Goal: Transaction & Acquisition: Purchase product/service

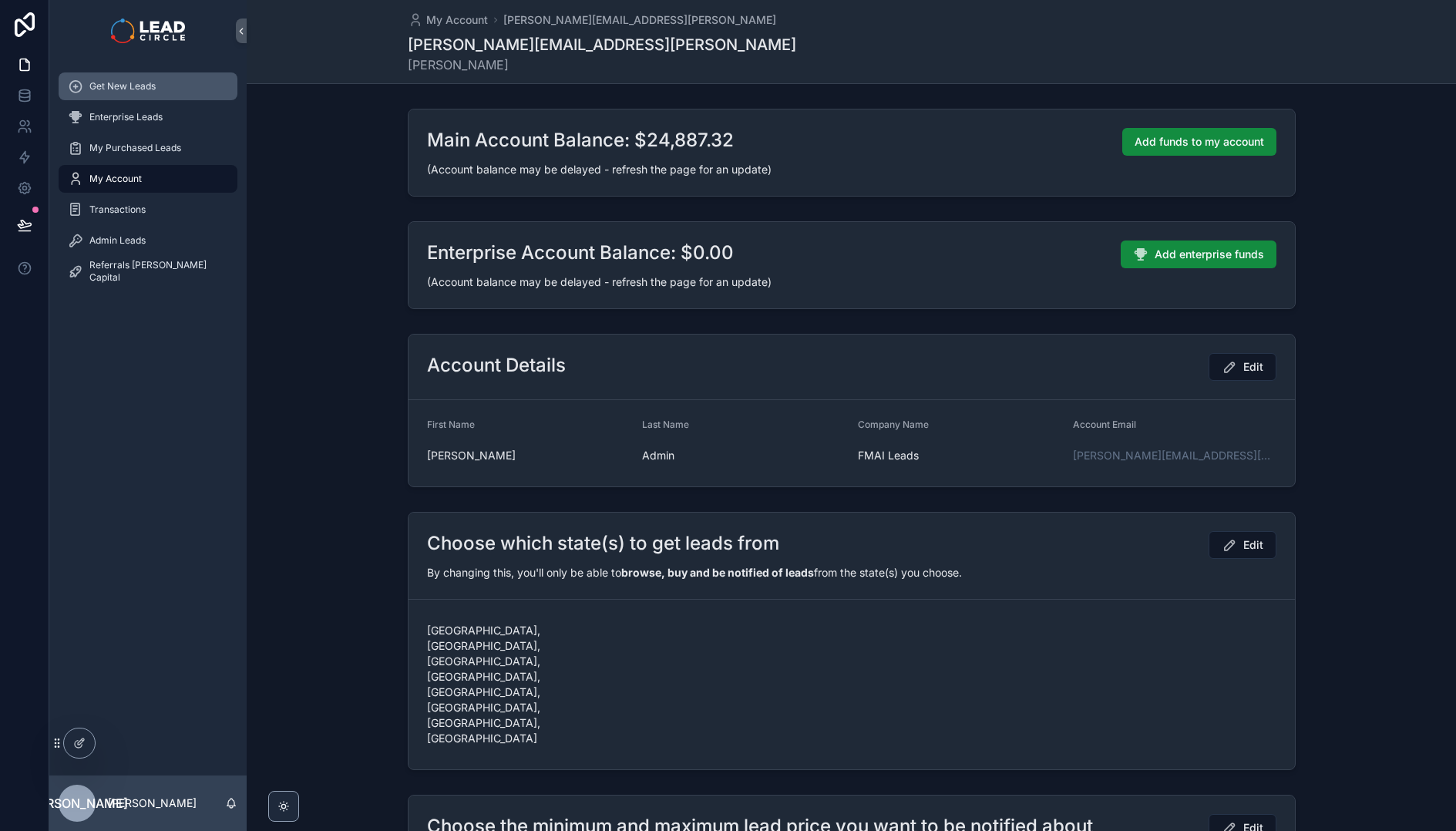
click at [100, 88] on span "Get New Leads" at bounding box center [122, 87] width 66 height 13
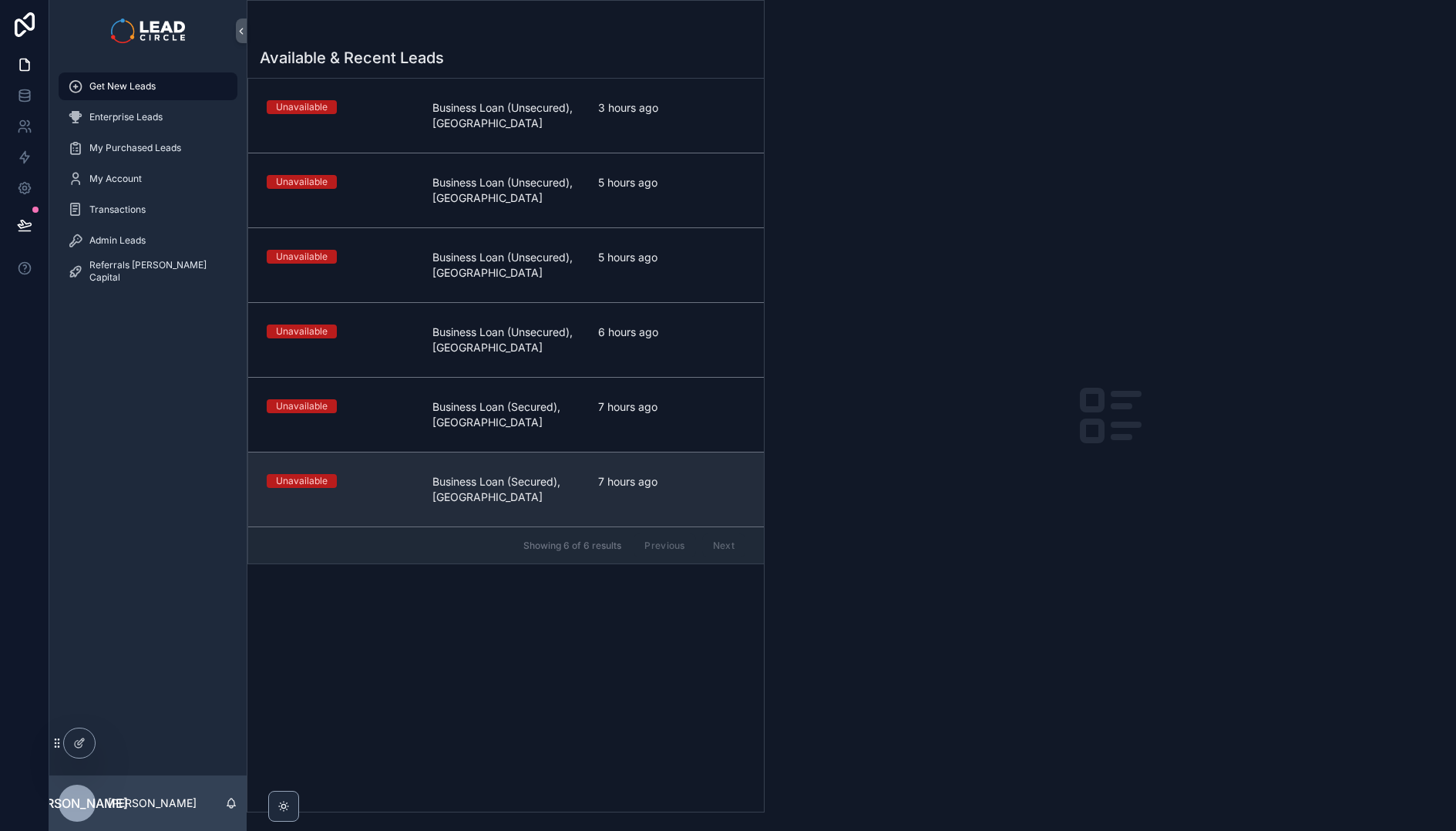
click at [608, 465] on link "Unavailable Business Loan (Secured), [GEOGRAPHIC_DATA] 7 hours ago" at bounding box center [506, 490] width 515 height 75
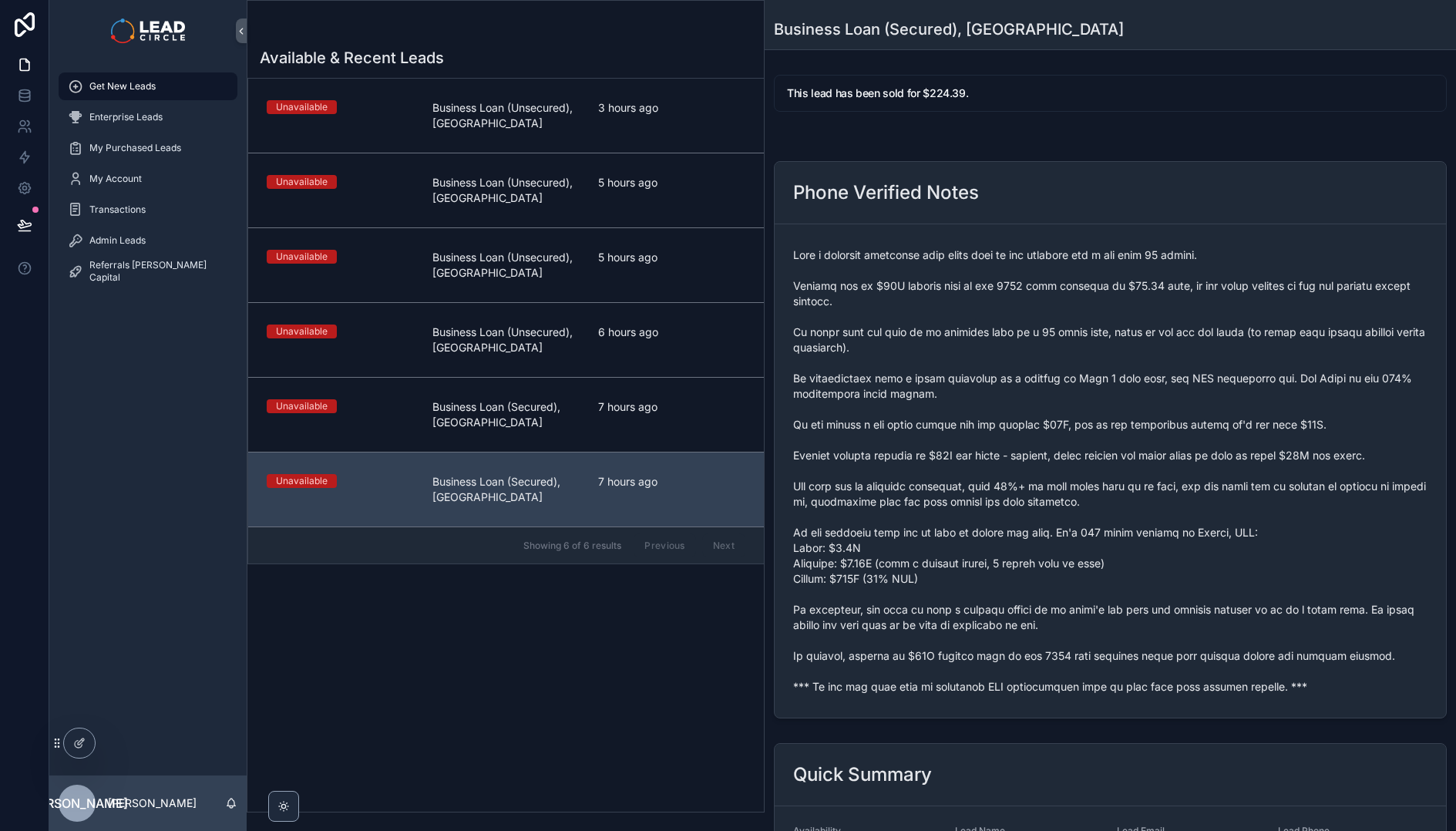
click at [958, 693] on span "scrollable content" at bounding box center [1110, 471] width 634 height 447
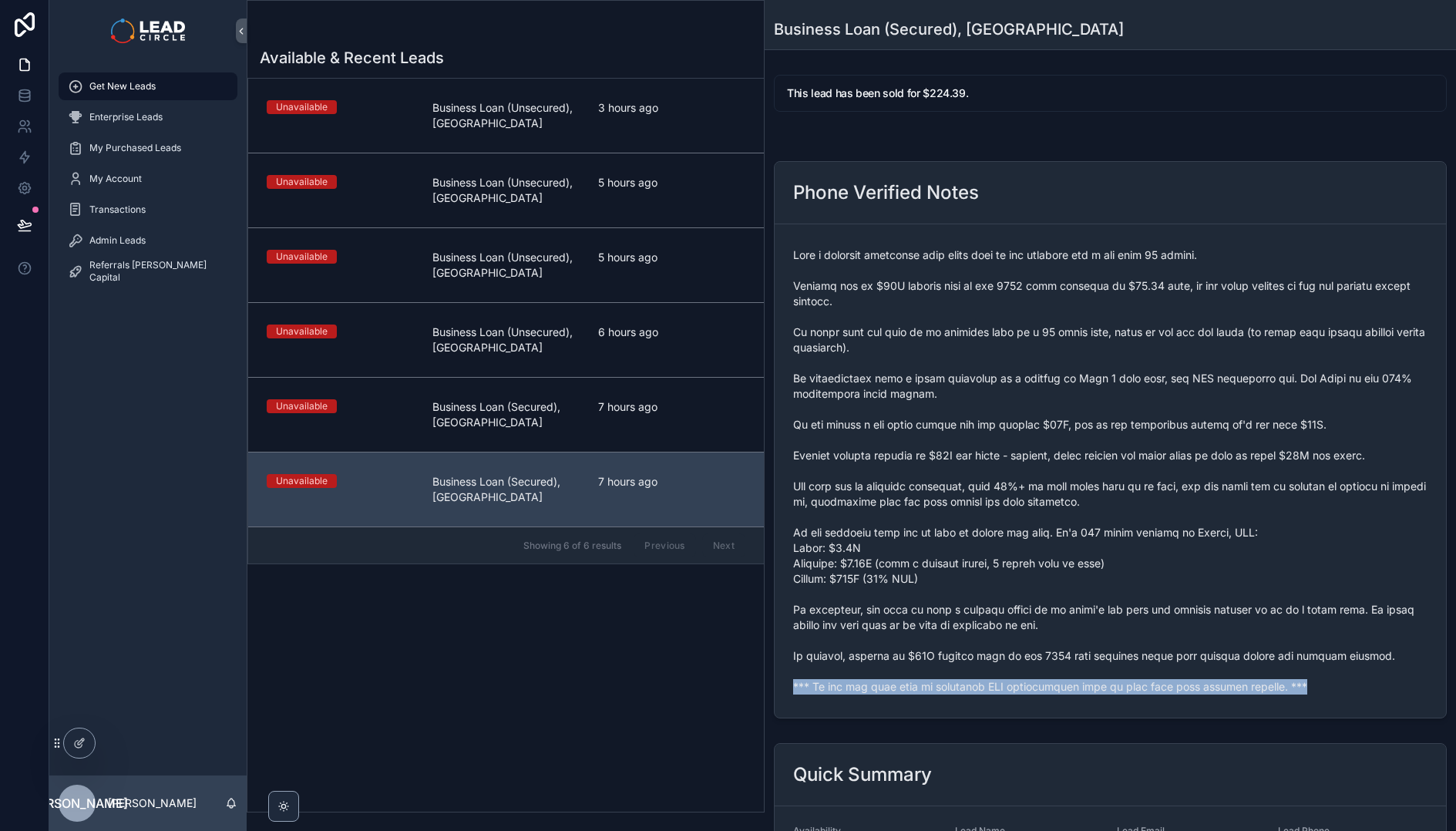
click at [958, 693] on span "scrollable content" at bounding box center [1110, 471] width 634 height 447
copy span "*** If you buy this lead an automatic SMS introduction will be sent with your c…"
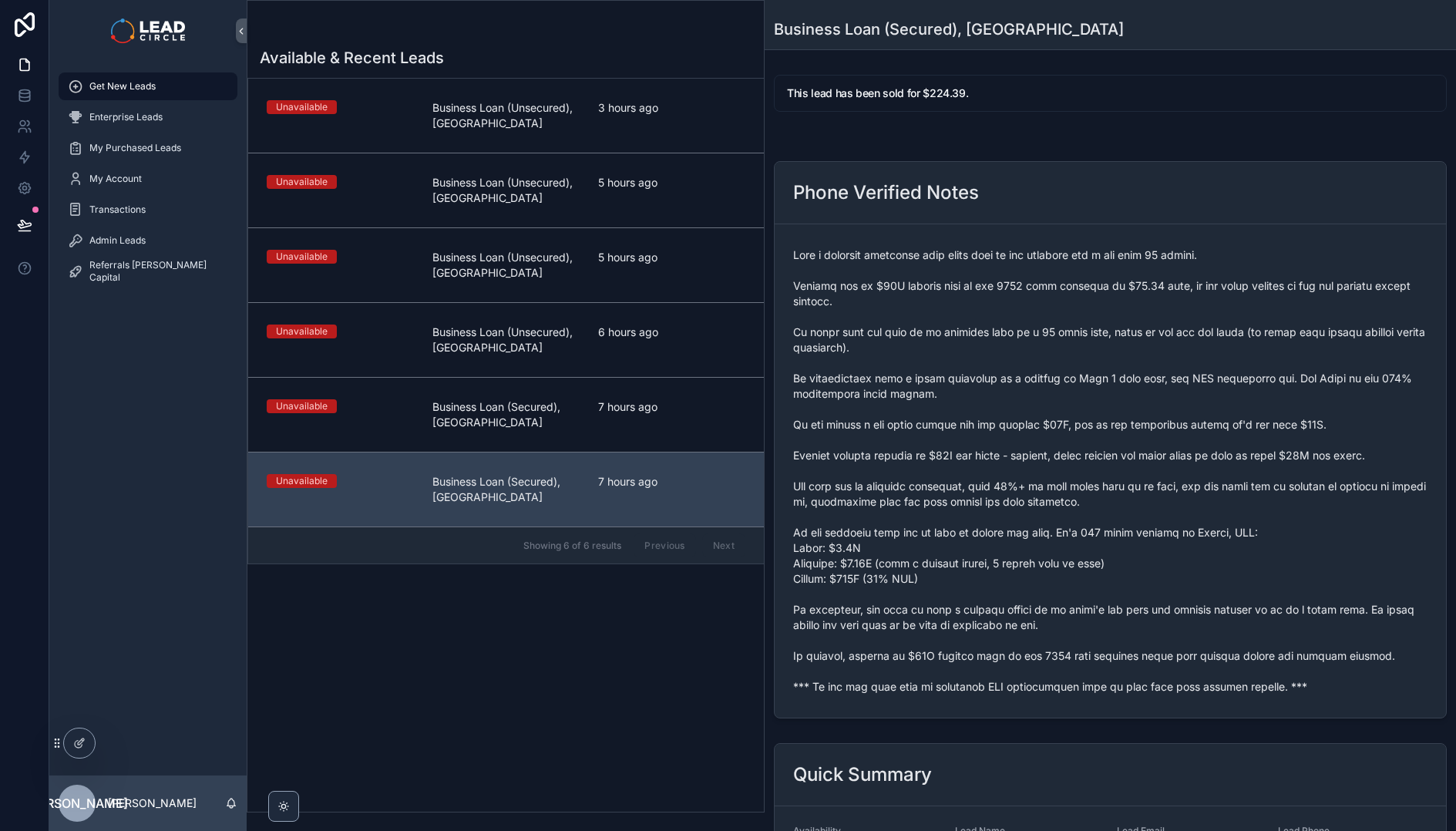
click at [623, 646] on div "Available & Recent Leads Unavailable Business Loan (Unsecured), [GEOGRAPHIC_DAT…" at bounding box center [506, 424] width 516 height 774
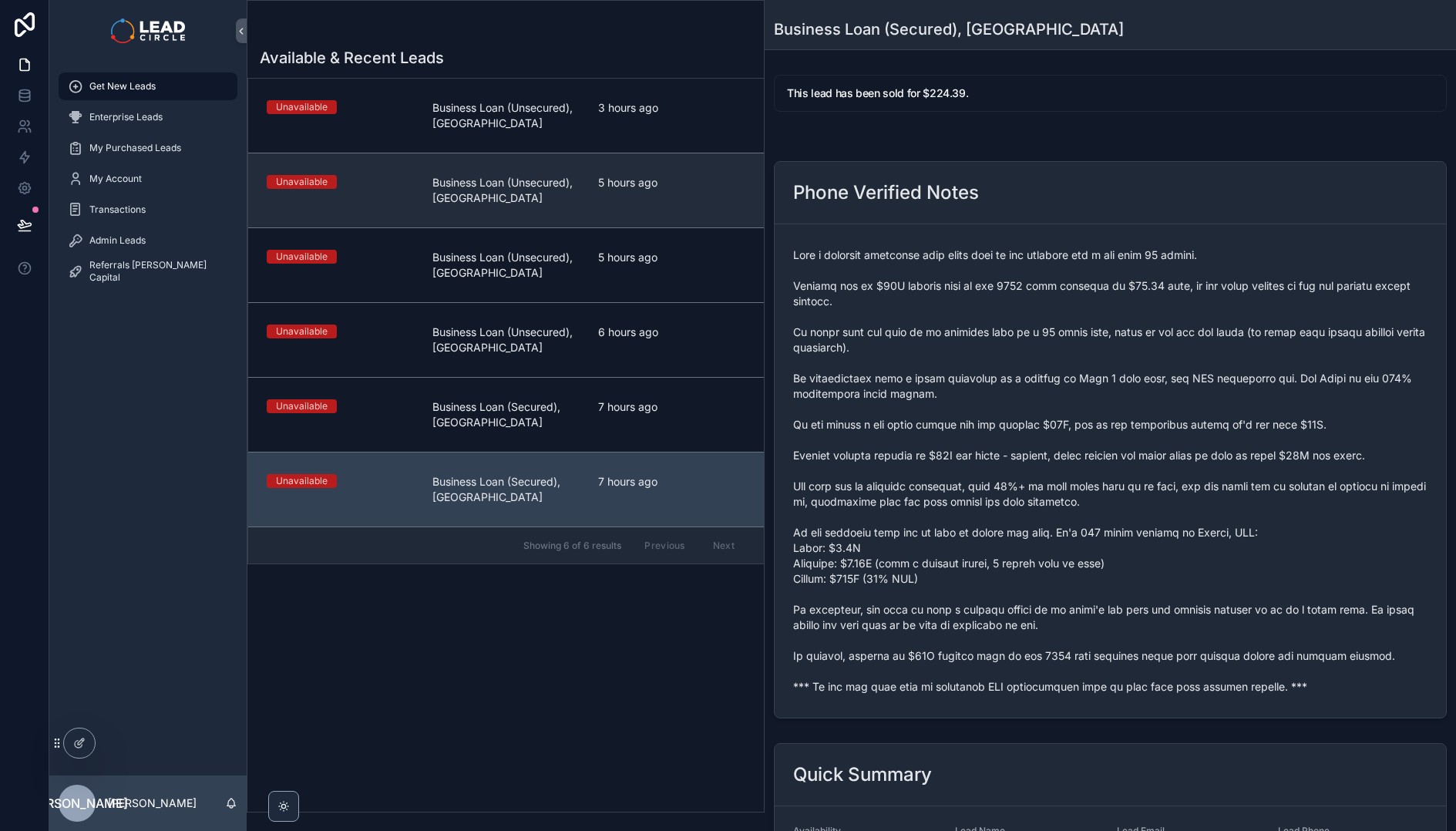
click at [716, 214] on link "Unavailable Business Loan (Unsecured), [GEOGRAPHIC_DATA] 5 hours ago" at bounding box center [506, 190] width 515 height 75
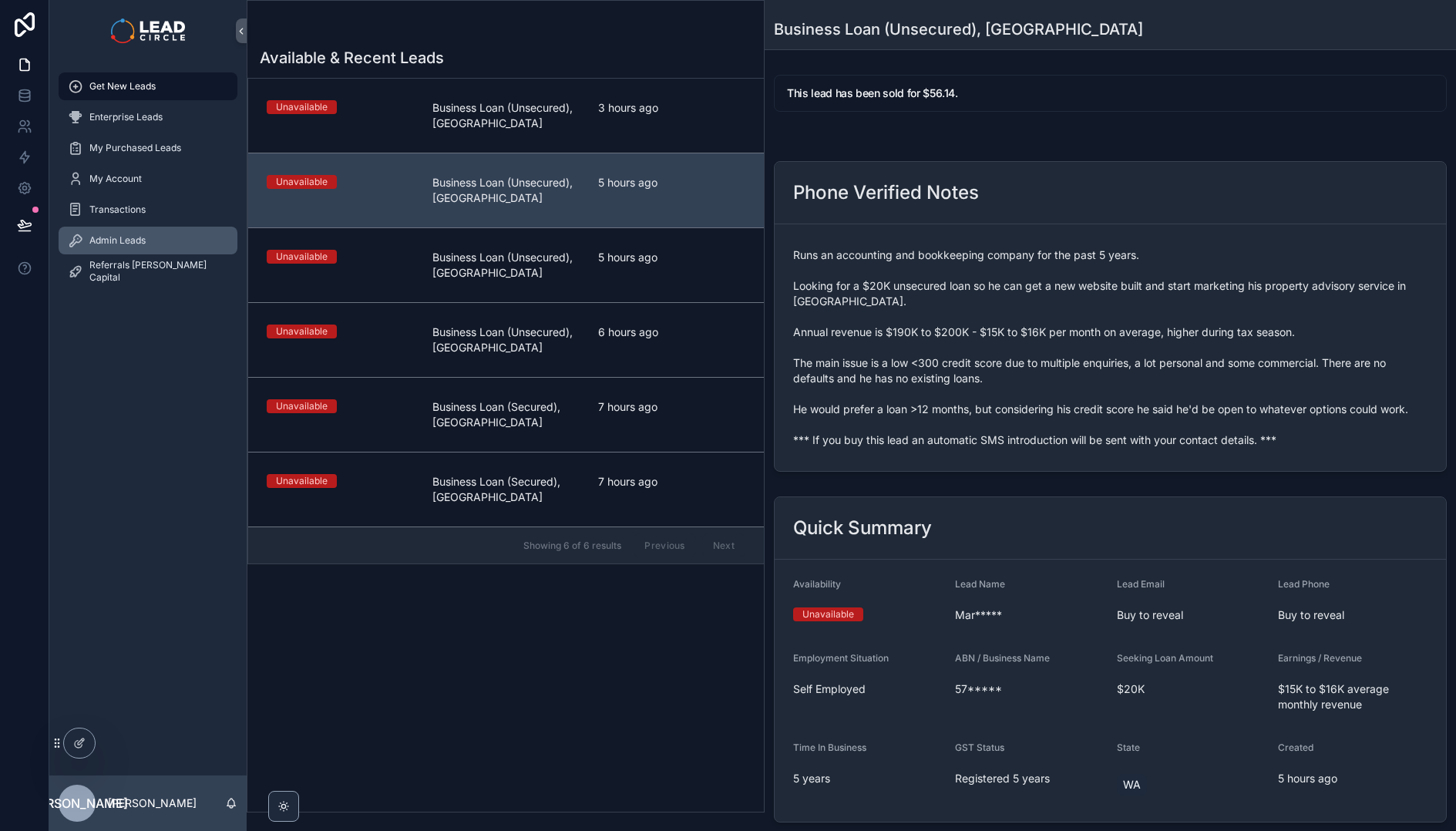
click at [132, 241] on span "Admin Leads" at bounding box center [117, 240] width 56 height 13
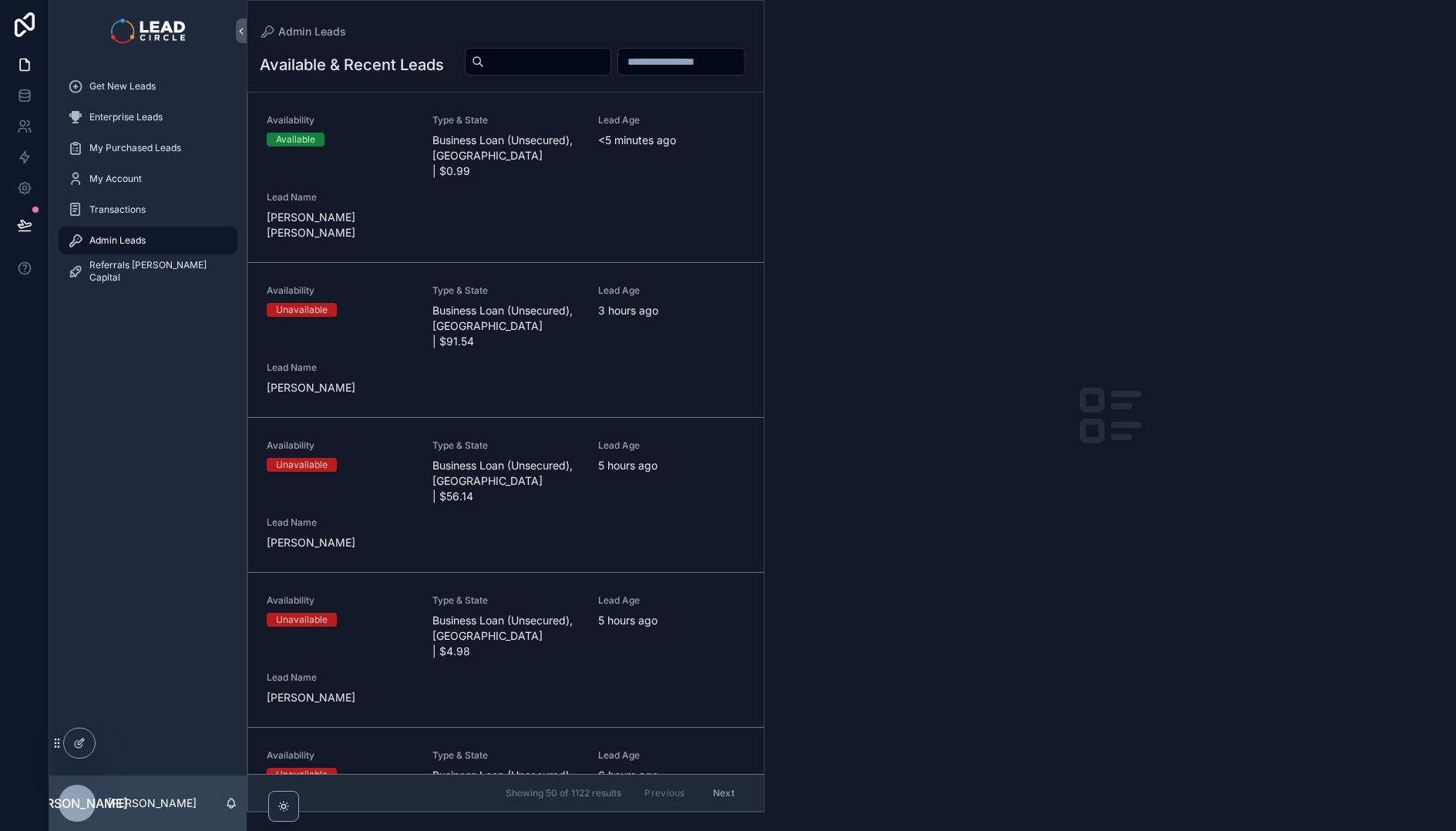
click at [497, 173] on span "Business Loan (Unsecured), [GEOGRAPHIC_DATA] | $0.99" at bounding box center [506, 155] width 147 height 46
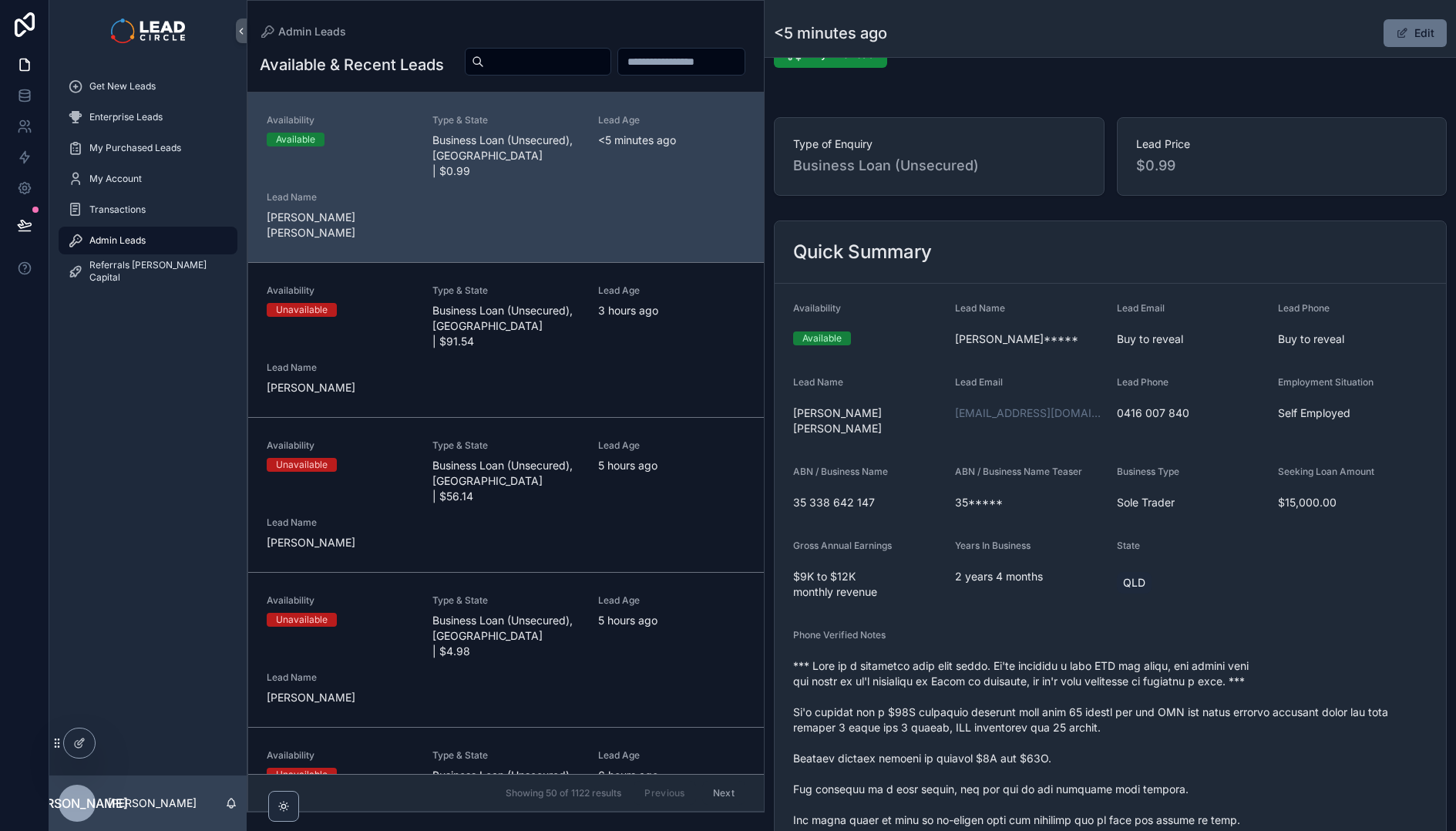
scroll to position [279, 0]
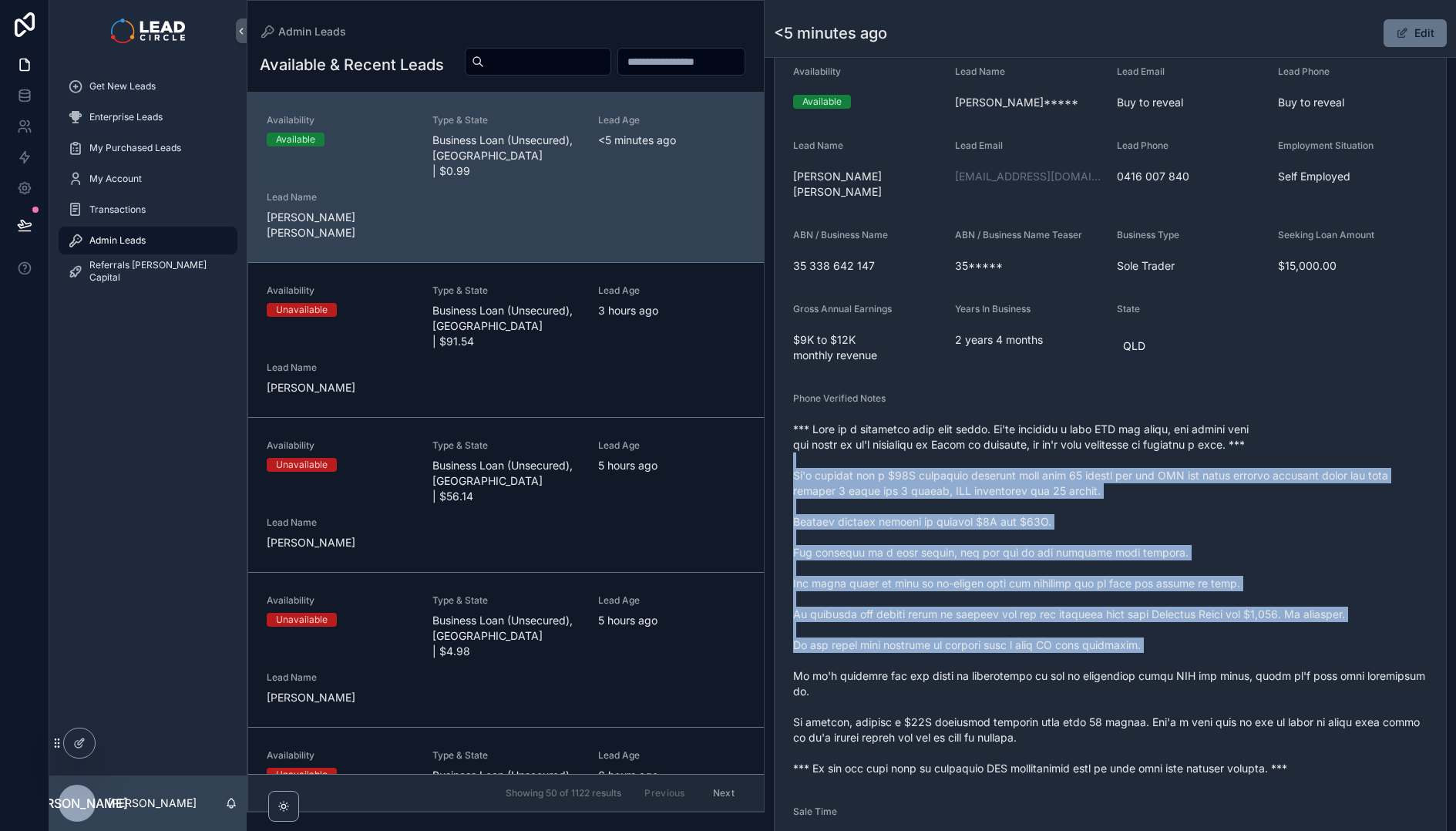
drag, startPoint x: 1135, startPoint y: 439, endPoint x: 1227, endPoint y: 657, distance: 236.6
click at [1227, 657] on span "scrollable content" at bounding box center [1110, 599] width 634 height 355
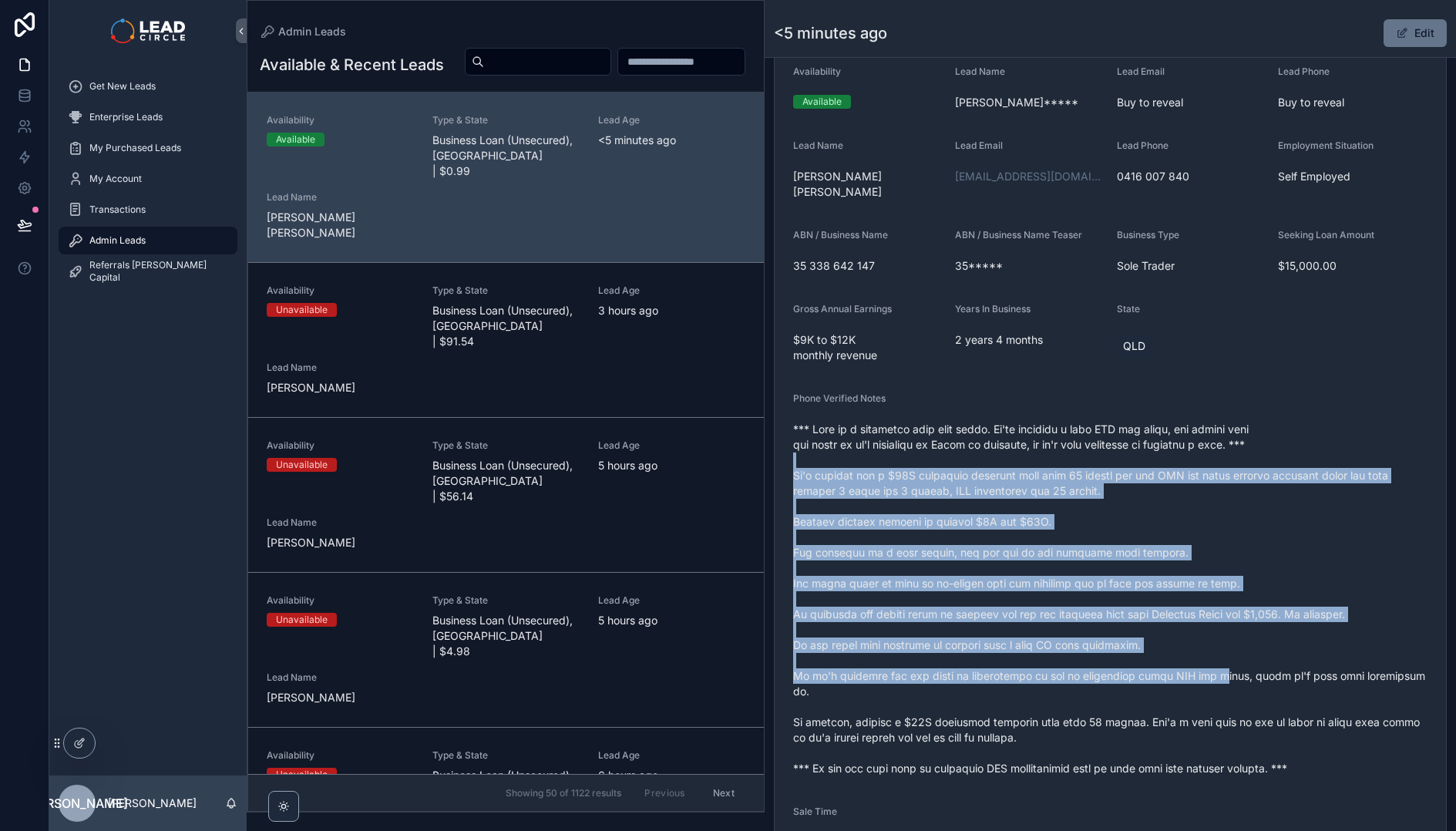
click at [1227, 657] on span "scrollable content" at bounding box center [1110, 599] width 634 height 355
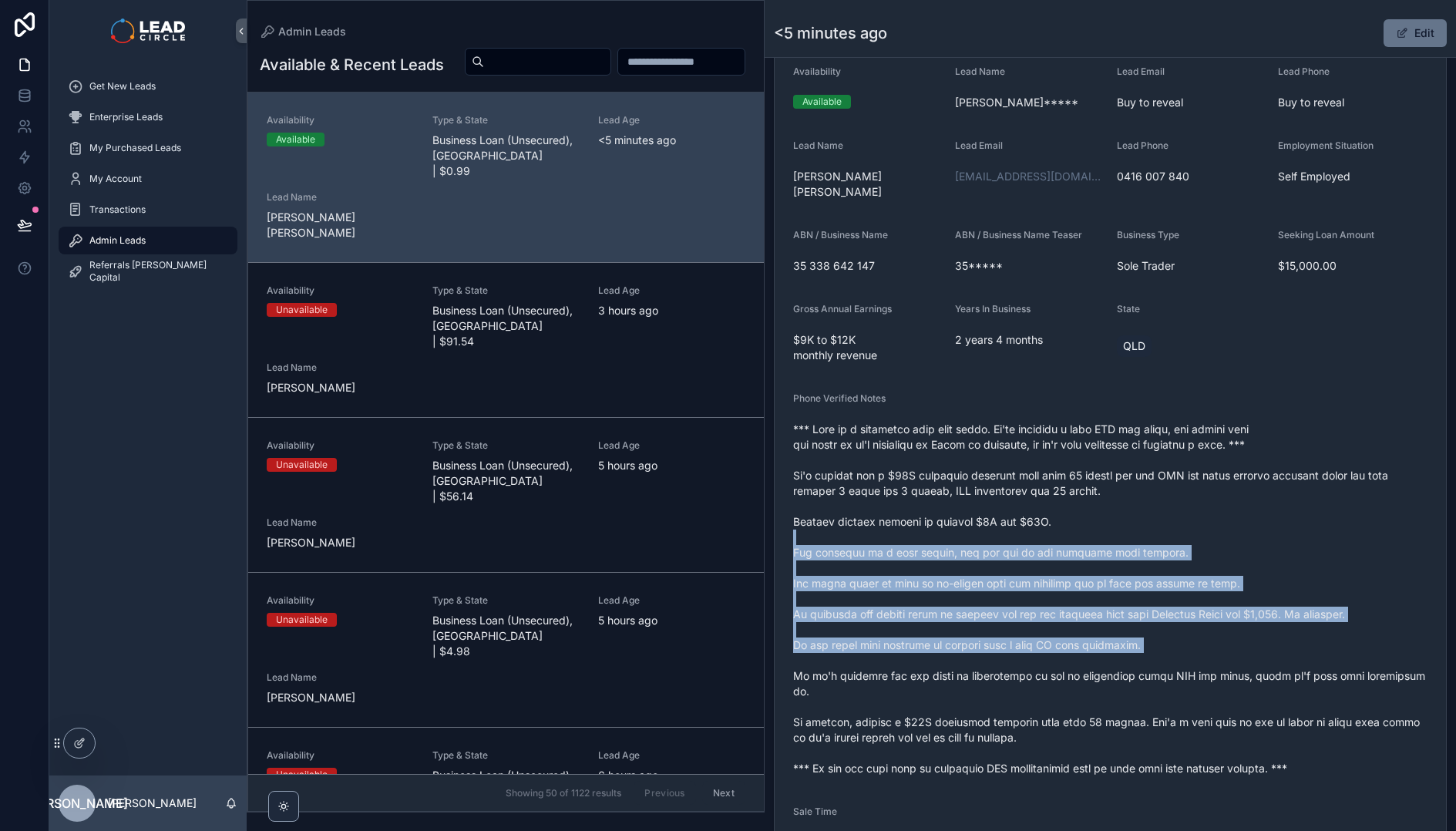
click at [1156, 509] on span "scrollable content" at bounding box center [1110, 599] width 634 height 355
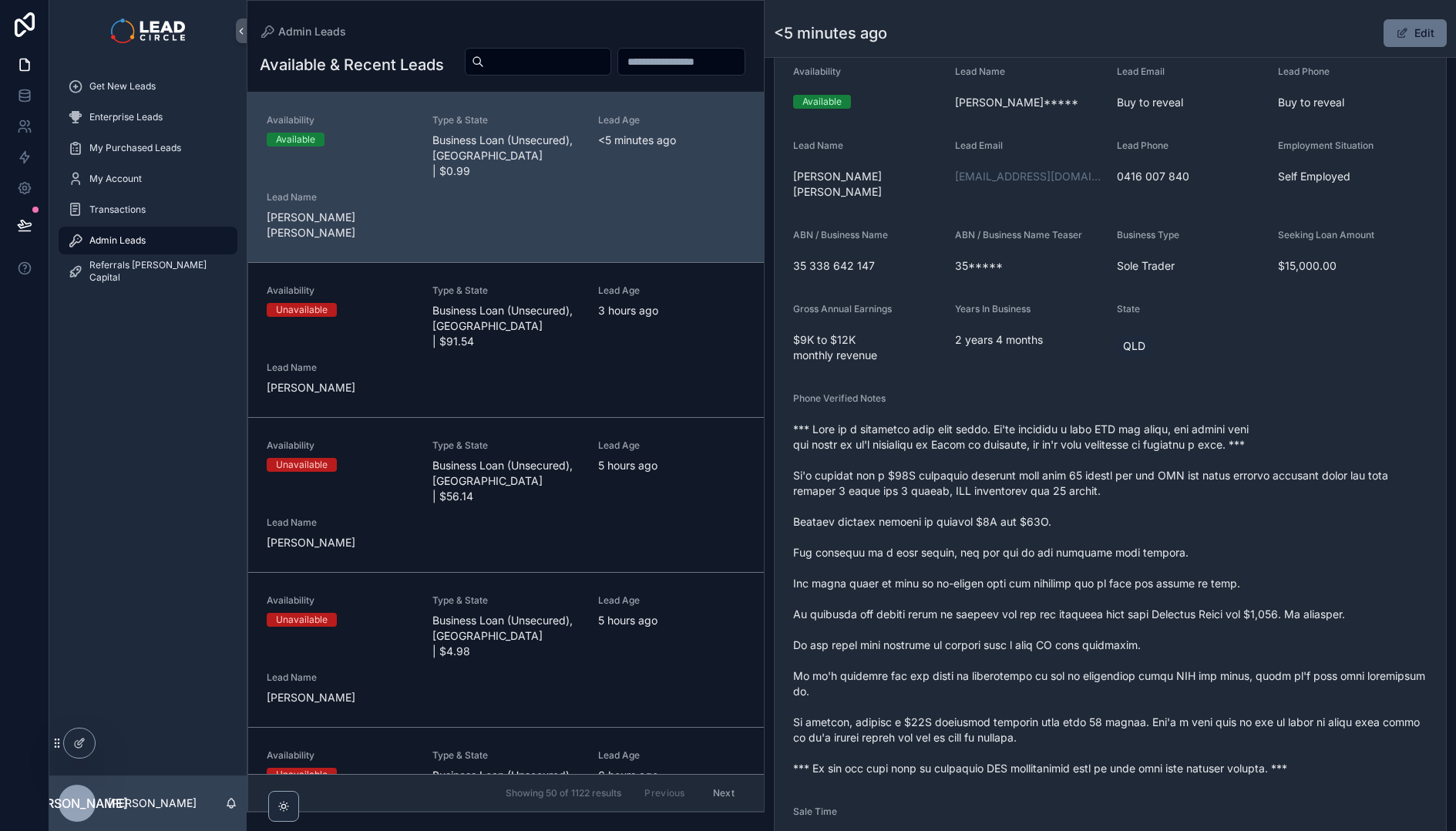
click at [1152, 496] on span "scrollable content" at bounding box center [1110, 599] width 634 height 355
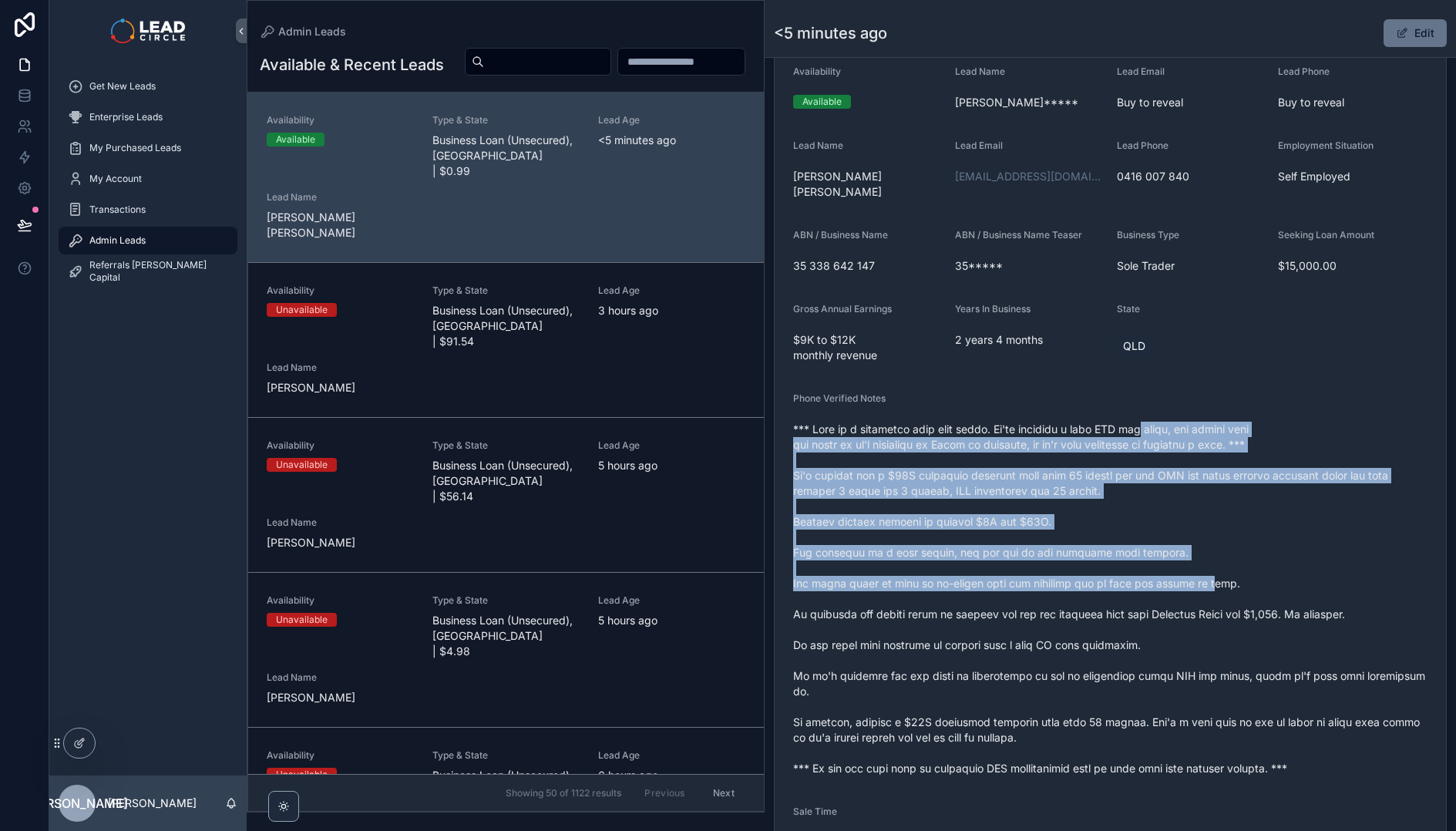
drag, startPoint x: 1155, startPoint y: 416, endPoint x: 1243, endPoint y: 599, distance: 203.1
click at [1241, 599] on span "scrollable content" at bounding box center [1110, 599] width 634 height 355
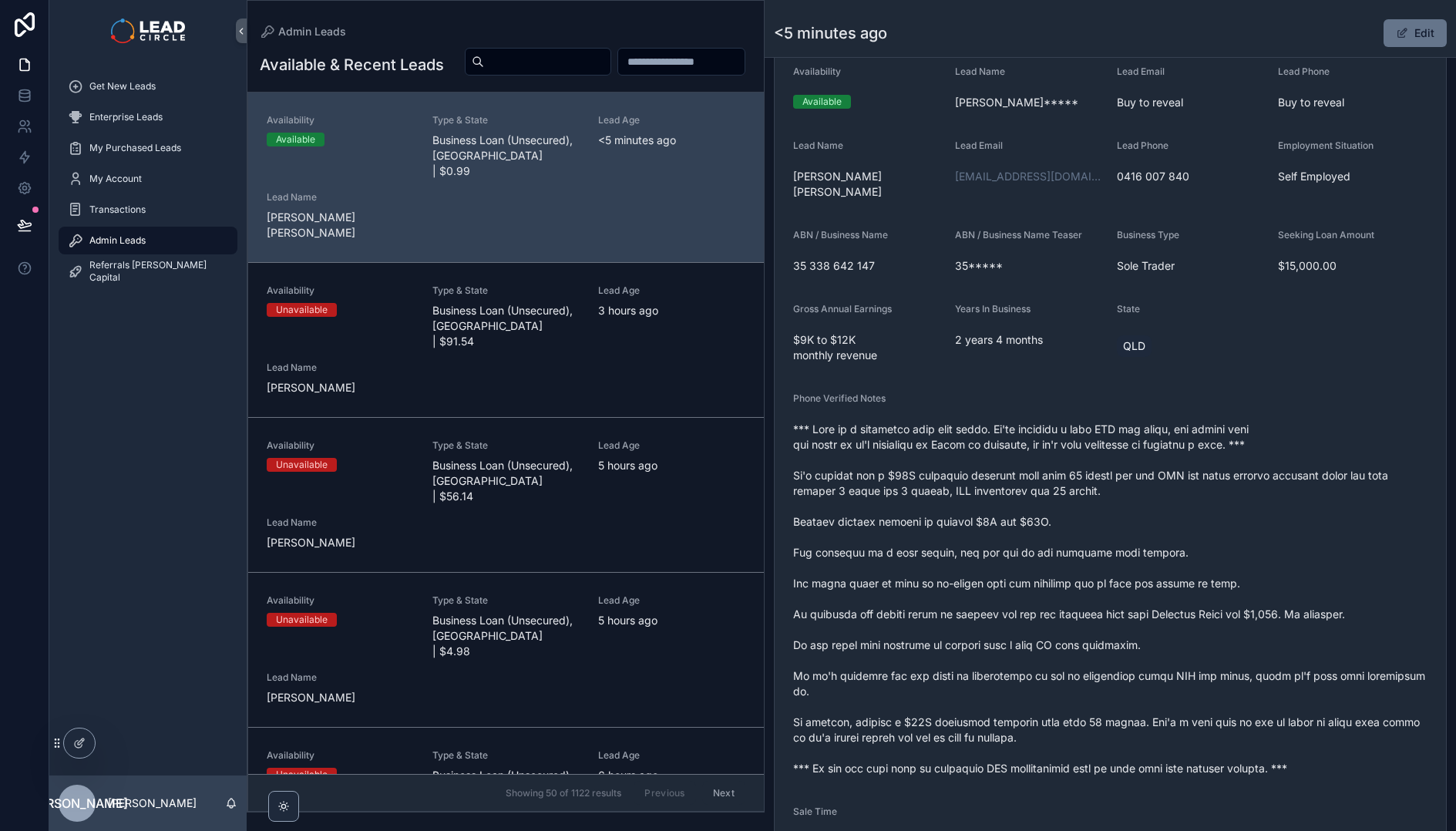
click at [1243, 599] on span "scrollable content" at bounding box center [1110, 599] width 634 height 355
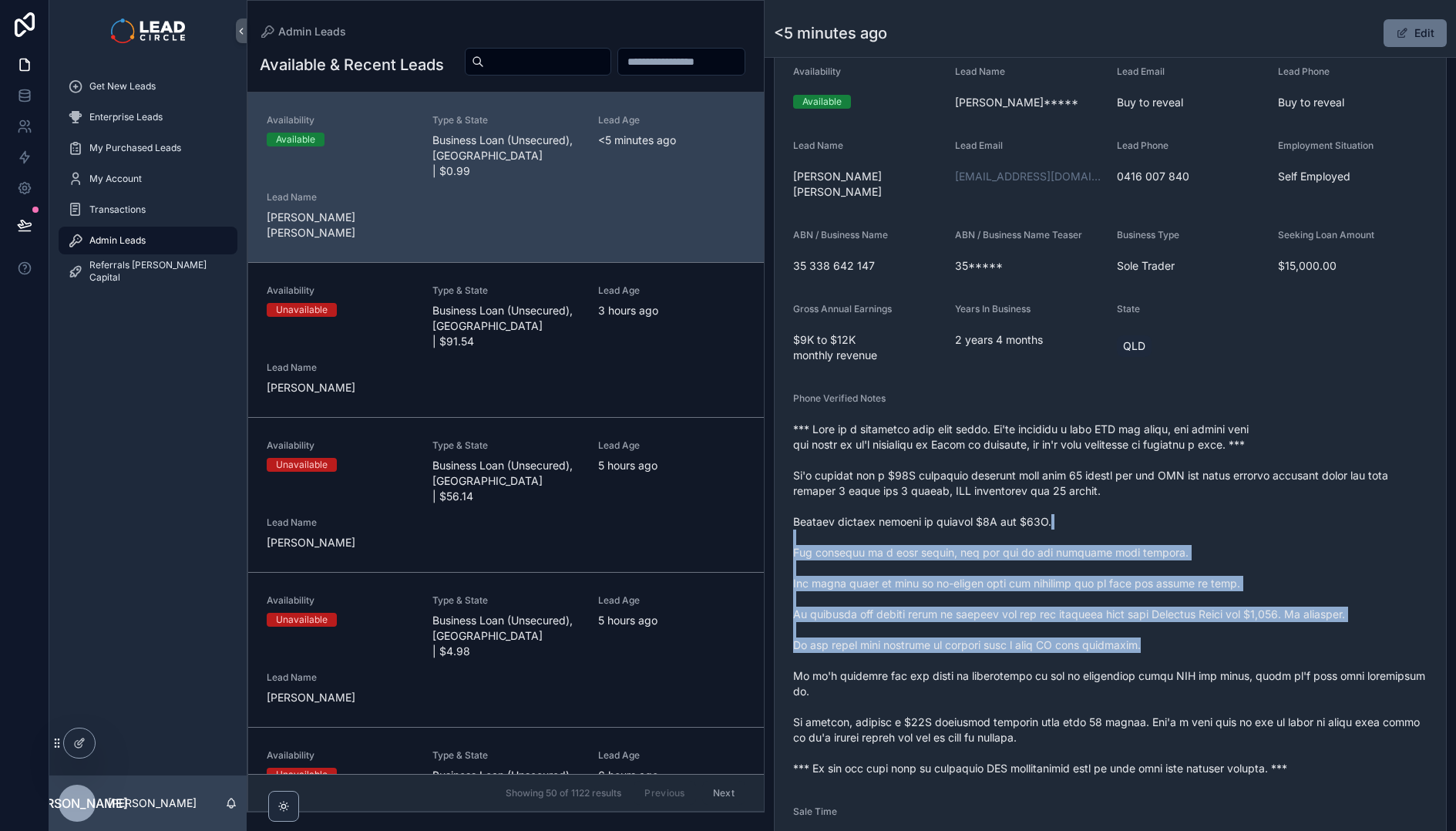
drag, startPoint x: 1245, startPoint y: 563, endPoint x: 1184, endPoint y: 503, distance: 85.6
click at [1186, 505] on span "scrollable content" at bounding box center [1110, 599] width 634 height 355
click at [1184, 503] on span "scrollable content" at bounding box center [1110, 599] width 634 height 355
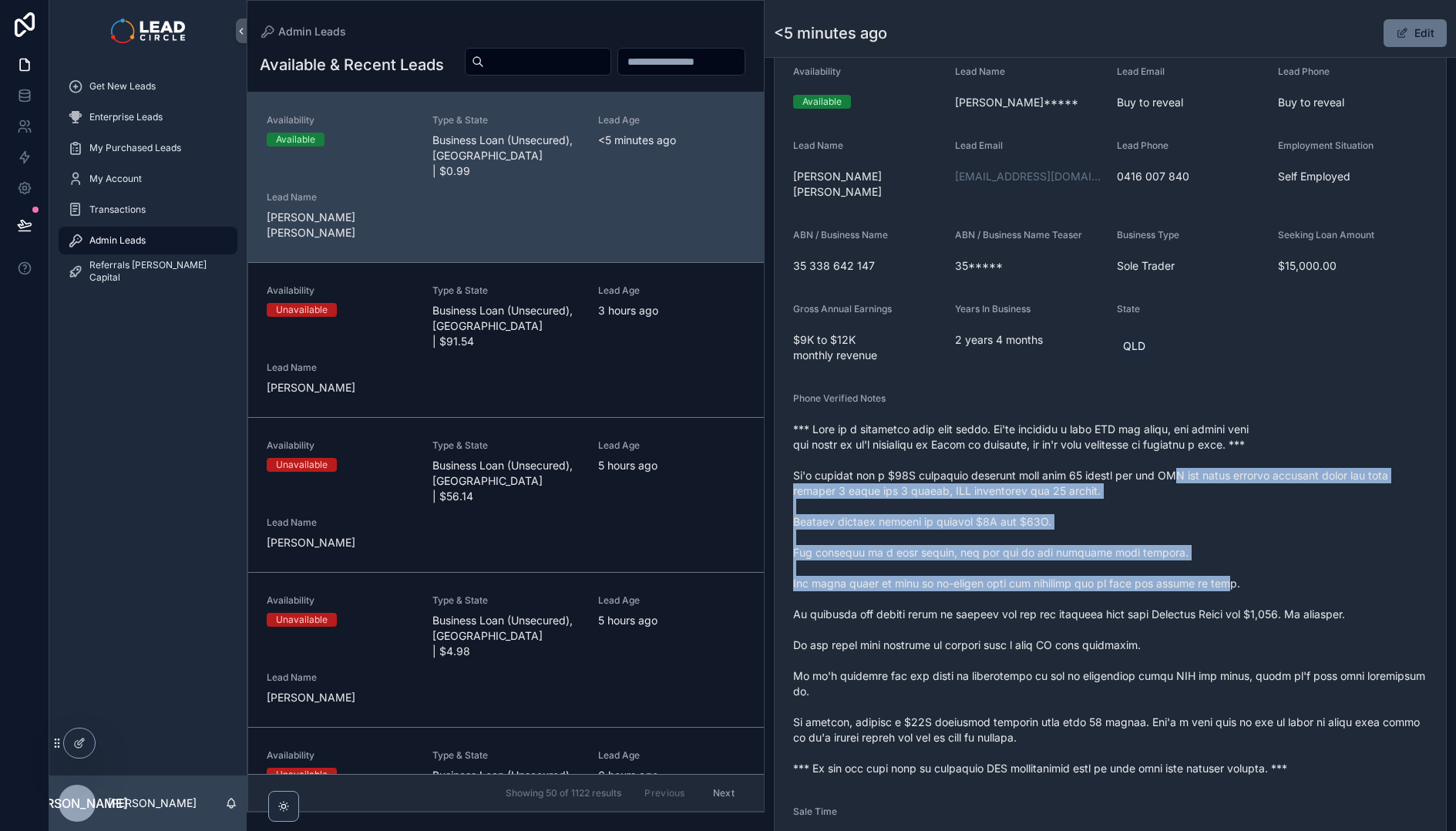
drag, startPoint x: 1193, startPoint y: 483, endPoint x: 1234, endPoint y: 575, distance: 100.7
click at [1234, 575] on span "scrollable content" at bounding box center [1110, 599] width 634 height 355
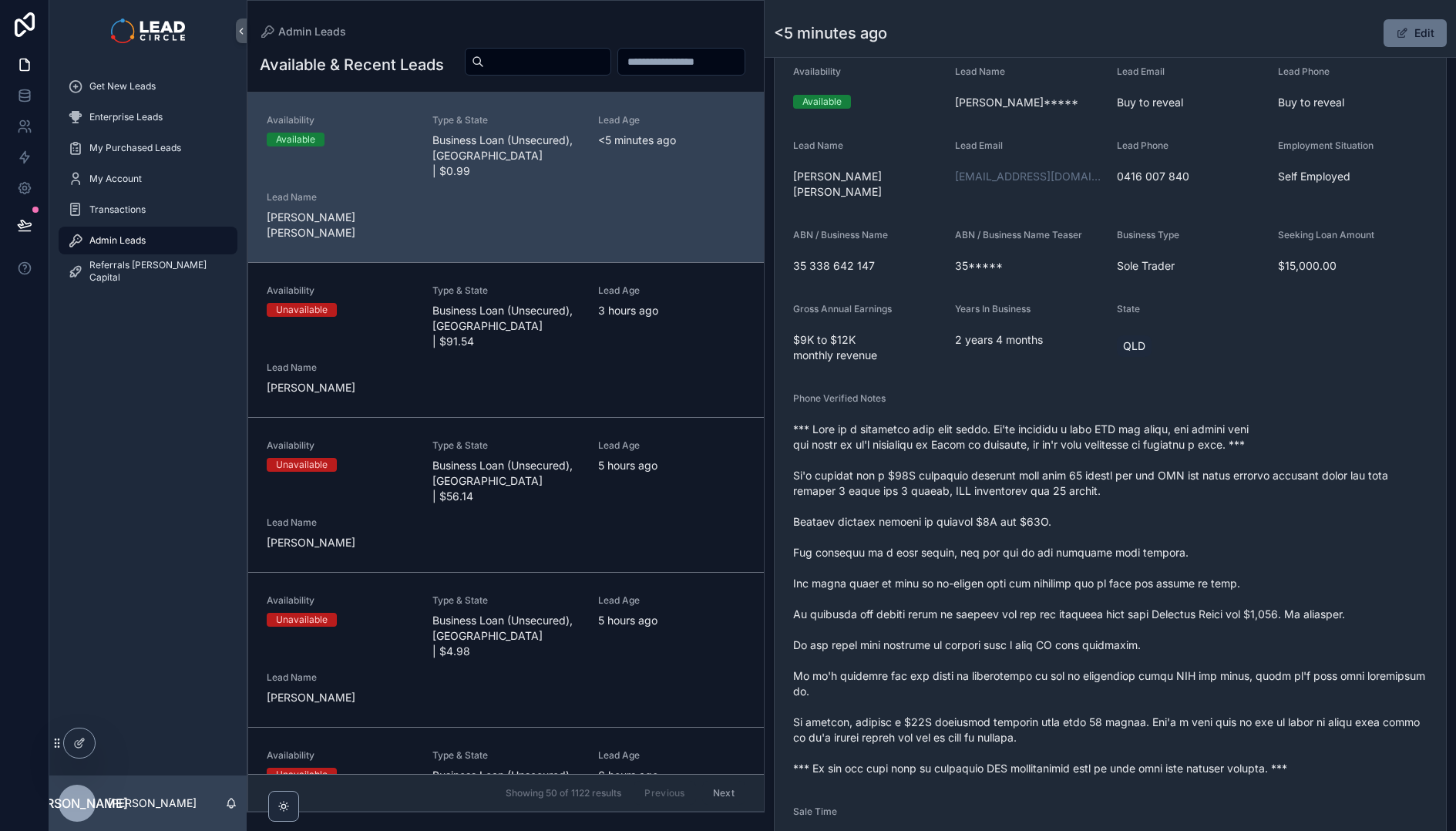
click at [1234, 575] on span "scrollable content" at bounding box center [1110, 599] width 634 height 355
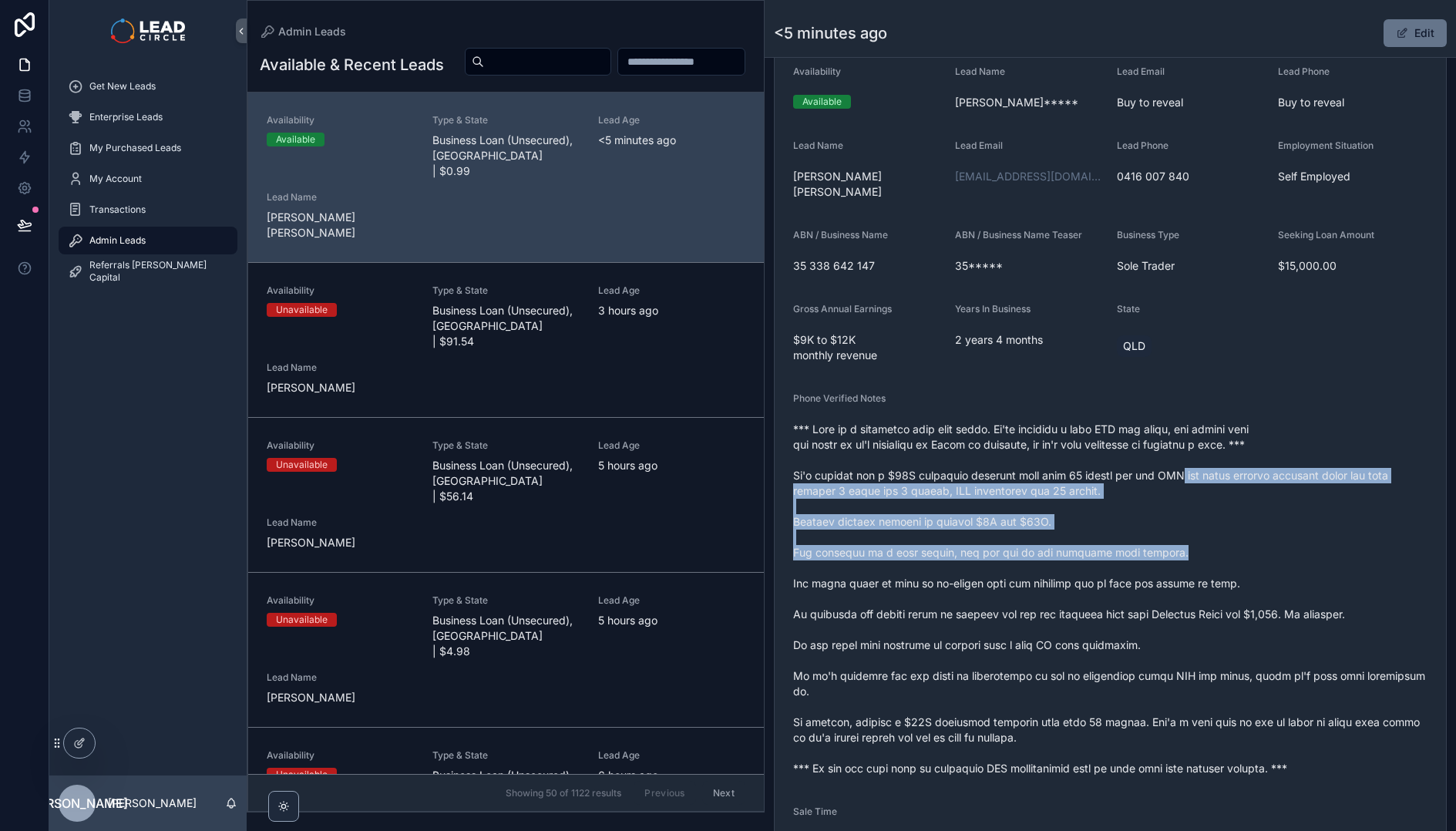
drag, startPoint x: 1183, startPoint y: 465, endPoint x: 1209, endPoint y: 536, distance: 75.6
click at [1209, 536] on span "scrollable content" at bounding box center [1110, 599] width 634 height 355
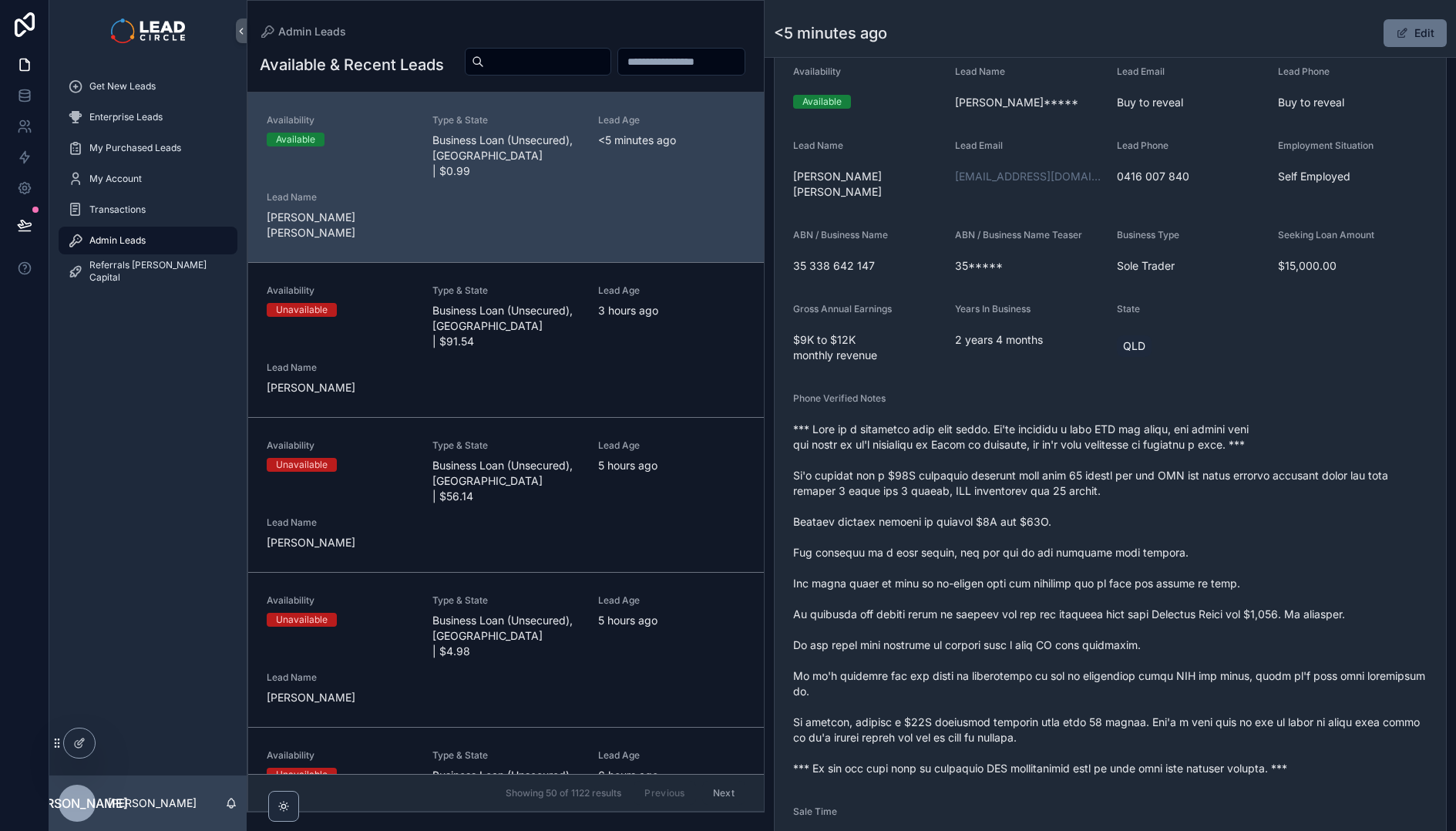
drag, startPoint x: 1209, startPoint y: 536, endPoint x: 1202, endPoint y: 525, distance: 13.0
click at [1209, 536] on span "scrollable content" at bounding box center [1110, 599] width 634 height 355
drag, startPoint x: 1075, startPoint y: 414, endPoint x: 1211, endPoint y: 420, distance: 136.1
click at [1196, 422] on span "scrollable content" at bounding box center [1110, 599] width 634 height 355
click at [1189, 459] on span "scrollable content" at bounding box center [1110, 599] width 634 height 355
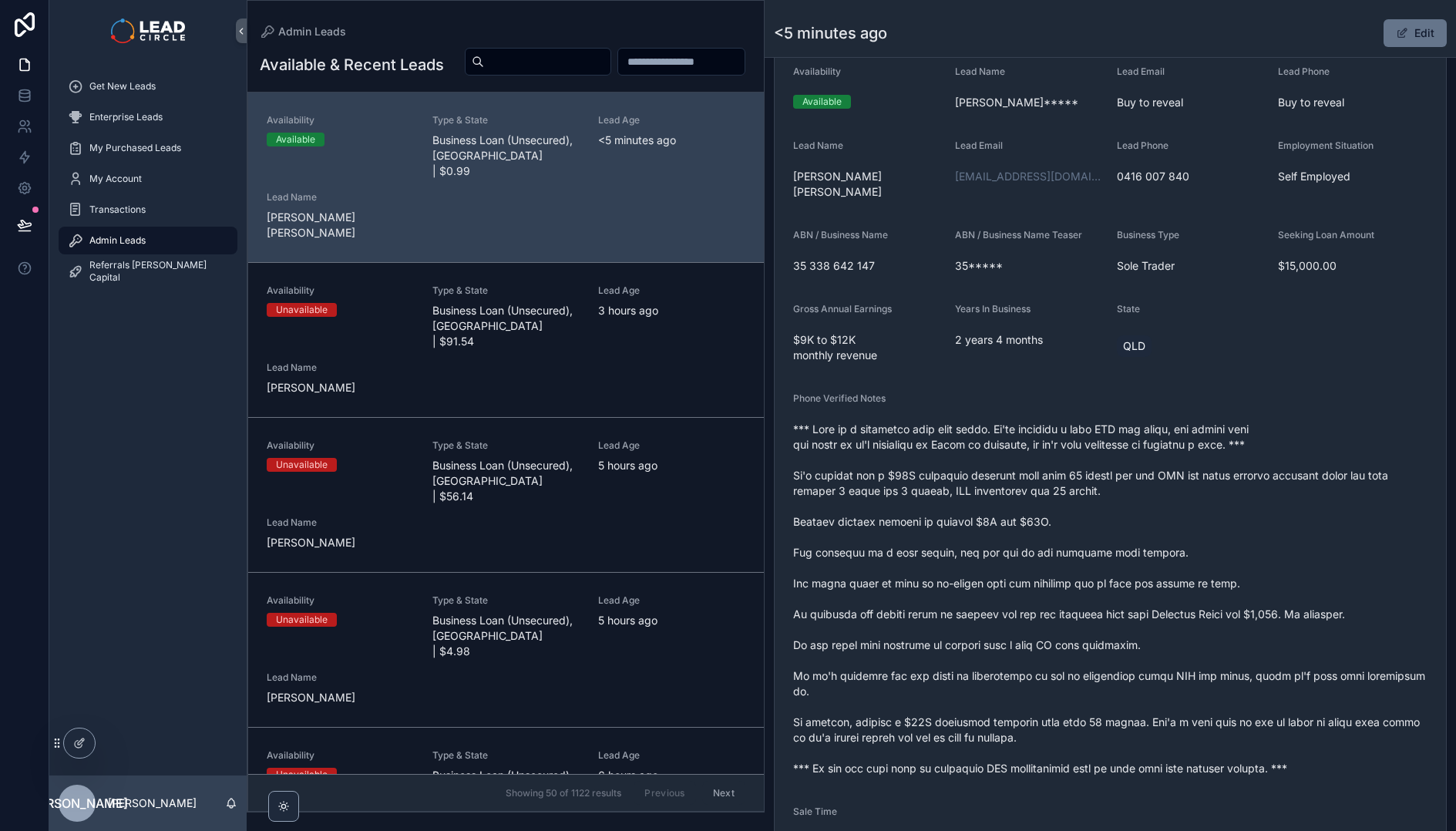
drag, startPoint x: 1414, startPoint y: 31, endPoint x: 1184, endPoint y: 300, distance: 353.9
click at [1414, 31] on button "Edit" at bounding box center [1415, 33] width 63 height 28
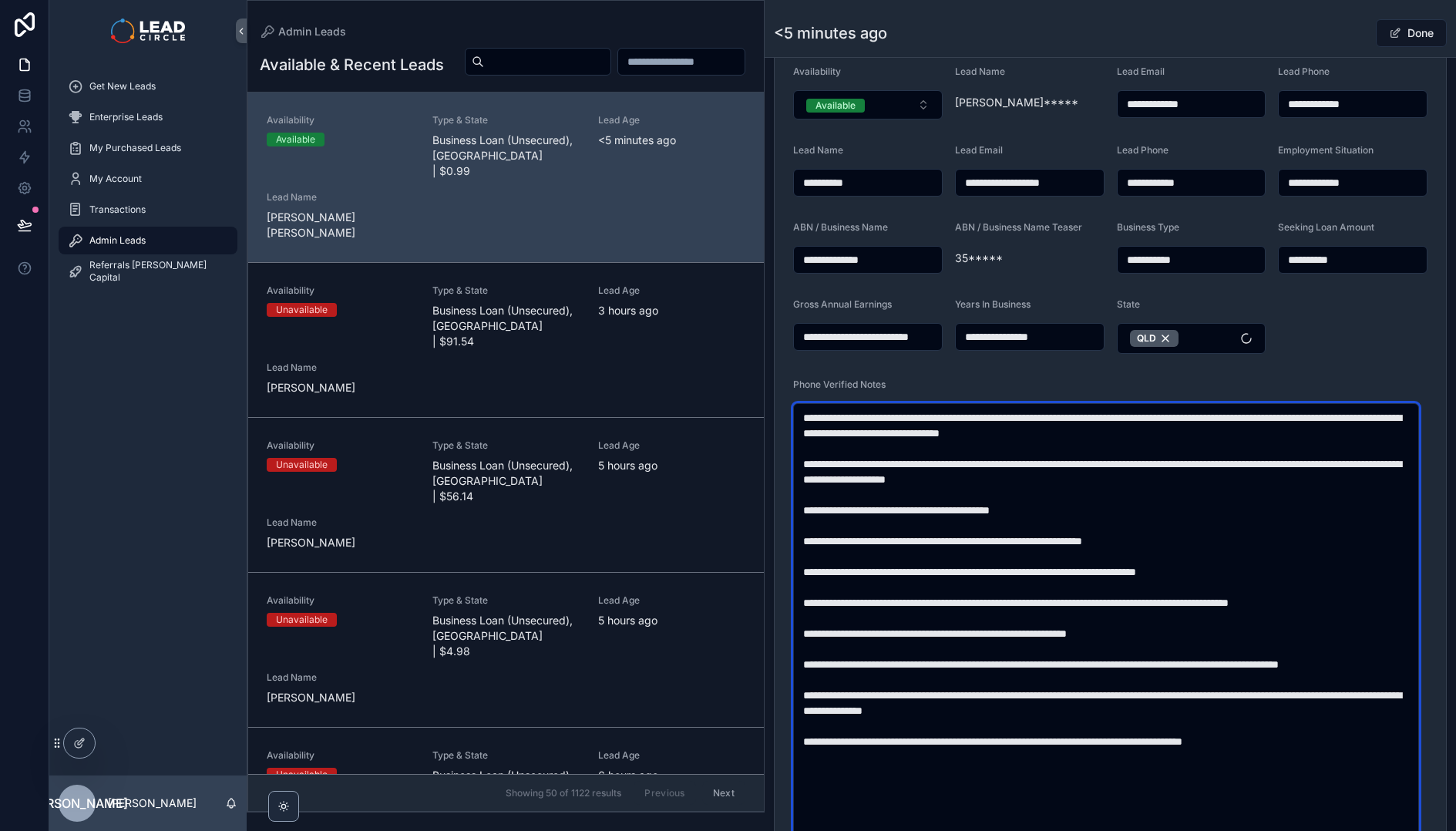
click at [1098, 417] on textarea "scrollable content" at bounding box center [1106, 641] width 626 height 476
click at [1176, 485] on textarea "scrollable content" at bounding box center [1106, 641] width 626 height 476
drag, startPoint x: 908, startPoint y: 430, endPoint x: 1148, endPoint y: 436, distance: 240.1
click at [1129, 436] on textarea "scrollable content" at bounding box center [1106, 641] width 626 height 476
click at [1148, 436] on textarea "scrollable content" at bounding box center [1106, 641] width 626 height 476
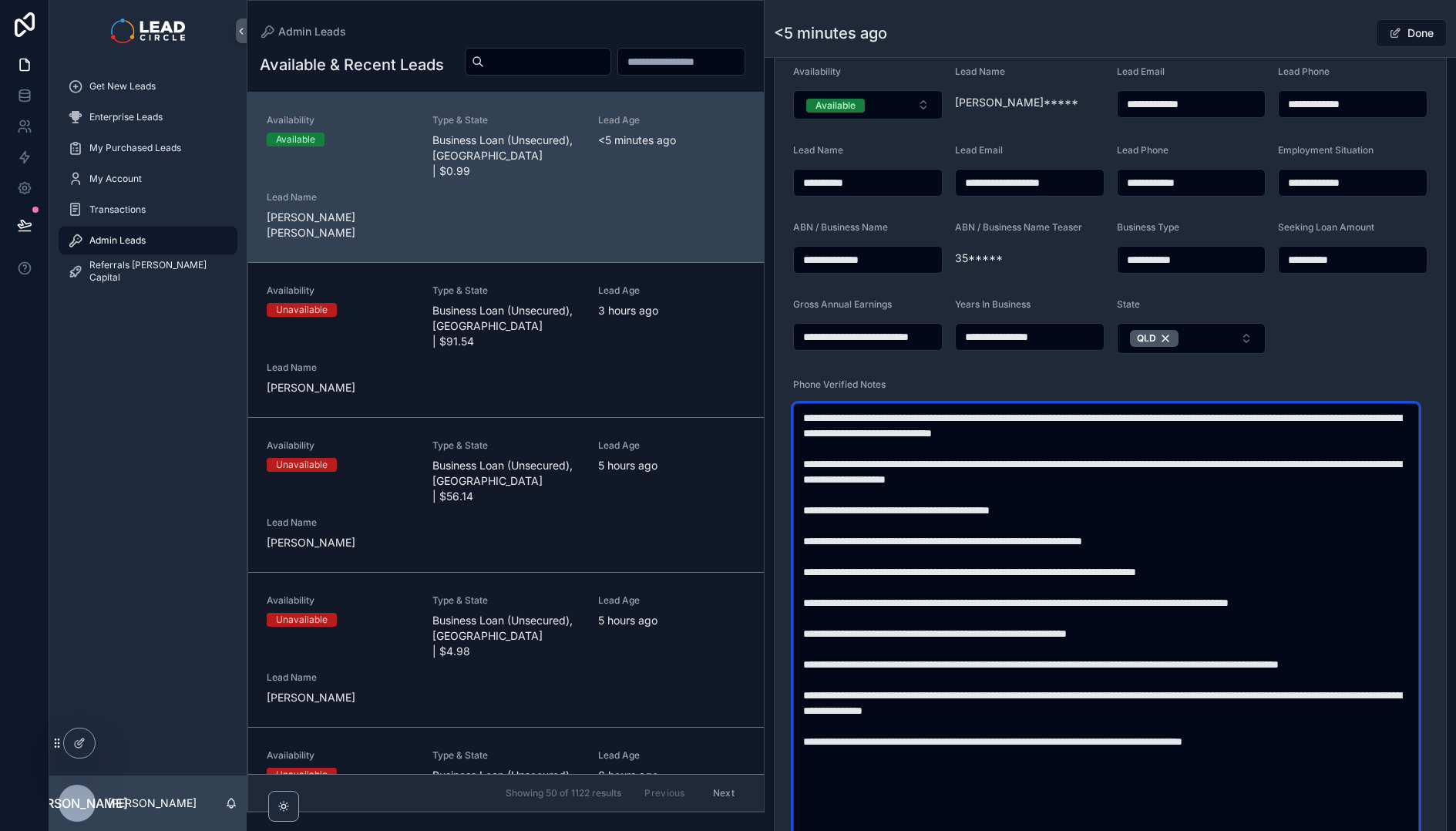
drag, startPoint x: 844, startPoint y: 438, endPoint x: 1008, endPoint y: 438, distance: 164.0
click at [1003, 438] on textarea "scrollable content" at bounding box center [1106, 641] width 626 height 476
click at [1008, 438] on textarea "scrollable content" at bounding box center [1106, 641] width 626 height 476
drag, startPoint x: 998, startPoint y: 438, endPoint x: 1201, endPoint y: 438, distance: 203.0
click at [1185, 438] on textarea "scrollable content" at bounding box center [1106, 641] width 626 height 476
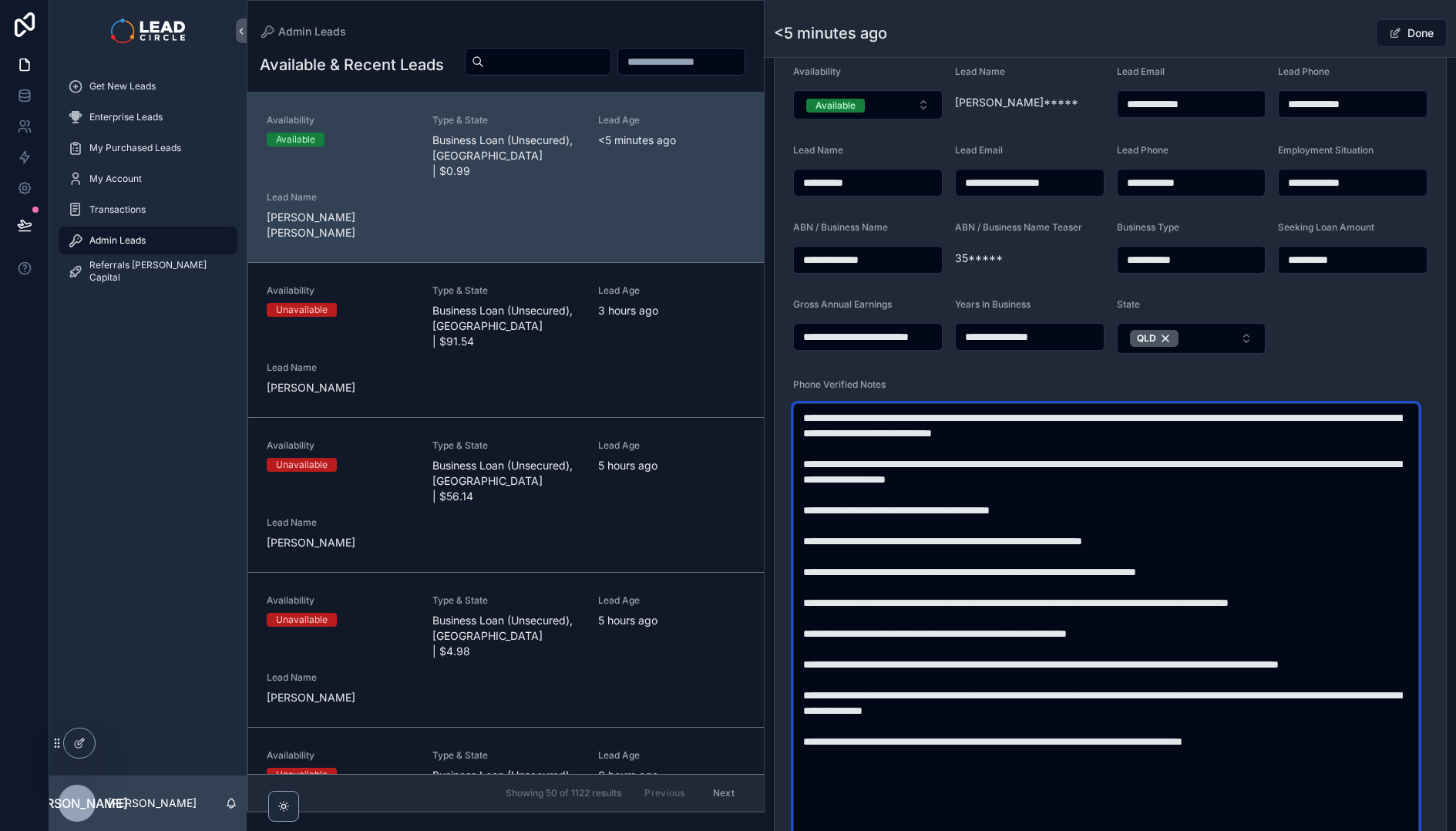
click at [1210, 438] on textarea "scrollable content" at bounding box center [1106, 641] width 626 height 476
drag, startPoint x: 1206, startPoint y: 458, endPoint x: 1207, endPoint y: 483, distance: 25.0
click at [1207, 482] on textarea "scrollable content" at bounding box center [1106, 641] width 626 height 476
click at [1207, 483] on textarea "scrollable content" at bounding box center [1106, 641] width 626 height 476
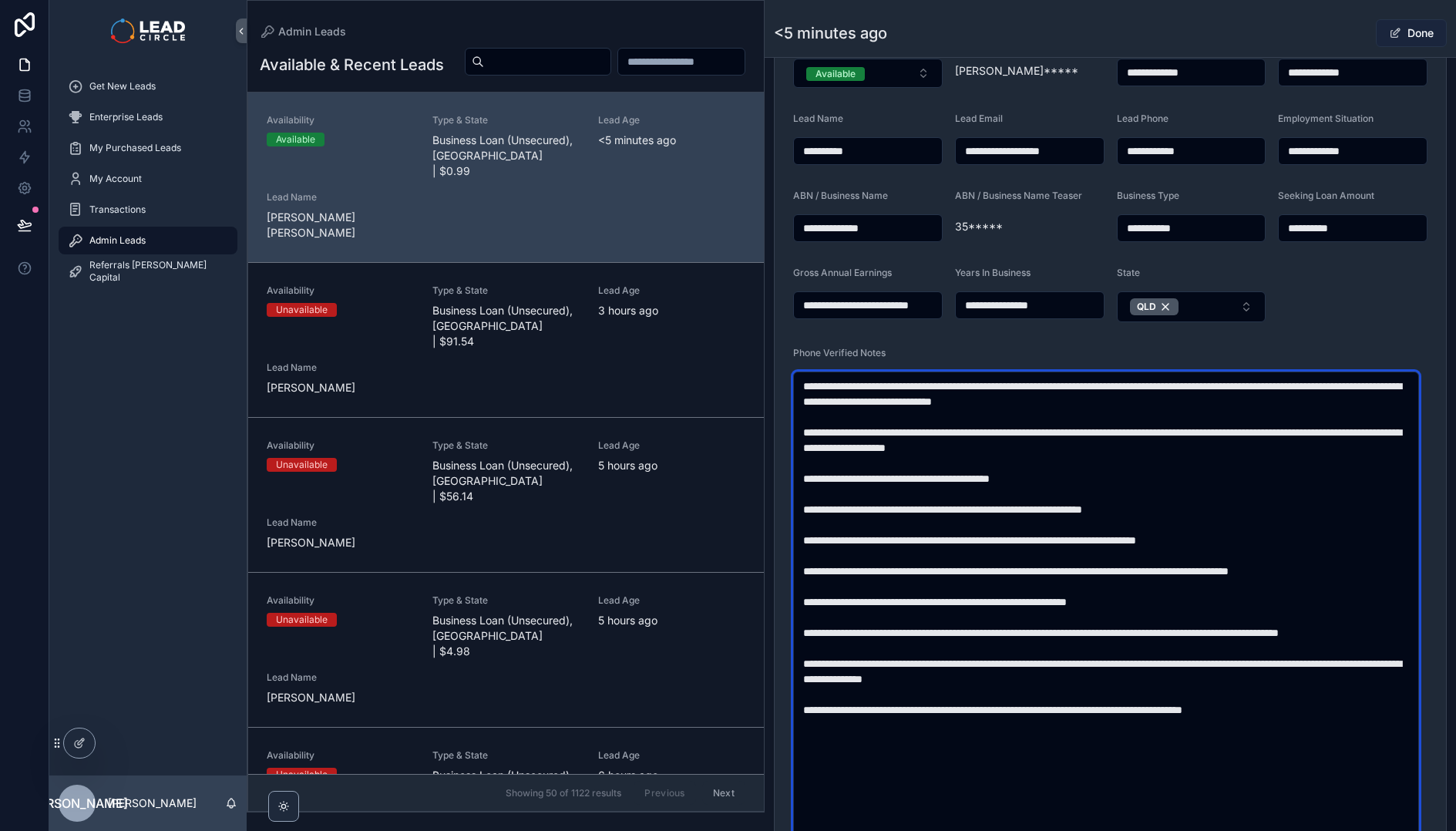
type textarea "**********"
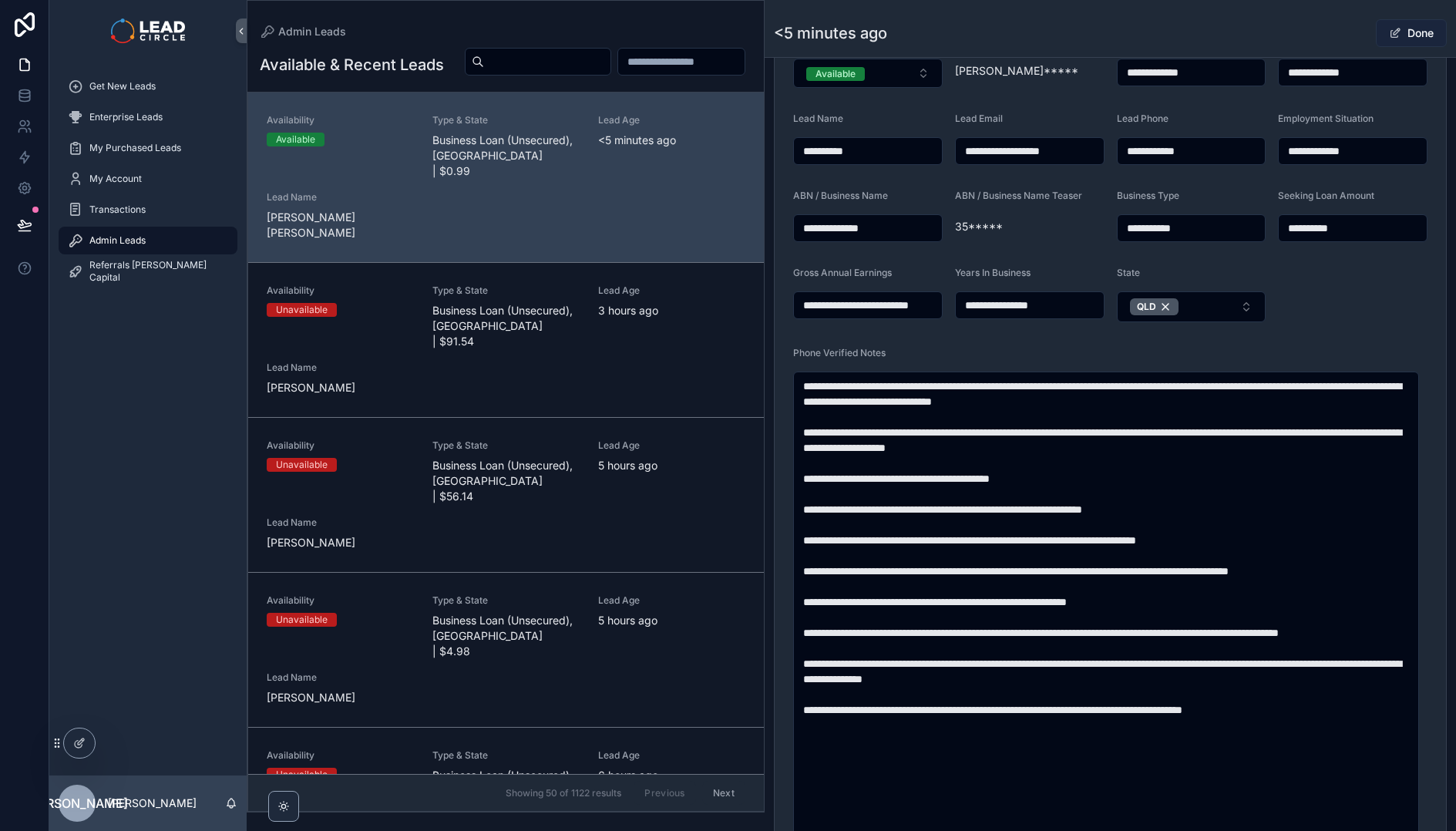
click at [1393, 29] on button "Done" at bounding box center [1410, 33] width 71 height 28
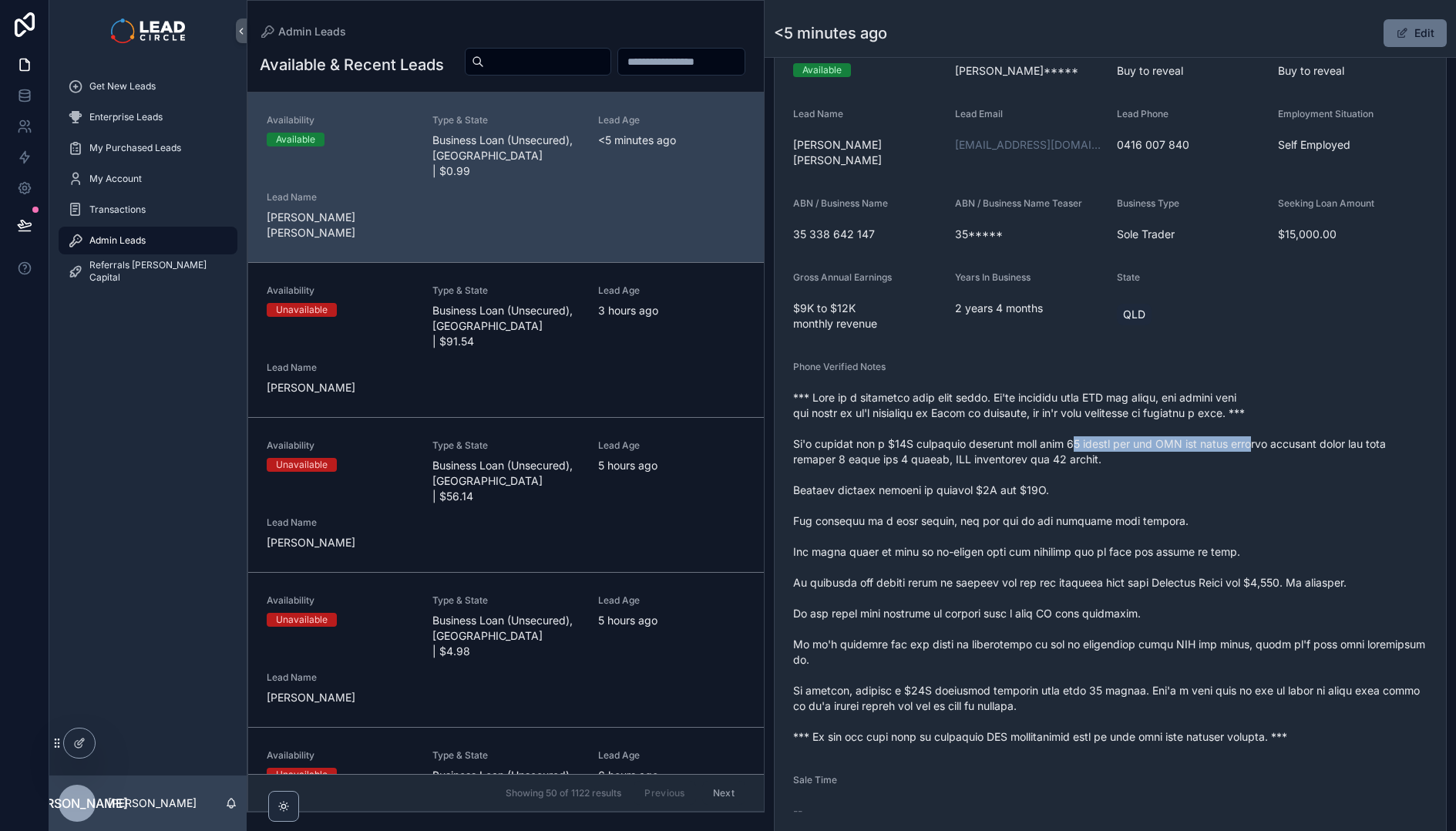
drag, startPoint x: 1223, startPoint y: 429, endPoint x: 1280, endPoint y: 429, distance: 57.0
click at [1277, 429] on span "scrollable content" at bounding box center [1110, 567] width 634 height 355
click at [1280, 429] on span "scrollable content" at bounding box center [1110, 567] width 634 height 355
drag, startPoint x: 1301, startPoint y: 432, endPoint x: 1172, endPoint y: 432, distance: 129.0
click at [1178, 433] on span "scrollable content" at bounding box center [1110, 567] width 634 height 355
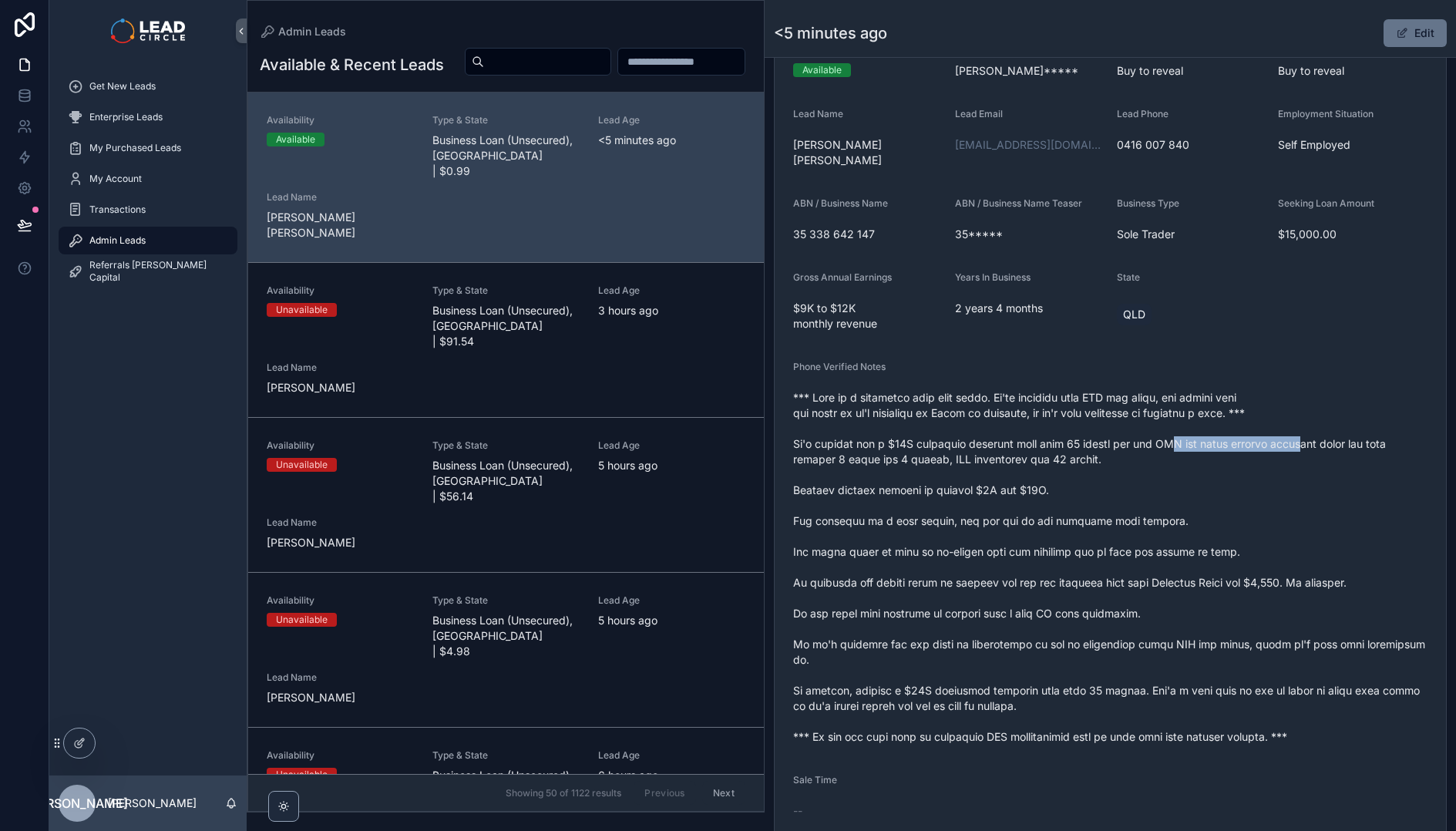
click at [1172, 432] on span "scrollable content" at bounding box center [1110, 567] width 634 height 355
drag, startPoint x: 1274, startPoint y: 432, endPoint x: 1330, endPoint y: 431, distance: 56.0
click at [1326, 432] on span "scrollable content" at bounding box center [1110, 567] width 634 height 355
click at [1330, 431] on span "scrollable content" at bounding box center [1110, 567] width 634 height 355
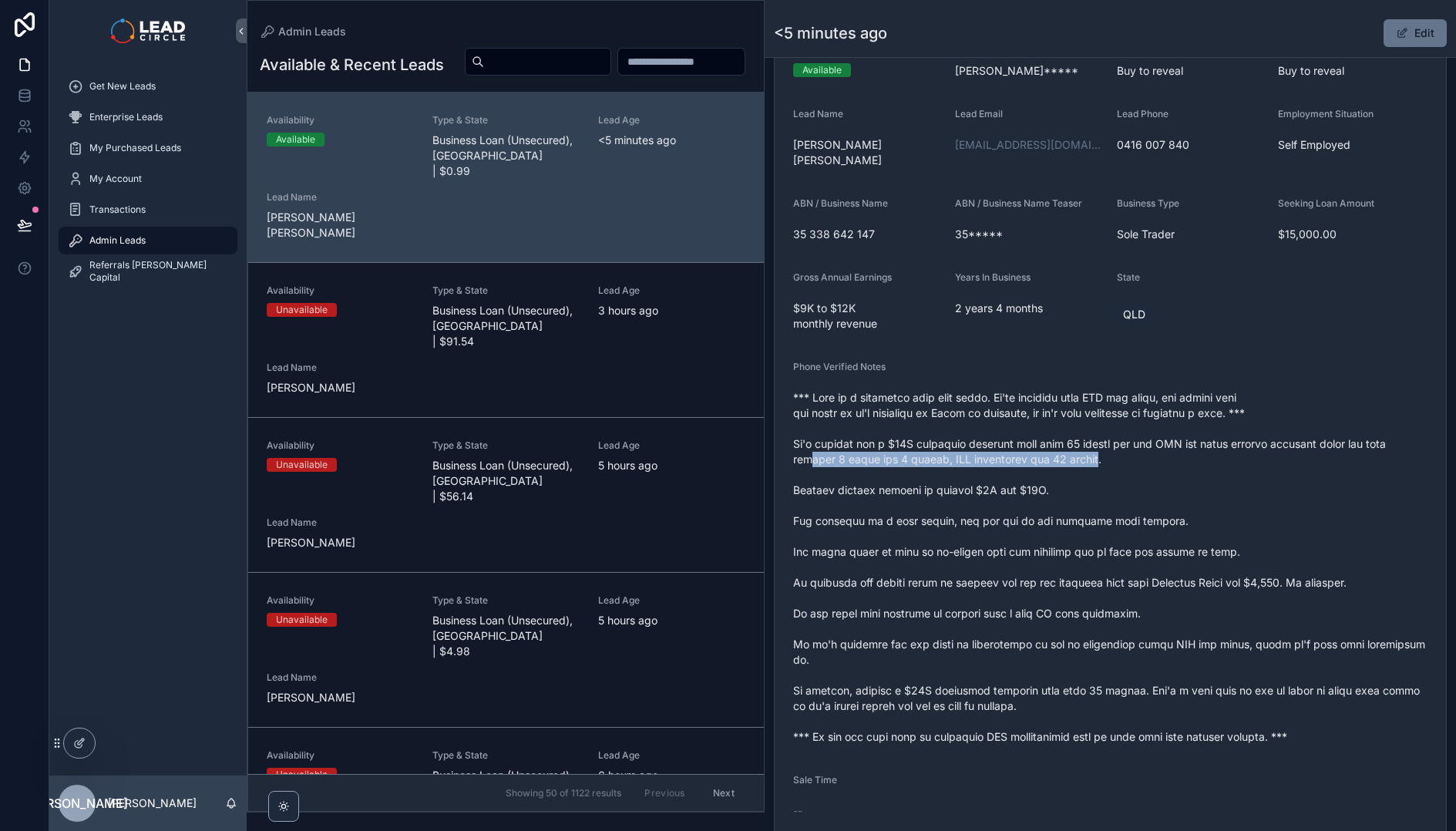
drag, startPoint x: 841, startPoint y: 443, endPoint x: 1116, endPoint y: 442, distance: 275.0
click at [1115, 443] on span "scrollable content" at bounding box center [1110, 567] width 634 height 355
click at [1116, 442] on span "scrollable content" at bounding box center [1110, 567] width 634 height 355
drag, startPoint x: 961, startPoint y: 443, endPoint x: 1265, endPoint y: 444, distance: 304.0
click at [1256, 443] on span "scrollable content" at bounding box center [1110, 567] width 634 height 355
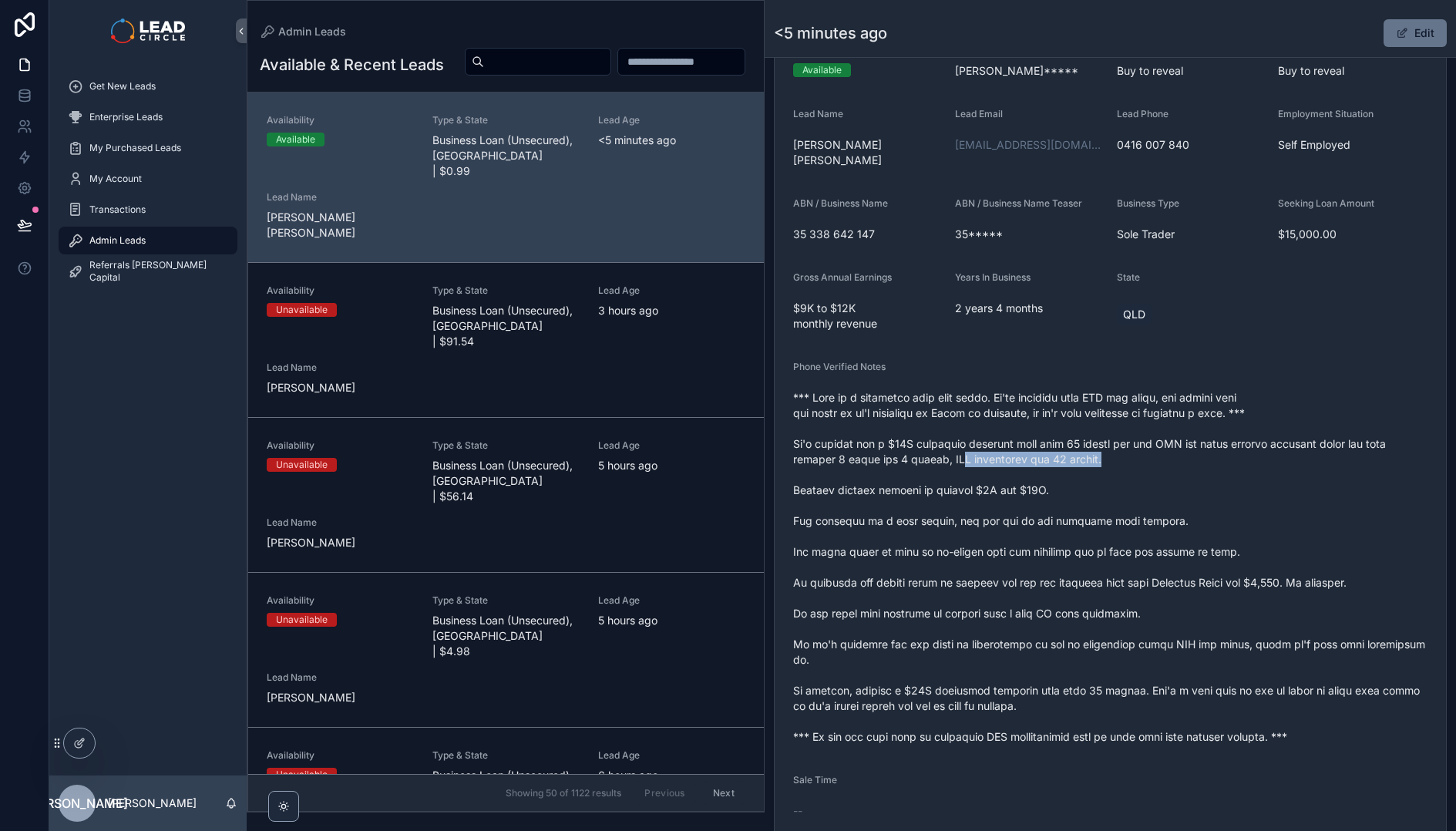
click at [1265, 444] on span "scrollable content" at bounding box center [1110, 567] width 634 height 355
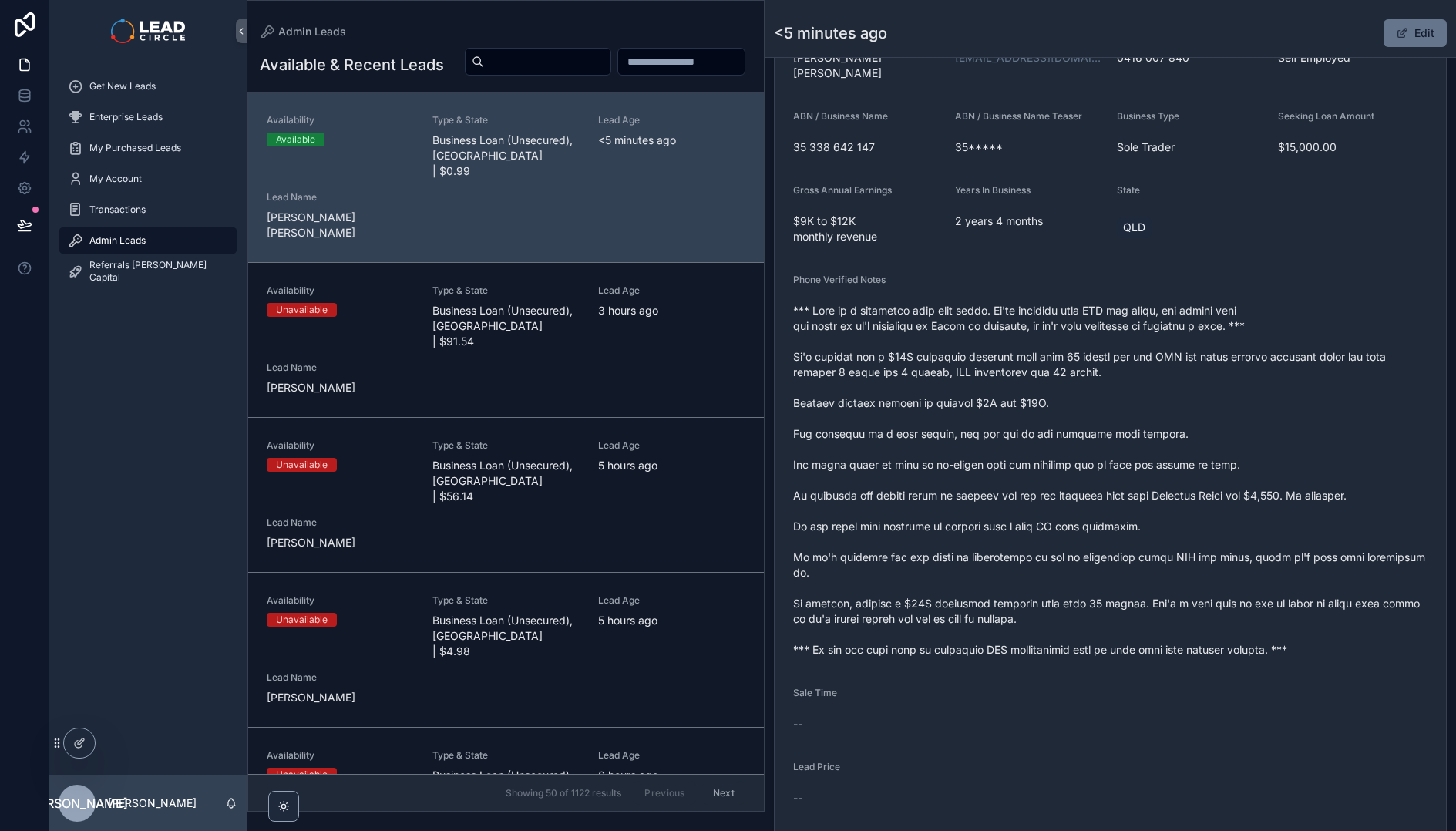
scroll to position [405, 0]
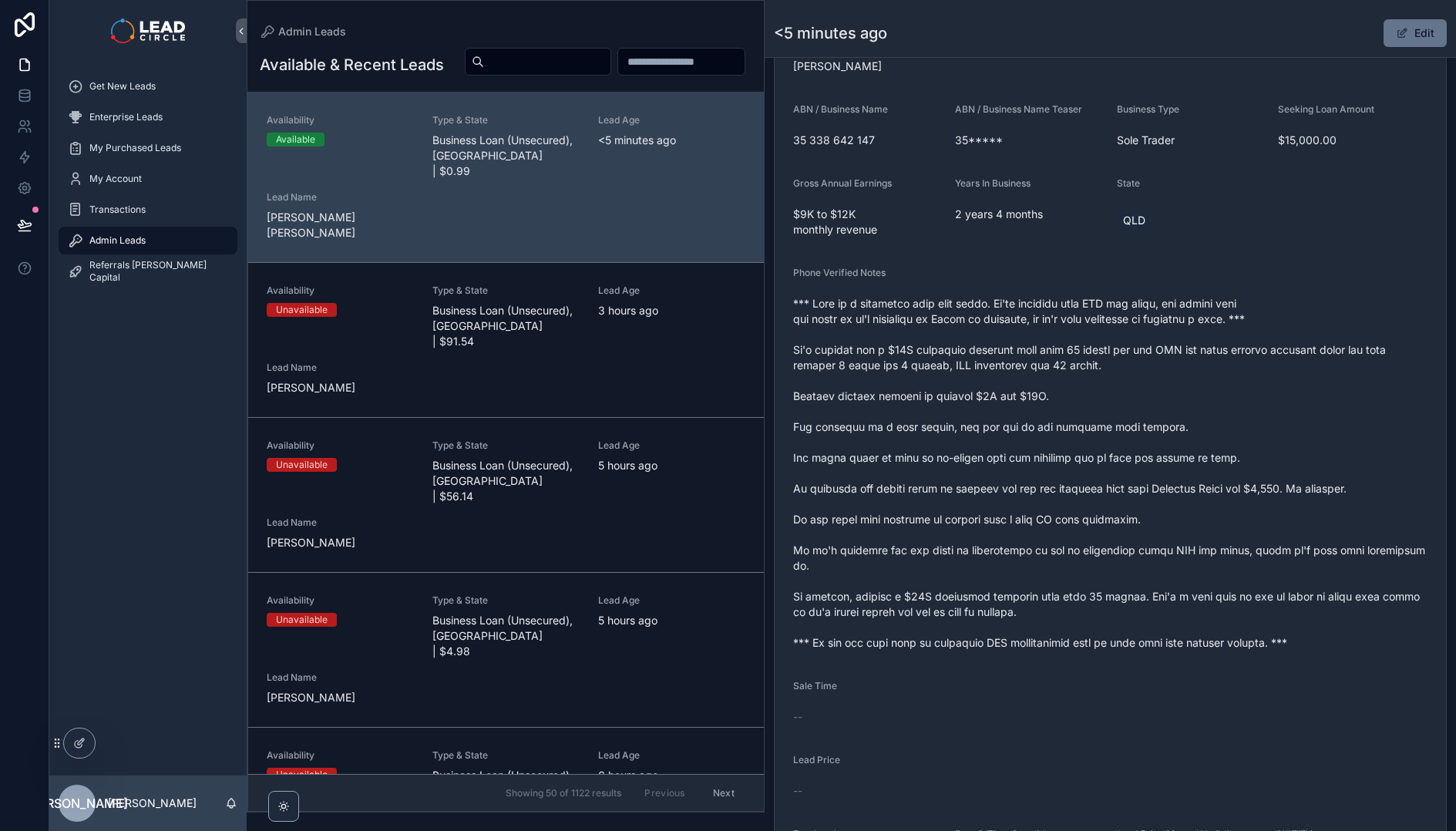
click at [837, 391] on span "scrollable content" at bounding box center [1110, 473] width 634 height 355
drag, startPoint x: 837, startPoint y: 391, endPoint x: 1208, endPoint y: 383, distance: 371.1
click at [1185, 383] on span "scrollable content" at bounding box center [1110, 473] width 634 height 355
click at [1206, 382] on span "scrollable content" at bounding box center [1110, 473] width 634 height 355
click at [923, 379] on span "scrollable content" at bounding box center [1110, 473] width 634 height 355
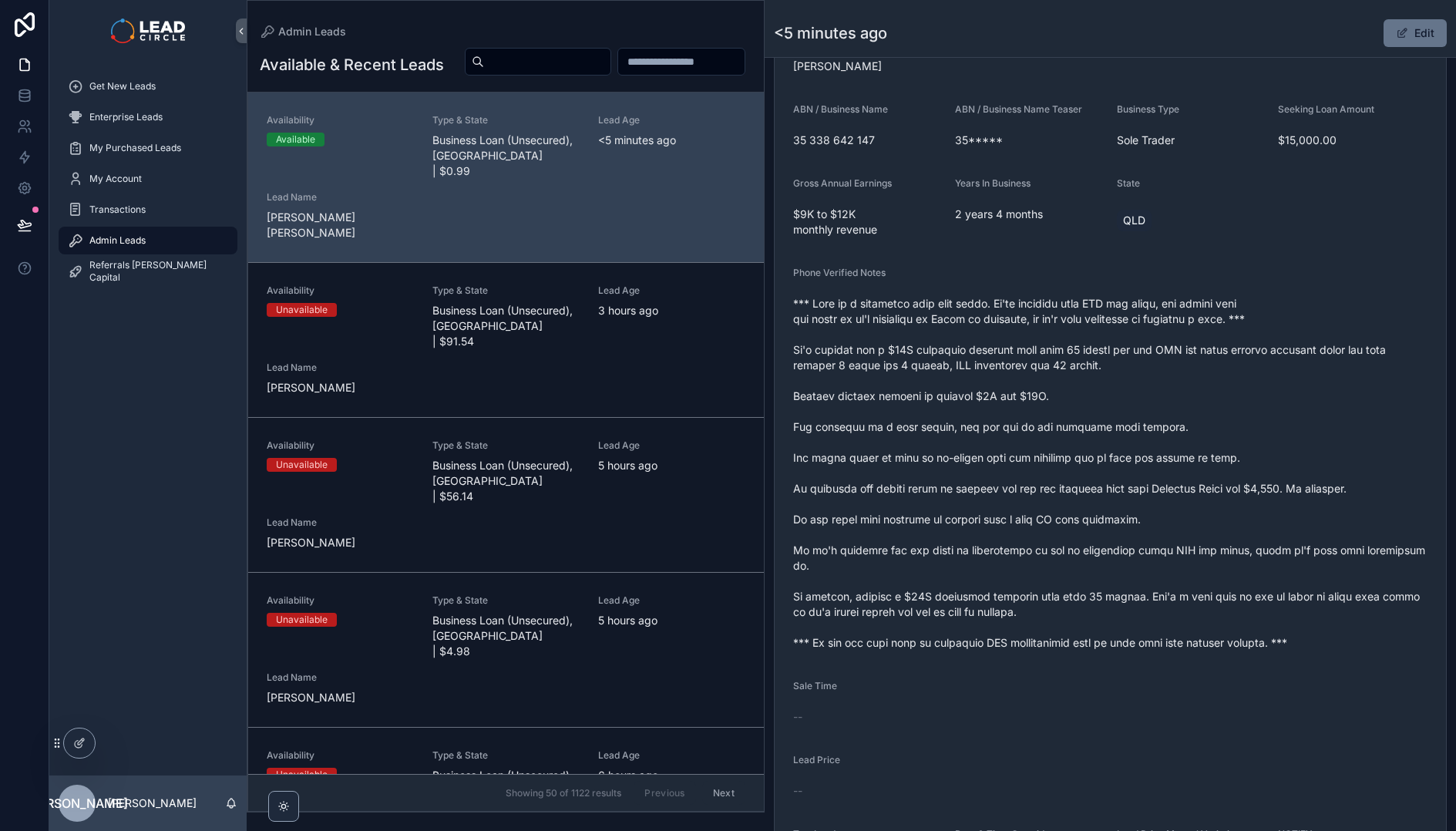
click at [908, 377] on span "scrollable content" at bounding box center [1110, 473] width 634 height 355
drag, startPoint x: 810, startPoint y: 411, endPoint x: 1134, endPoint y: 414, distance: 324.0
click at [1133, 414] on span "scrollable content" at bounding box center [1110, 473] width 634 height 355
click at [1134, 414] on span "scrollable content" at bounding box center [1110, 473] width 634 height 355
click at [936, 412] on span "scrollable content" at bounding box center [1110, 473] width 634 height 355
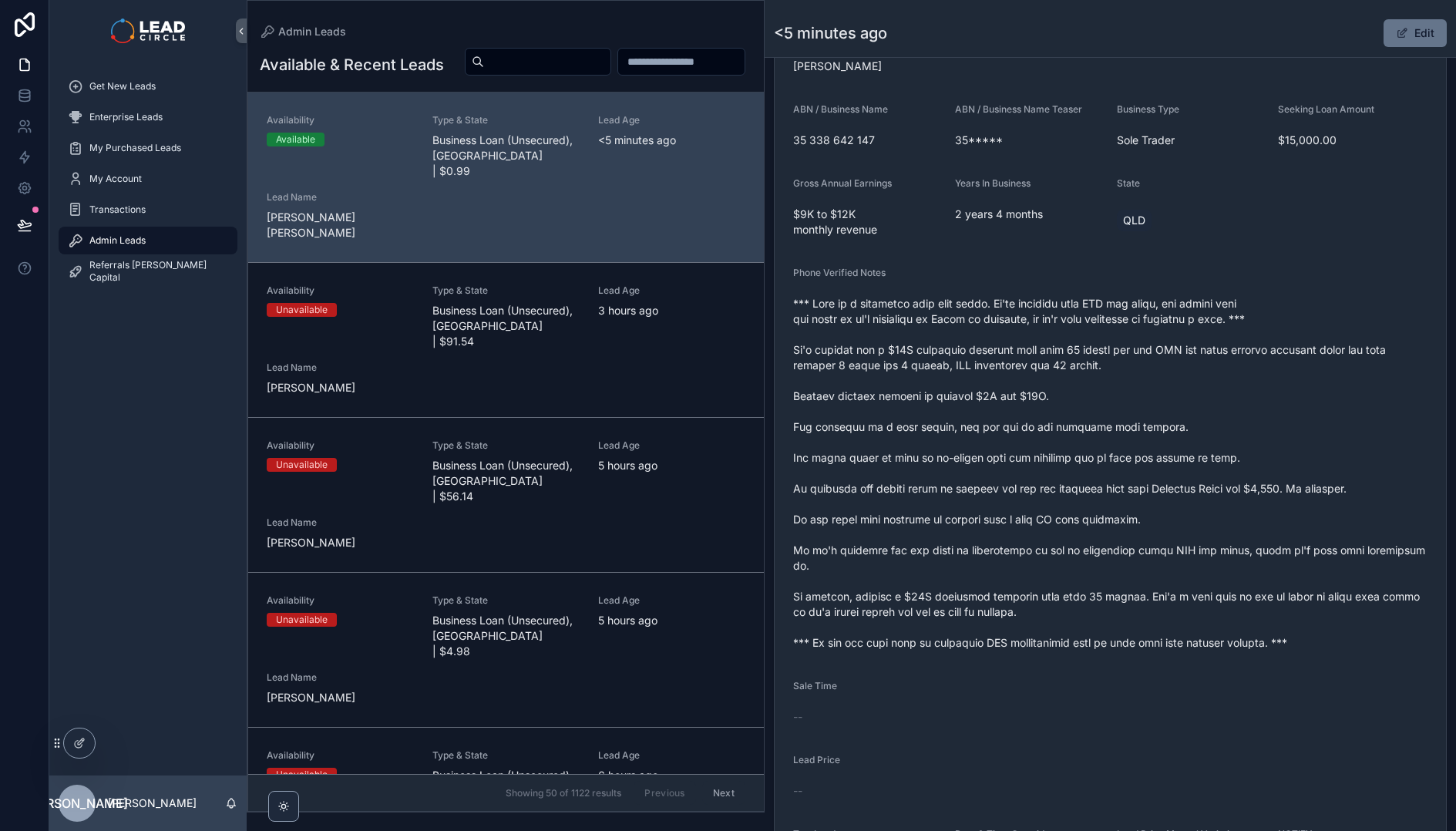
click at [925, 411] on span "scrollable content" at bounding box center [1110, 473] width 634 height 355
drag, startPoint x: 935, startPoint y: 411, endPoint x: 1135, endPoint y: 412, distance: 200.0
click at [1134, 412] on span "scrollable content" at bounding box center [1110, 473] width 634 height 355
click at [1135, 412] on span "scrollable content" at bounding box center [1110, 473] width 634 height 355
drag, startPoint x: 1105, startPoint y: 415, endPoint x: 977, endPoint y: 414, distance: 128.0
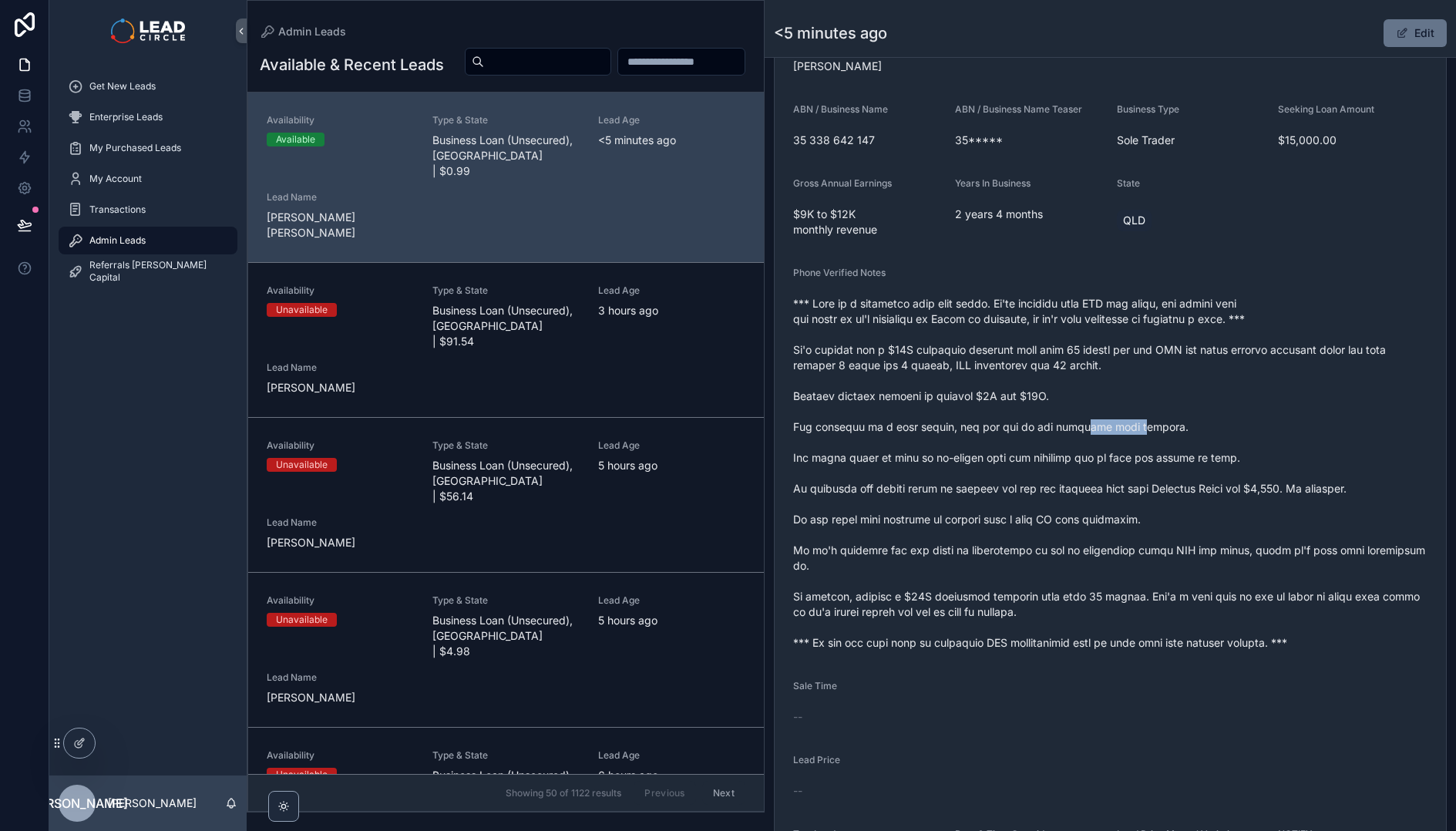
click at [992, 415] on span "scrollable content" at bounding box center [1110, 473] width 634 height 355
click at [977, 414] on span "scrollable content" at bounding box center [1110, 473] width 634 height 355
drag, startPoint x: 959, startPoint y: 414, endPoint x: 1184, endPoint y: 410, distance: 225.0
click at [1168, 410] on span "scrollable content" at bounding box center [1110, 473] width 634 height 355
click at [1184, 410] on span "scrollable content" at bounding box center [1110, 473] width 634 height 355
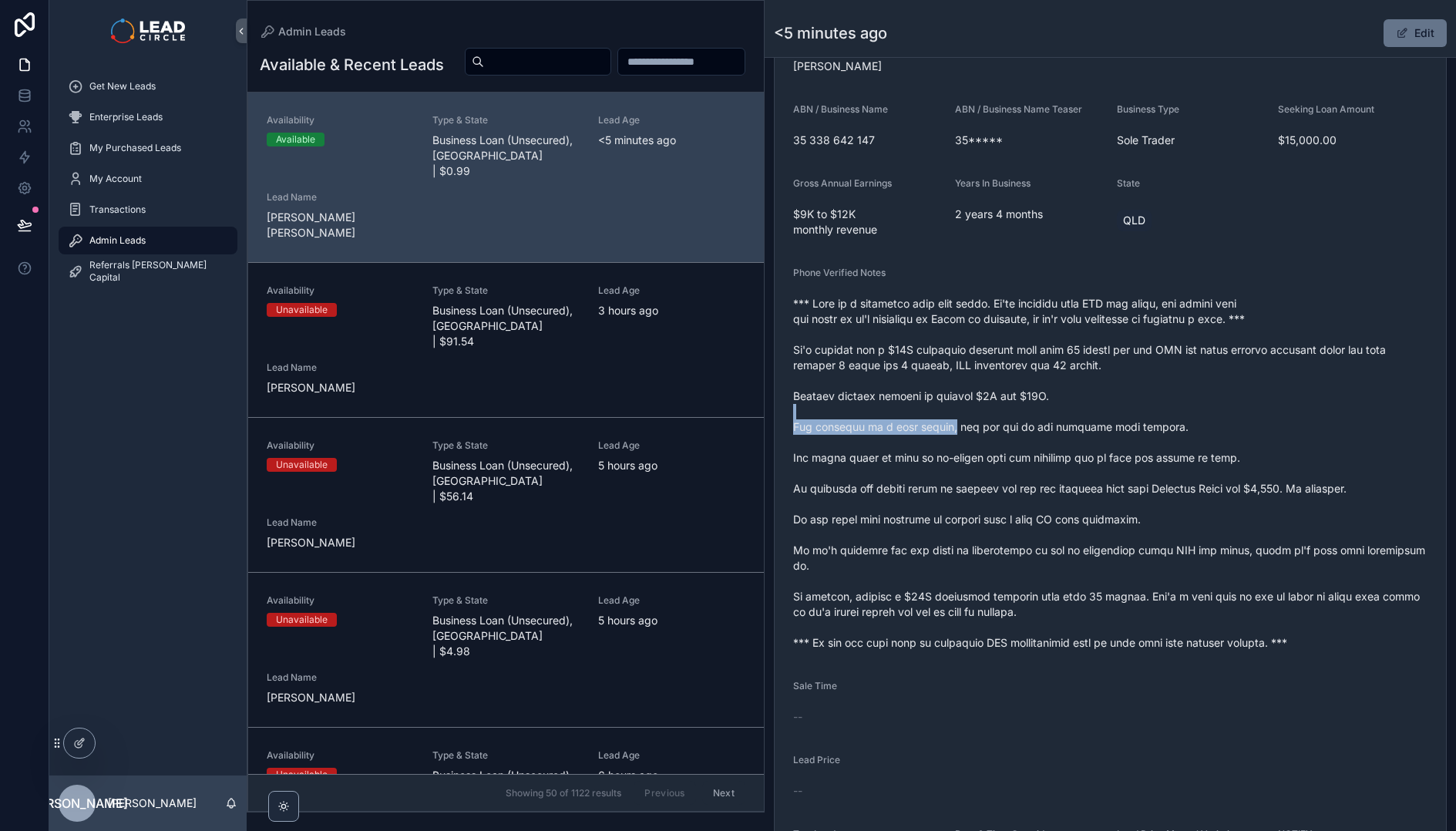
drag, startPoint x: 941, startPoint y: 412, endPoint x: 1180, endPoint y: 403, distance: 239.2
click at [1163, 402] on span "scrollable content" at bounding box center [1110, 473] width 634 height 355
click at [1180, 403] on span "scrollable content" at bounding box center [1110, 473] width 634 height 355
drag, startPoint x: 903, startPoint y: 441, endPoint x: 1008, endPoint y: 441, distance: 105.0
click at [997, 441] on span "scrollable content" at bounding box center [1110, 473] width 634 height 355
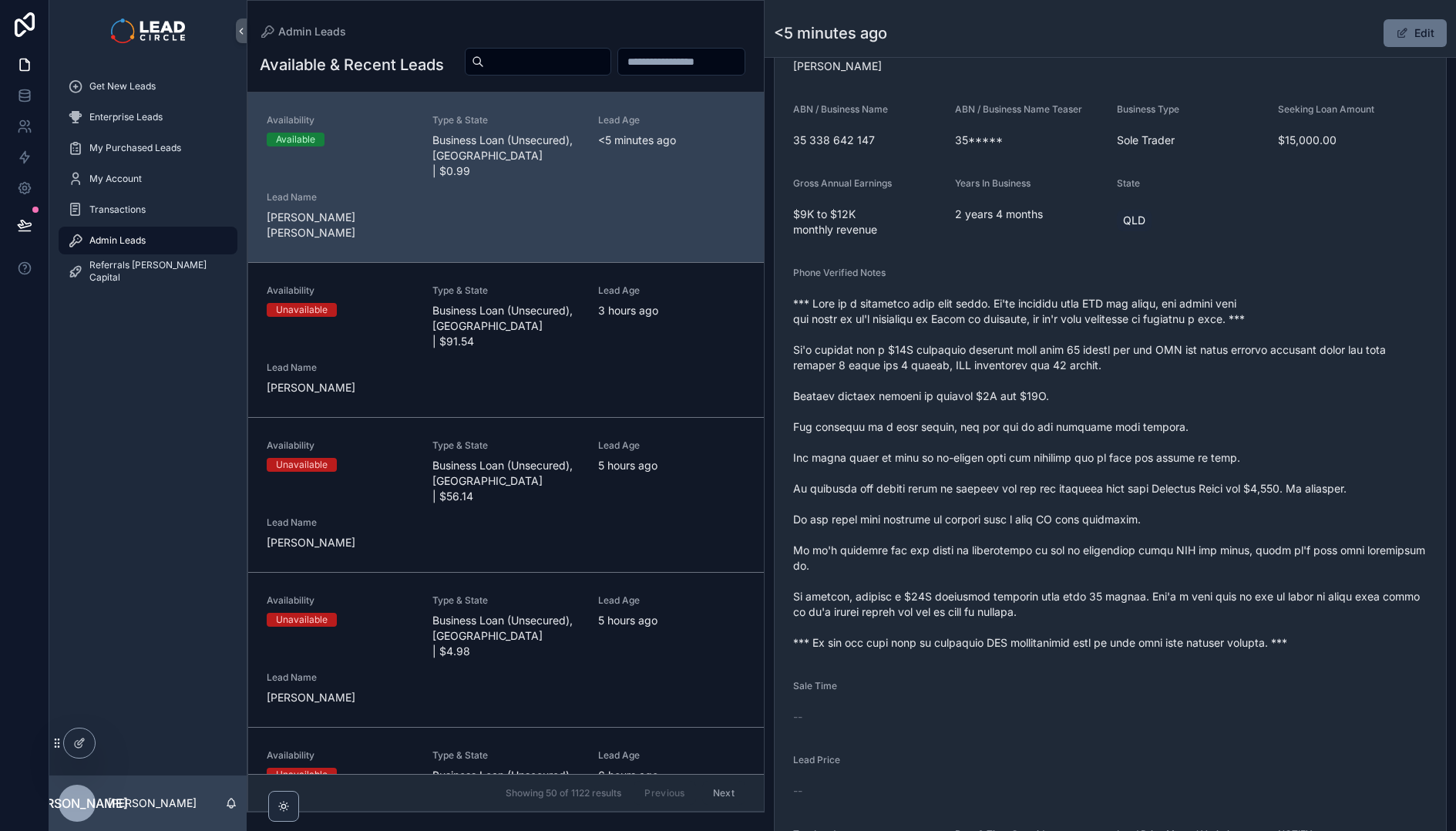
click at [1011, 441] on span "scrollable content" at bounding box center [1110, 473] width 634 height 355
drag, startPoint x: 1047, startPoint y: 441, endPoint x: 907, endPoint y: 441, distance: 140.0
click at [907, 441] on span "scrollable content" at bounding box center [1110, 473] width 634 height 355
drag, startPoint x: 907, startPoint y: 441, endPoint x: 1092, endPoint y: 441, distance: 185.0
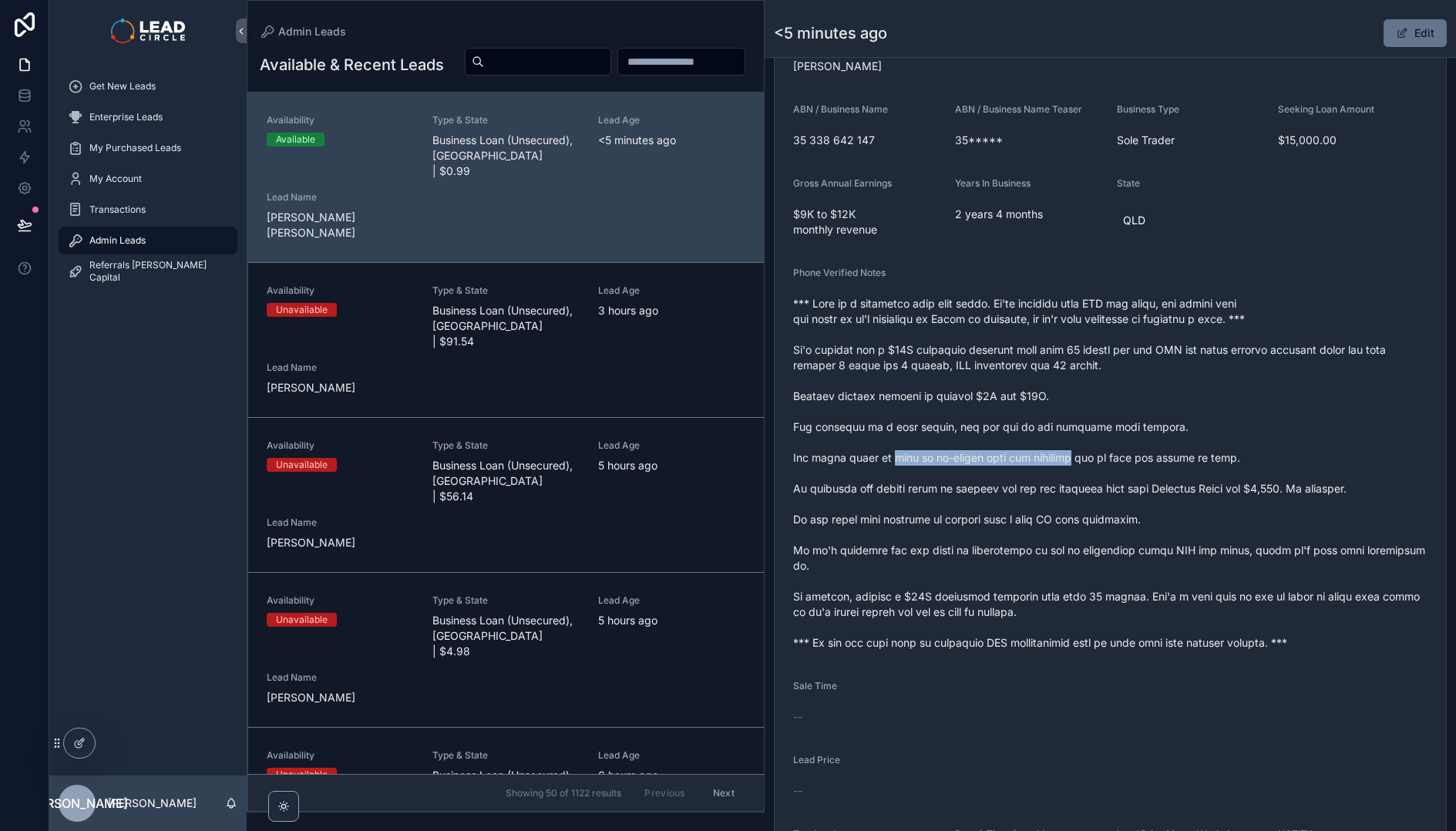
click at [1082, 441] on span "scrollable content" at bounding box center [1110, 473] width 634 height 355
click at [1095, 441] on span "scrollable content" at bounding box center [1110, 473] width 634 height 355
drag, startPoint x: 1084, startPoint y: 443, endPoint x: 1009, endPoint y: 441, distance: 75.0
click at [1015, 441] on span "scrollable content" at bounding box center [1110, 473] width 634 height 355
click at [1008, 441] on span "scrollable content" at bounding box center [1110, 473] width 634 height 355
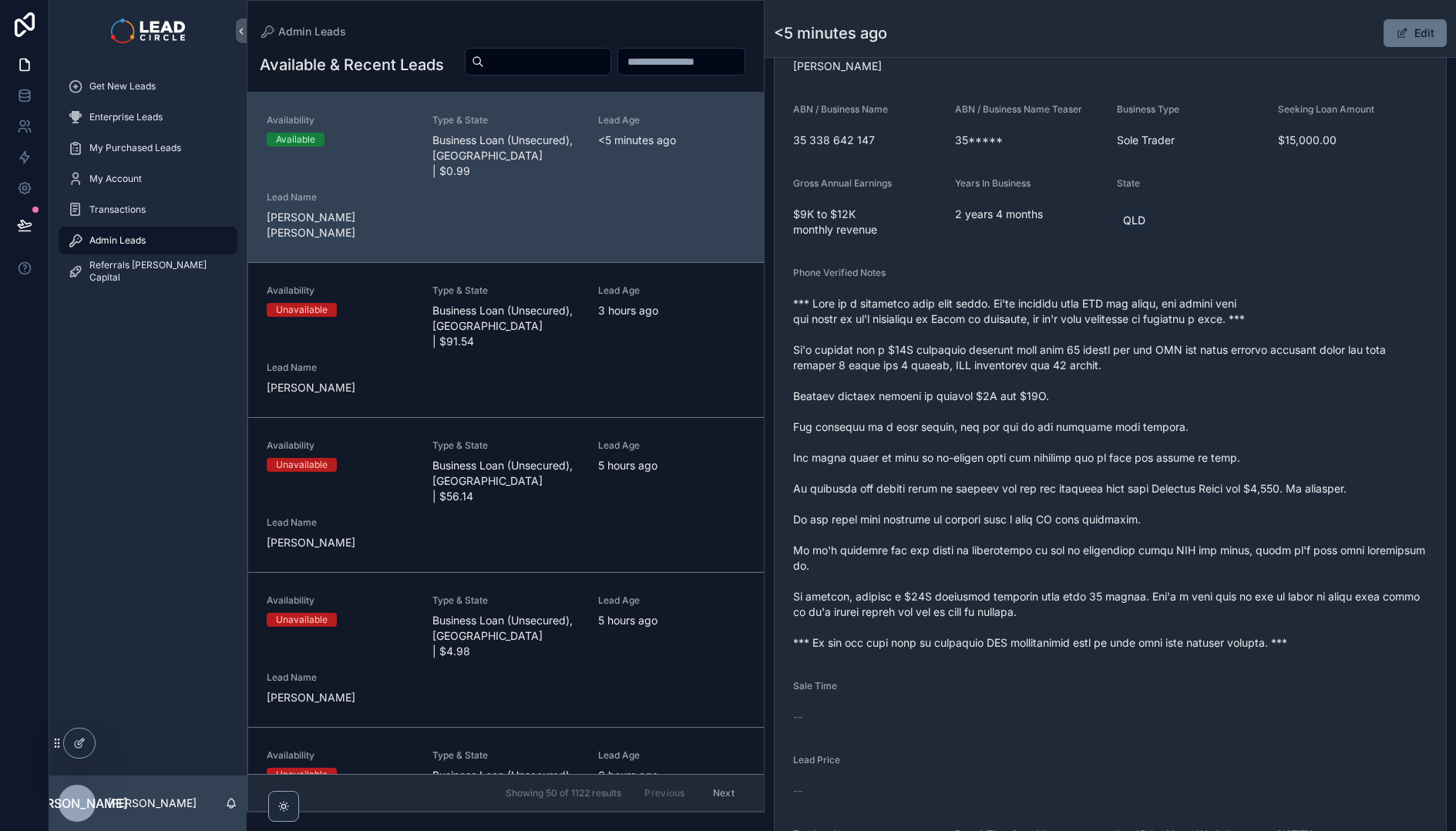
drag, startPoint x: 988, startPoint y: 445, endPoint x: 1097, endPoint y: 445, distance: 109.0
click at [1087, 445] on span "scrollable content" at bounding box center [1110, 473] width 634 height 355
click at [1097, 445] on span "scrollable content" at bounding box center [1110, 473] width 634 height 355
click at [1403, 31] on button "Edit" at bounding box center [1415, 33] width 63 height 28
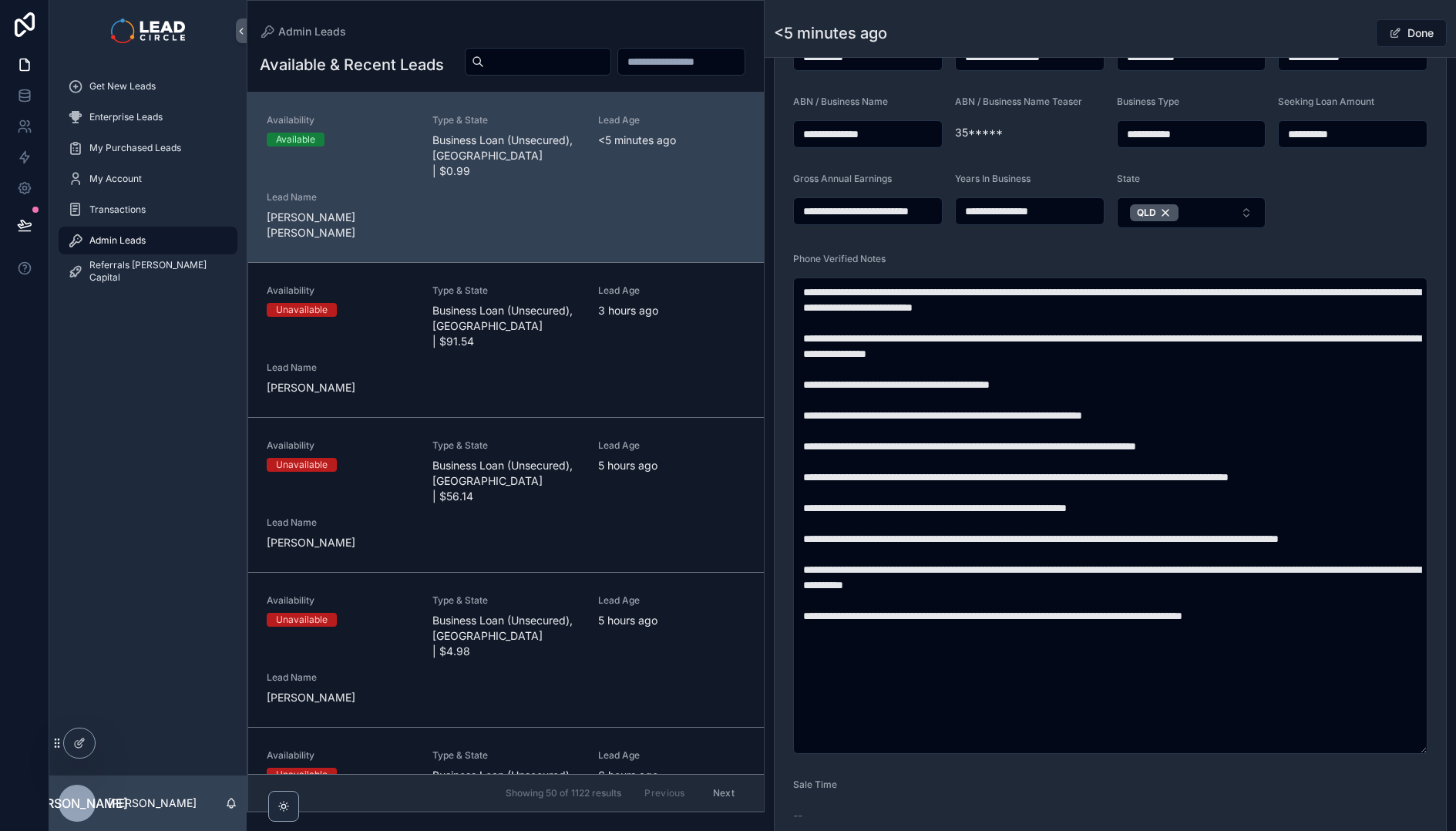
scroll to position [409, 0]
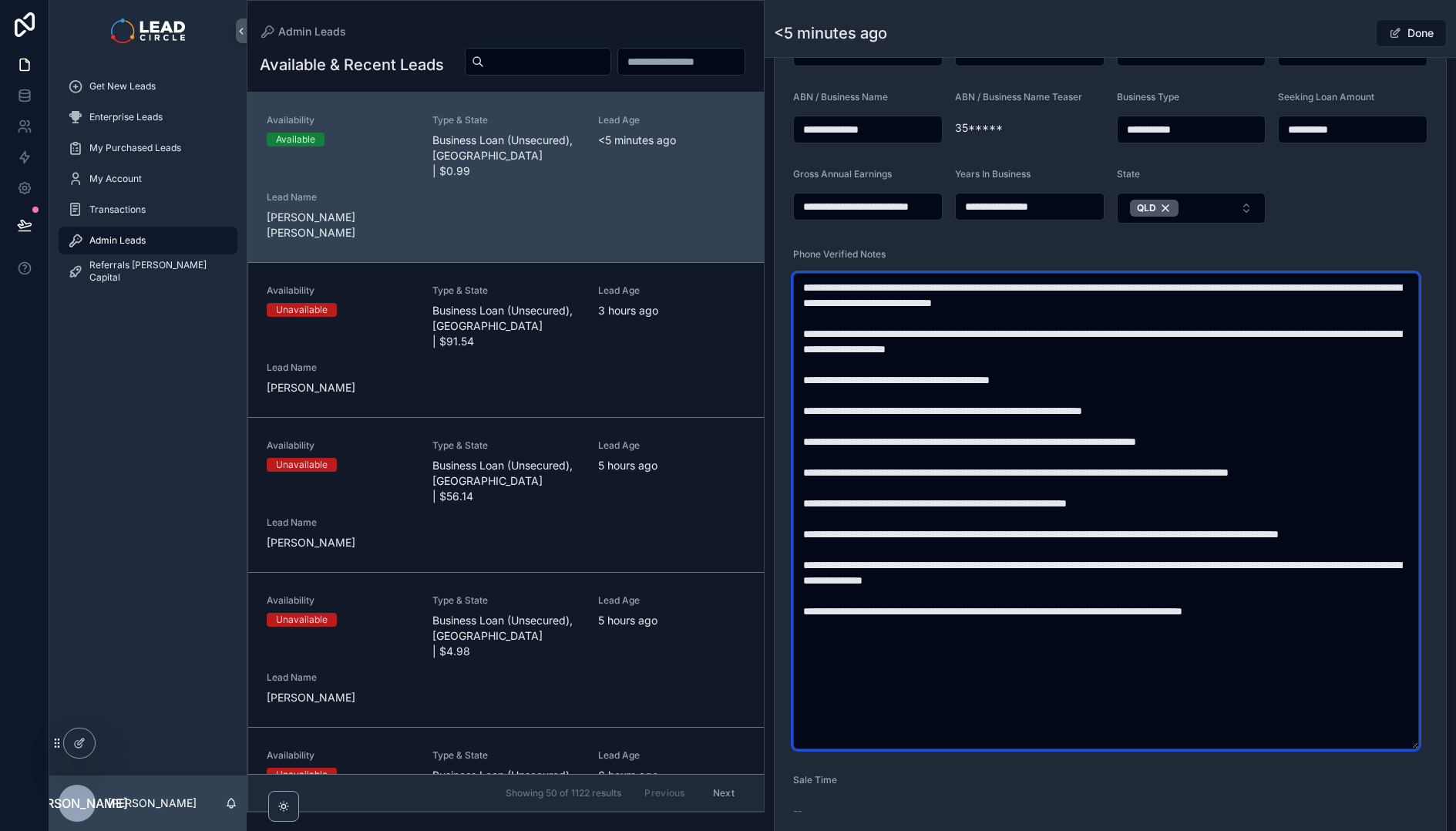
click at [1098, 442] on textarea "scrollable content" at bounding box center [1106, 510] width 626 height 476
type textarea "**********"
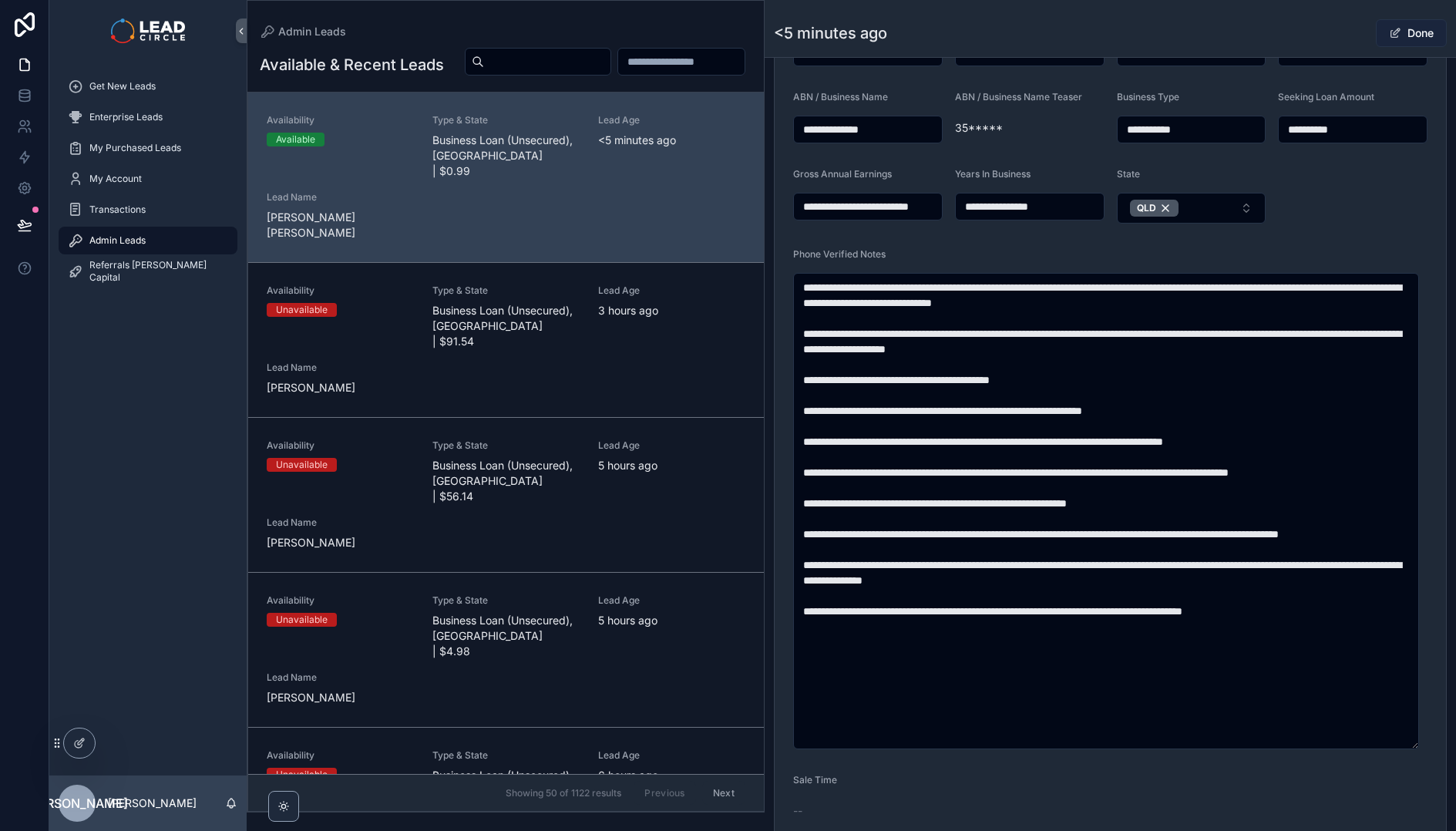
drag, startPoint x: 1323, startPoint y: 20, endPoint x: 1385, endPoint y: 33, distance: 63.3
click at [1331, 20] on div "Done" at bounding box center [1388, 33] width 115 height 29
click at [1389, 33] on span "scrollable content" at bounding box center [1395, 33] width 13 height 13
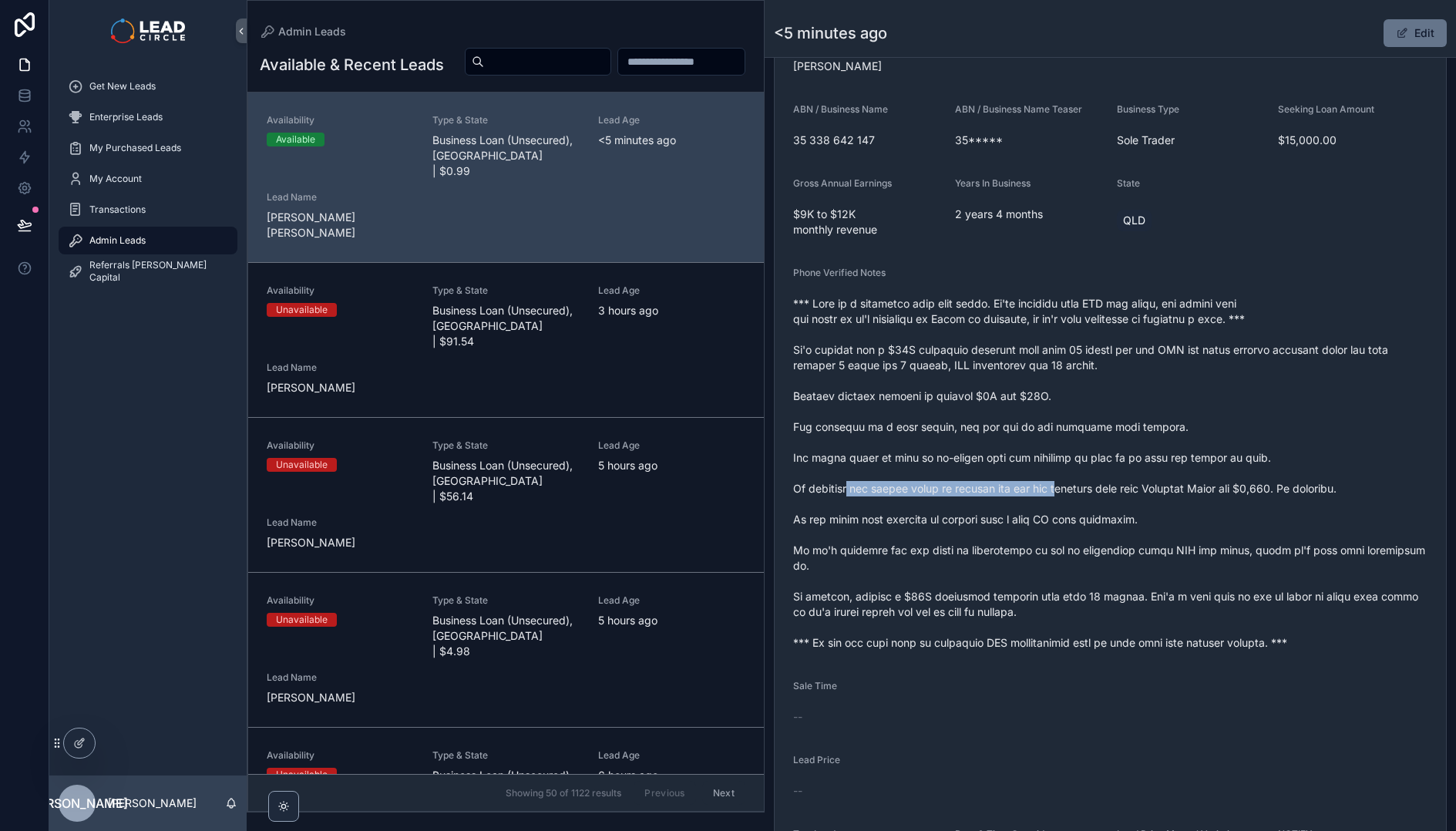
drag, startPoint x: 851, startPoint y: 479, endPoint x: 1106, endPoint y: 479, distance: 255.0
click at [1082, 479] on span "scrollable content" at bounding box center [1110, 473] width 634 height 355
click at [1106, 479] on span "scrollable content" at bounding box center [1110, 473] width 634 height 355
drag
click at [1025, 483] on span "scrollable content" at bounding box center [1110, 473] width 634 height 355
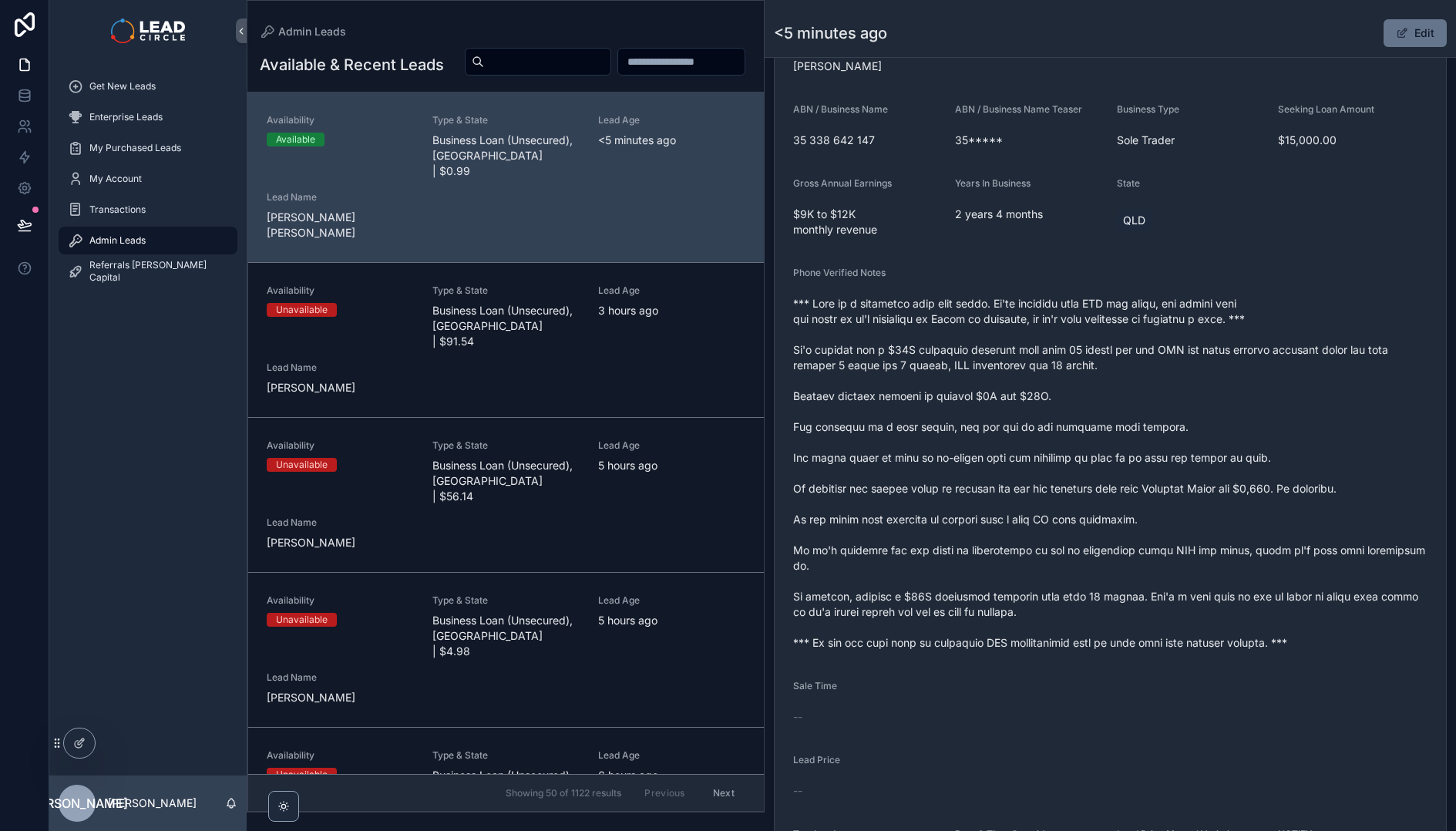
click at [1013, 483] on span "scrollable content" at bounding box center [1110, 473] width 634 height 355
click at [1153, 472] on span "scrollable content" at bounding box center [1110, 473] width 634 height 355
click at [1157, 471] on span "scrollable content" at bounding box center [1110, 473] width 634 height 355
click at [1038, 469] on span "scrollable content" at bounding box center [1110, 473] width 634 height 355
click at [1036, 469] on span "scrollable content" at bounding box center [1110, 473] width 634 height 355
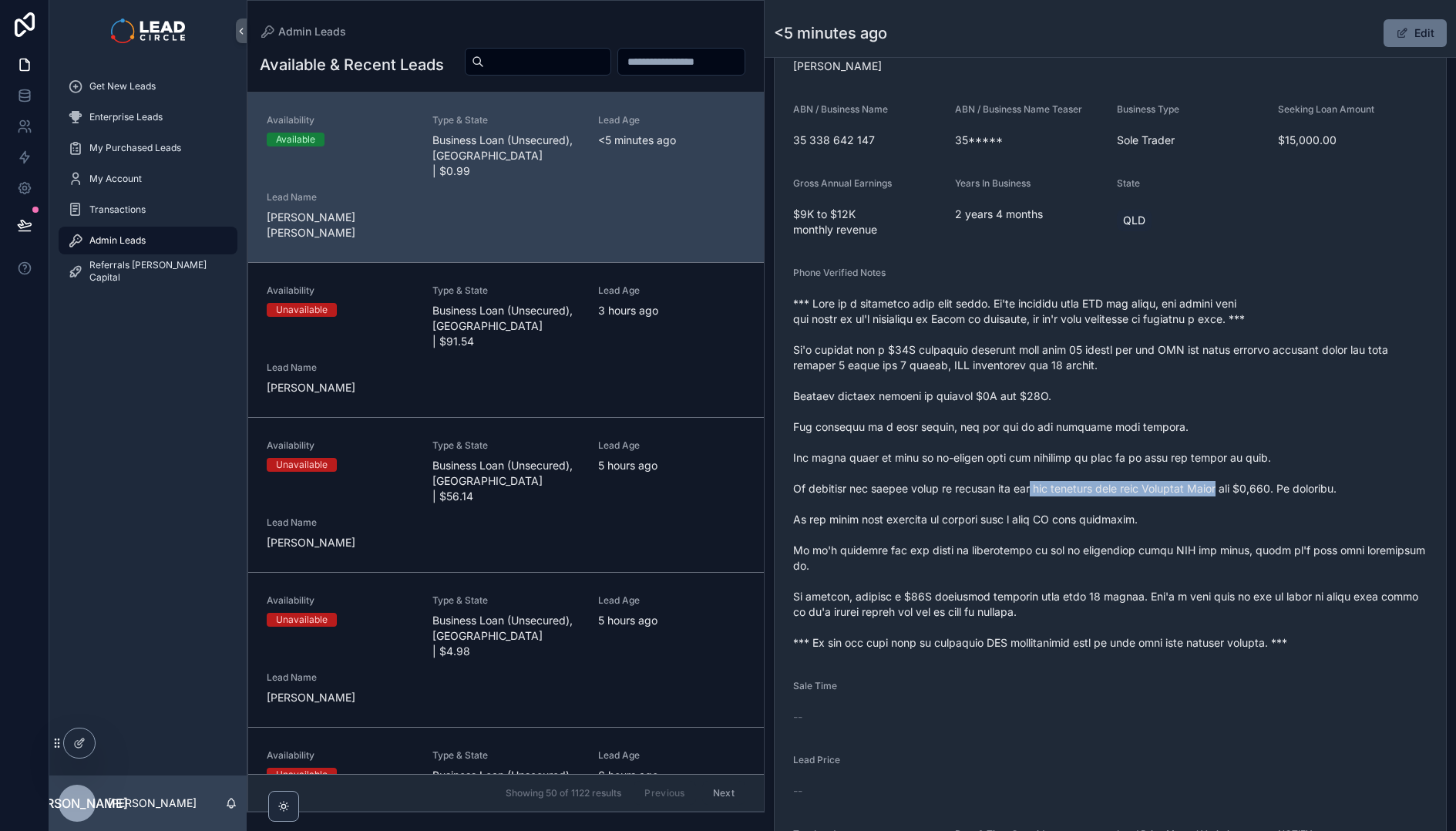
click at [1231, 477] on span "scrollable content" at bounding box center [1110, 473] width 634 height 355
click at [1246, 476] on span "scrollable content" at bounding box center [1110, 473] width 634 height 355
click at [1343, 475] on span "scrollable content" at bounding box center [1110, 473] width 634 height 355
click at [1351, 474] on span "scrollable content" at bounding box center [1110, 473] width 634 height 355
click at [1006, 502] on span "scrollable content" at bounding box center [1110, 473] width 634 height 355
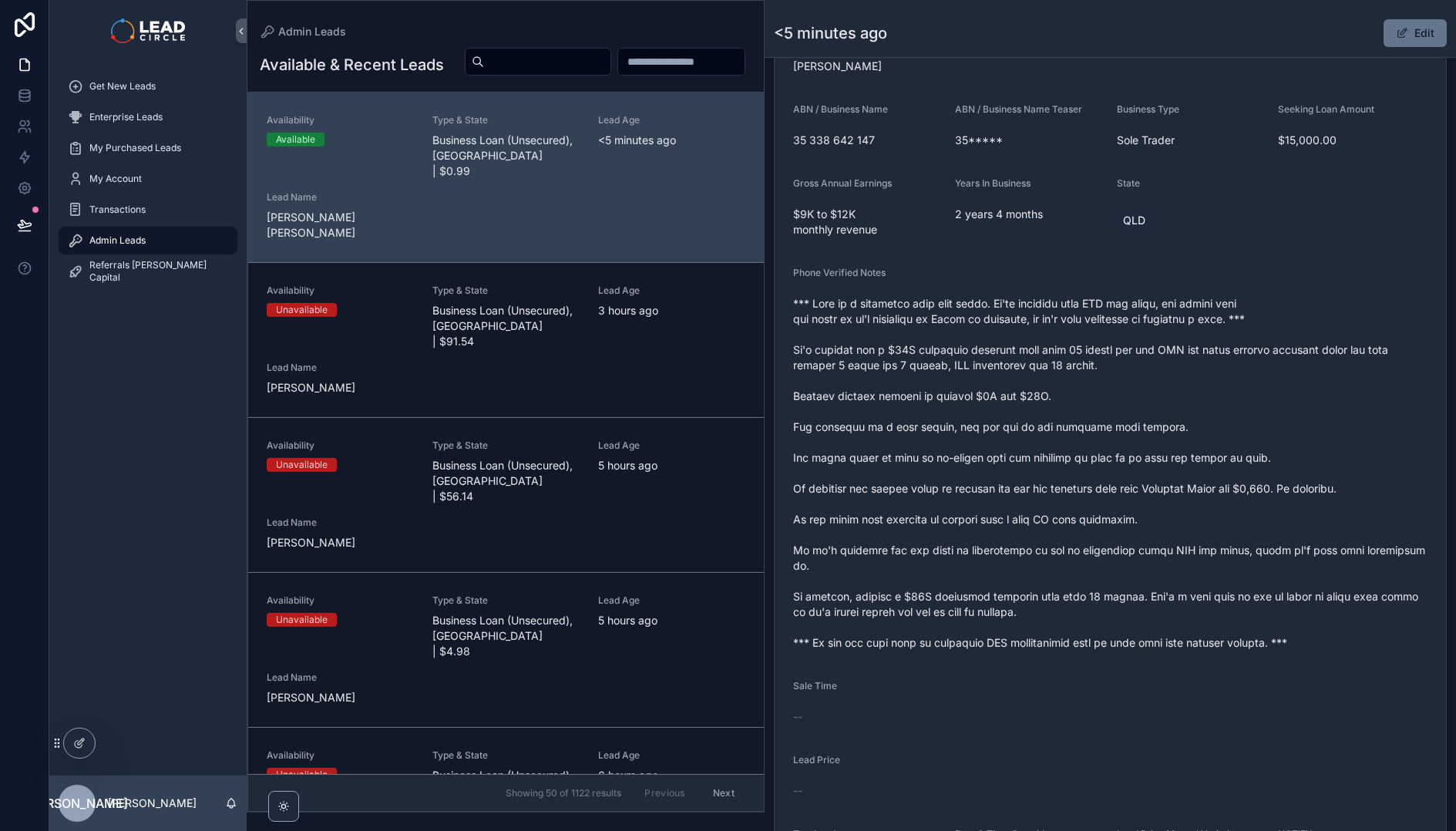
click at [1011, 503] on span "scrollable content" at bounding box center [1110, 473] width 634 height 355
click at [927, 502] on span "scrollable content" at bounding box center [1110, 473] width 634 height 355
click at [926, 501] on span "scrollable content" at bounding box center [1110, 473] width 634 height 355
click at [1088, 514] on span "scrollable content" at bounding box center [1110, 473] width 634 height 355
click at [1106, 514] on span "scrollable content" at bounding box center [1110, 473] width 634 height 355
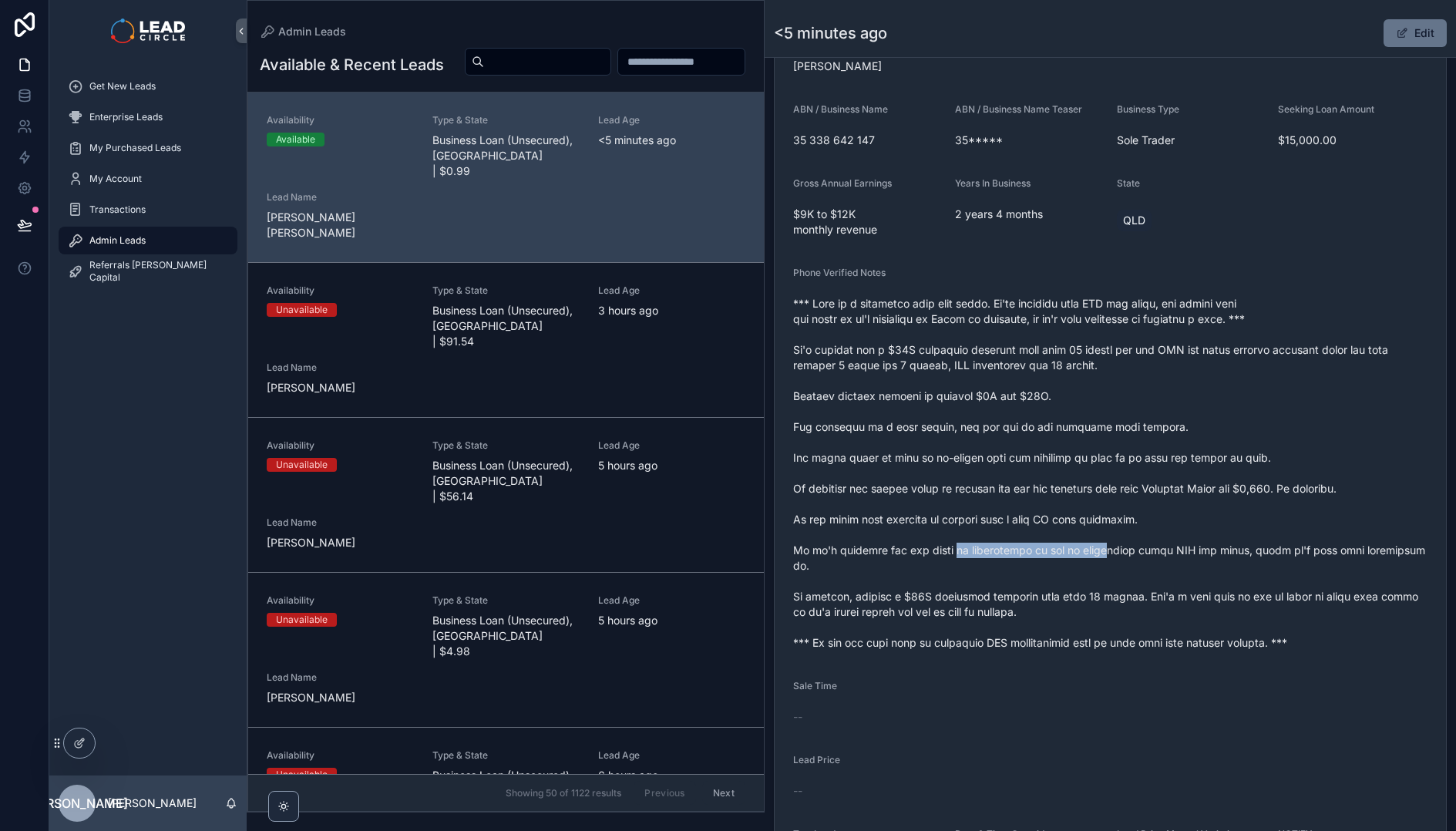
click at [1121, 541] on span "scrollable content" at bounding box center [1110, 473] width 634 height 355
click at [1127, 541] on span "scrollable content" at bounding box center [1110, 473] width 634 height 355
click at [907, 533] on span "scrollable content" at bounding box center [1110, 473] width 634 height 355
click at [896, 532] on span "scrollable content" at bounding box center [1110, 473] width 634 height 355
click at [1043, 542] on span "scrollable content" at bounding box center [1110, 473] width 634 height 355
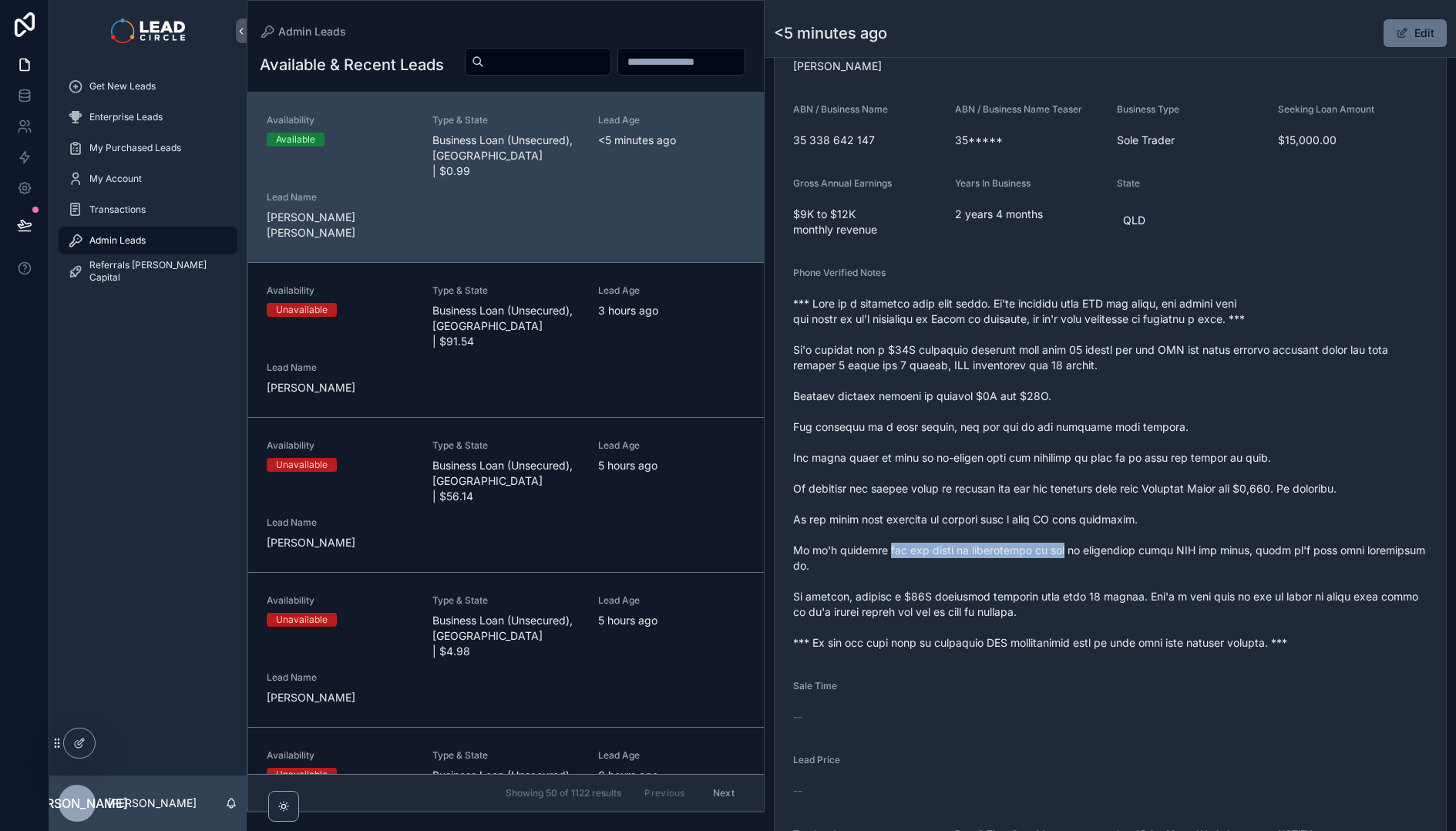
click at [1034, 540] on span "scrollable content" at bounding box center [1110, 473] width 634 height 355
click at [1092, 533] on span "scrollable content" at bounding box center [1110, 473] width 634 height 355
click at [1097, 534] on span "scrollable content" at bounding box center [1110, 473] width 634 height 355
click at [1068, 532] on span "scrollable content" at bounding box center [1110, 473] width 634 height 355
click at [1059, 530] on span "scrollable content" at bounding box center [1110, 473] width 634 height 355
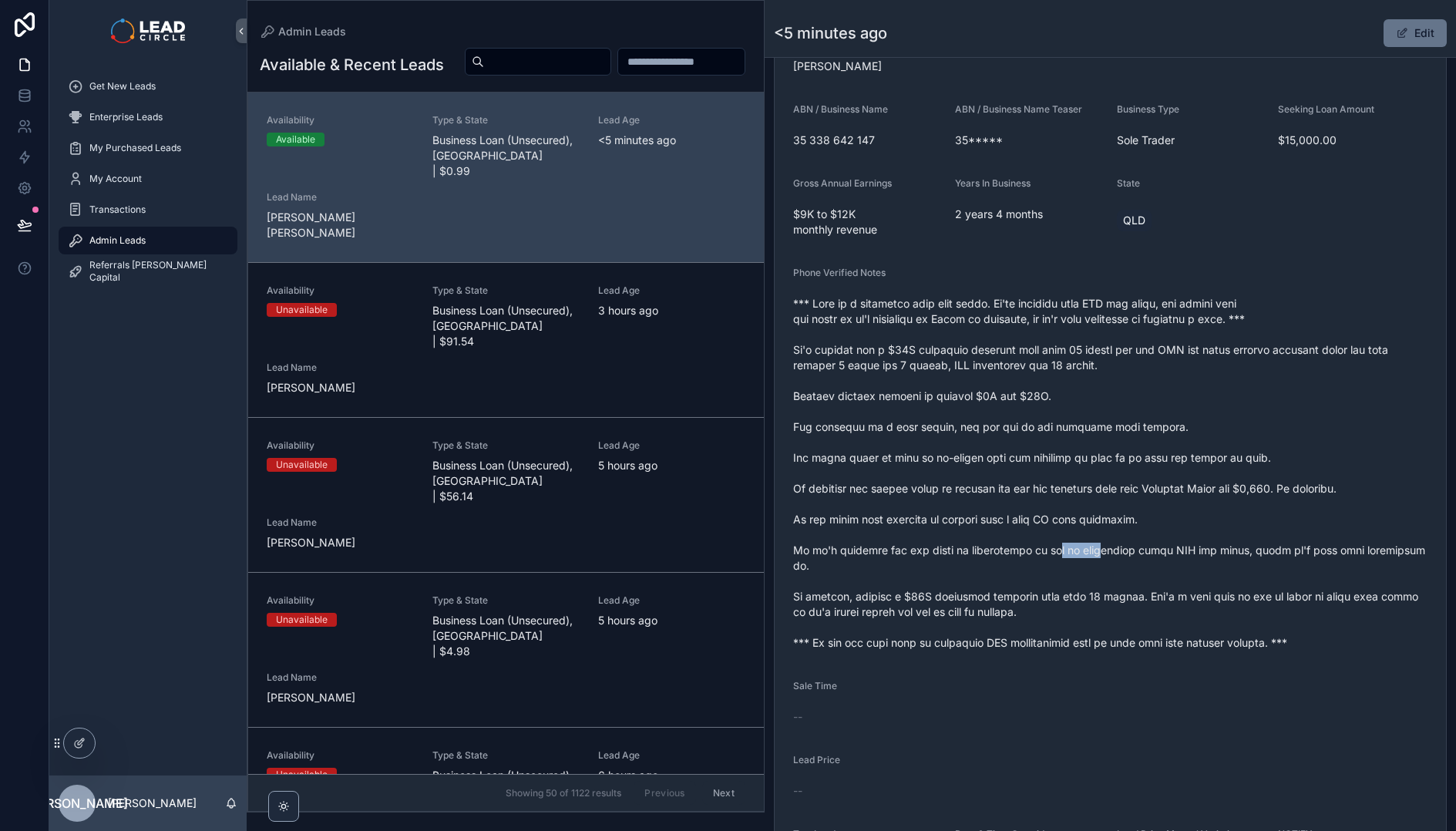
click at [1214, 532] on span "scrollable content" at bounding box center [1110, 473] width 634 height 355
click at [1225, 532] on span "scrollable content" at bounding box center [1110, 473] width 634 height 355
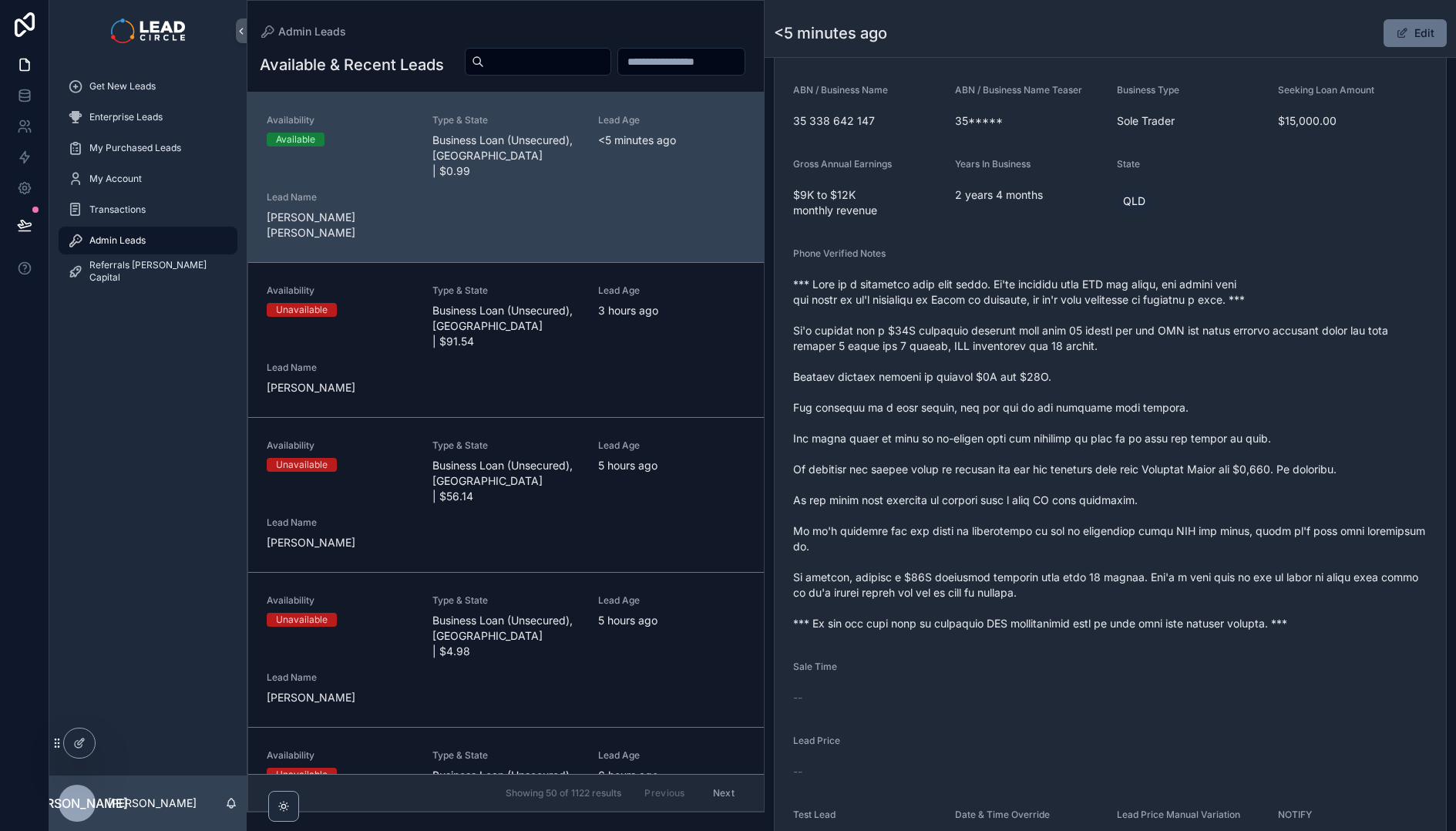
scroll to position [424, 0]
click at [1201, 564] on span "scrollable content" at bounding box center [1110, 453] width 634 height 355
click at [1224, 561] on span "scrollable content" at bounding box center [1110, 453] width 634 height 355
click at [1126, 559] on span "scrollable content" at bounding box center [1110, 453] width 634 height 355
click at [1121, 558] on span "scrollable content" at bounding box center [1110, 453] width 634 height 355
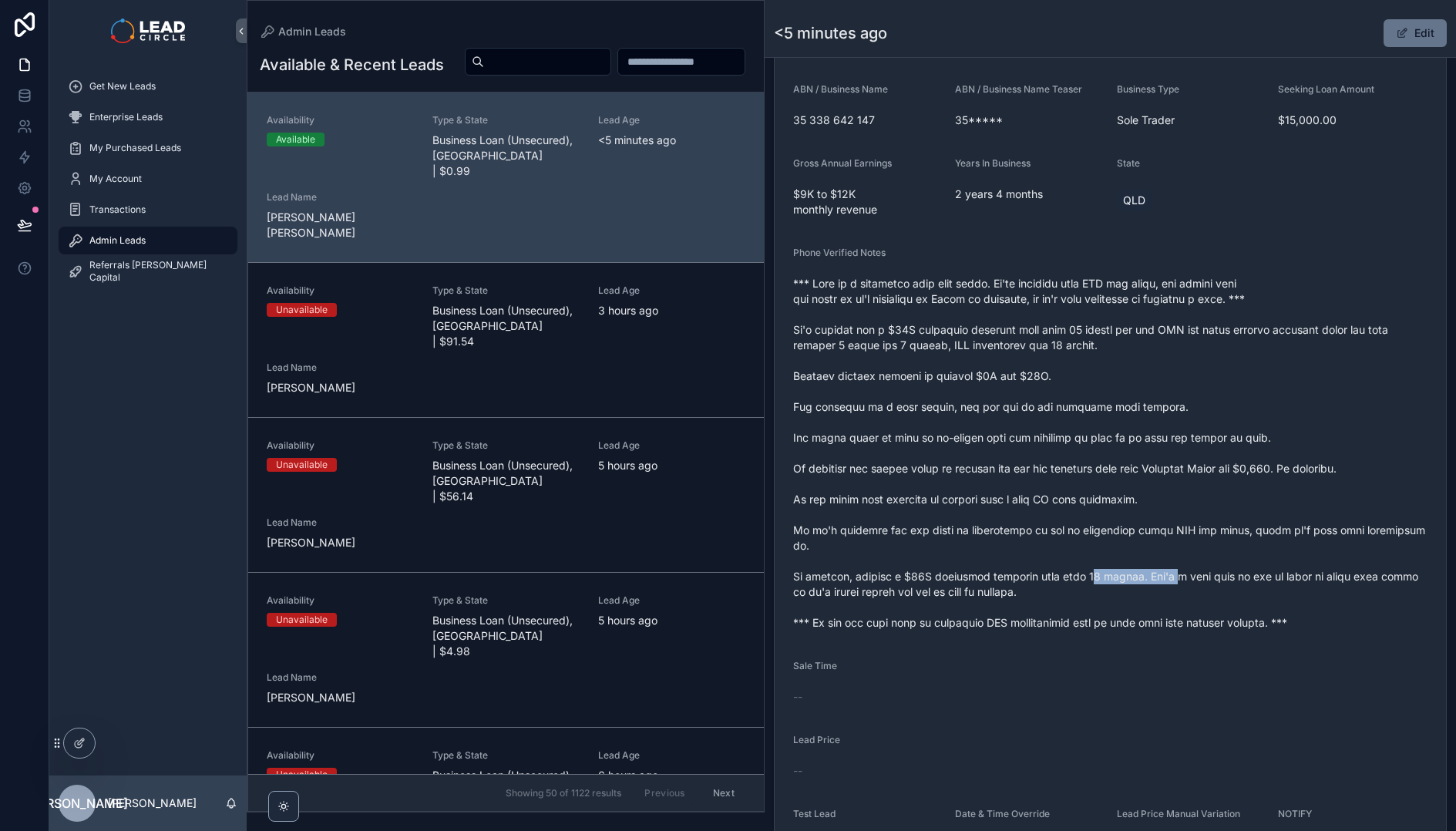
click at [1329, 558] on span "scrollable content" at bounding box center [1110, 453] width 634 height 355
click at [1333, 558] on span "scrollable content" at bounding box center [1110, 453] width 634 height 355
click at [1290, 560] on span "scrollable content" at bounding box center [1110, 453] width 634 height 355
click at [1287, 559] on span "scrollable content" at bounding box center [1110, 453] width 634 height 355
click at [1346, 559] on span "scrollable content" at bounding box center [1110, 453] width 634 height 355
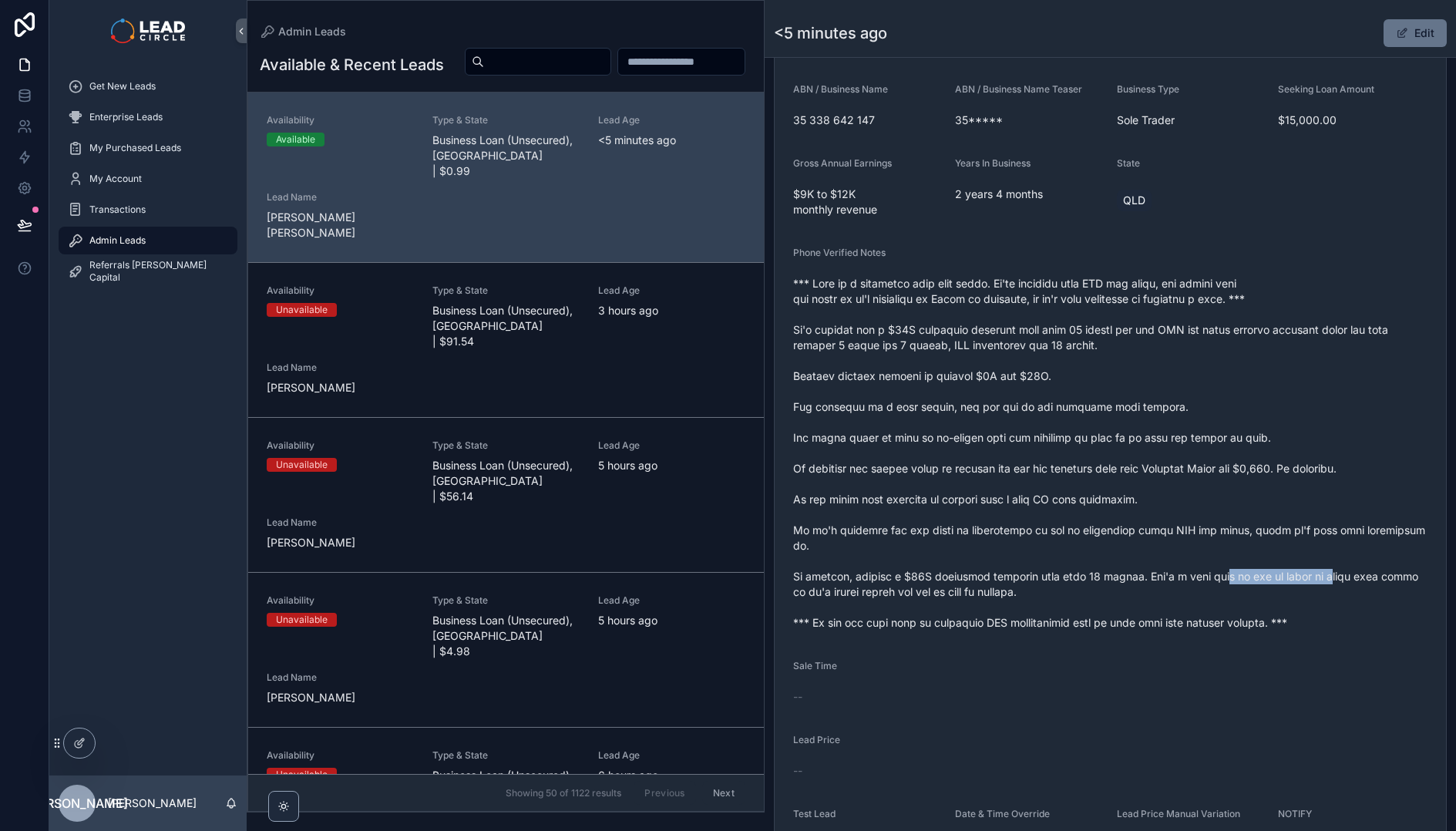
click at [1346, 559] on span "scrollable content" at bounding box center [1110, 453] width 634 height 355
click at [1309, 561] on span "scrollable content" at bounding box center [1110, 453] width 634 height 355
click at [1299, 559] on span "scrollable content" at bounding box center [1110, 453] width 634 height 355
click at [983, 574] on span "scrollable content" at bounding box center [1110, 453] width 634 height 355
click at [986, 574] on span "scrollable content" at bounding box center [1110, 453] width 634 height 355
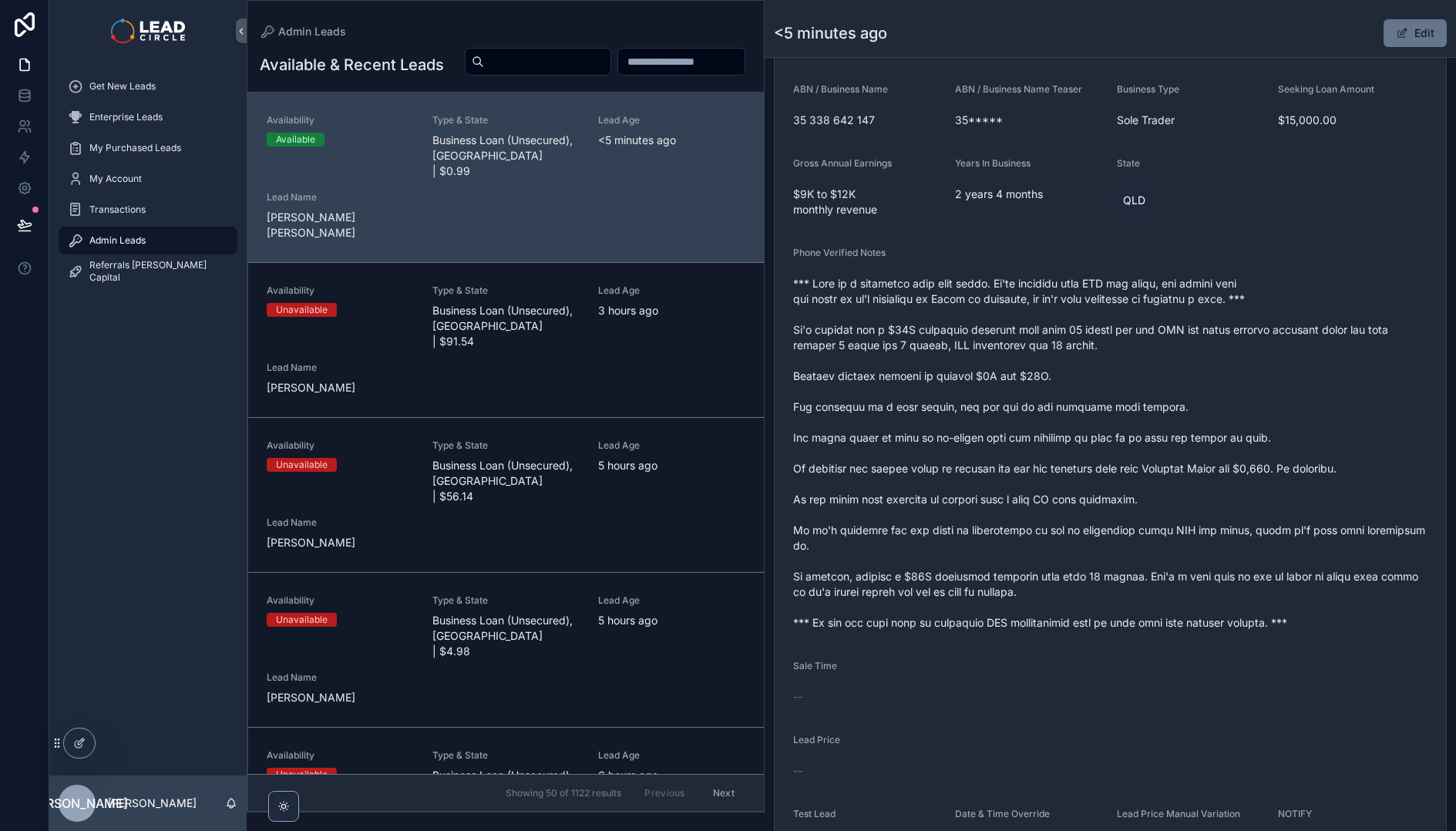
scroll to position [546, 0]
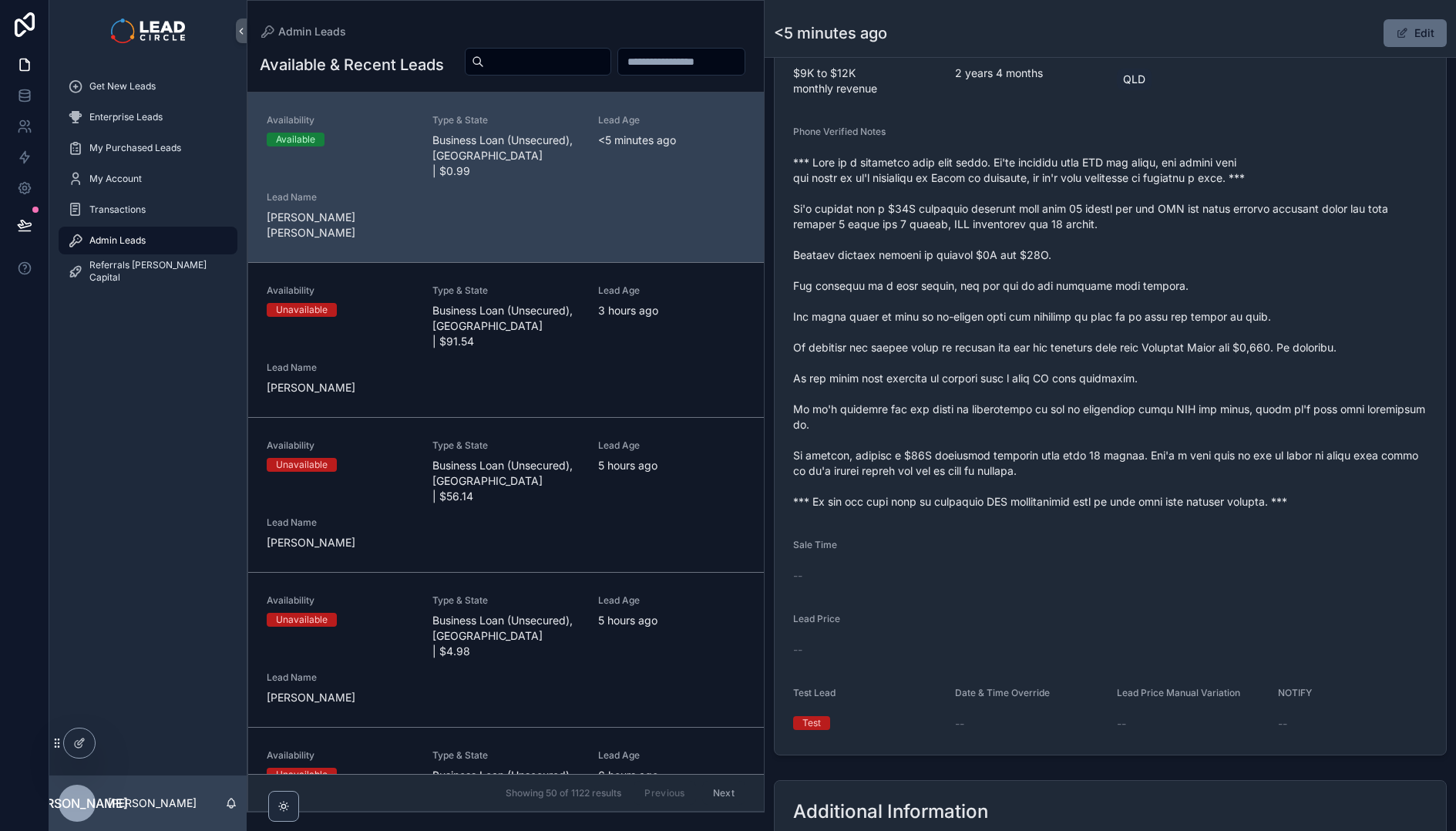
click at [1410, 45] on button "Edit" at bounding box center [1415, 33] width 63 height 28
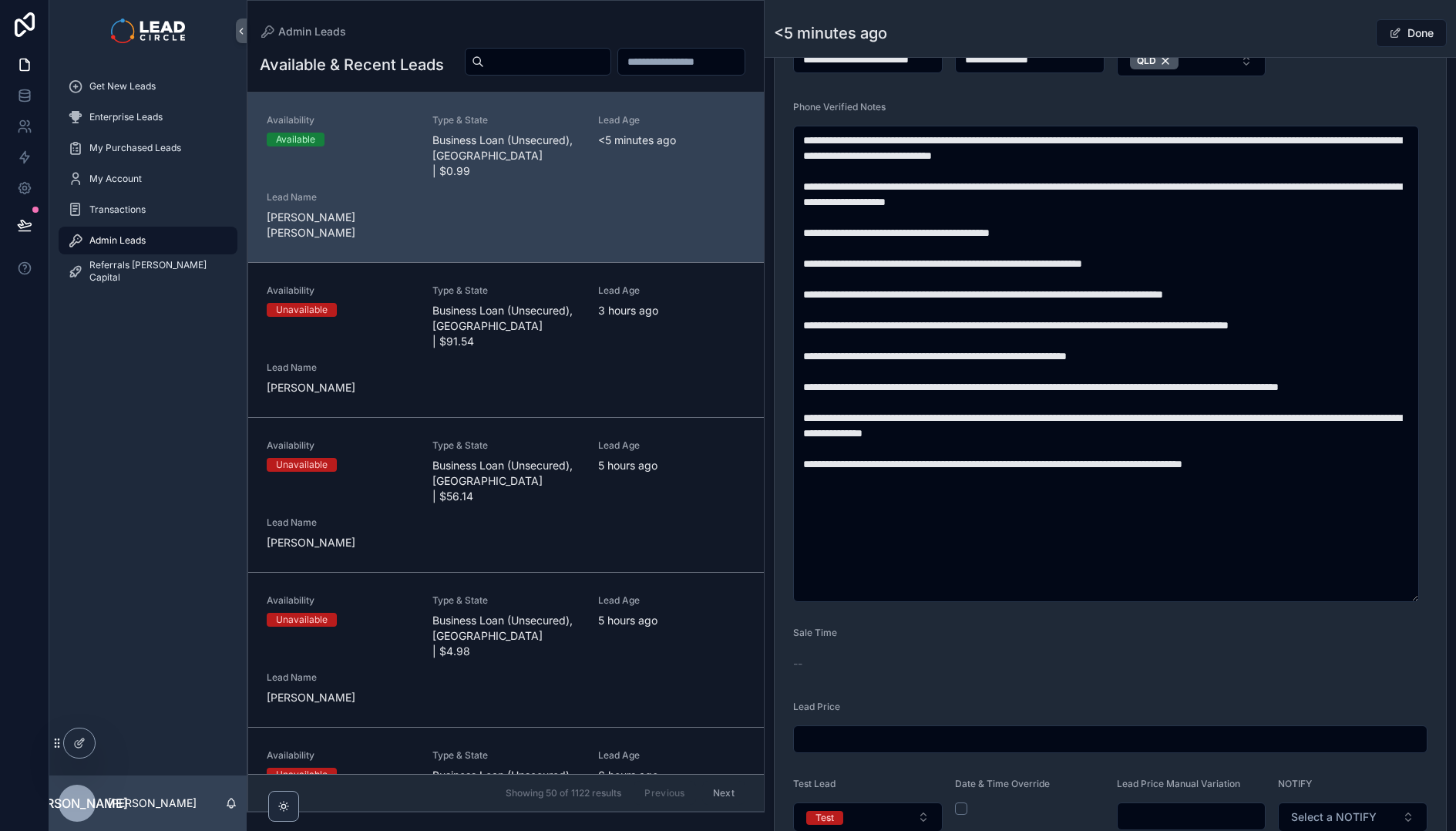
scroll to position [869, 0]
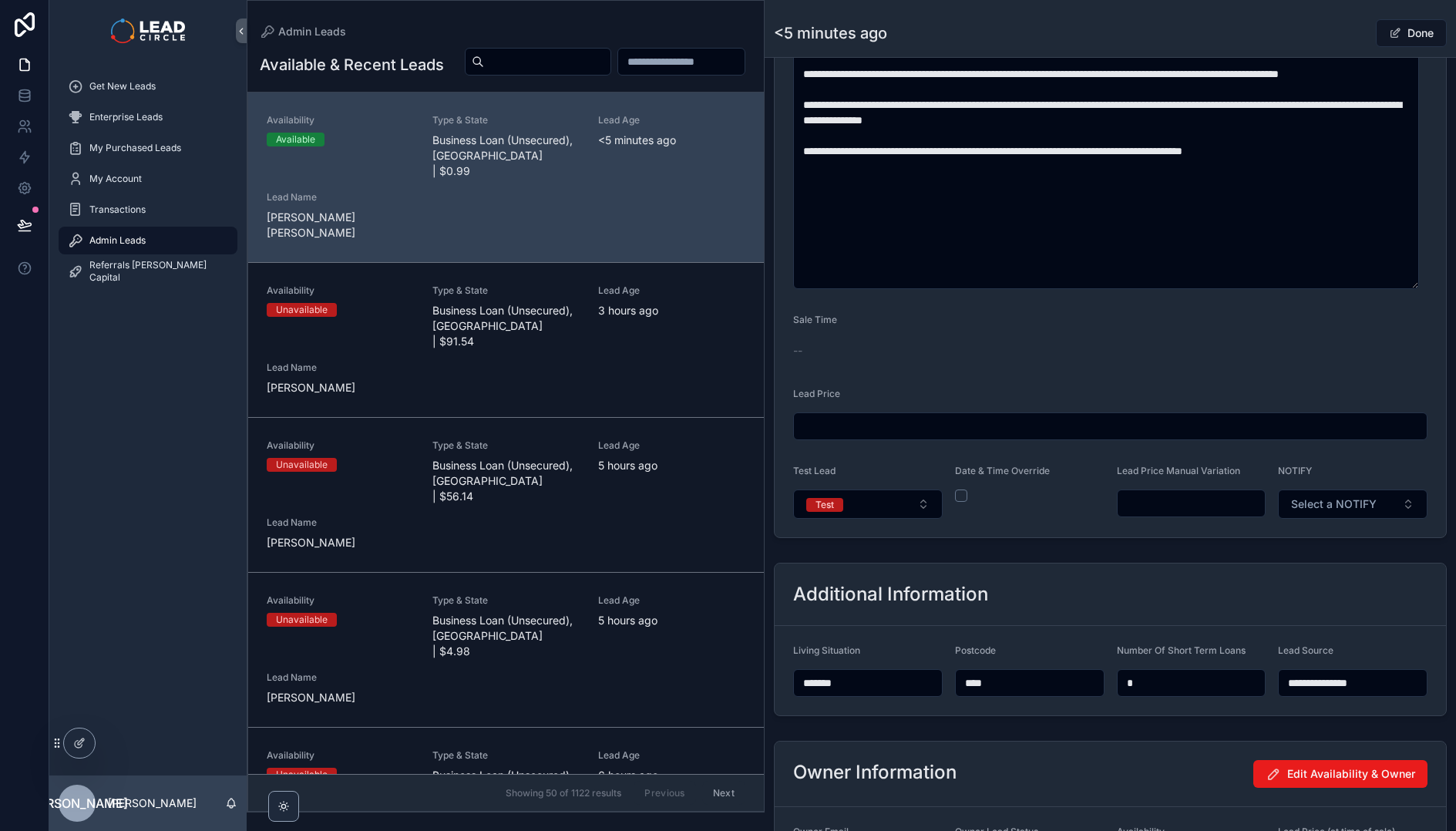
click at [1184, 504] on input "scrollable content" at bounding box center [1192, 503] width 148 height 21
click at [1140, 502] on input "******" at bounding box center [1192, 503] width 148 height 21
click at [1197, 550] on div "**********" at bounding box center [1110, 82] width 691 height 1751
click at [914, 504] on button "Test" at bounding box center [867, 504] width 149 height 29
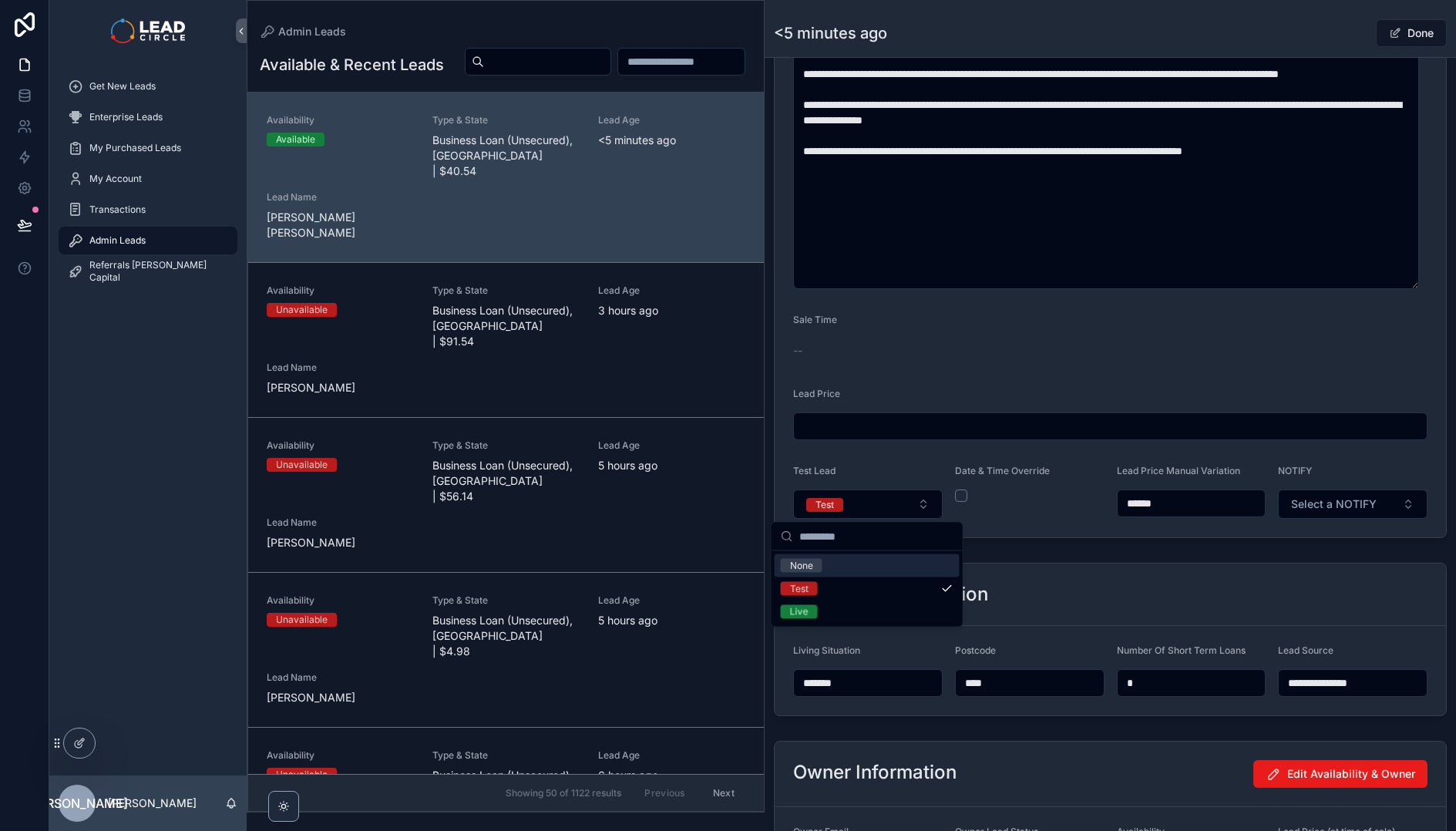
click at [1144, 504] on input "******" at bounding box center [1192, 503] width 148 height 21
click at [1142, 503] on input "******" at bounding box center [1192, 503] width 148 height 21
click at [1141, 504] on input "******" at bounding box center [1192, 503] width 148 height 21
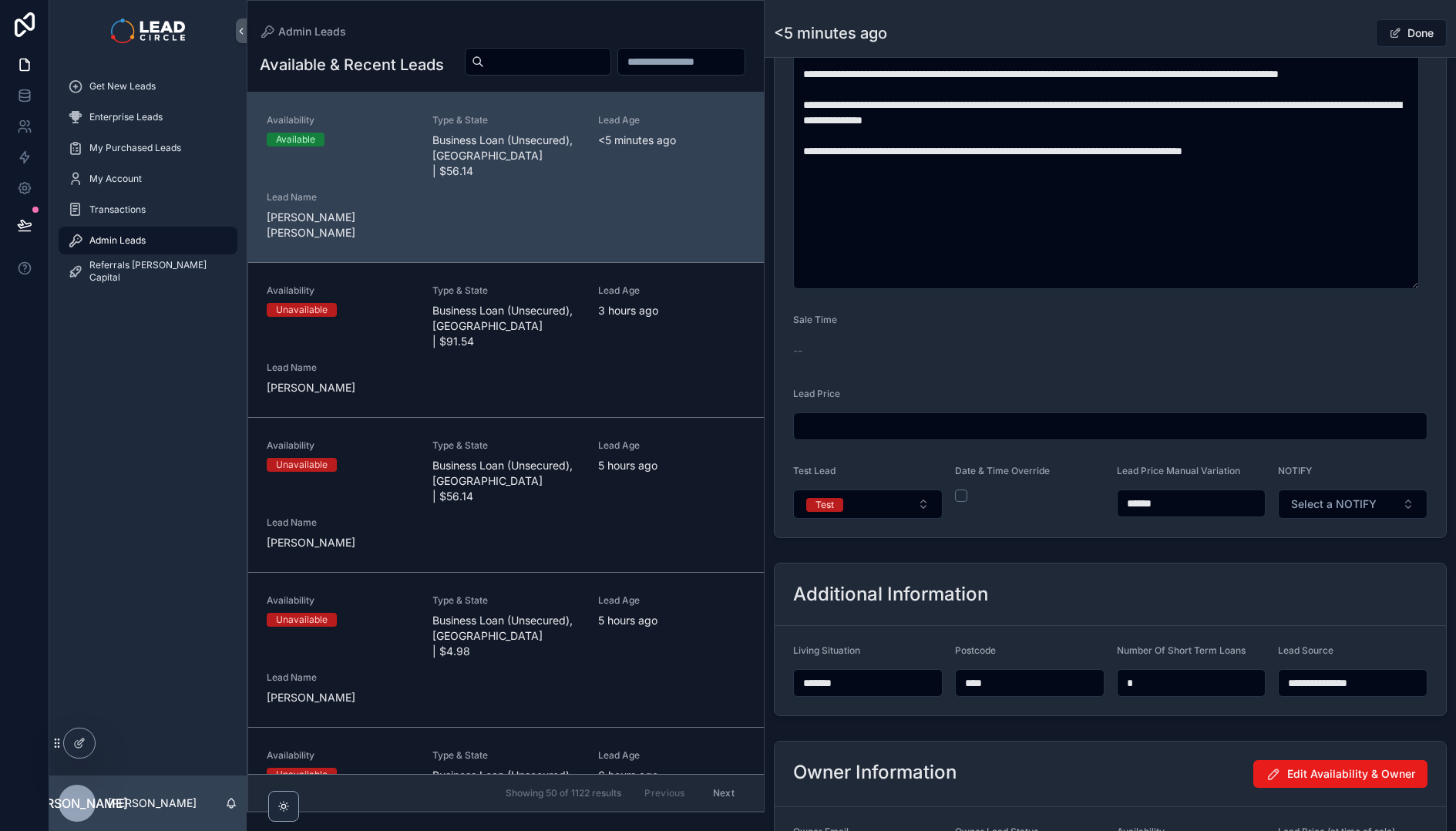
click at [1138, 503] on input "******" at bounding box center [1192, 503] width 148 height 21
type input "******"
click at [1160, 557] on div "**********" at bounding box center [1110, 640] width 691 height 166
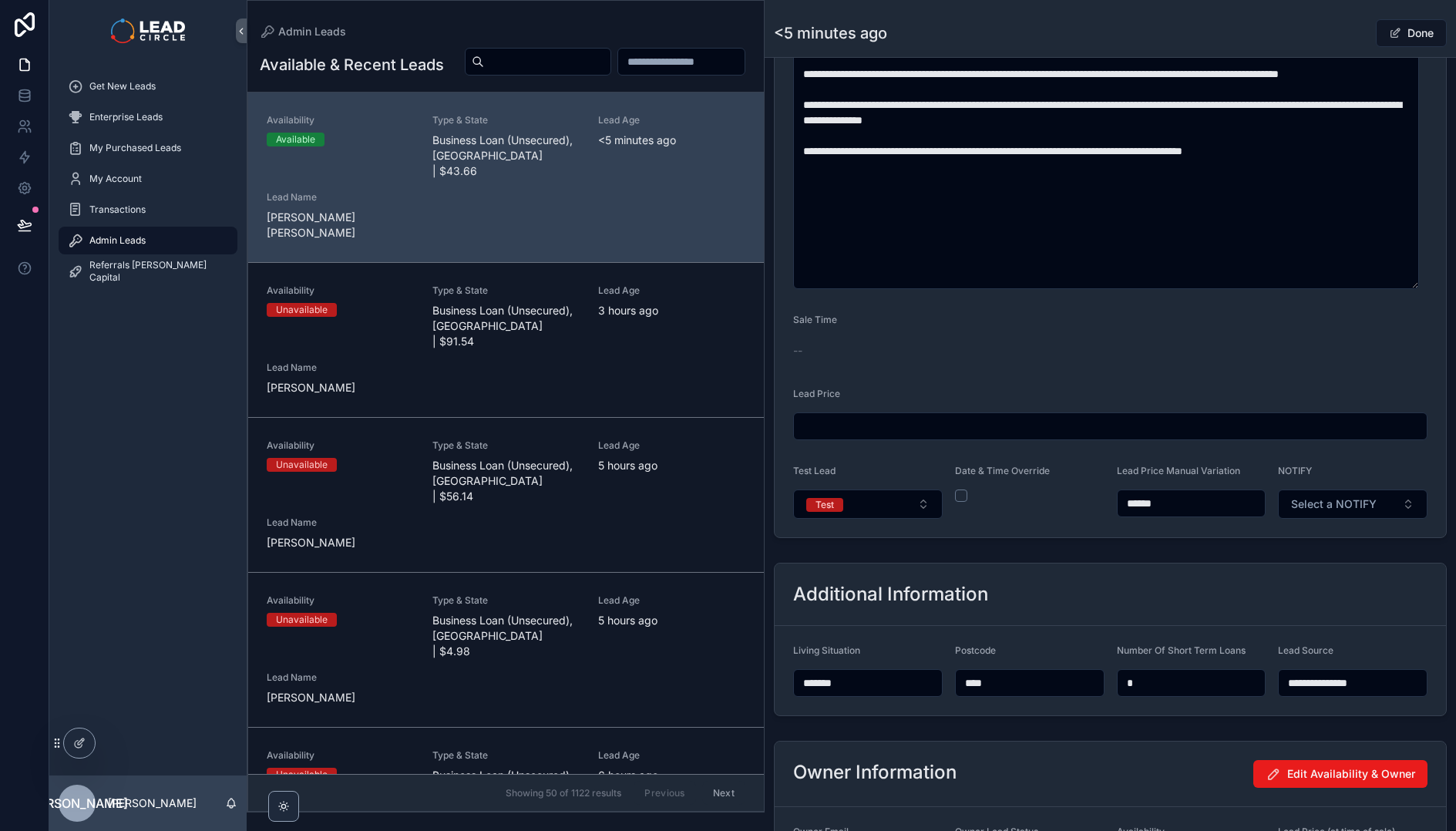
click at [1141, 499] on input "******" at bounding box center [1192, 503] width 148 height 21
click at [905, 512] on button "Test" at bounding box center [867, 504] width 149 height 29
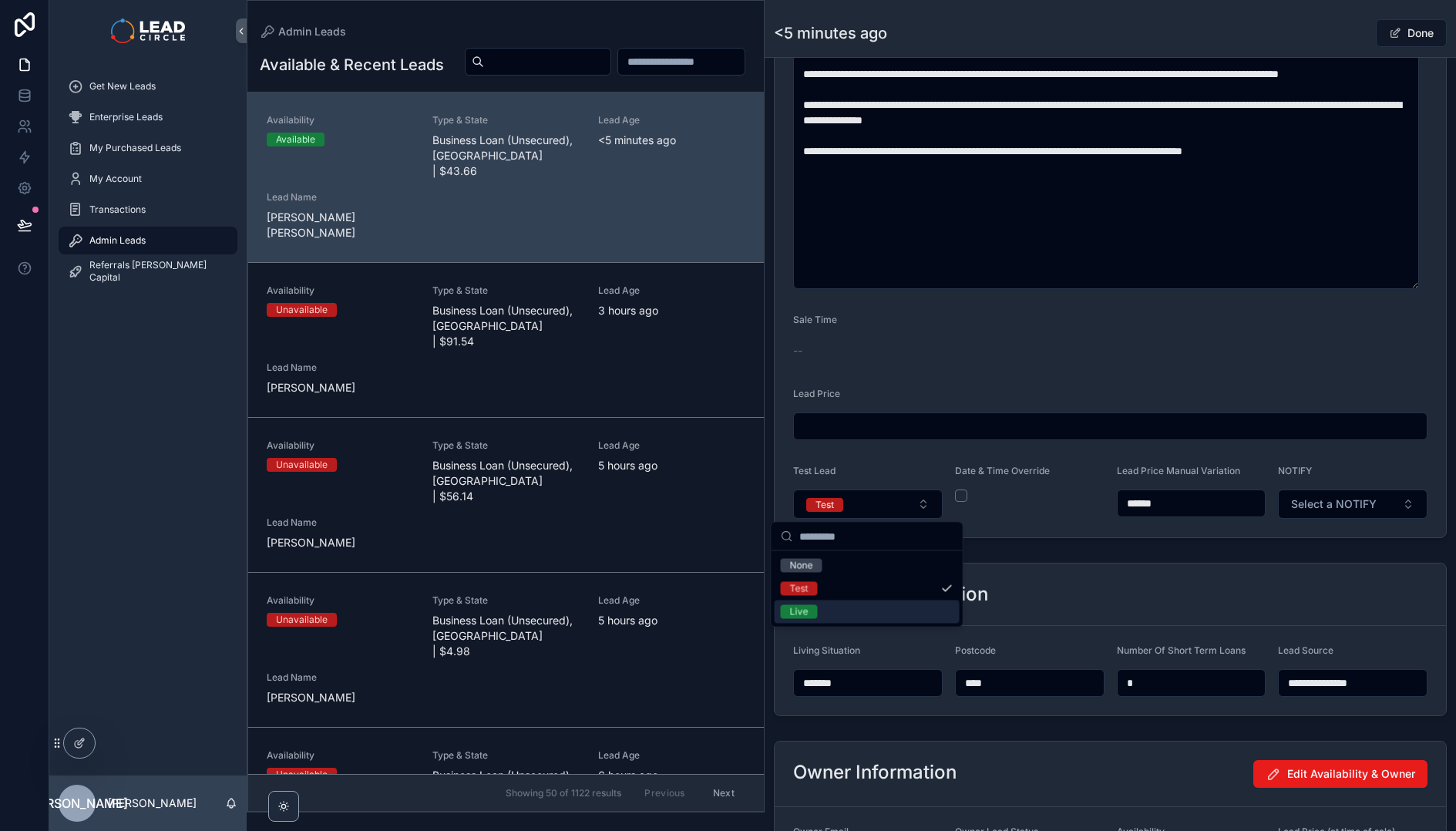
click at [916, 610] on div "Live" at bounding box center [866, 612] width 185 height 23
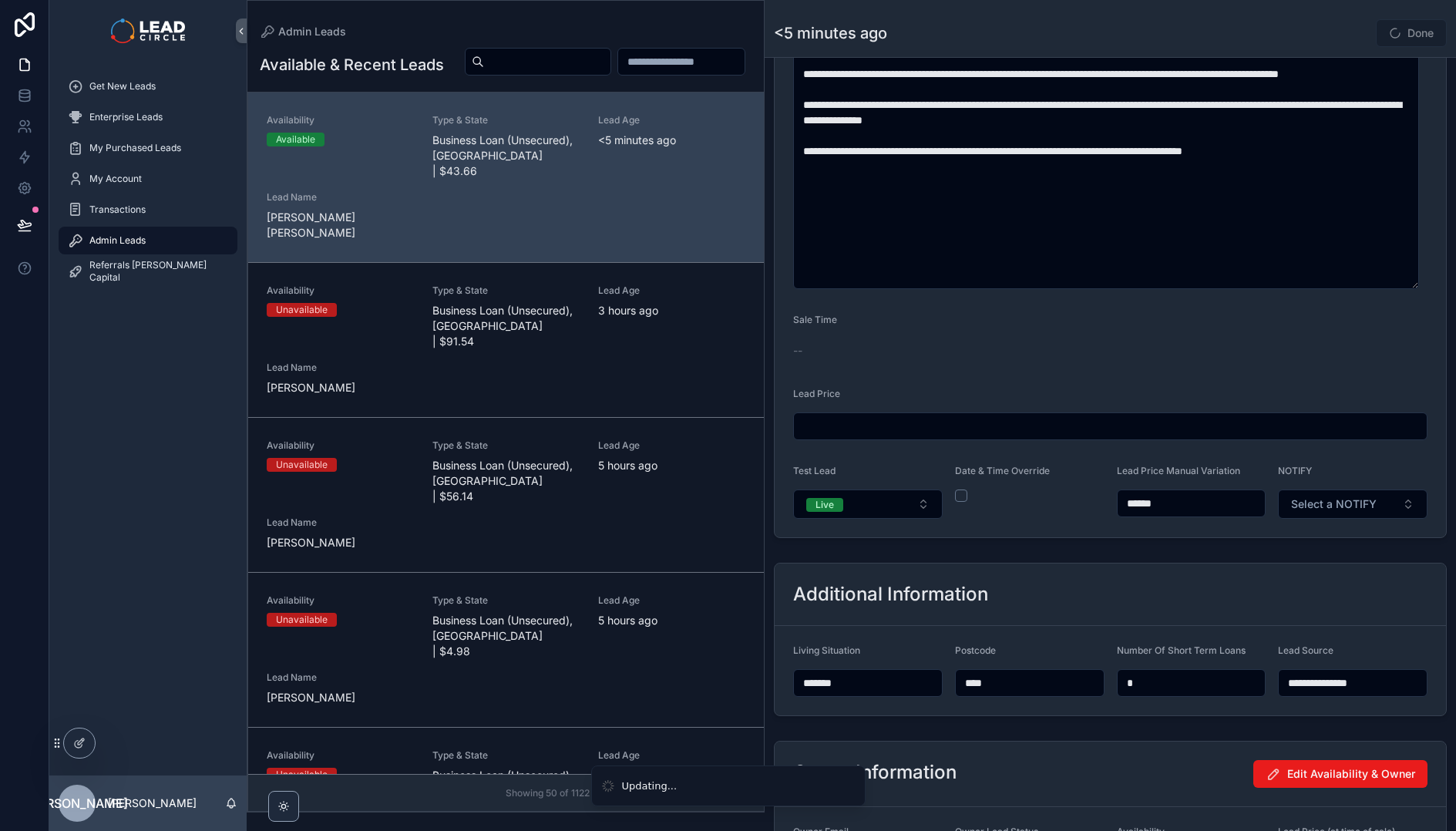
click at [1073, 574] on div "Additional Information" at bounding box center [1110, 595] width 672 height 63
click at [1329, 515] on button "Select a NOTIFY" at bounding box center [1352, 504] width 149 height 29
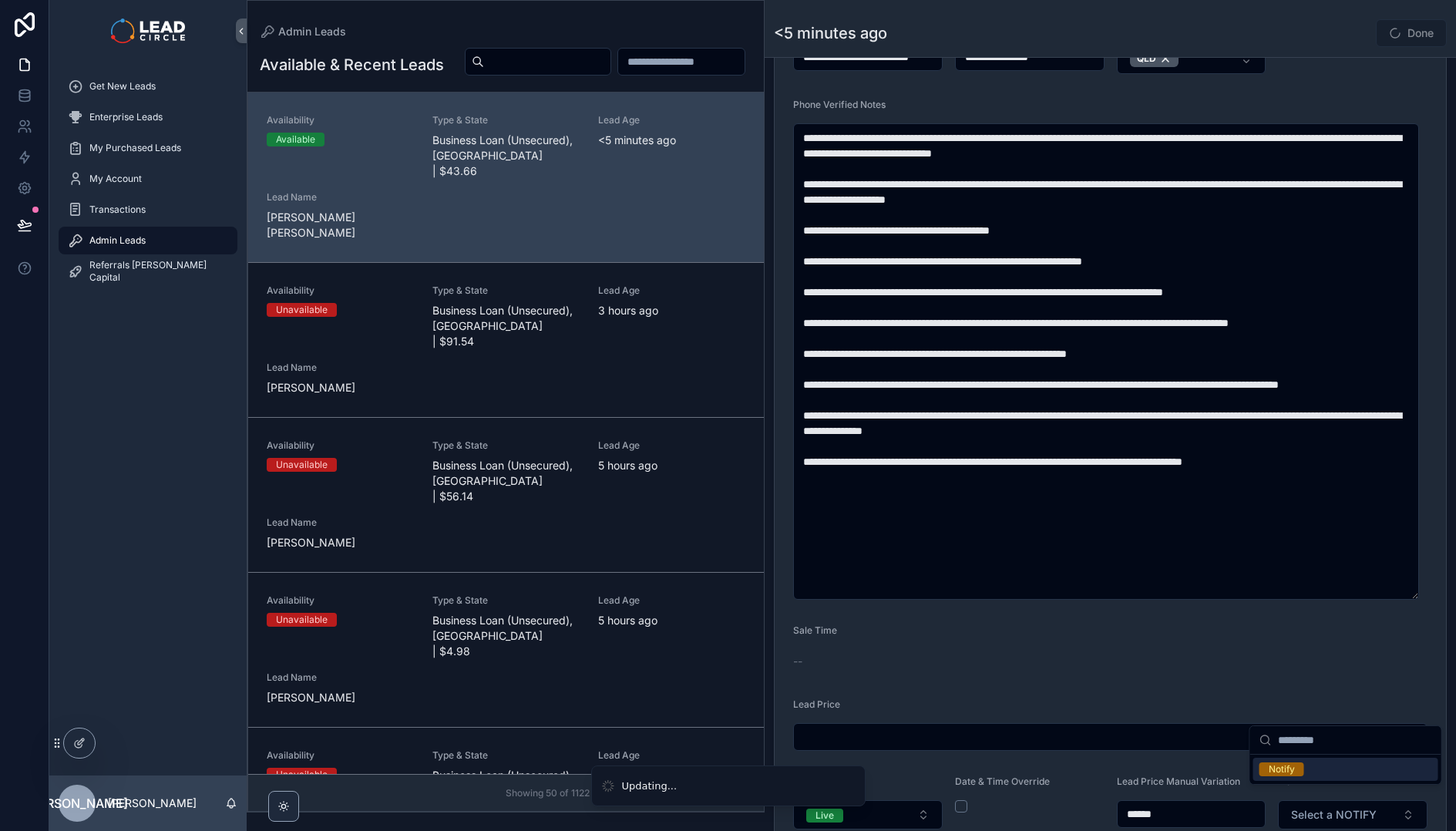
scroll to position [890, 0]
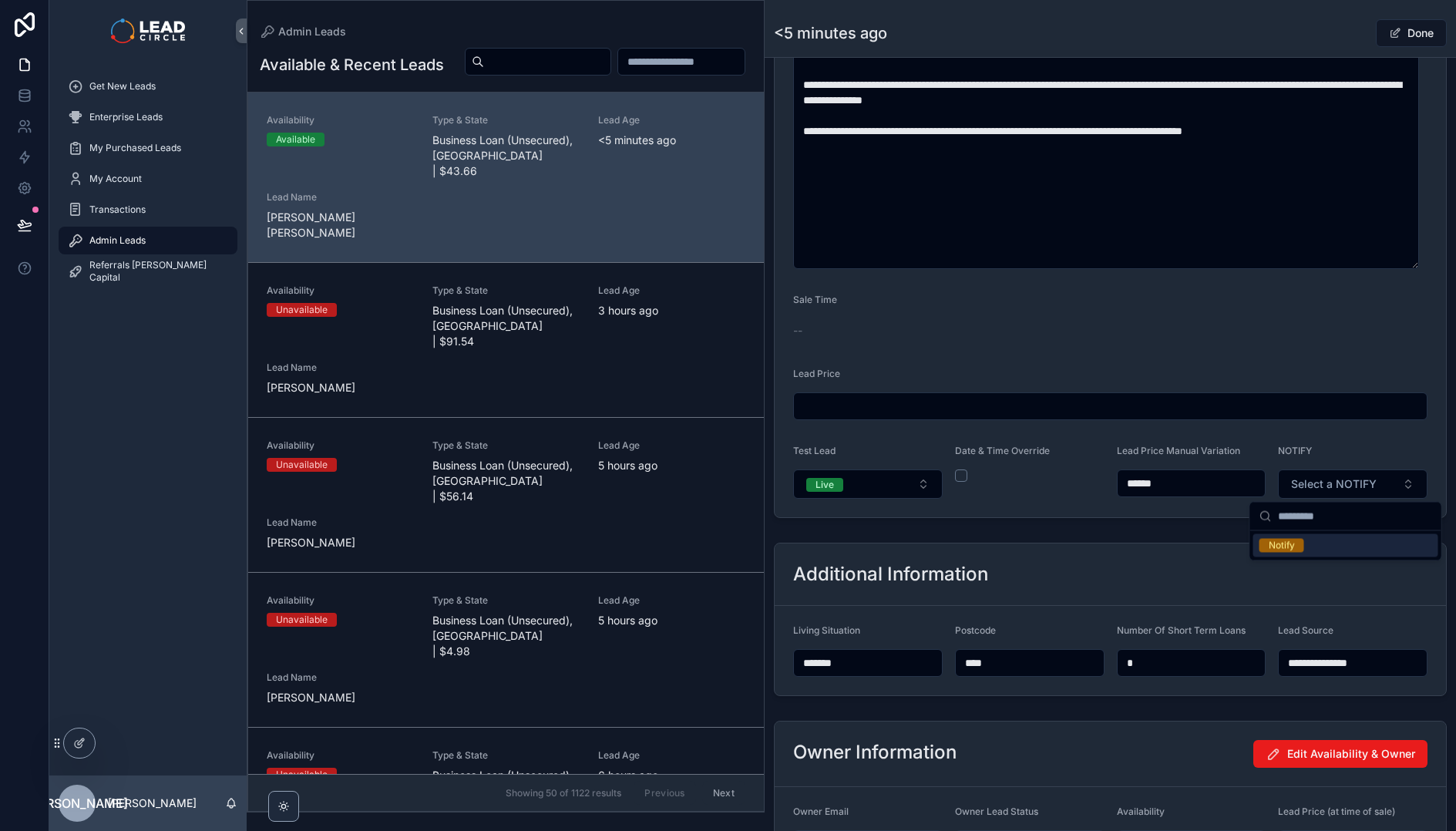
click at [1307, 547] on div "Notify" at bounding box center [1345, 546] width 185 height 23
click at [1224, 537] on div "**********" at bounding box center [1110, 620] width 691 height 166
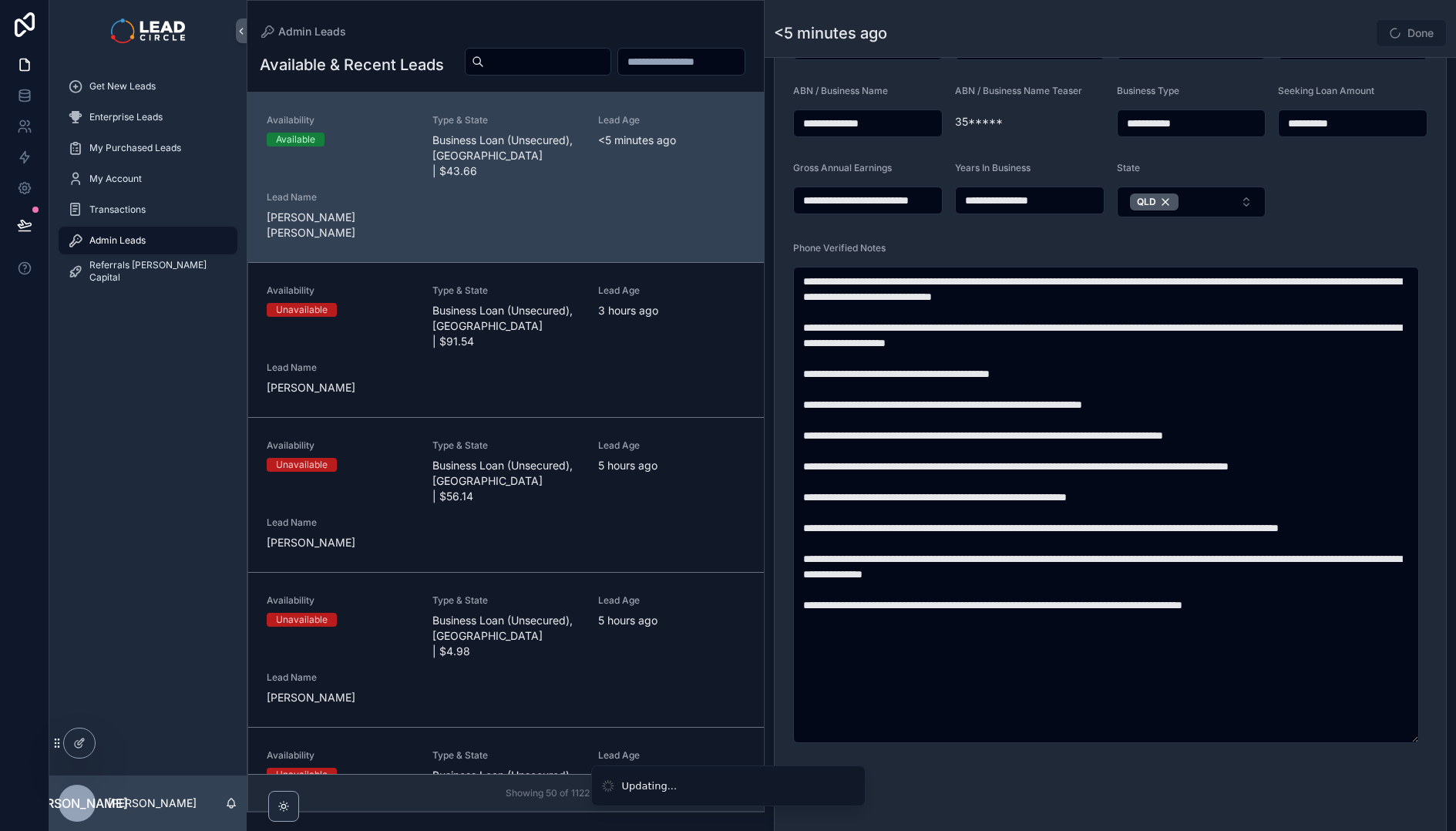
scroll to position [343, 0]
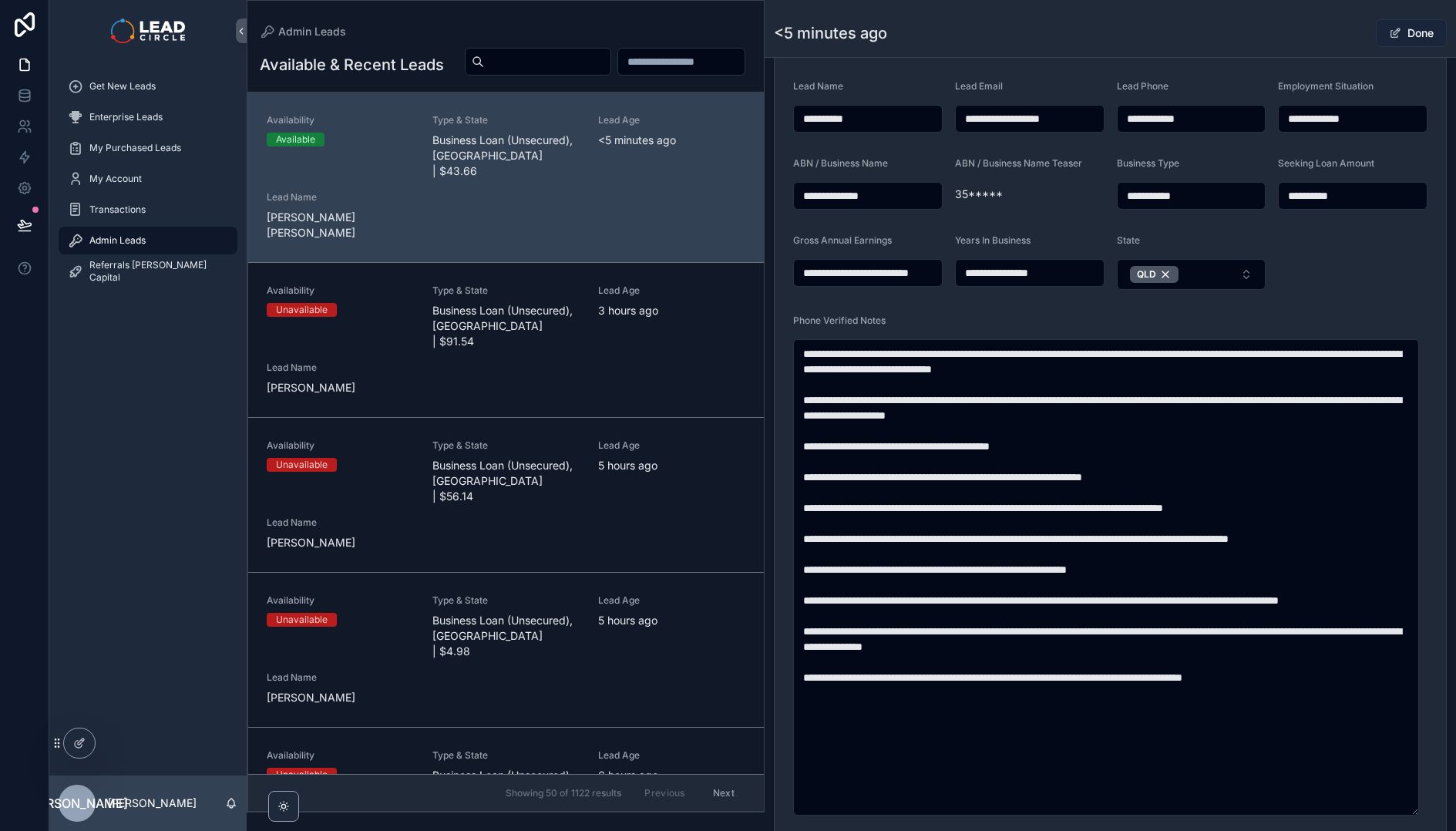
click at [1402, 38] on button "Done" at bounding box center [1410, 33] width 71 height 28
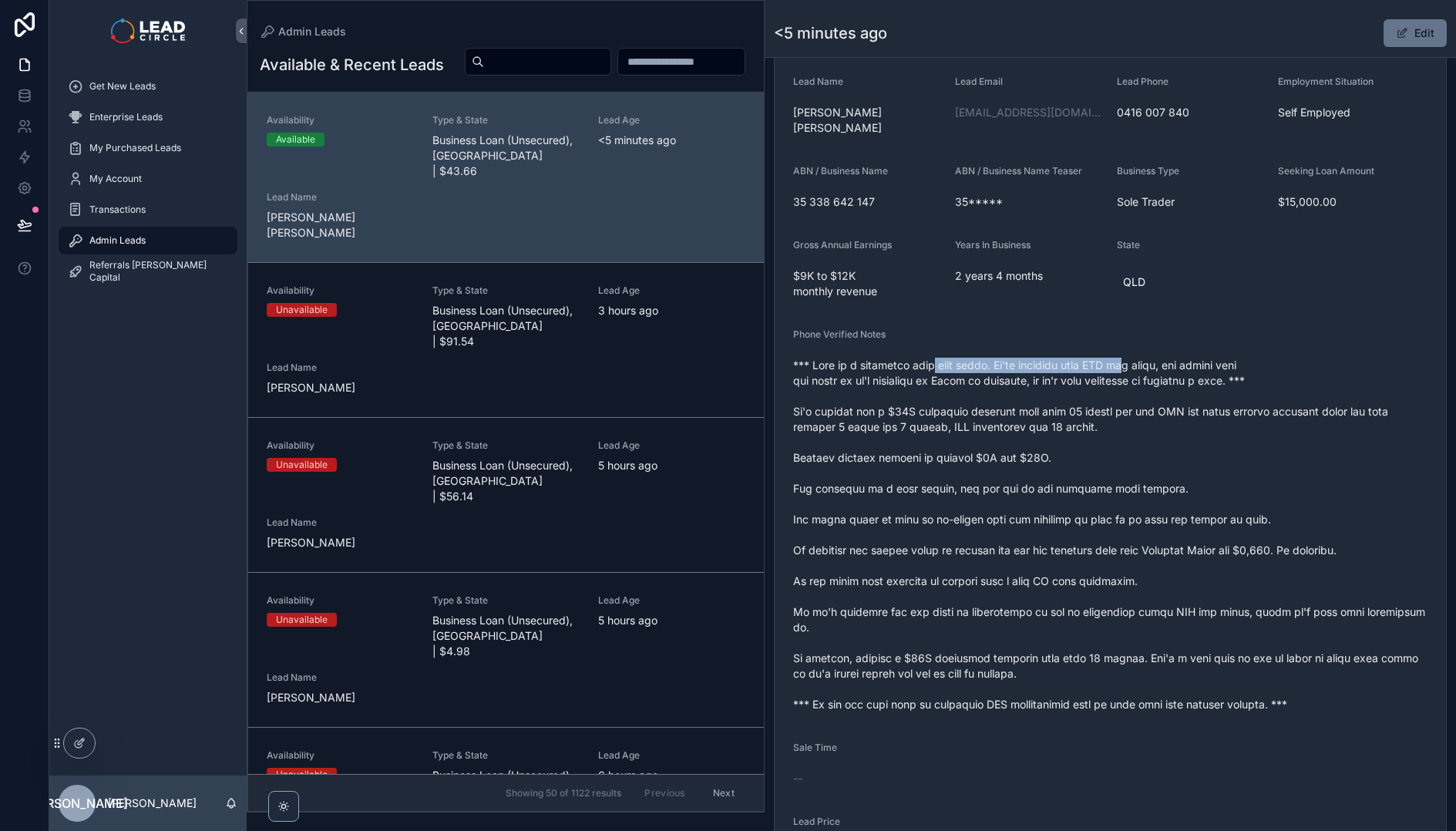
drag, startPoint x: 925, startPoint y: 349, endPoint x: 1151, endPoint y: 348, distance: 226.0
click at [1147, 357] on span "scrollable content" at bounding box center [1110, 534] width 634 height 355
click at [1151, 357] on span "scrollable content" at bounding box center [1110, 534] width 634 height 355
click at [981, 357] on span "scrollable content" at bounding box center [1110, 534] width 634 height 355
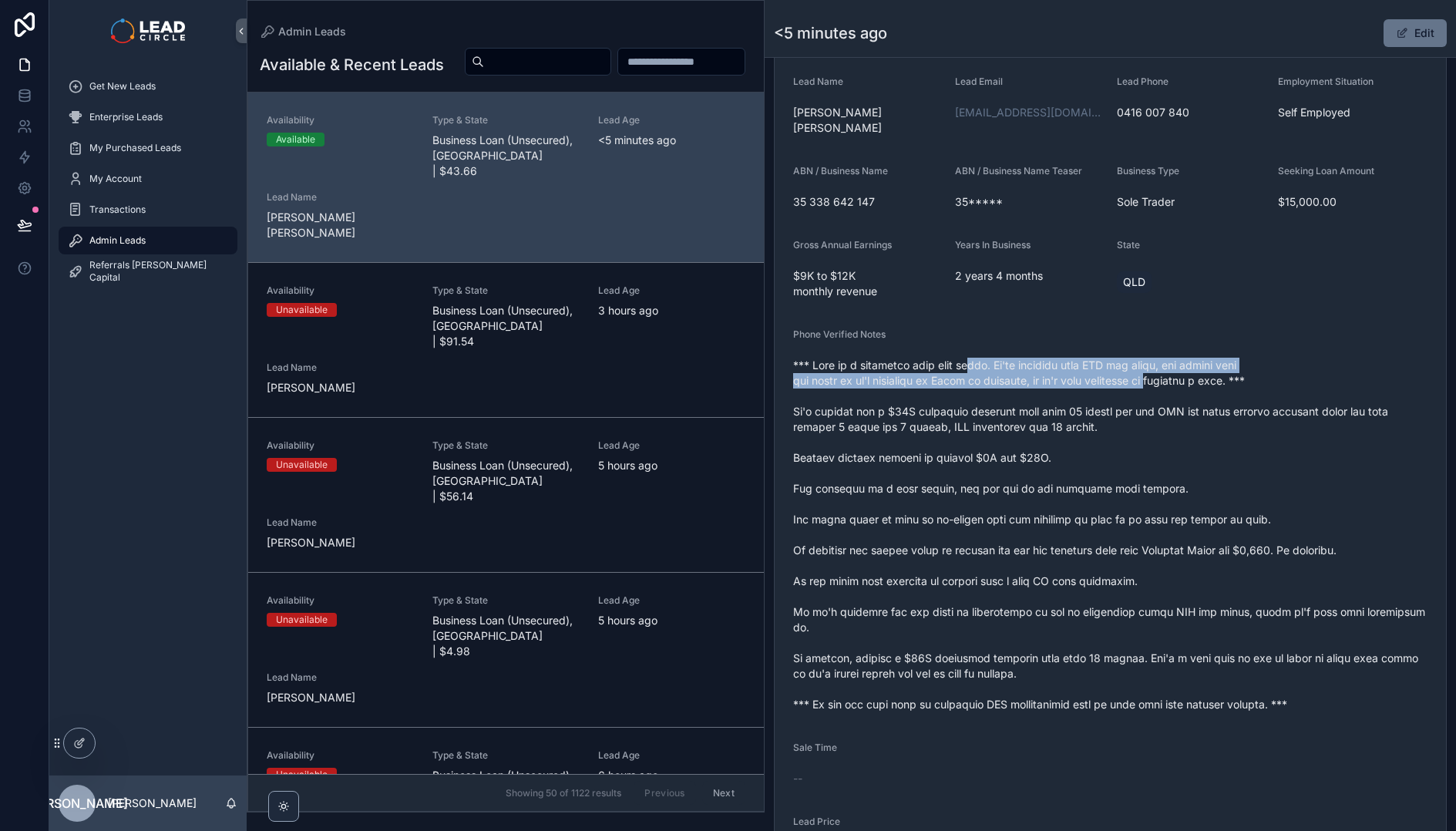
drag, startPoint x: 964, startPoint y: 351, endPoint x: 1159, endPoint y: 357, distance: 195.1
click at [1155, 357] on span "scrollable content" at bounding box center [1110, 534] width 634 height 355
click at [1159, 357] on span "scrollable content" at bounding box center [1110, 534] width 634 height 355
drag, startPoint x: 878, startPoint y: 367, endPoint x: 1048, endPoint y: 365, distance: 170.0
click at [1041, 367] on span "scrollable content" at bounding box center [1110, 534] width 634 height 355
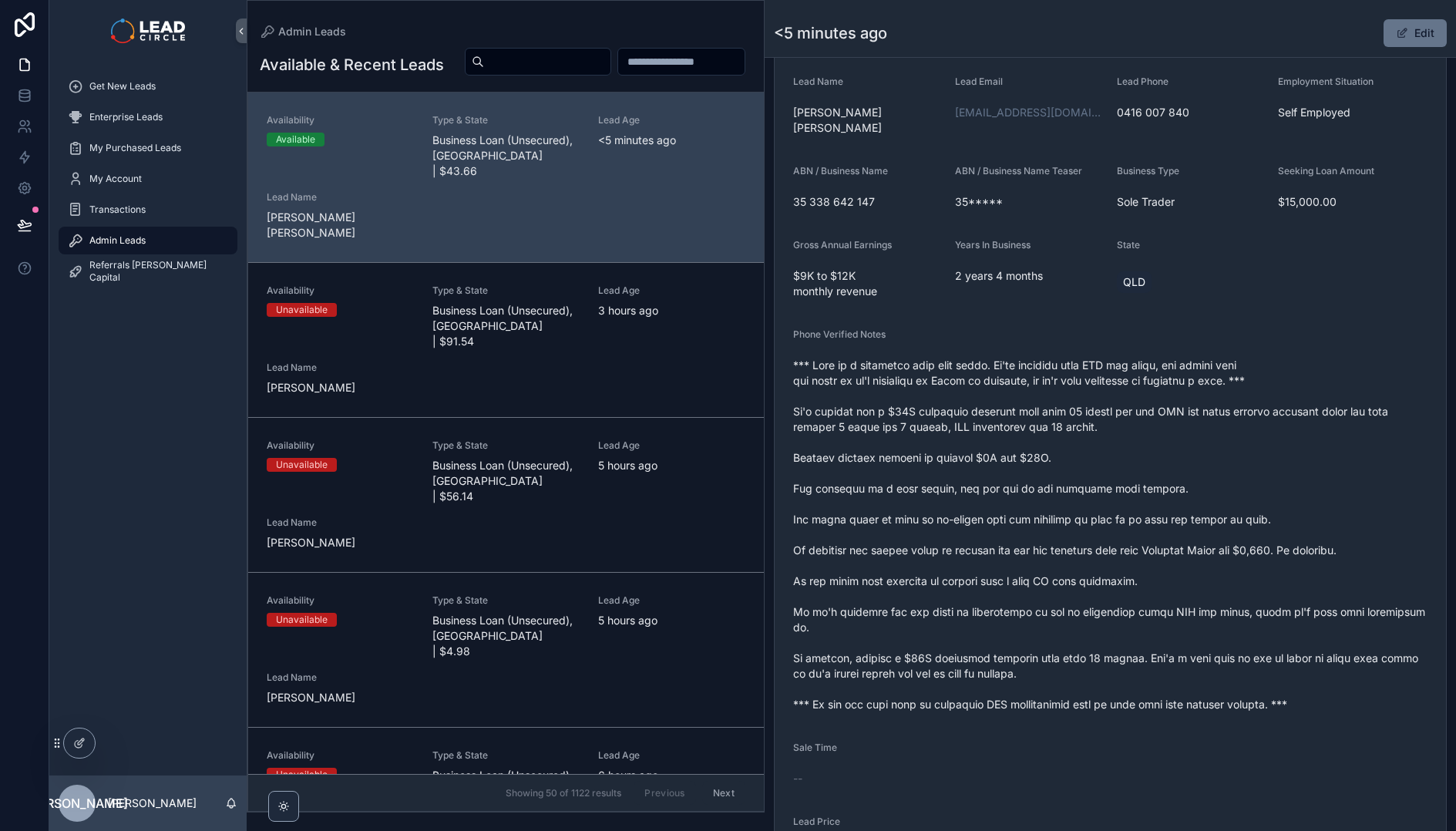
click at [1048, 365] on span "scrollable content" at bounding box center [1110, 534] width 634 height 355
click at [918, 368] on span "scrollable content" at bounding box center [1110, 534] width 634 height 355
click at [917, 368] on span "scrollable content" at bounding box center [1110, 534] width 634 height 355
drag, startPoint x: 955, startPoint y: 368, endPoint x: 1040, endPoint y: 368, distance: 85.0
click at [1039, 368] on span "scrollable content" at bounding box center [1110, 534] width 634 height 355
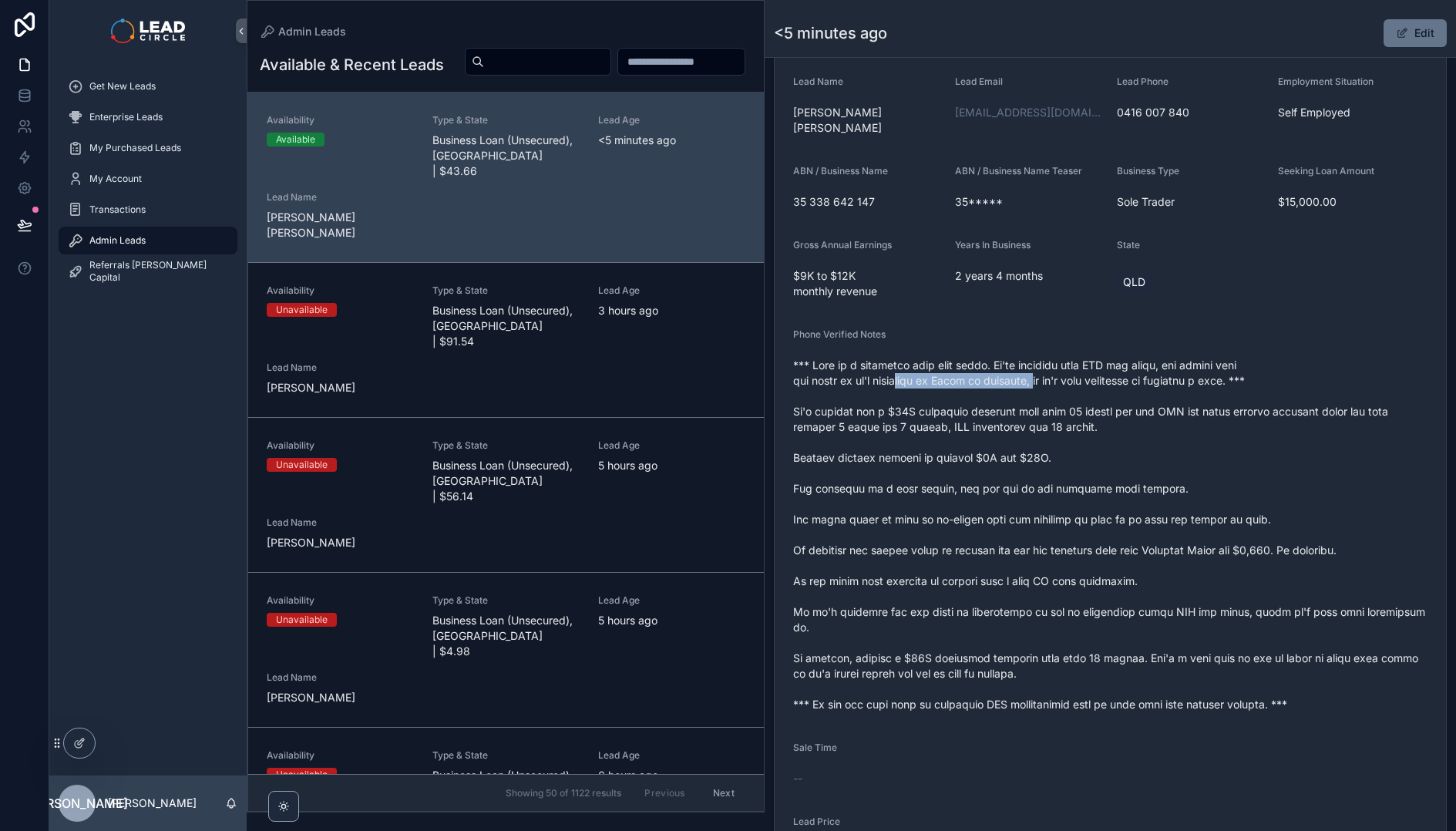
click at [1040, 368] on span "scrollable content" at bounding box center [1110, 534] width 634 height 355
drag, startPoint x: 1094, startPoint y: 370, endPoint x: 1201, endPoint y: 368, distance: 107.0
click at [1200, 369] on span "scrollable content" at bounding box center [1110, 534] width 634 height 355
click at [1201, 368] on span "scrollable content" at bounding box center [1110, 534] width 634 height 355
drag, startPoint x: 1209, startPoint y: 365, endPoint x: 1104, endPoint y: 365, distance: 105.0
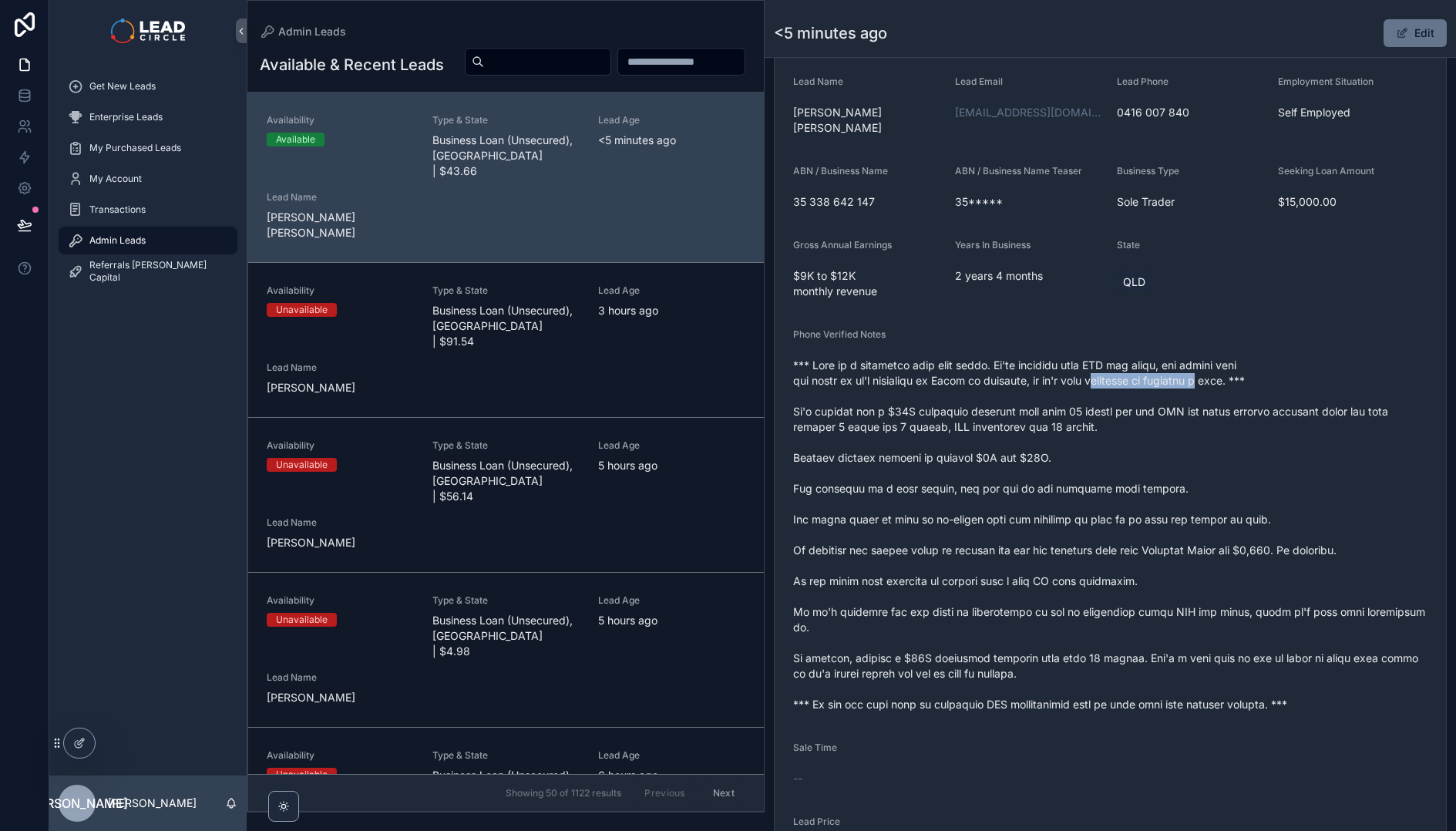
click at [1104, 365] on span "scrollable content" at bounding box center [1110, 534] width 634 height 355
drag, startPoint x: 1072, startPoint y: 398, endPoint x: 1148, endPoint y: 411, distance: 77.1
click at [1118, 406] on span "scrollable content" at bounding box center [1110, 534] width 634 height 355
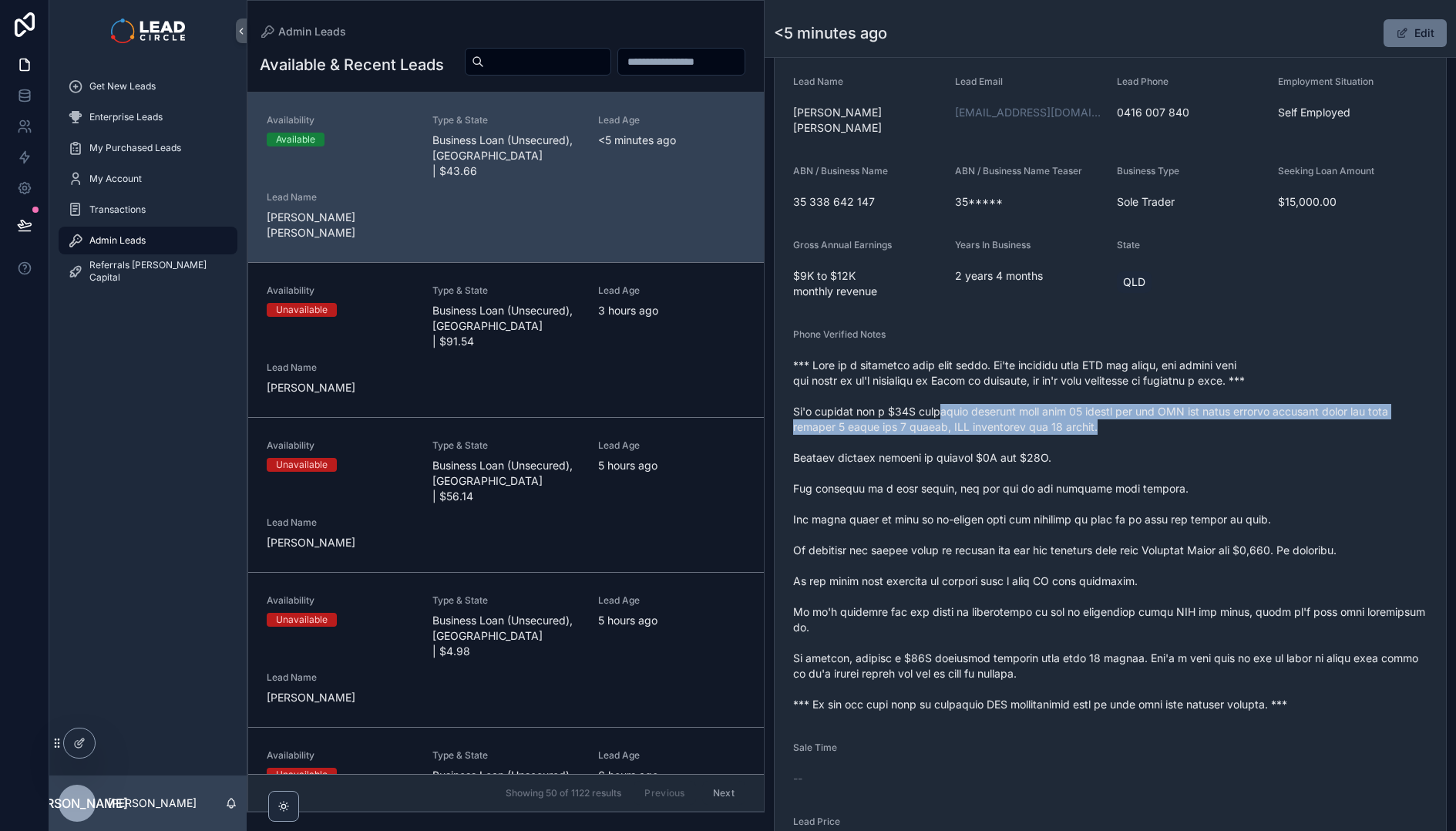
click at [1148, 411] on span "scrollable content" at bounding box center [1110, 534] width 634 height 355
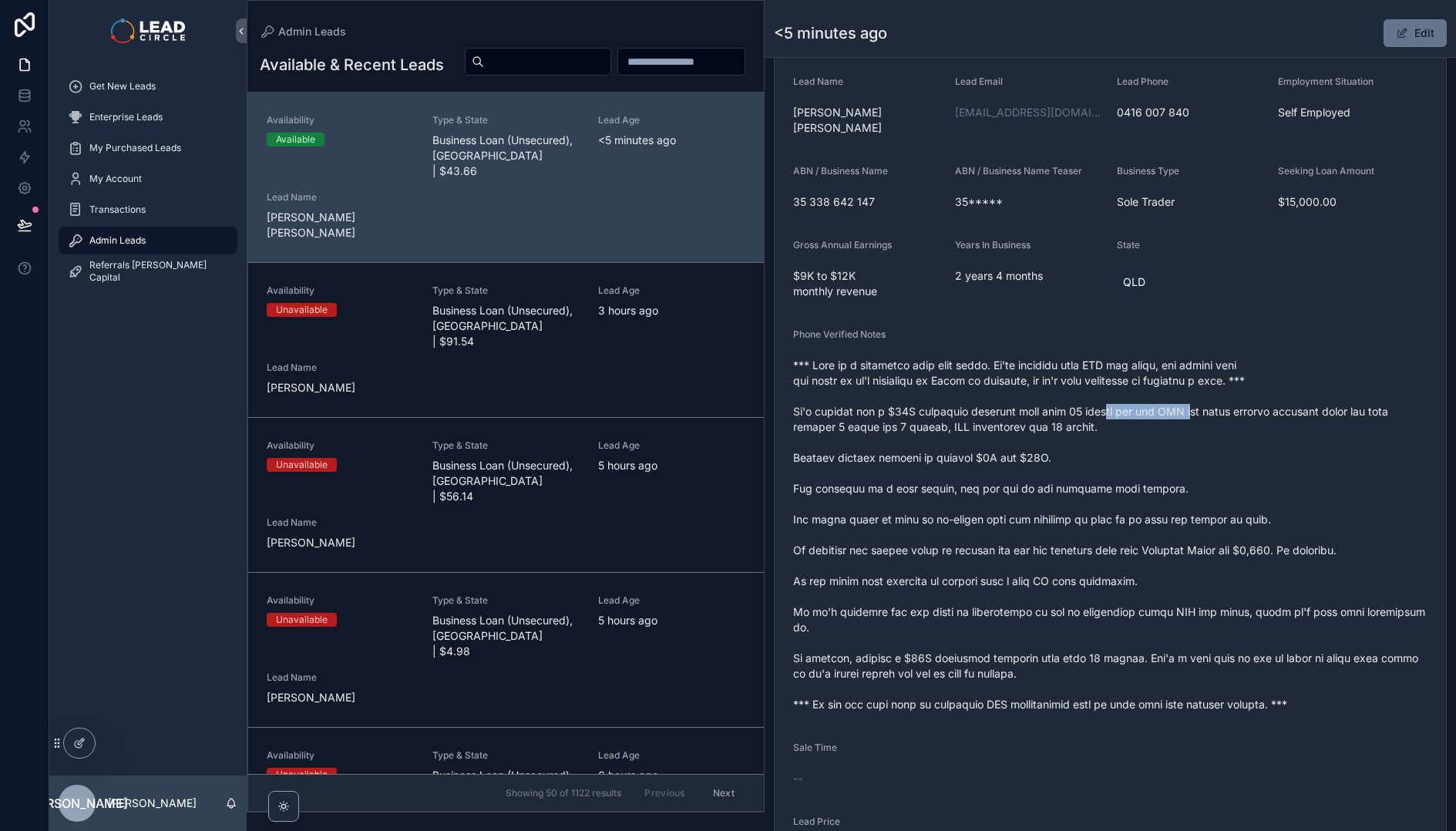
click at [1067, 388] on span "scrollable content" at bounding box center [1110, 534] width 634 height 355
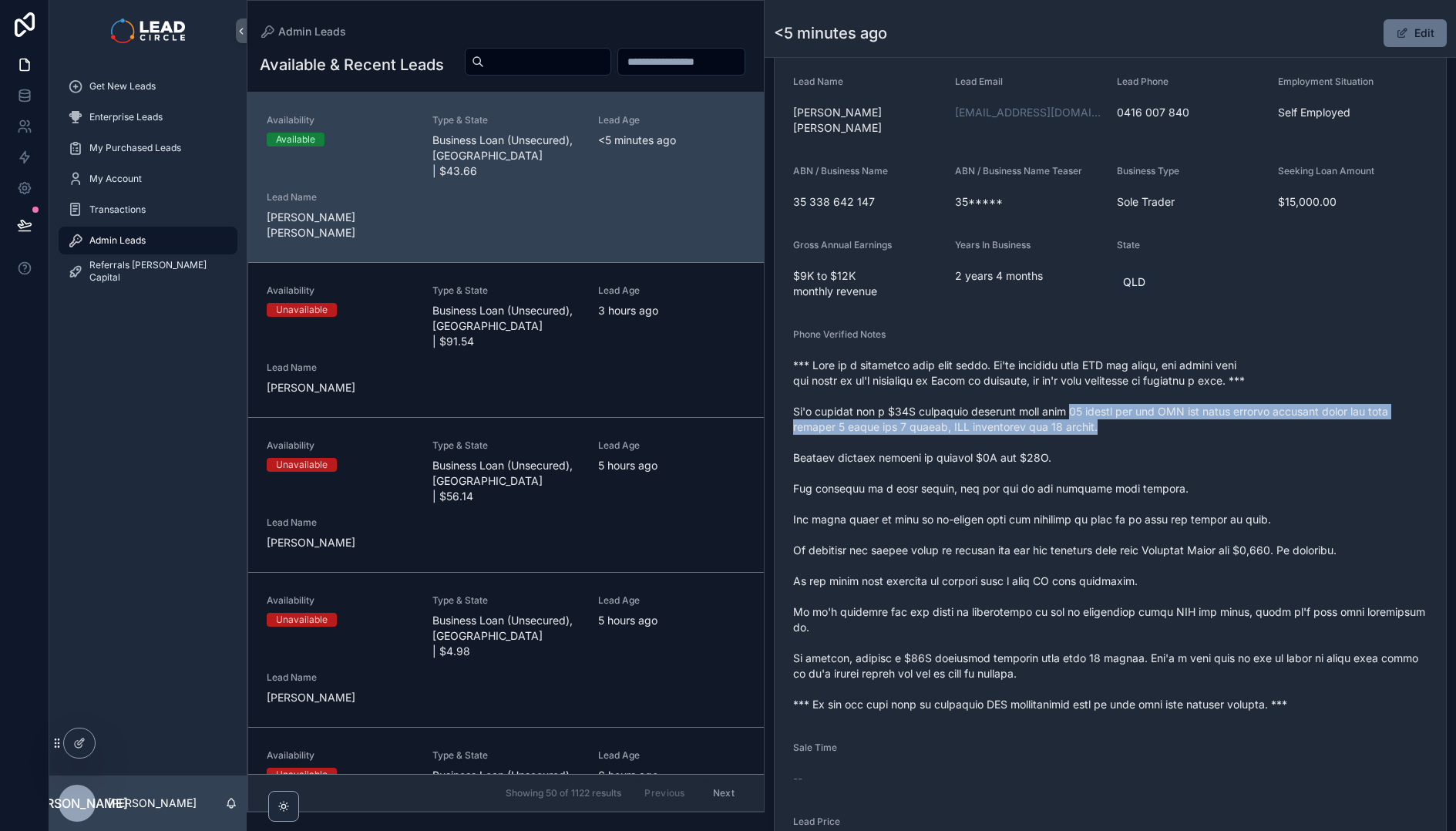
drag, startPoint x: 1110, startPoint y: 400, endPoint x: 1218, endPoint y: 415, distance: 109.0
click at [1207, 414] on span "scrollable content" at bounding box center [1110, 534] width 634 height 355
click at [1218, 415] on span "scrollable content" at bounding box center [1110, 534] width 634 height 355
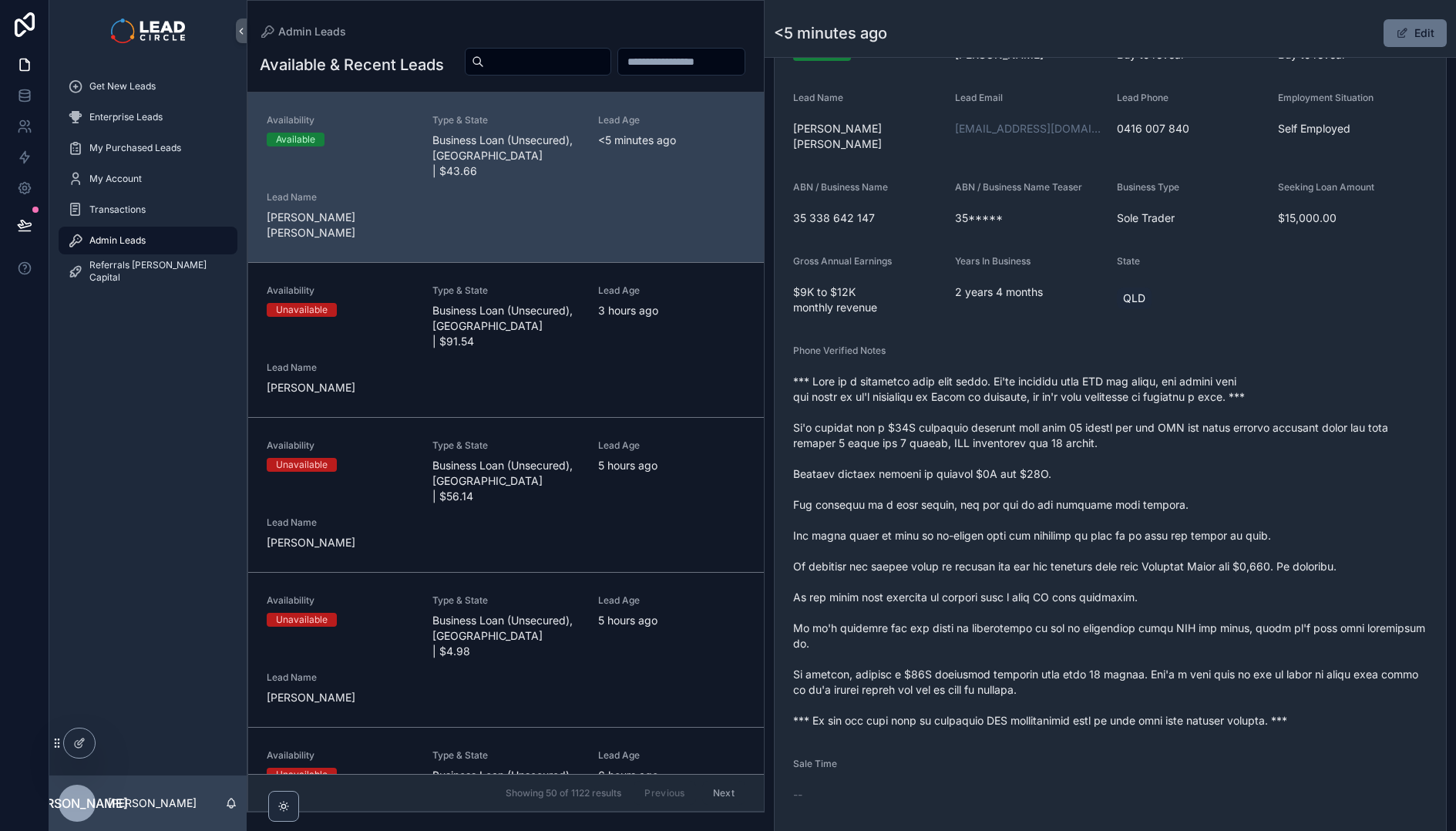
scroll to position [323, 0]
drag, startPoint x: 828, startPoint y: 464, endPoint x: 1088, endPoint y: 462, distance: 260.0
click at [1085, 462] on span "scrollable content" at bounding box center [1110, 555] width 634 height 355
click at [1088, 462] on span "scrollable content" at bounding box center [1110, 555] width 634 height 355
click at [951, 452] on span "scrollable content" at bounding box center [1110, 555] width 634 height 355
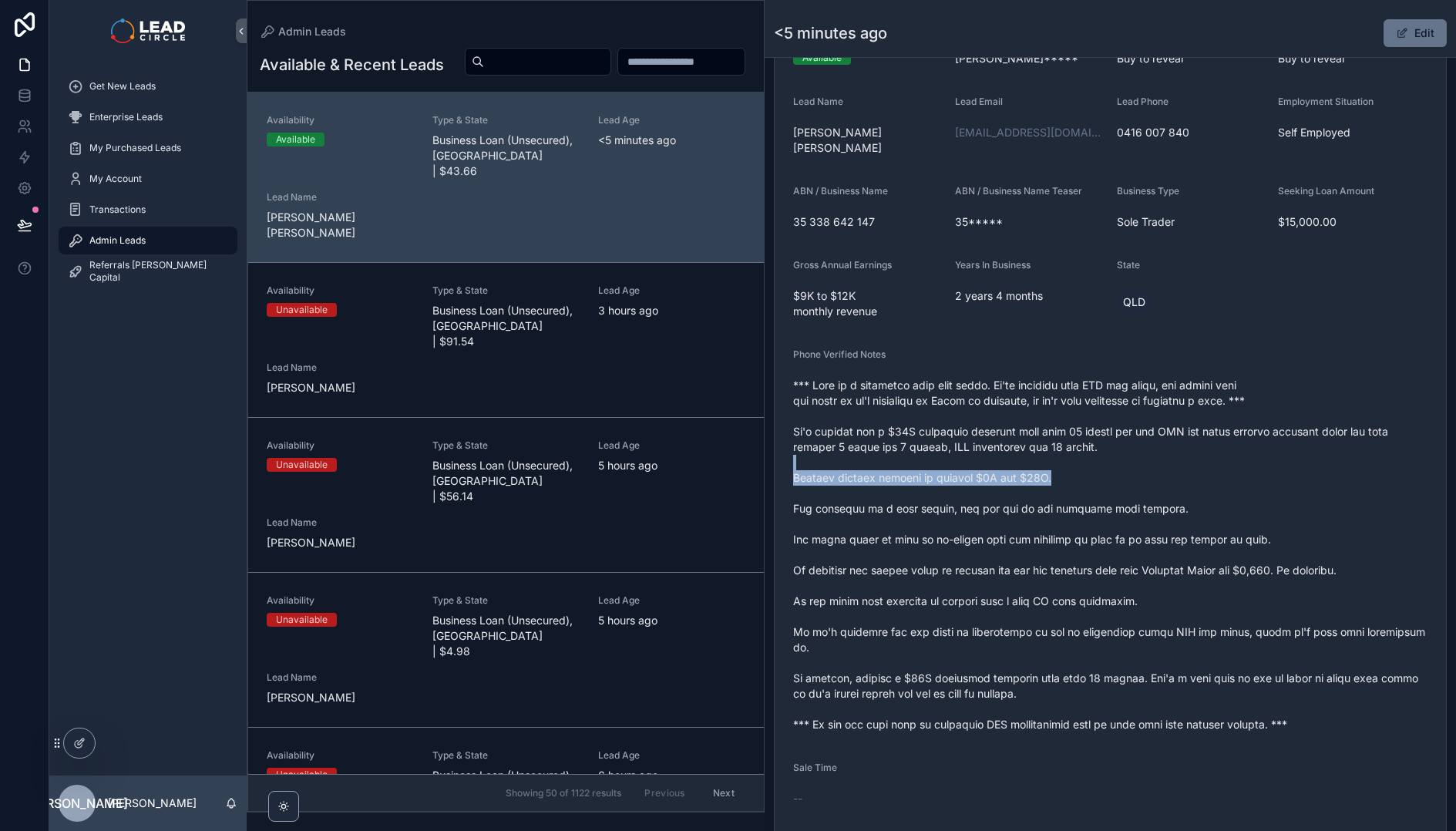
click at [950, 452] on span "scrollable content" at bounding box center [1110, 555] width 634 height 355
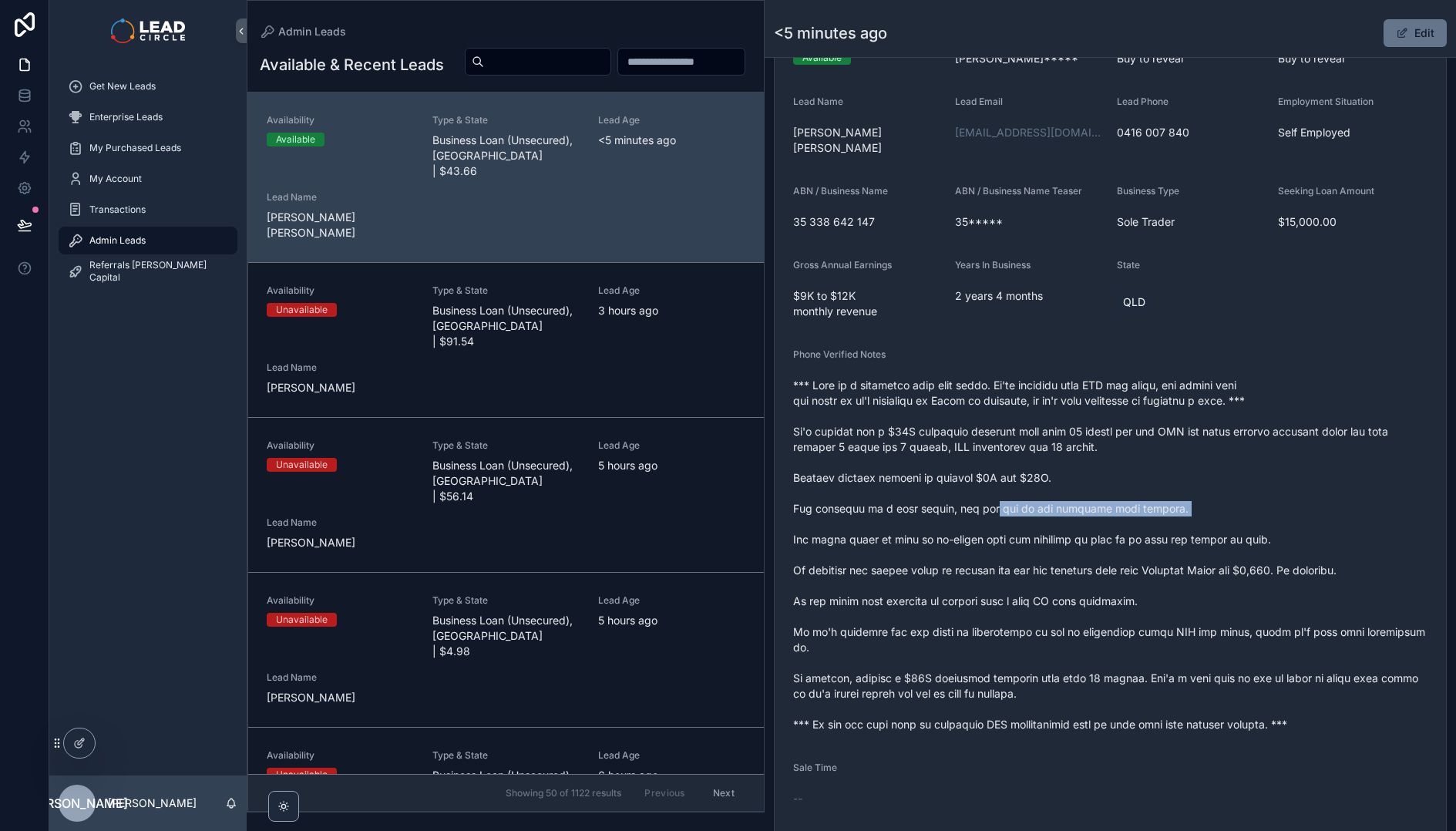
drag, startPoint x: 1023, startPoint y: 501, endPoint x: 1218, endPoint y: 515, distance: 195.5
click at [1212, 515] on span "scrollable content" at bounding box center [1110, 555] width 634 height 355
click at [1222, 515] on span "scrollable content" at bounding box center [1110, 555] width 634 height 355
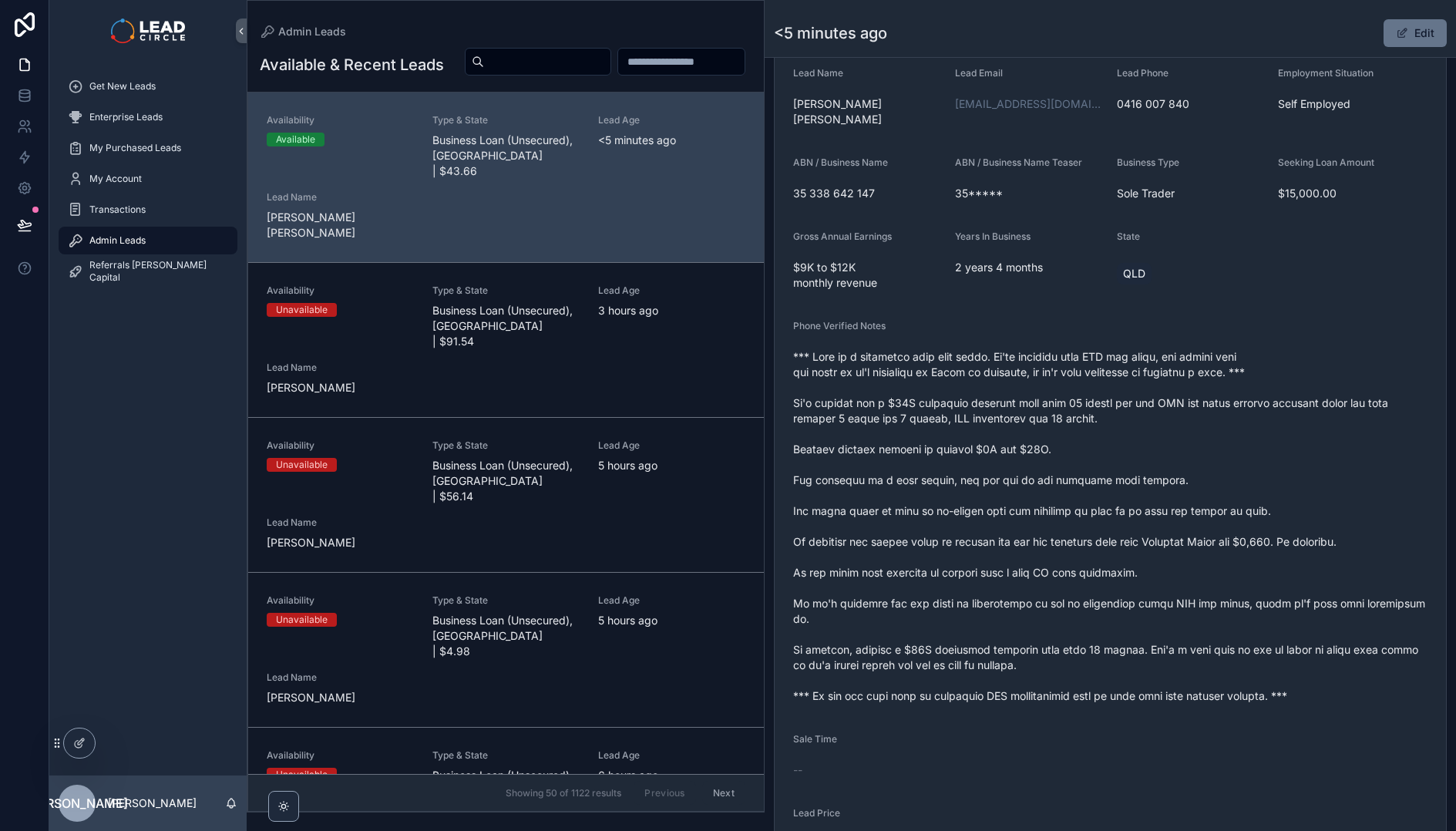
scroll to position [352, 0]
click at [1048, 491] on span "scrollable content" at bounding box center [1110, 525] width 634 height 355
click at [1049, 490] on span "scrollable content" at bounding box center [1110, 525] width 634 height 355
drag, startPoint x: 836, startPoint y: 560, endPoint x: 944, endPoint y: 555, distance: 108.1
click at [936, 556] on span "scrollable content" at bounding box center [1110, 525] width 634 height 355
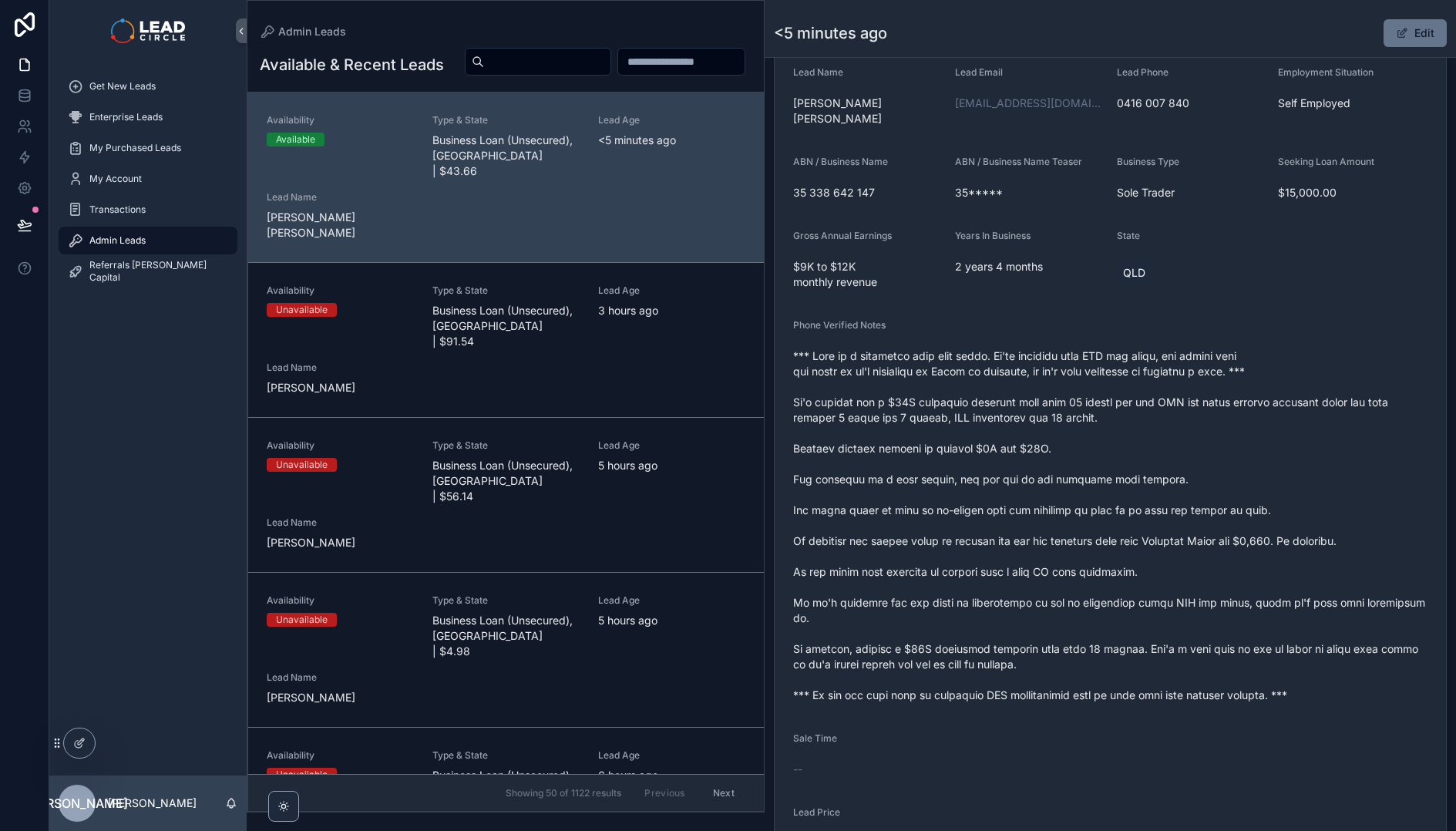
click at [1009, 556] on span "scrollable content" at bounding box center [1110, 525] width 634 height 355
drag, startPoint x: 1010, startPoint y: 556, endPoint x: 915, endPoint y: 554, distance: 95.0
click at [915, 554] on span "scrollable content" at bounding box center [1110, 525] width 634 height 355
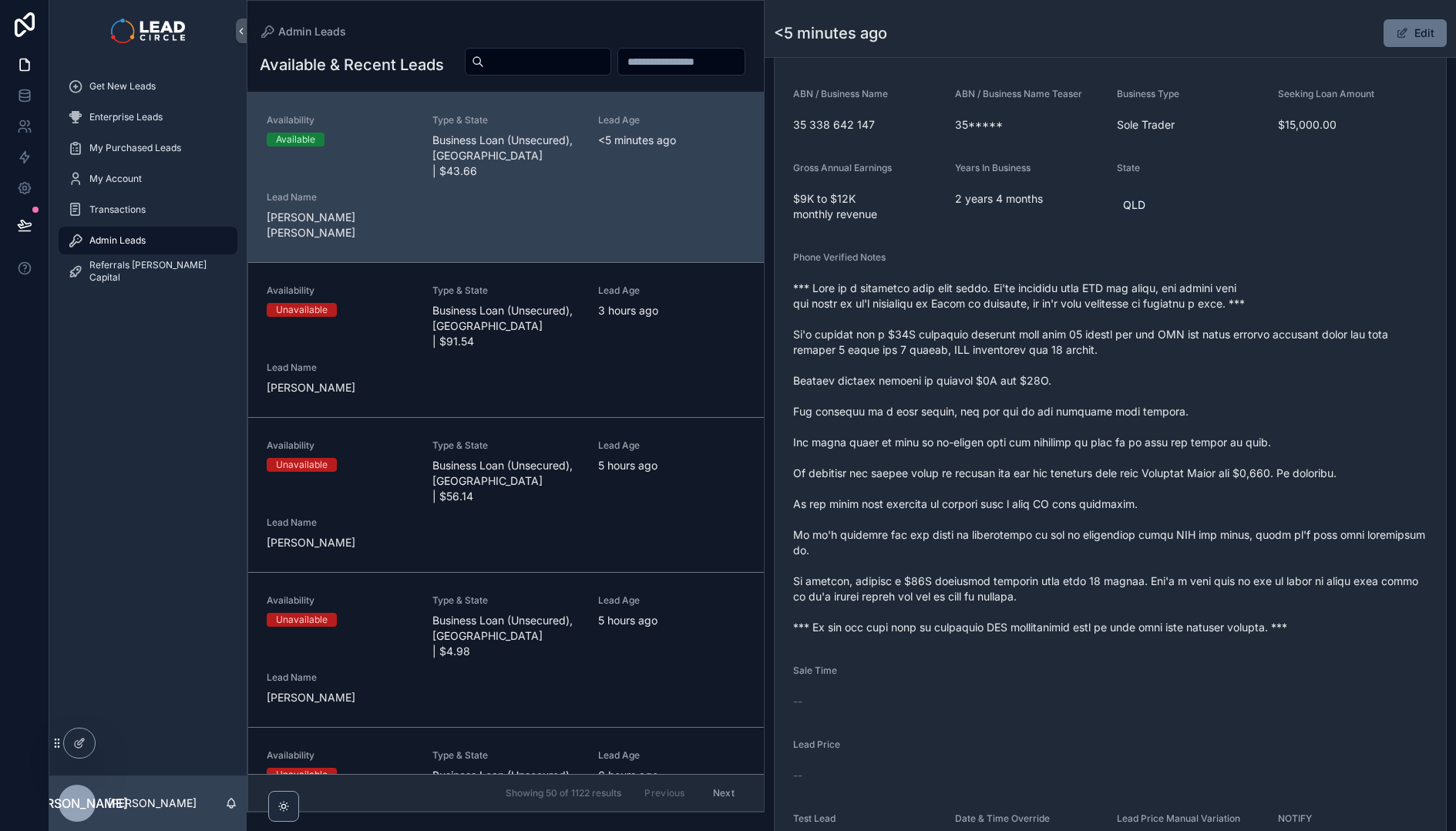
scroll to position [464, 0]
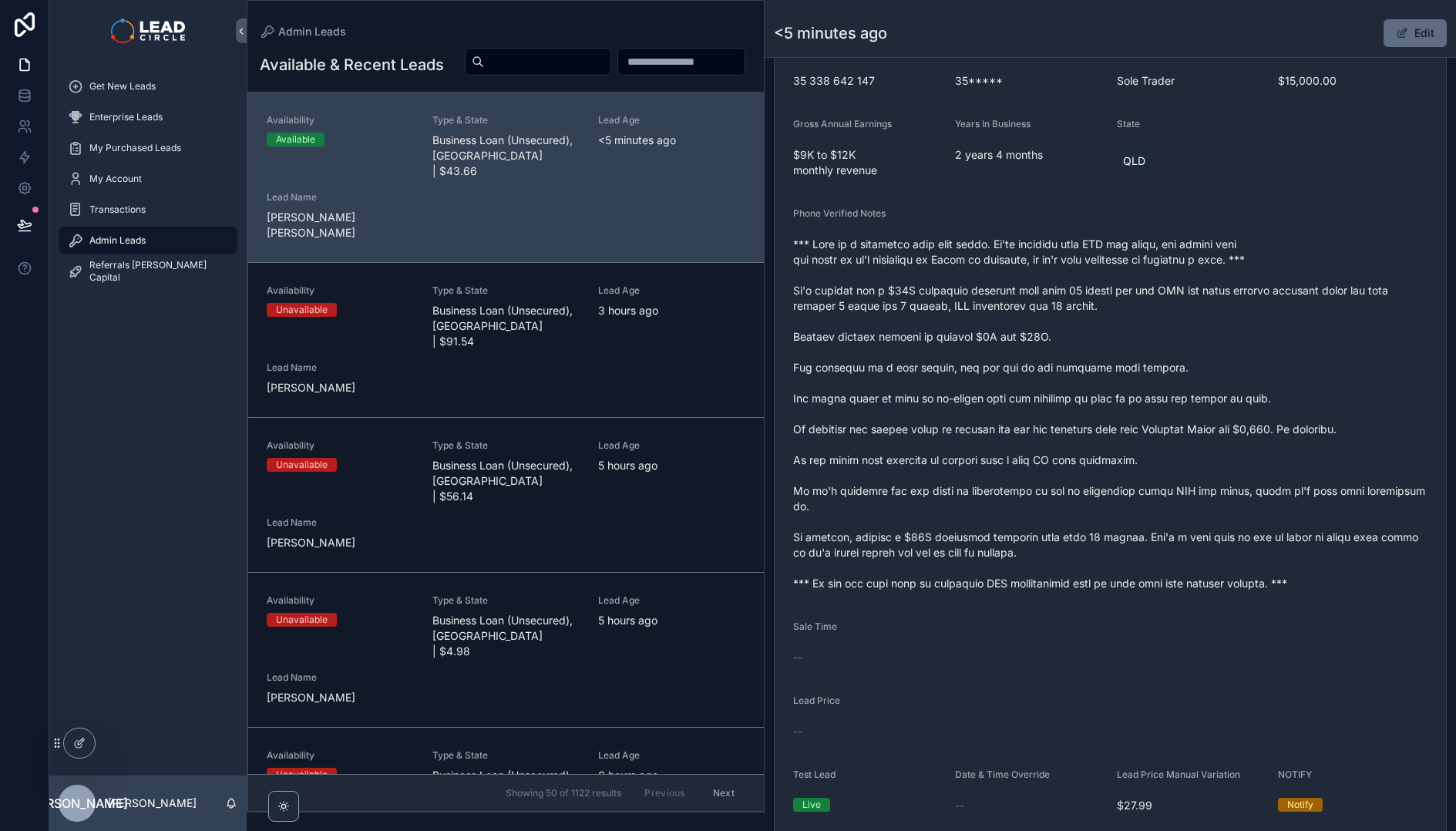
click at [1396, 34] on span "scrollable content" at bounding box center [1402, 33] width 13 height 13
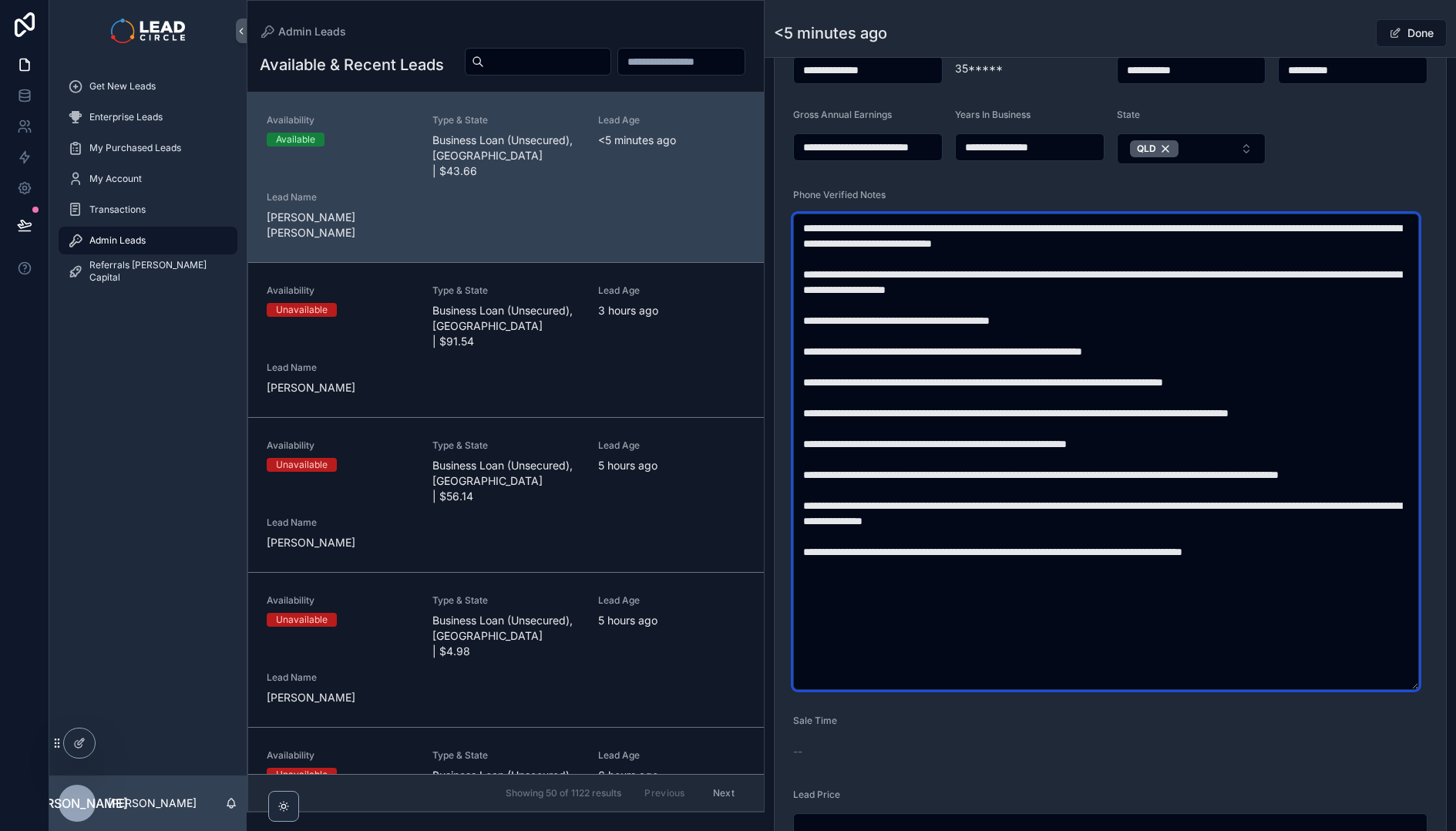
click at [1071, 441] on textarea "scrollable content" at bounding box center [1106, 451] width 626 height 476
click at [1190, 532] on textarea "scrollable content" at bounding box center [1106, 451] width 626 height 476
type textarea "**********"
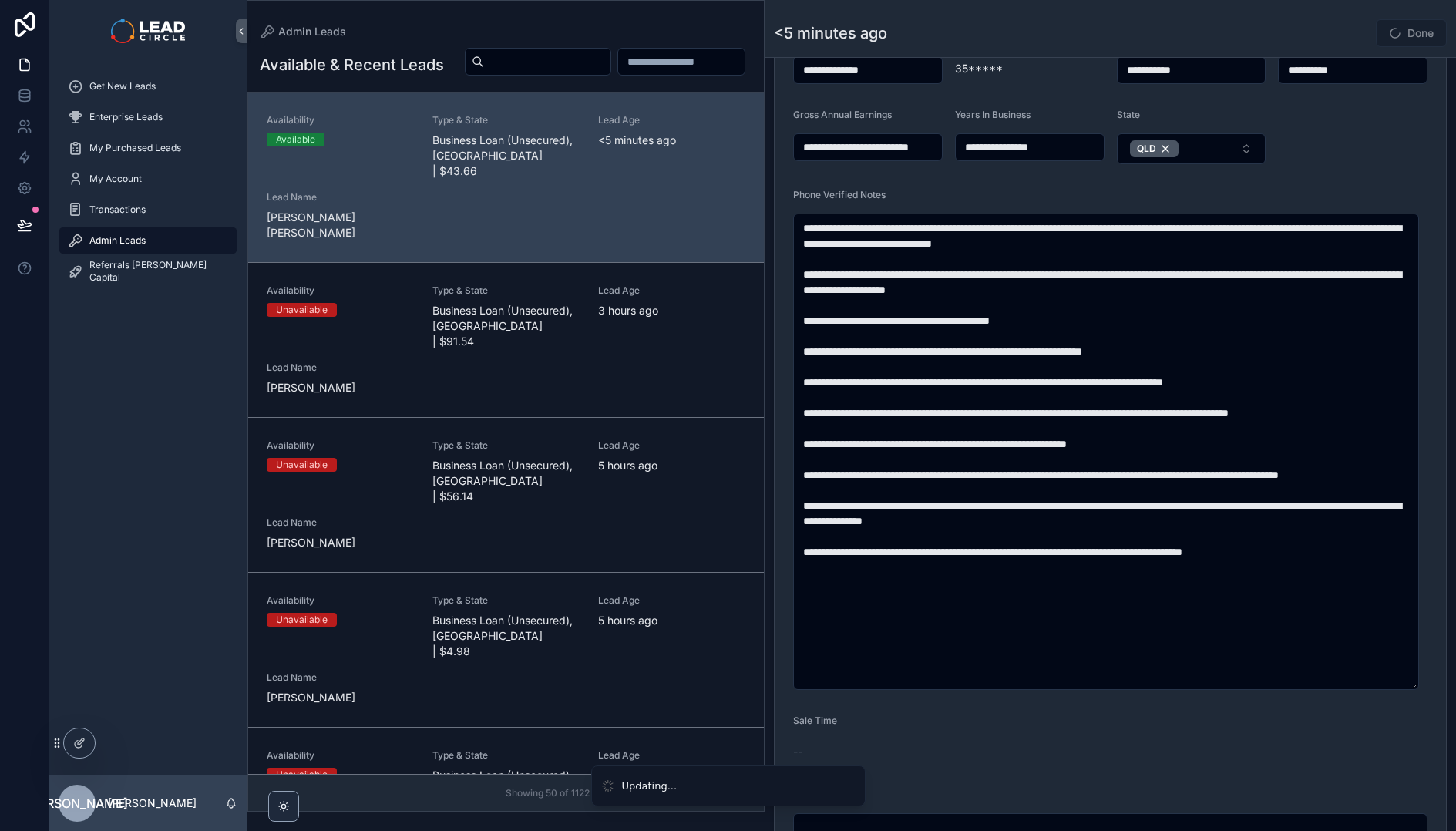
click at [1335, 20] on div "Done" at bounding box center [1388, 33] width 115 height 29
click at [1342, 31] on div "Done" at bounding box center [1388, 33] width 115 height 29
click at [1389, 35] on span "scrollable content" at bounding box center [1395, 33] width 13 height 13
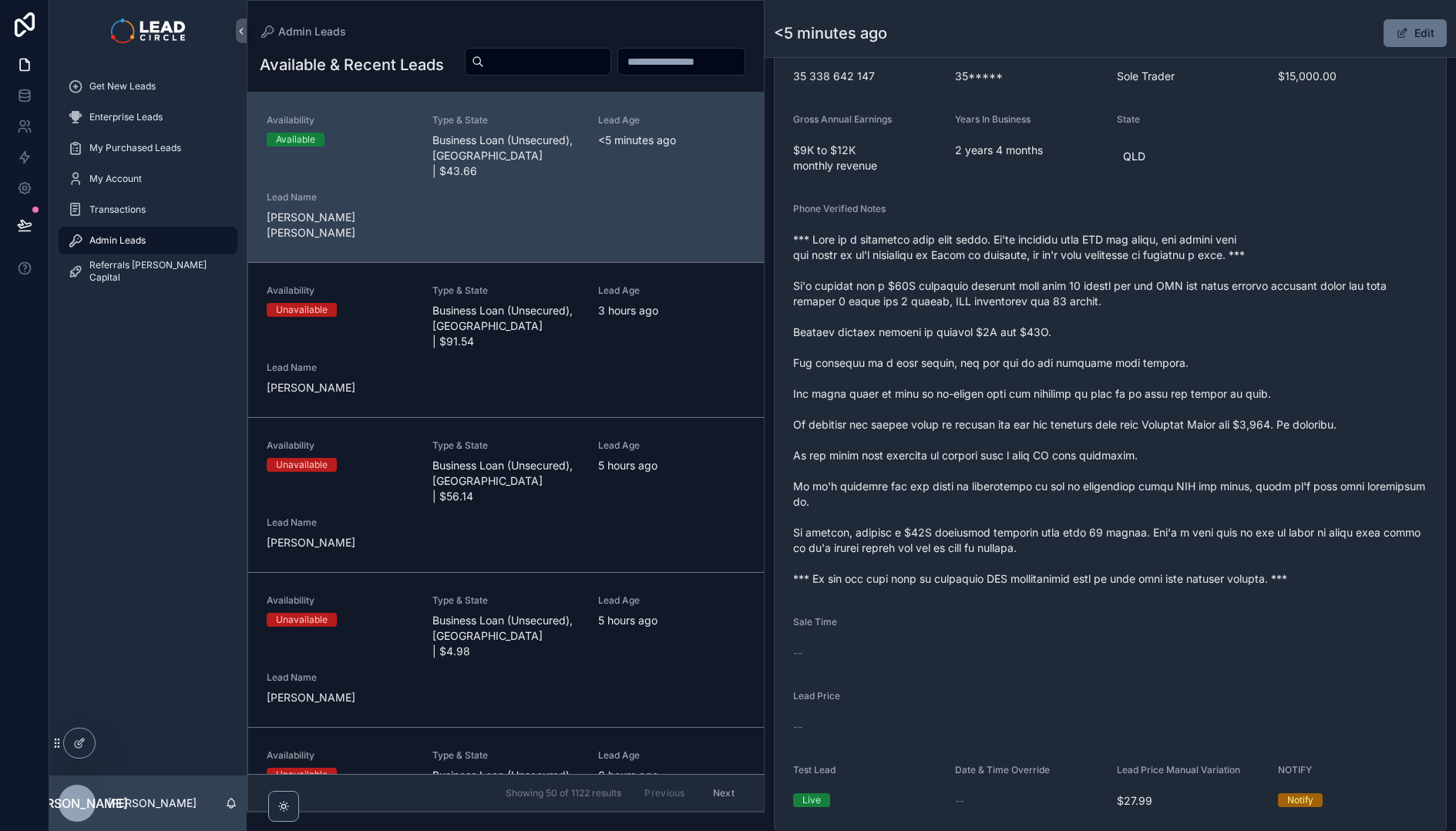
scroll to position [464, 0]
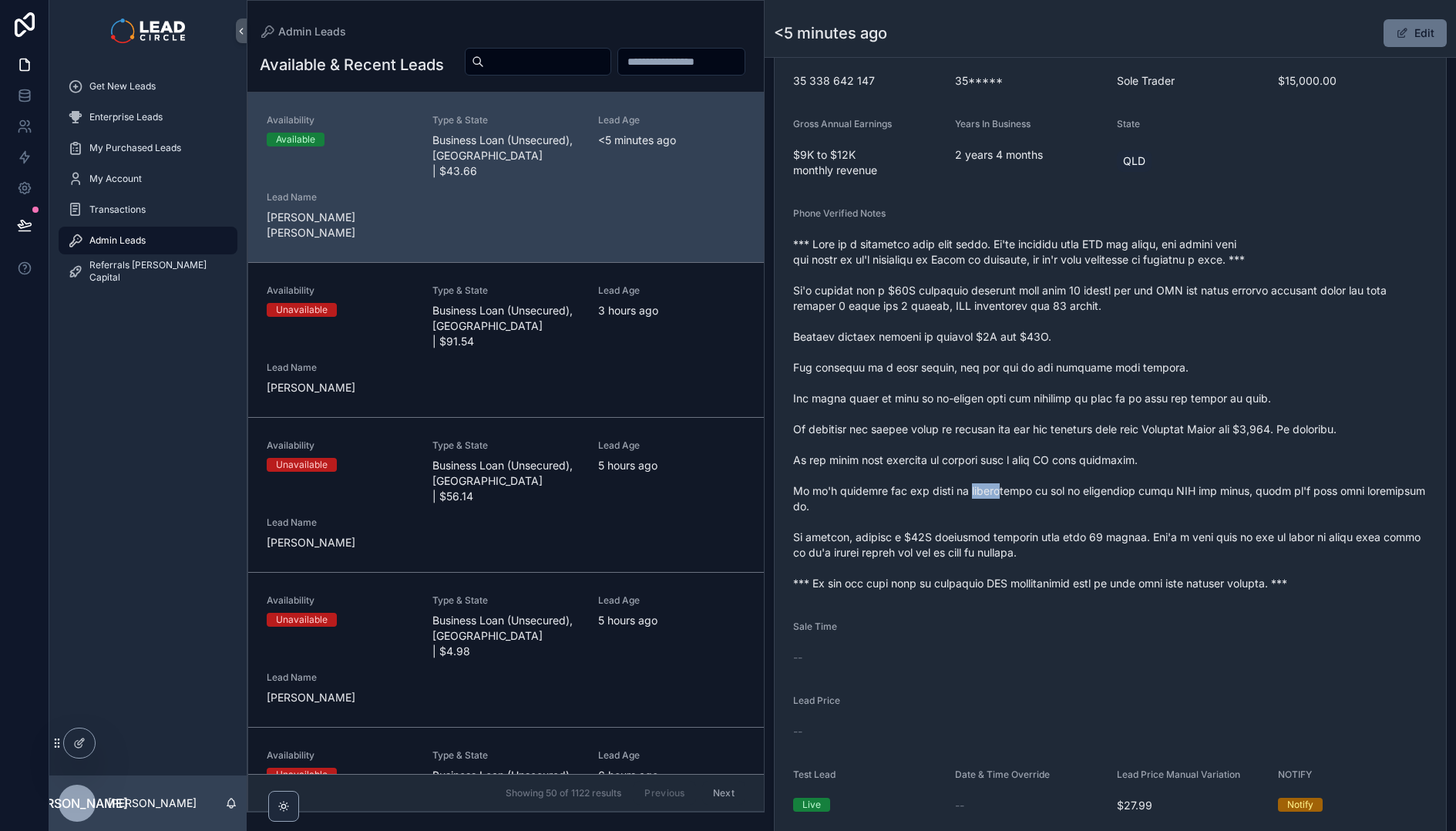
drag, startPoint x: 973, startPoint y: 473, endPoint x: 1226, endPoint y: 487, distance: 253.4
click at [1220, 490] on span "scrollable content" at bounding box center [1110, 414] width 634 height 355
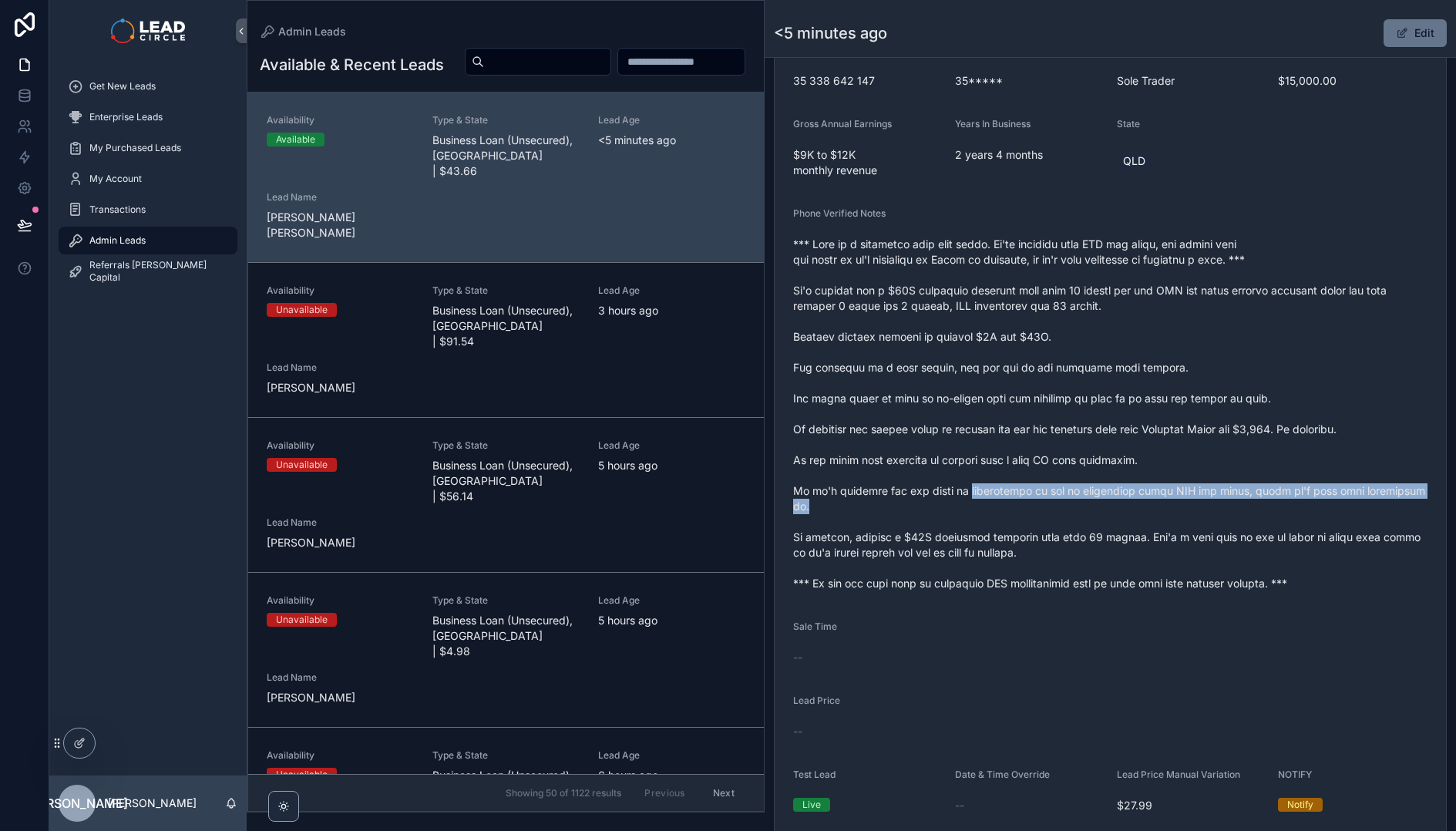
click at [1226, 487] on span "scrollable content" at bounding box center [1110, 414] width 634 height 355
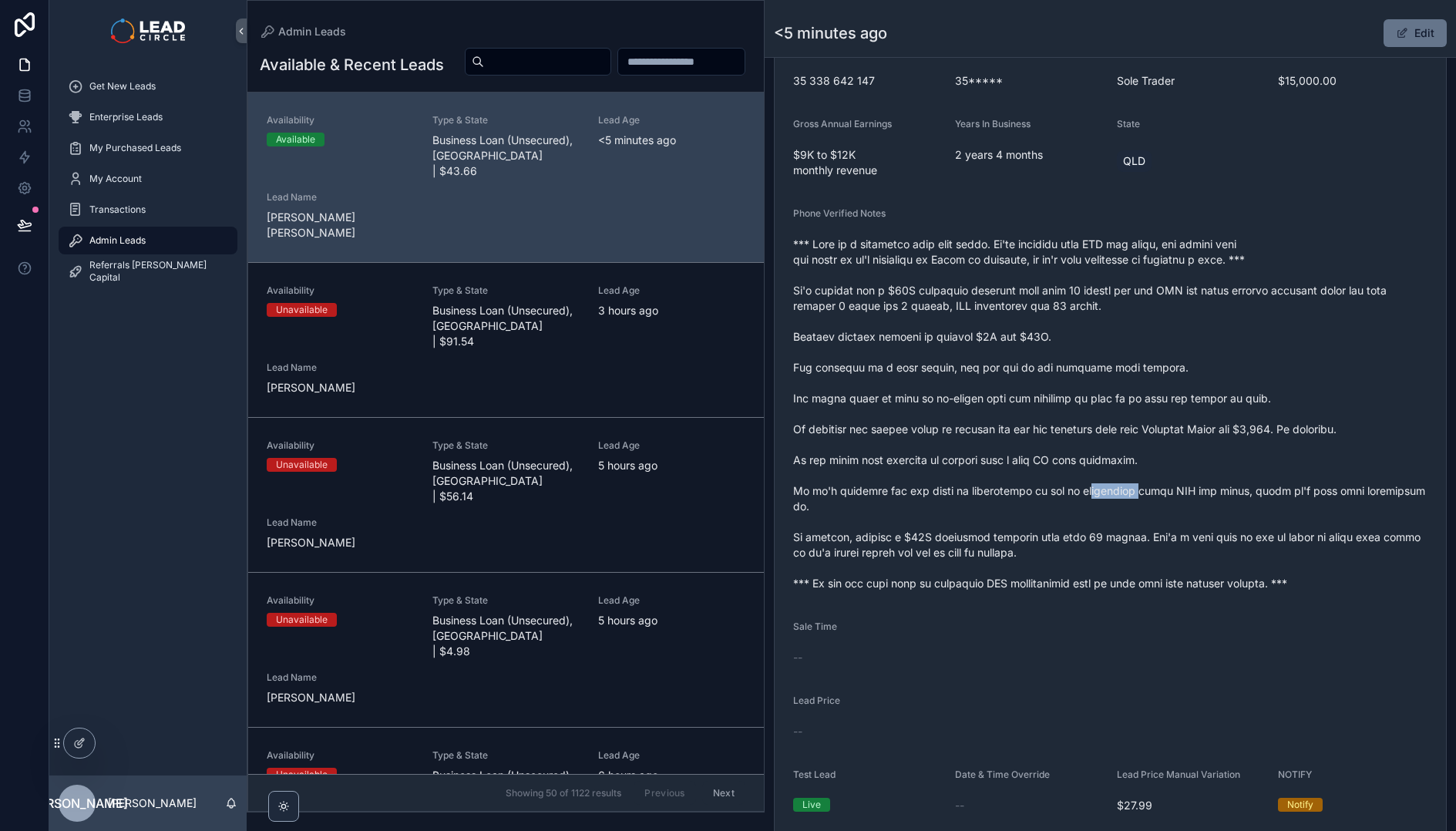
drag, startPoint x: 1079, startPoint y: 476, endPoint x: 1029, endPoint y: 476, distance: 50.0
click at [1034, 476] on span "scrollable content" at bounding box center [1110, 414] width 634 height 355
click at [1026, 476] on span "scrollable content" at bounding box center [1110, 414] width 634 height 355
drag, startPoint x: 1009, startPoint y: 475, endPoint x: 1184, endPoint y: 477, distance: 175.0
click at [1184, 477] on span "scrollable content" at bounding box center [1110, 414] width 634 height 355
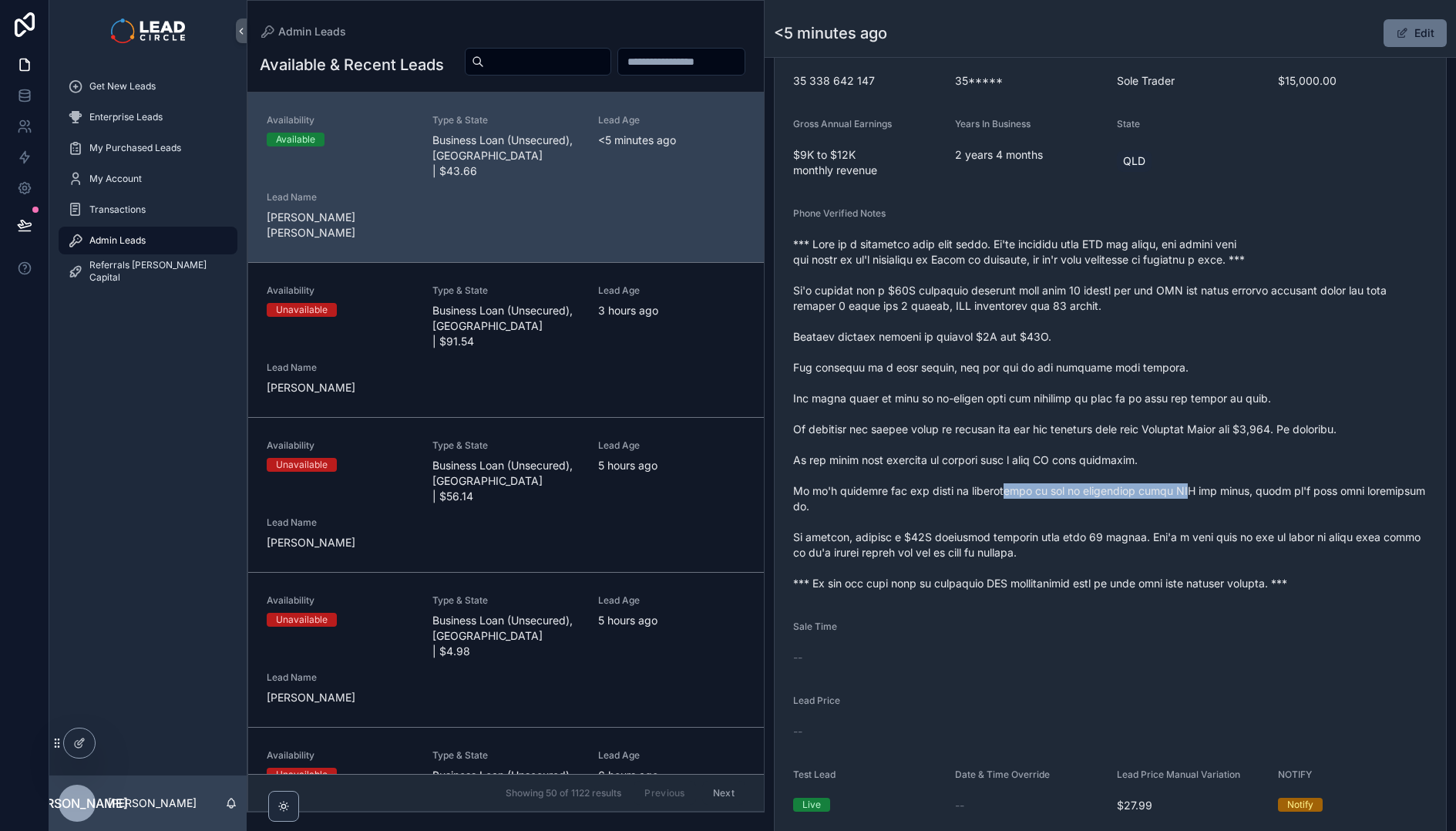
click at [1184, 477] on span "scrollable content" at bounding box center [1110, 414] width 634 height 355
drag, startPoint x: 1184, startPoint y: 477, endPoint x: 1021, endPoint y: 471, distance: 163.1
click at [1025, 471] on span "scrollable content" at bounding box center [1110, 414] width 634 height 355
click at [1021, 471] on span "scrollable content" at bounding box center [1110, 414] width 634 height 355
drag, startPoint x: 852, startPoint y: 523, endPoint x: 981, endPoint y: 521, distance: 129.0
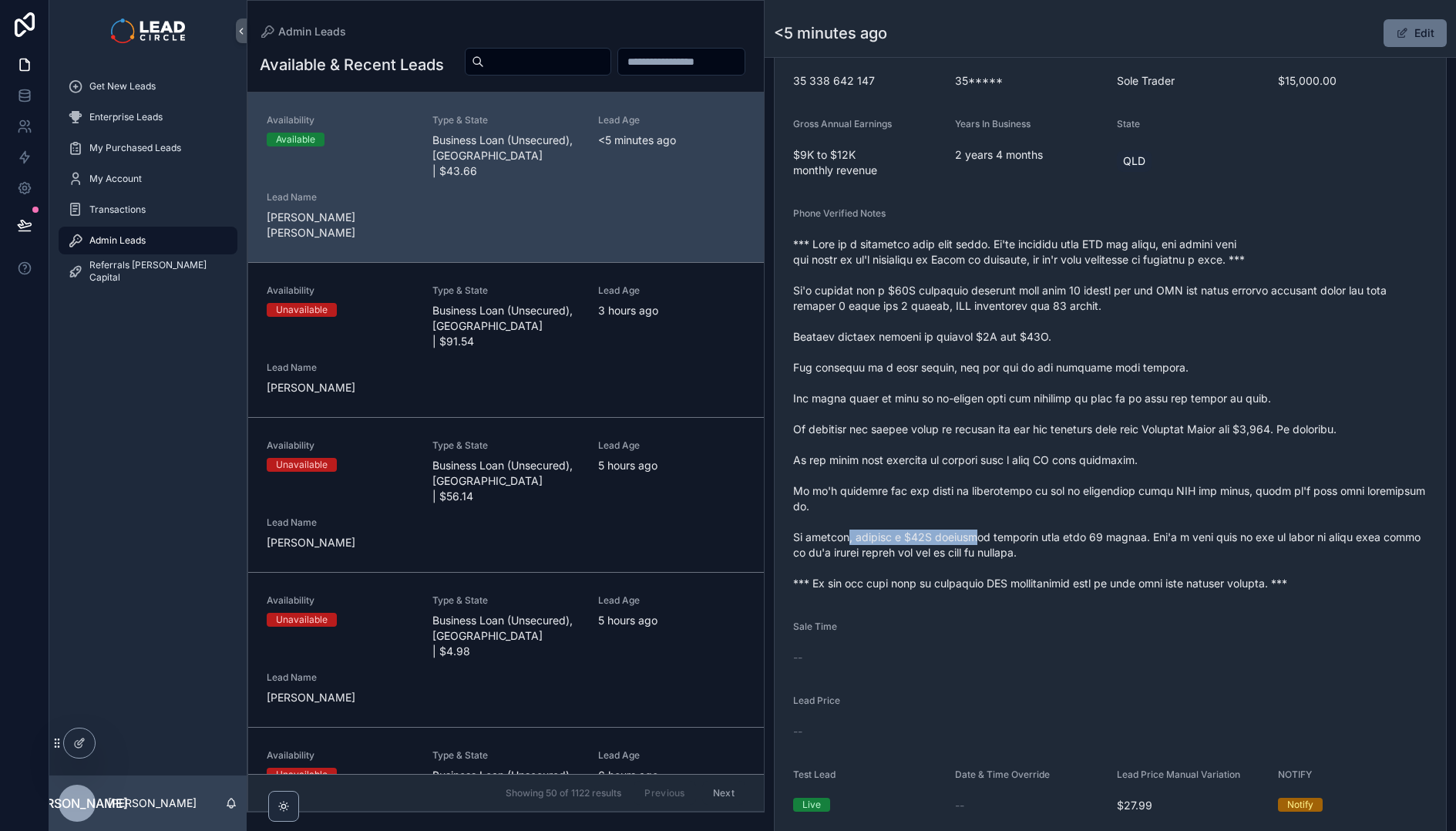
click at [981, 521] on span "scrollable content" at bounding box center [1110, 414] width 634 height 355
click at [981, 520] on span "scrollable content" at bounding box center [1110, 414] width 634 height 355
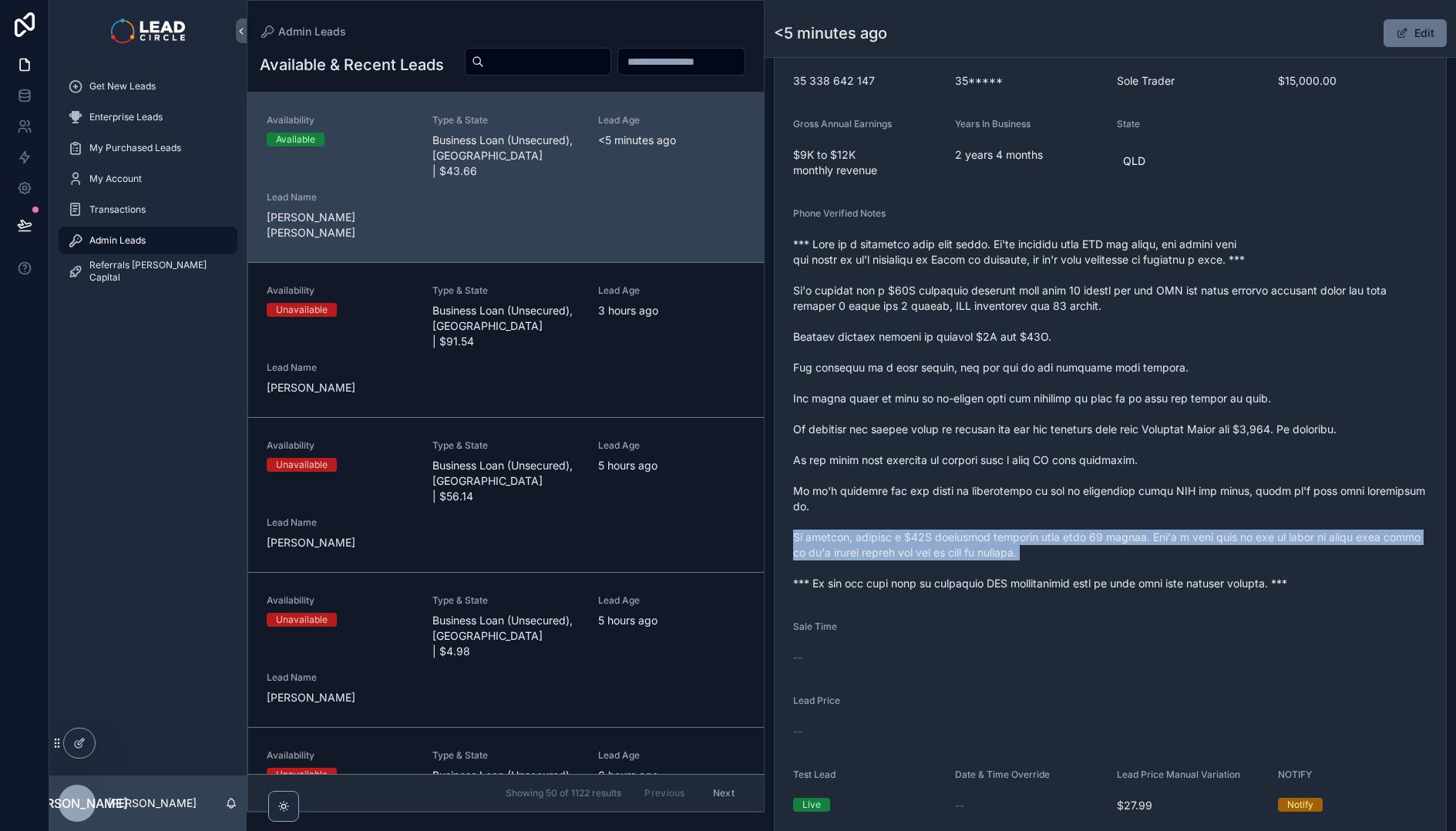
click at [981, 520] on span "scrollable content" at bounding box center [1110, 414] width 634 height 355
click at [1097, 520] on span "scrollable content" at bounding box center [1110, 414] width 634 height 355
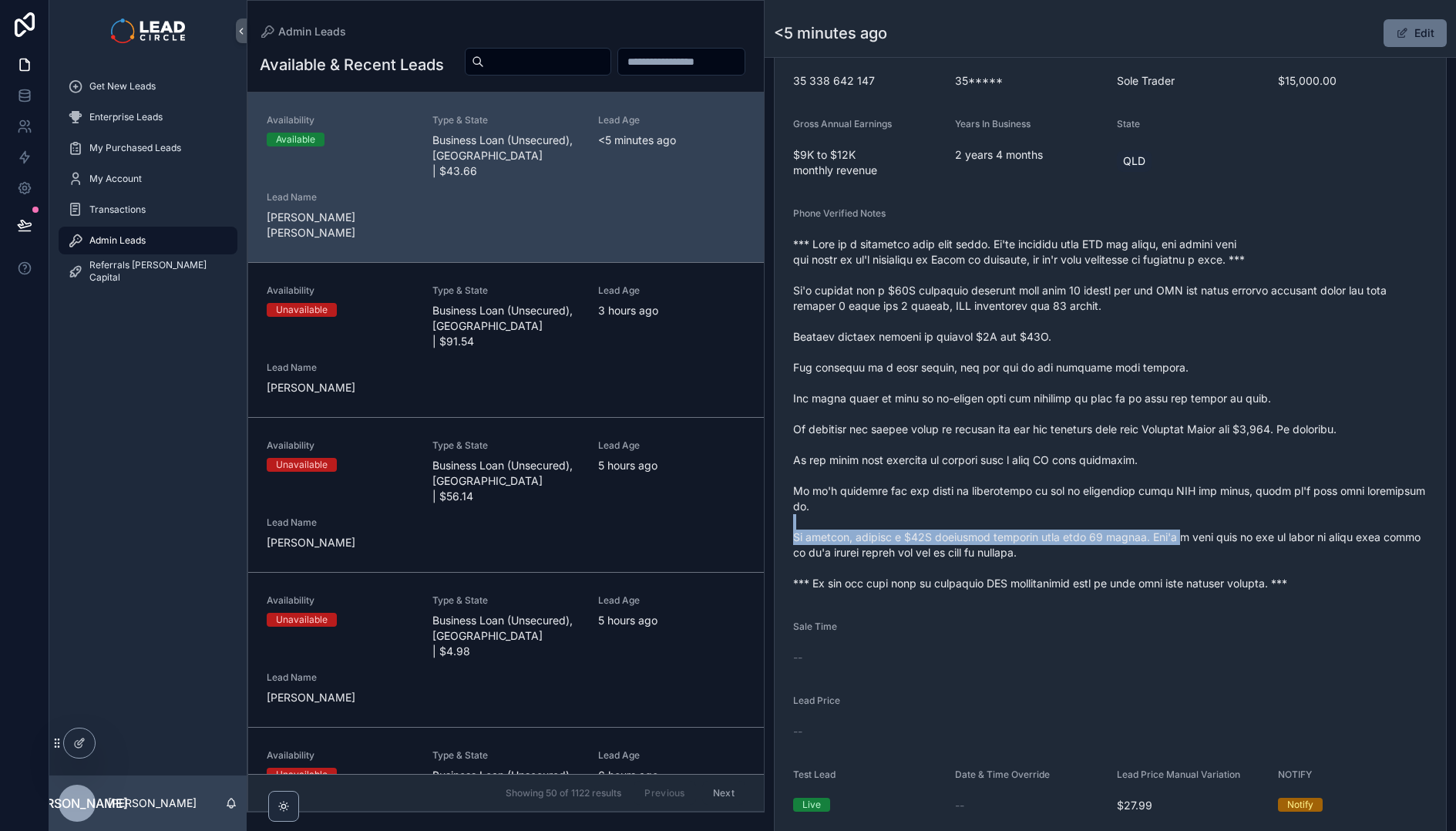
click at [1022, 502] on span "scrollable content" at bounding box center [1110, 414] width 634 height 355
click at [1001, 499] on span "scrollable content" at bounding box center [1110, 414] width 634 height 355
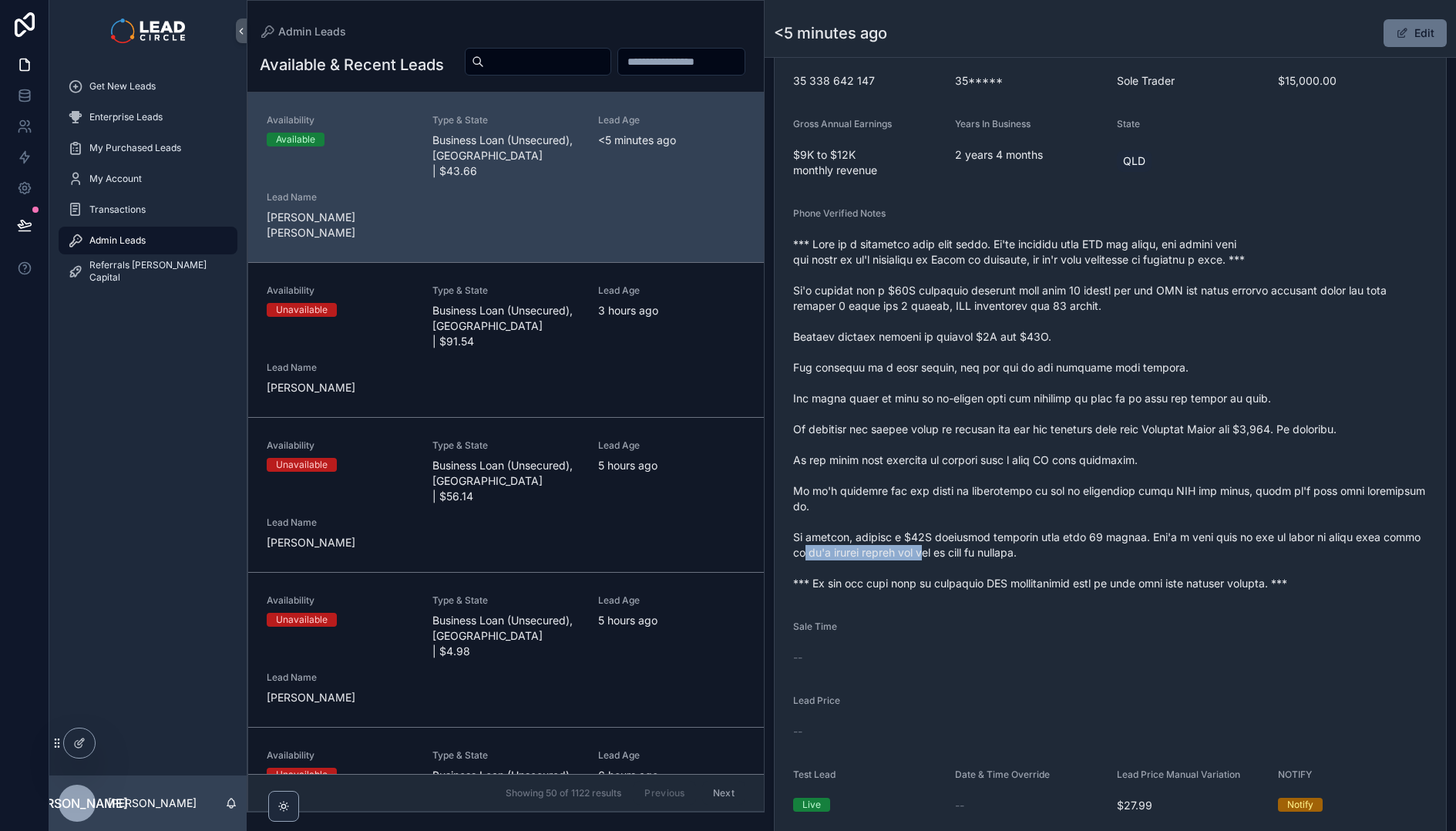
drag, startPoint x: 836, startPoint y: 537, endPoint x: 992, endPoint y: 538, distance: 156.0
click at [988, 538] on span "scrollable content" at bounding box center [1110, 414] width 634 height 355
click at [992, 538] on span "scrollable content" at bounding box center [1110, 414] width 634 height 355
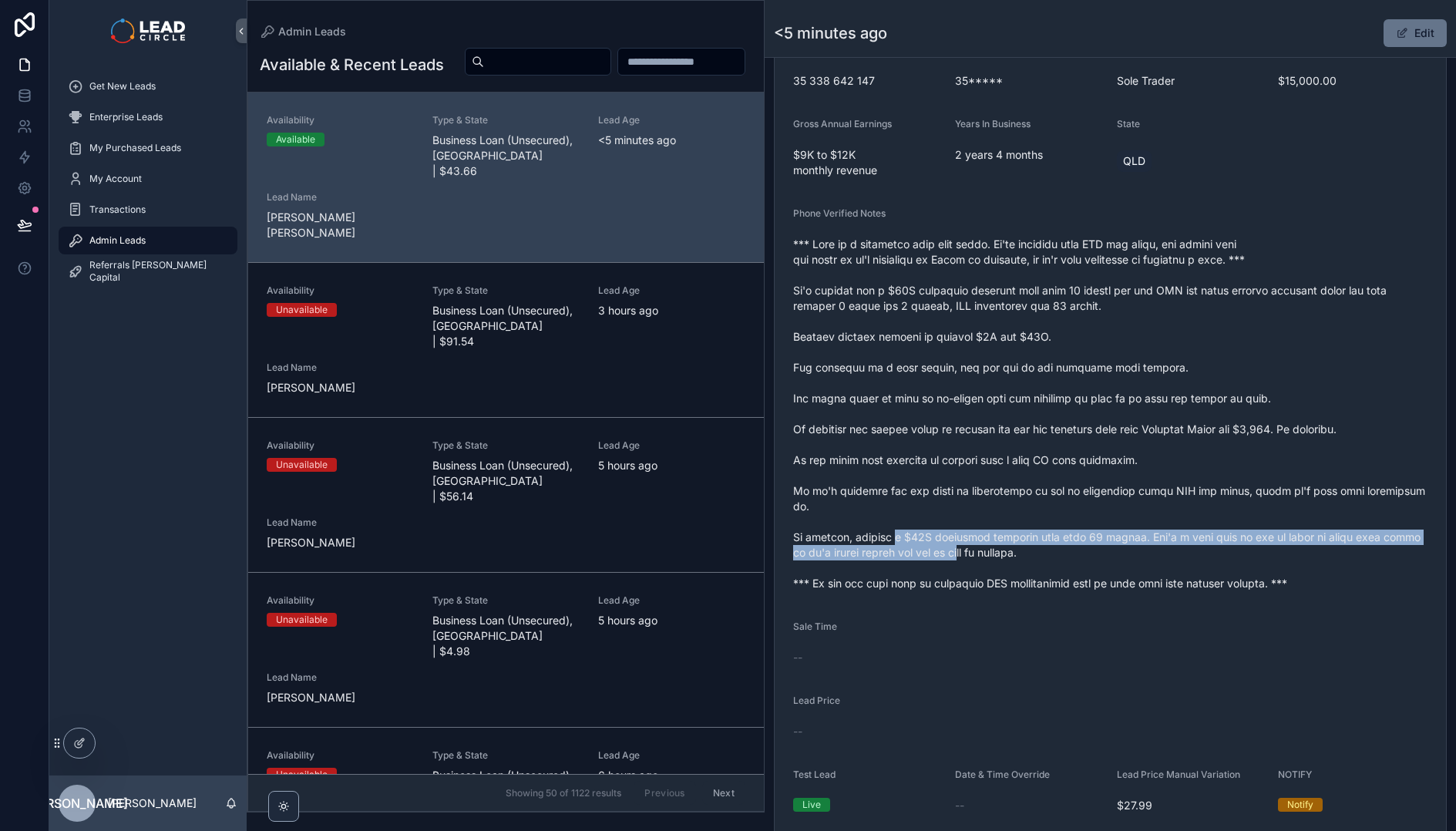
drag, startPoint x: 957, startPoint y: 534, endPoint x: 895, endPoint y: 526, distance: 62.5
click at [895, 526] on span "scrollable content" at bounding box center [1110, 414] width 634 height 355
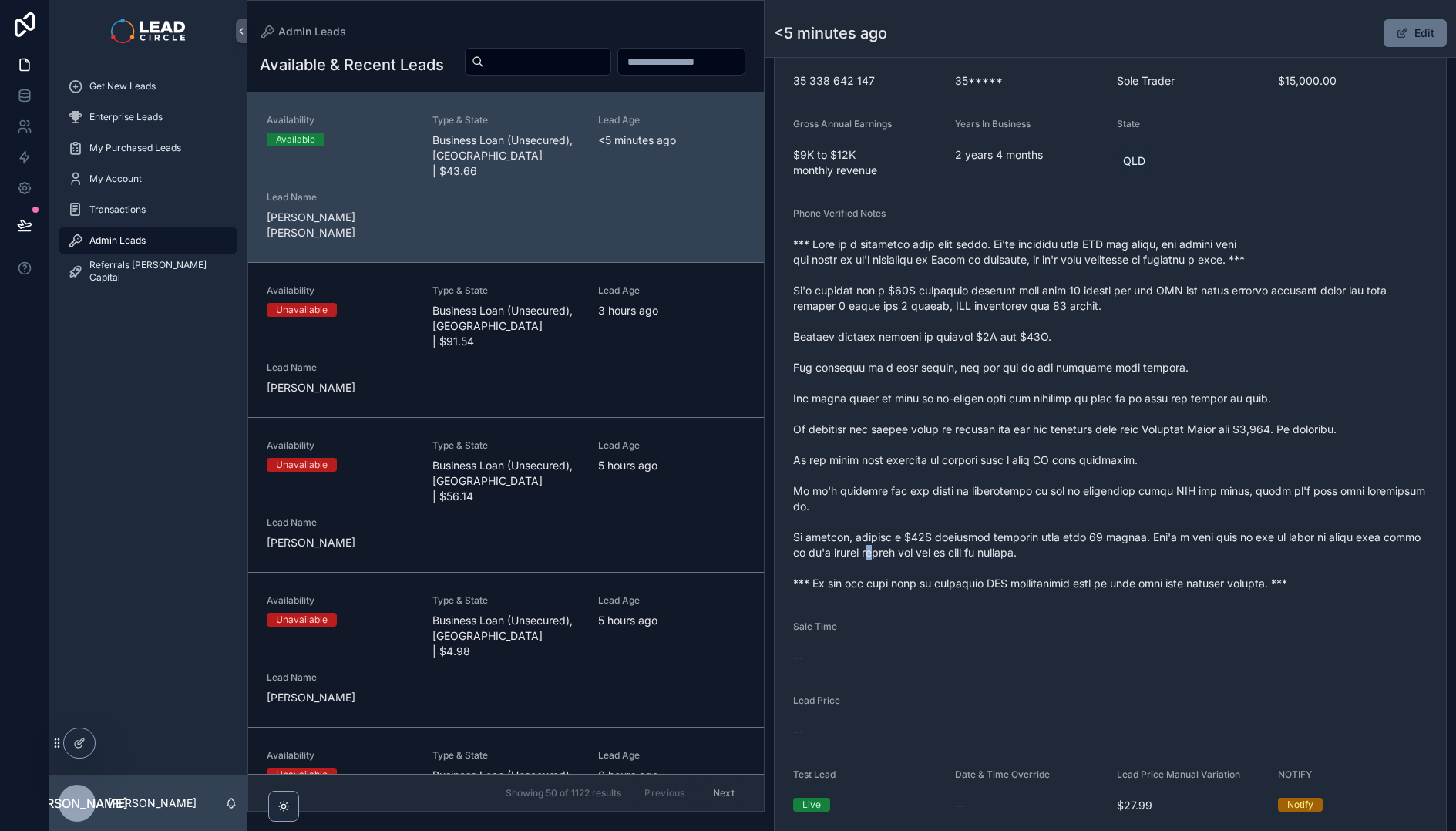
drag, startPoint x: 902, startPoint y: 543, endPoint x: 1035, endPoint y: 543, distance: 133.0
click at [1021, 543] on span "scrollable content" at bounding box center [1110, 414] width 634 height 355
click at [1035, 543] on span "scrollable content" at bounding box center [1110, 414] width 634 height 355
click at [940, 527] on span "scrollable content" at bounding box center [1110, 414] width 634 height 355
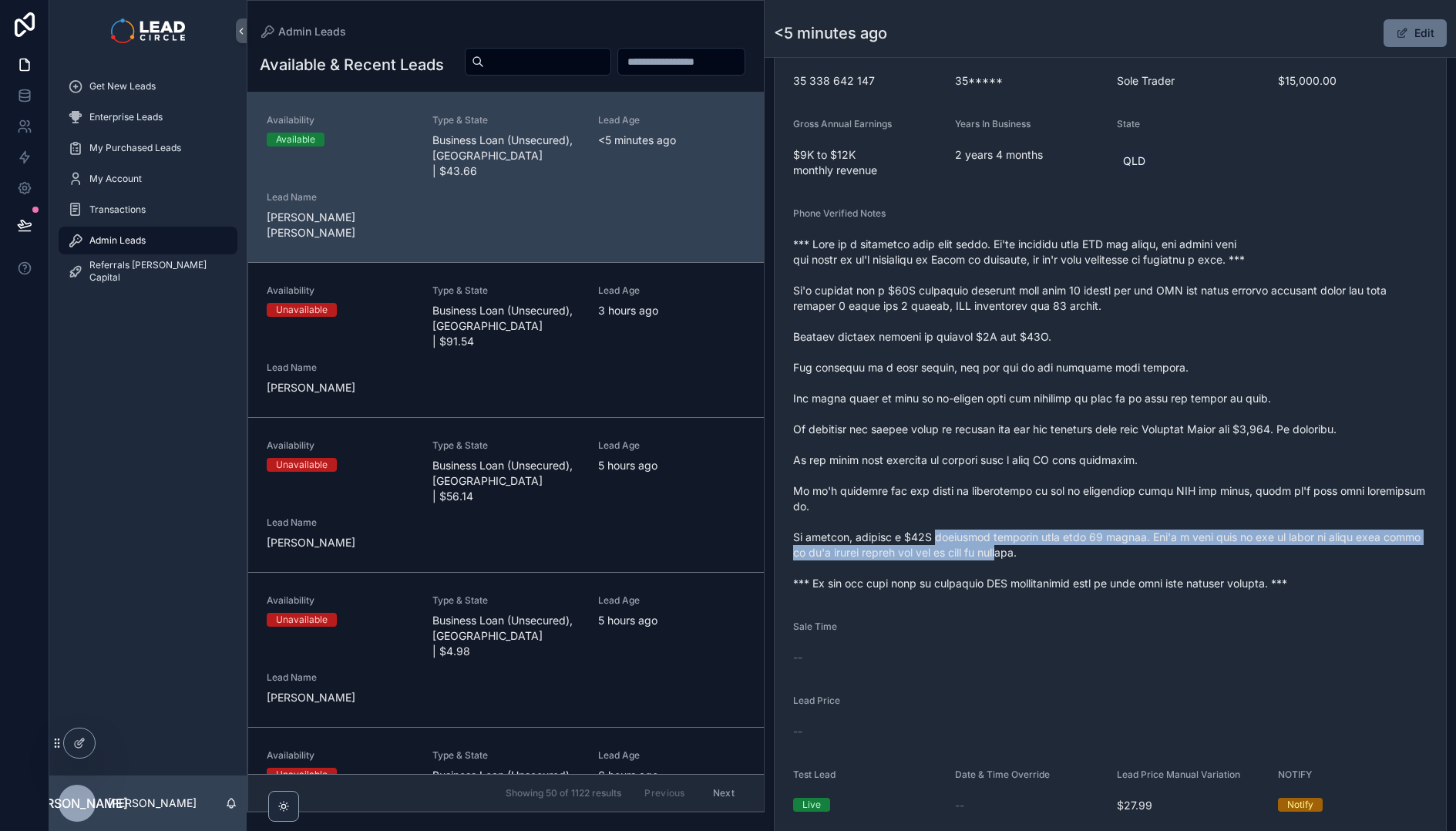
click at [940, 527] on span "scrollable content" at bounding box center [1110, 414] width 634 height 355
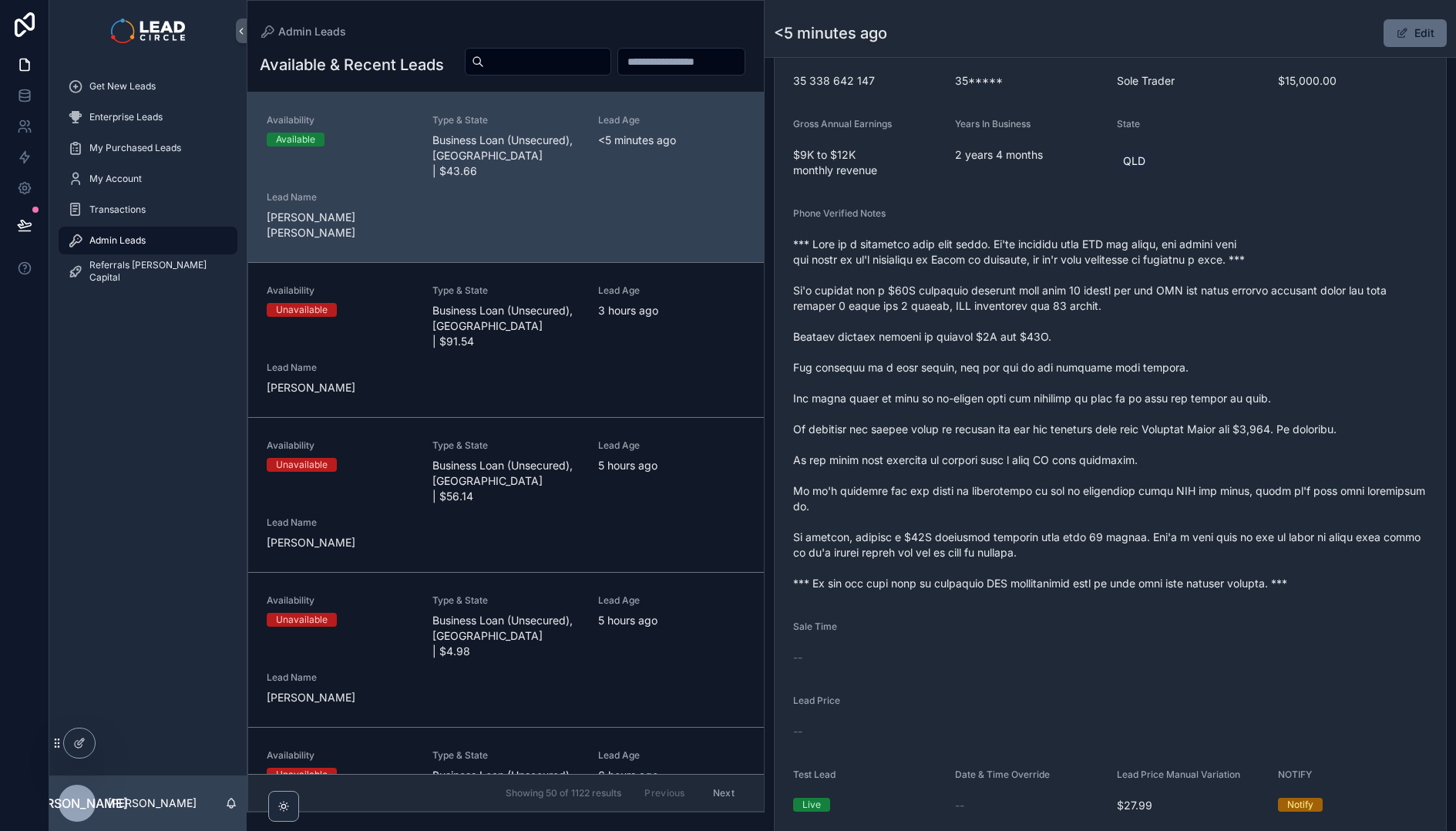
click at [1408, 31] on button "Edit" at bounding box center [1415, 33] width 63 height 28
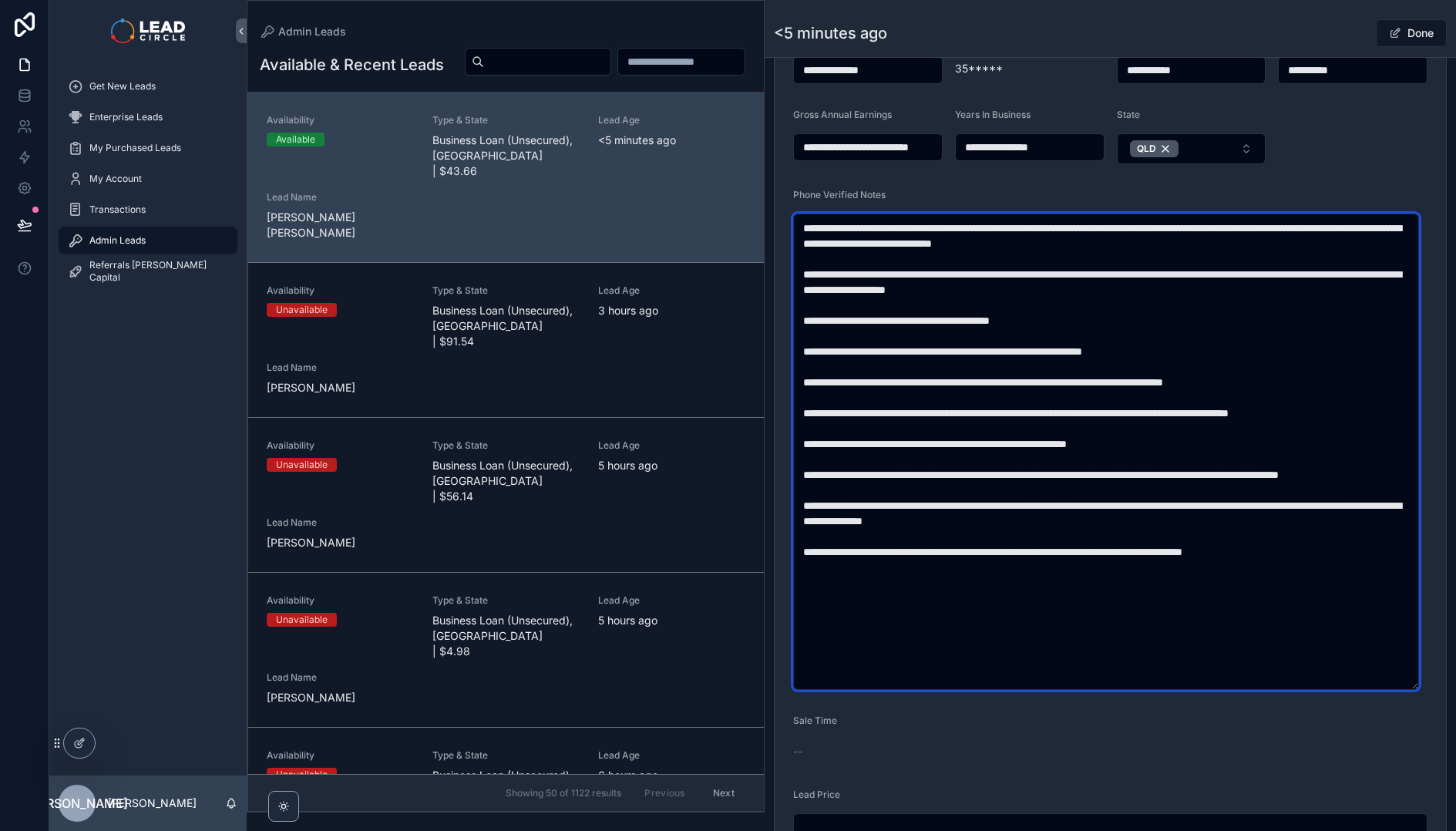
click at [981, 541] on textarea "scrollable content" at bounding box center [1106, 451] width 626 height 476
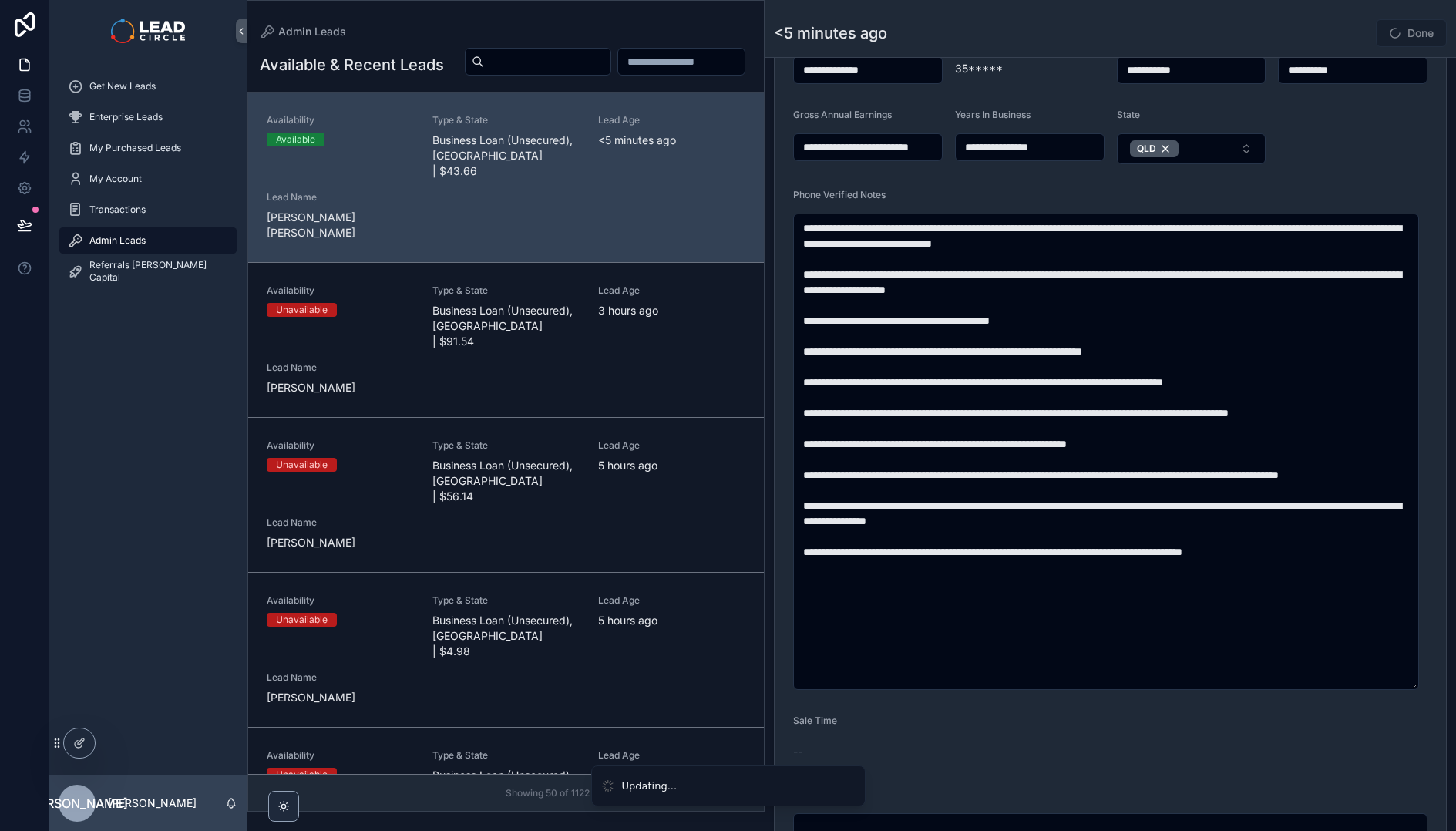
click at [1337, 26] on div "Done" at bounding box center [1388, 33] width 115 height 29
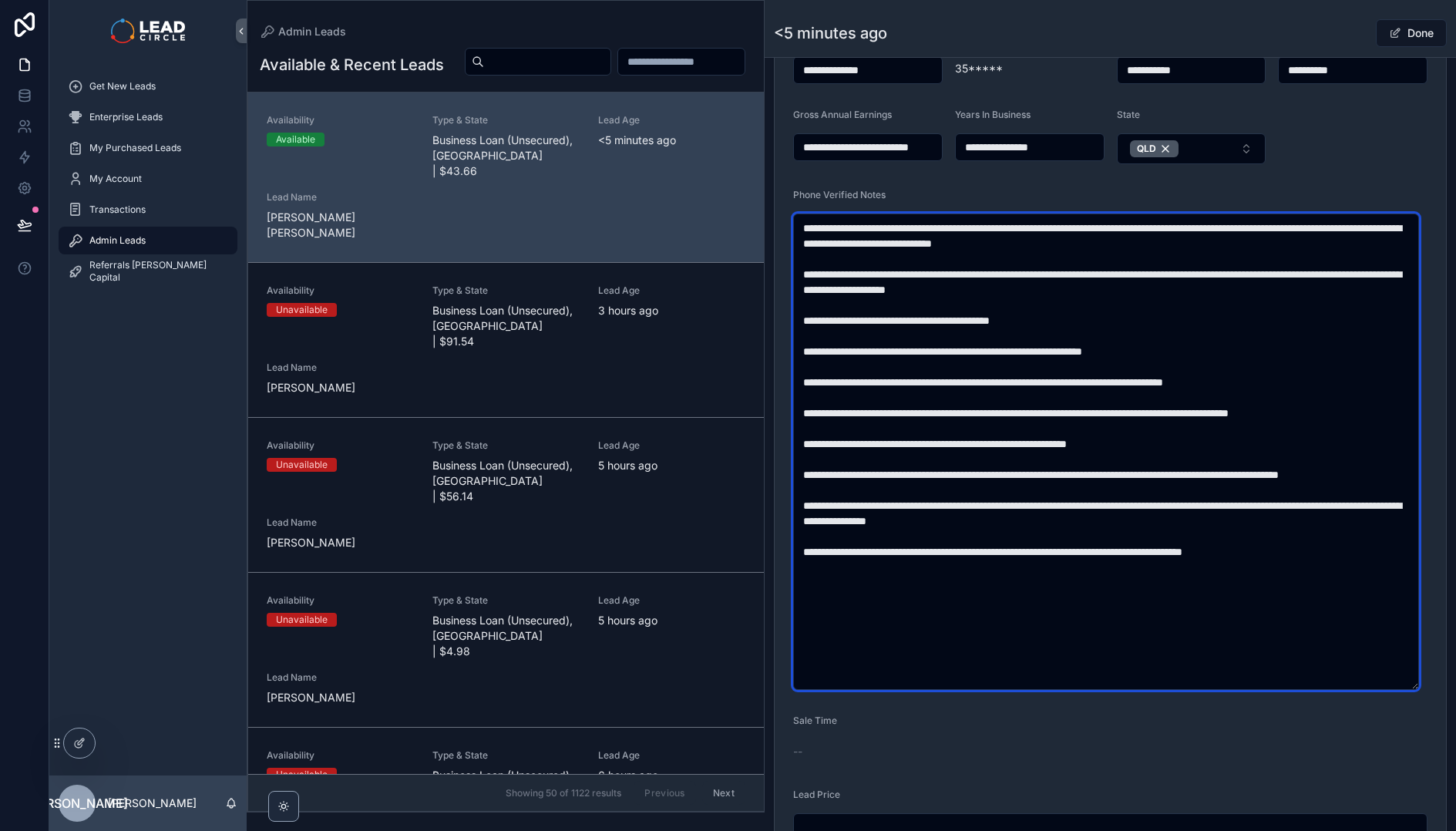
click at [1015, 568] on textarea "scrollable content" at bounding box center [1106, 451] width 626 height 476
type textarea "**********"
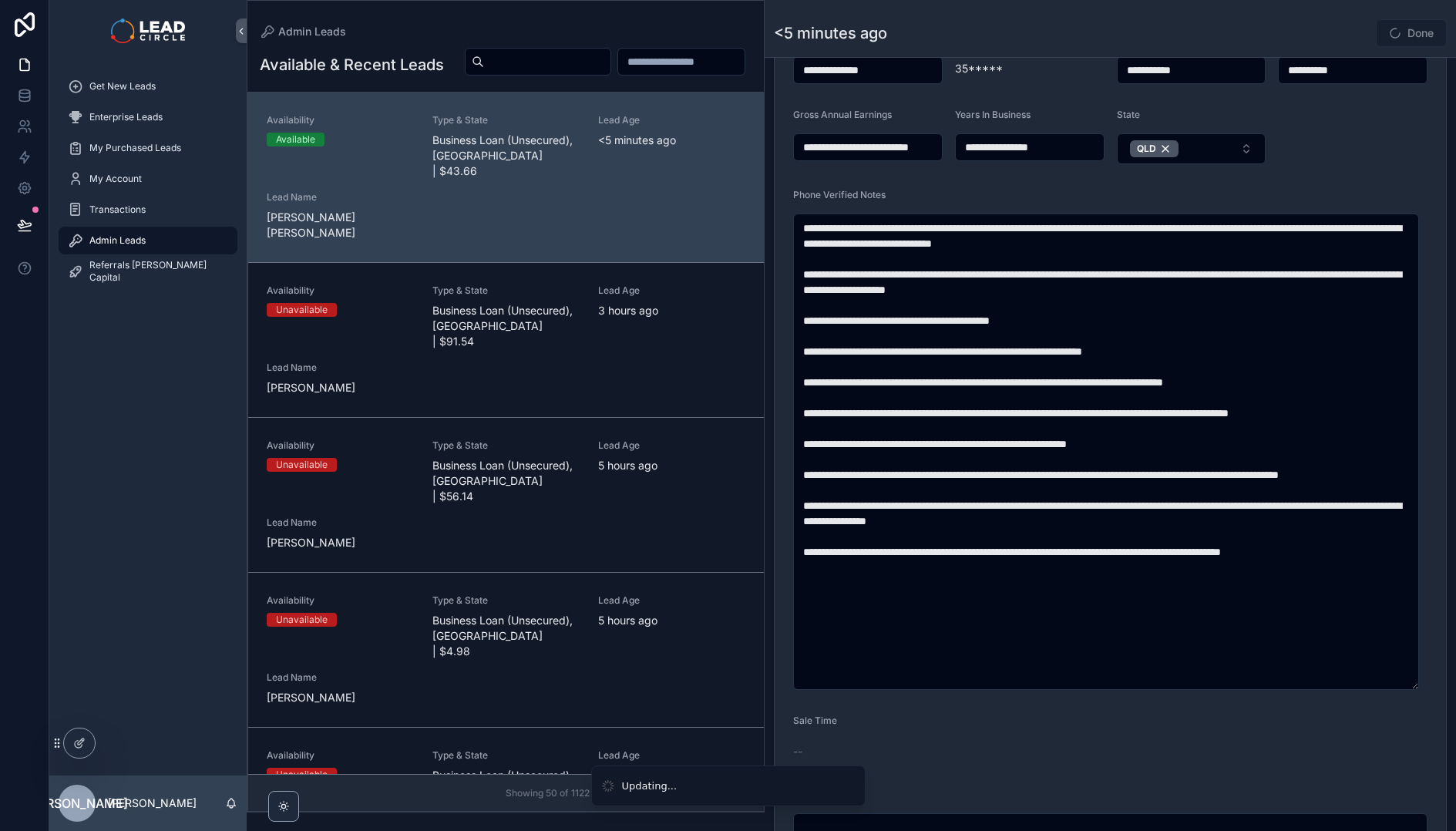
click at [1335, 32] on div "Done" at bounding box center [1388, 33] width 115 height 29
click at [1389, 33] on span "scrollable content" at bounding box center [1395, 33] width 13 height 13
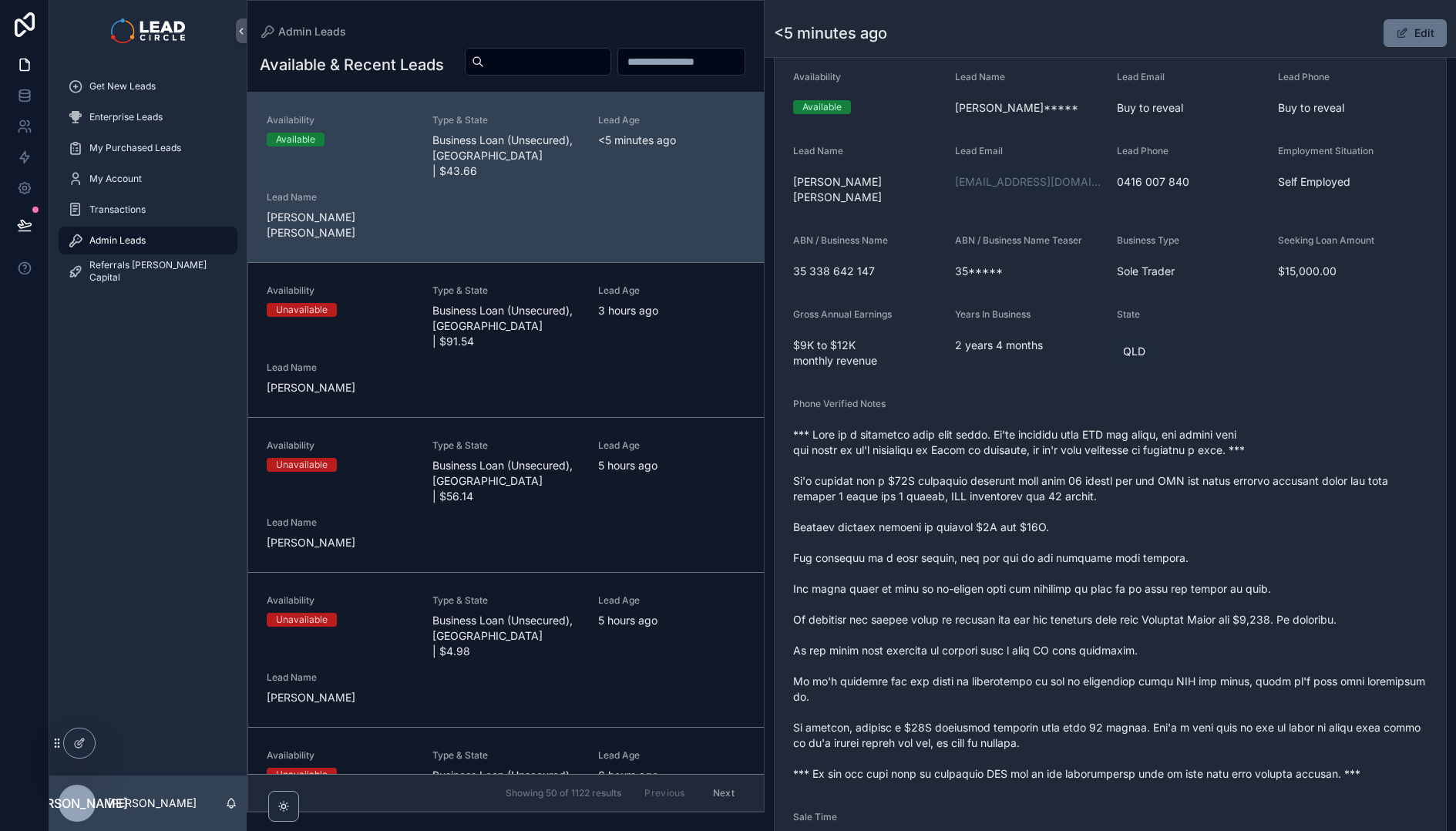
scroll to position [135, 0]
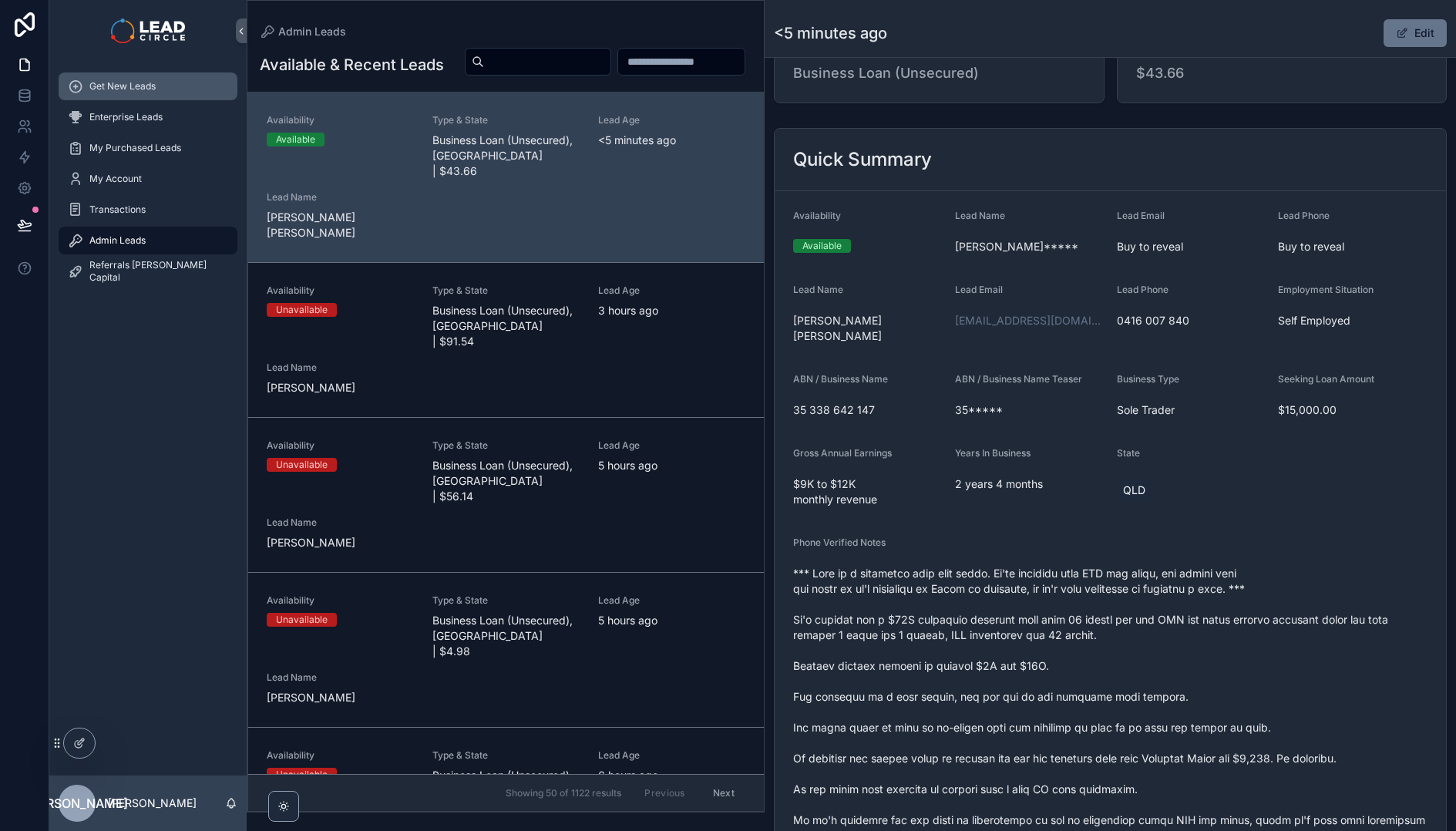
click at [180, 88] on div "Get New Leads" at bounding box center [147, 87] width 160 height 25
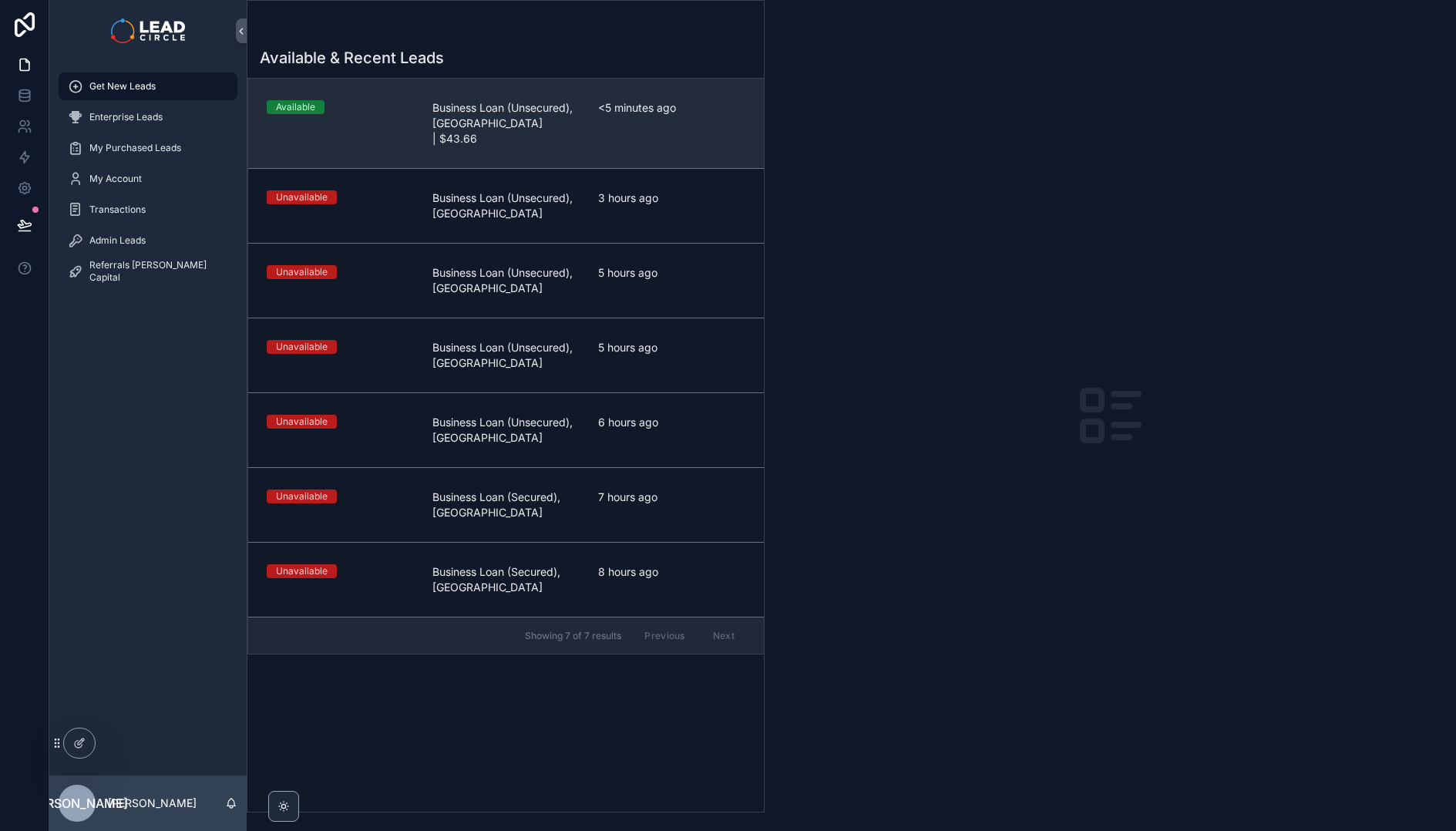
click at [557, 105] on span "Business Loan (Unsecured), [GEOGRAPHIC_DATA] | $43.66" at bounding box center [506, 123] width 147 height 46
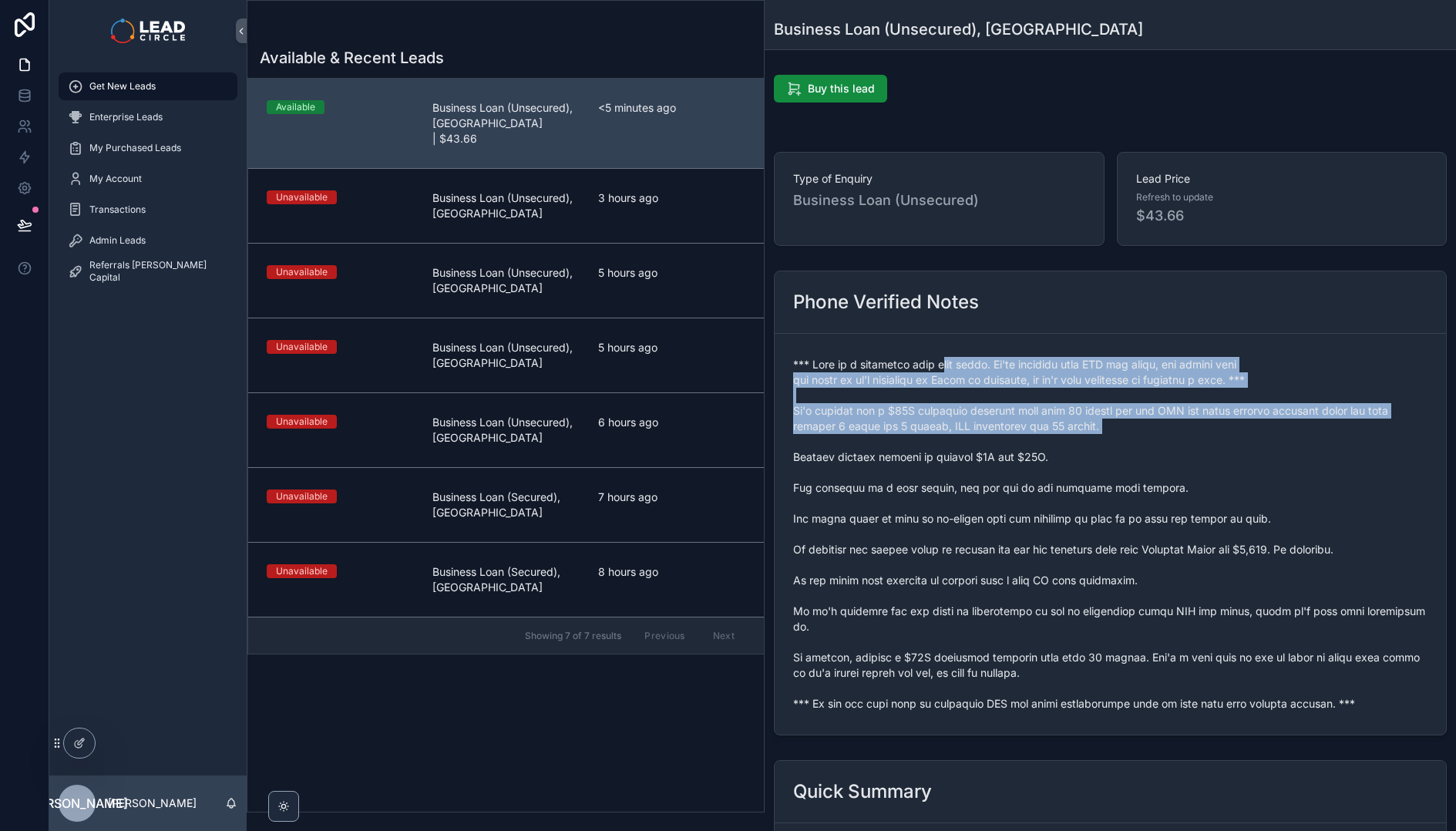
click at [1000, 441] on span "scrollable content" at bounding box center [1110, 534] width 634 height 355
click at [1010, 442] on span "scrollable content" at bounding box center [1110, 534] width 634 height 355
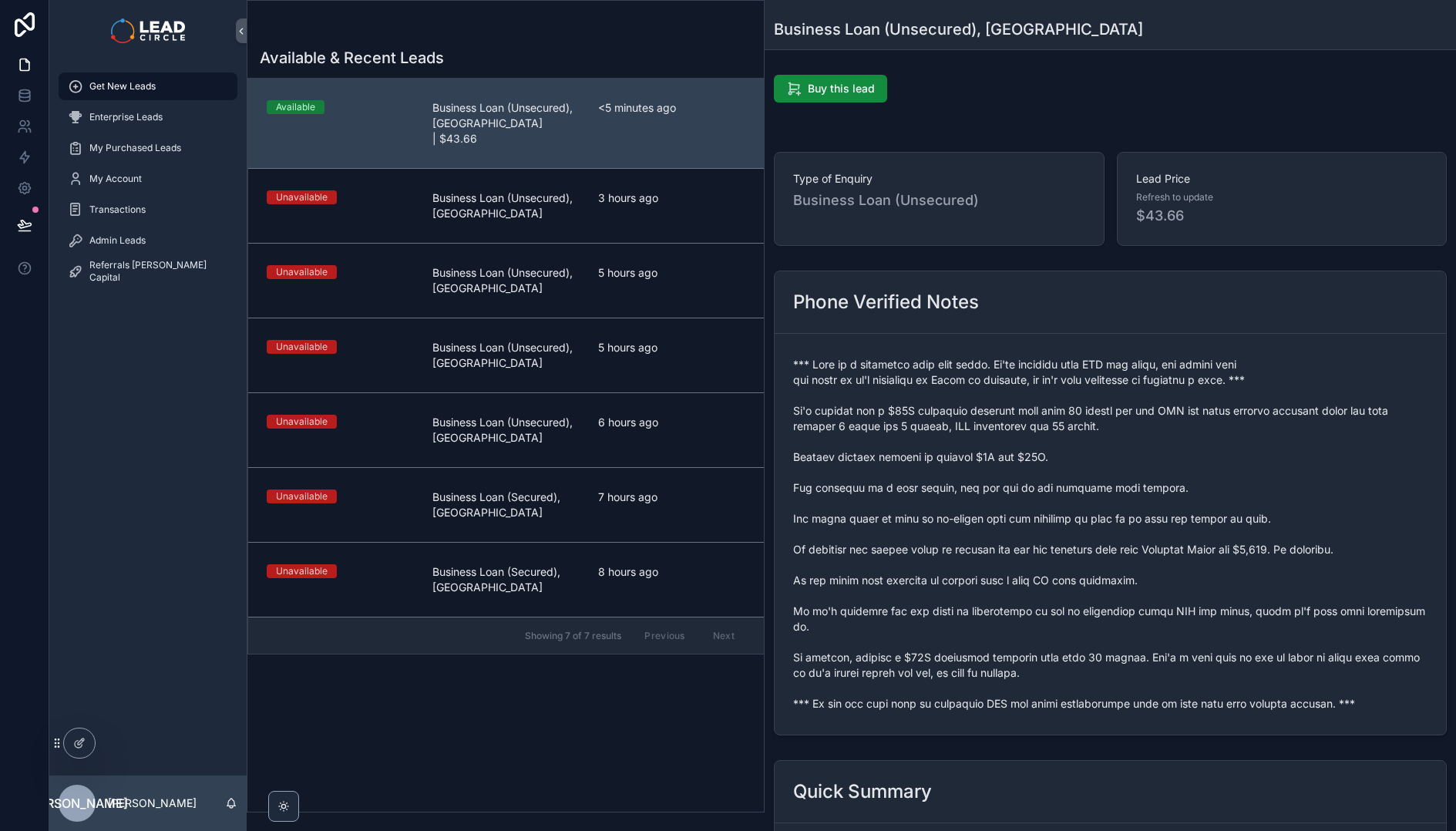
click at [983, 371] on span "scrollable content" at bounding box center [1110, 534] width 634 height 355
click at [1037, 317] on div "Phone Verified Notes" at bounding box center [1110, 303] width 672 height 63
drag, startPoint x: 880, startPoint y: 383, endPoint x: 1028, endPoint y: 399, distance: 148.9
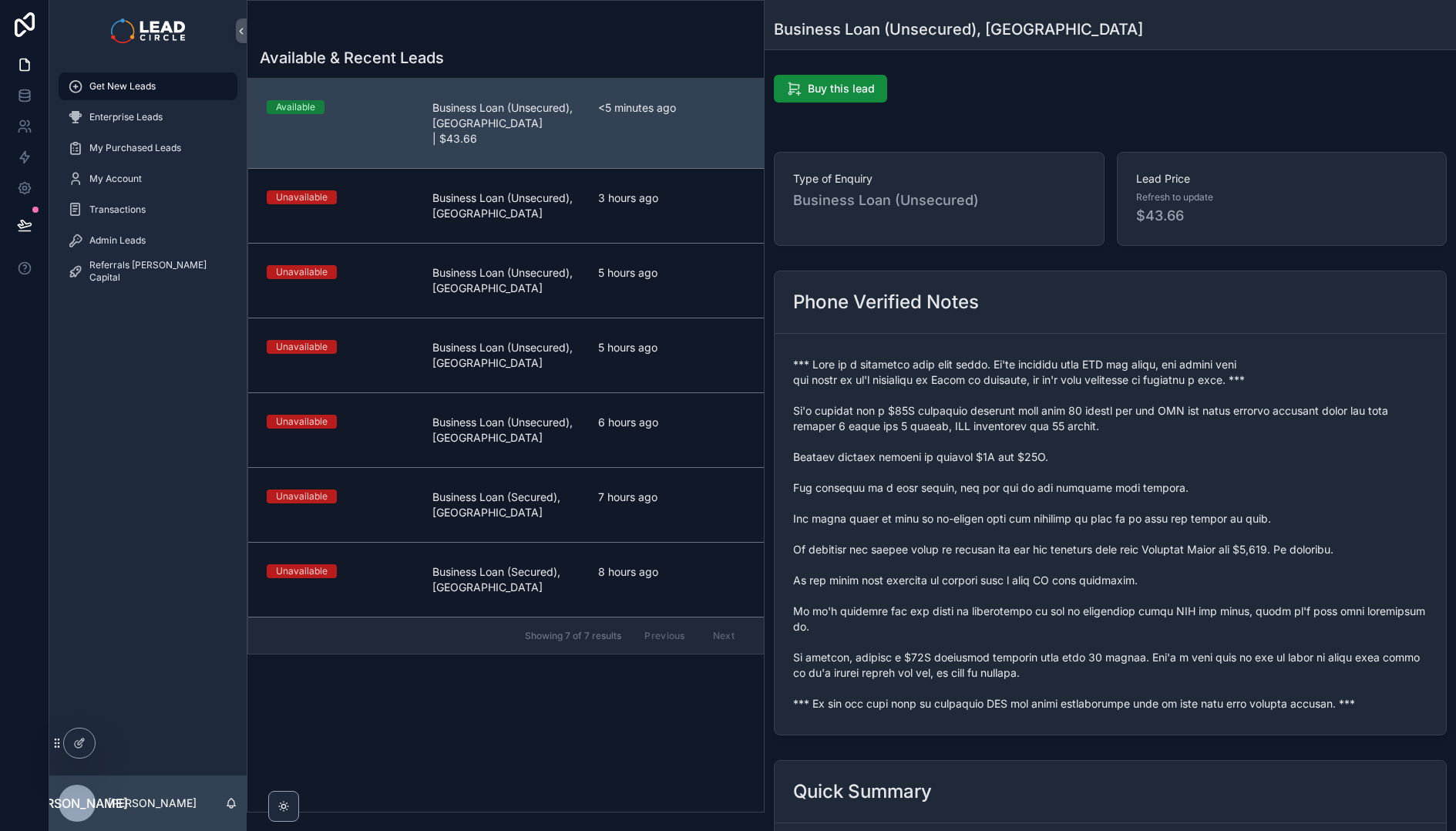
click at [1028, 399] on span "scrollable content" at bounding box center [1110, 534] width 634 height 355
drag, startPoint x: 1006, startPoint y: 389, endPoint x: 921, endPoint y: 381, distance: 85.4
click at [921, 381] on span "scrollable content" at bounding box center [1110, 534] width 634 height 355
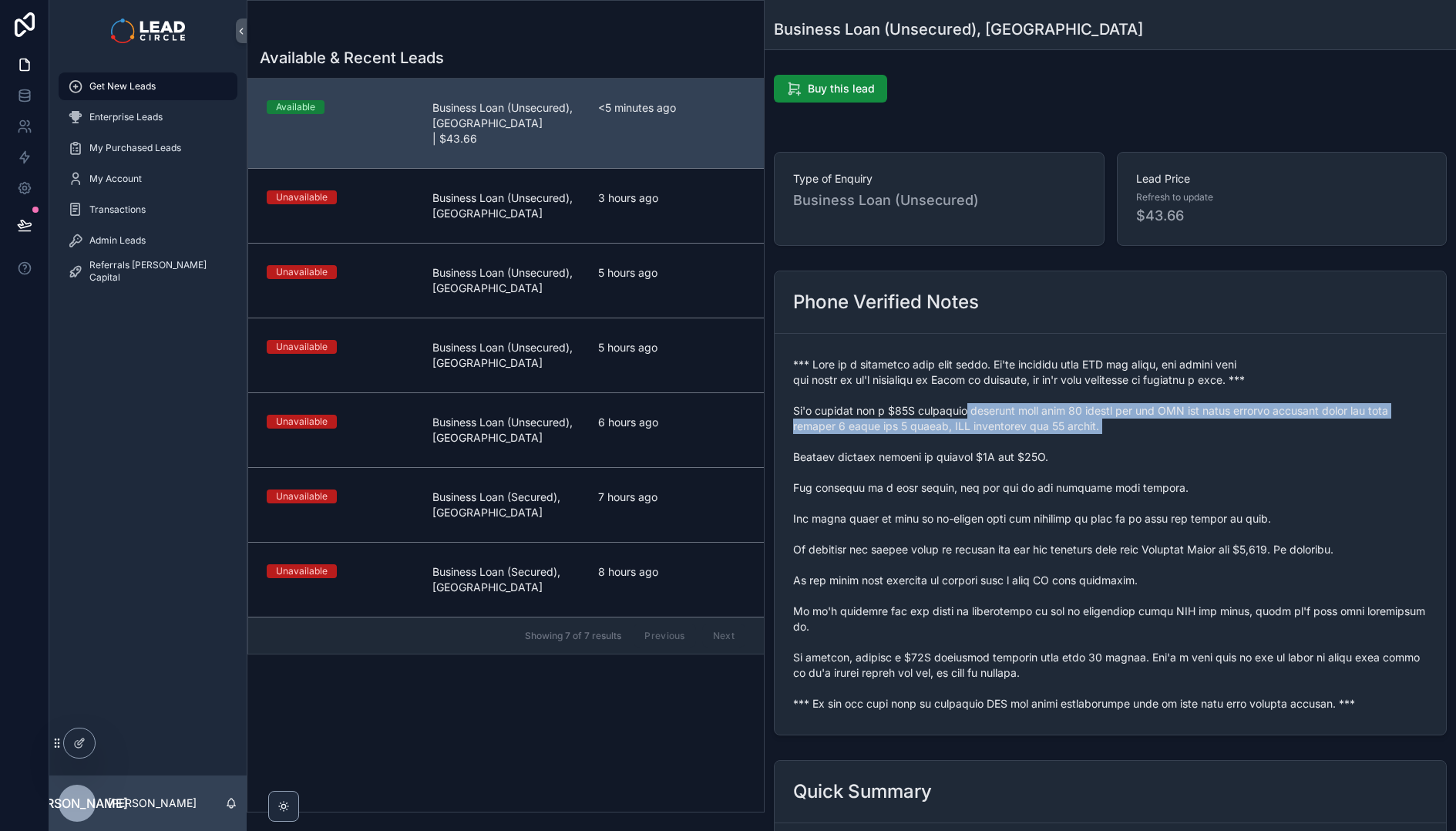
drag, startPoint x: 966, startPoint y: 416, endPoint x: 1037, endPoint y: 441, distance: 75.3
click at [1036, 441] on span "scrollable content" at bounding box center [1110, 534] width 634 height 355
click at [1037, 441] on span "scrollable content" at bounding box center [1110, 534] width 634 height 355
drag, startPoint x: 1129, startPoint y: 425, endPoint x: 1085, endPoint y: 407, distance: 47.5
click at [1085, 407] on span "scrollable content" at bounding box center [1110, 534] width 634 height 355
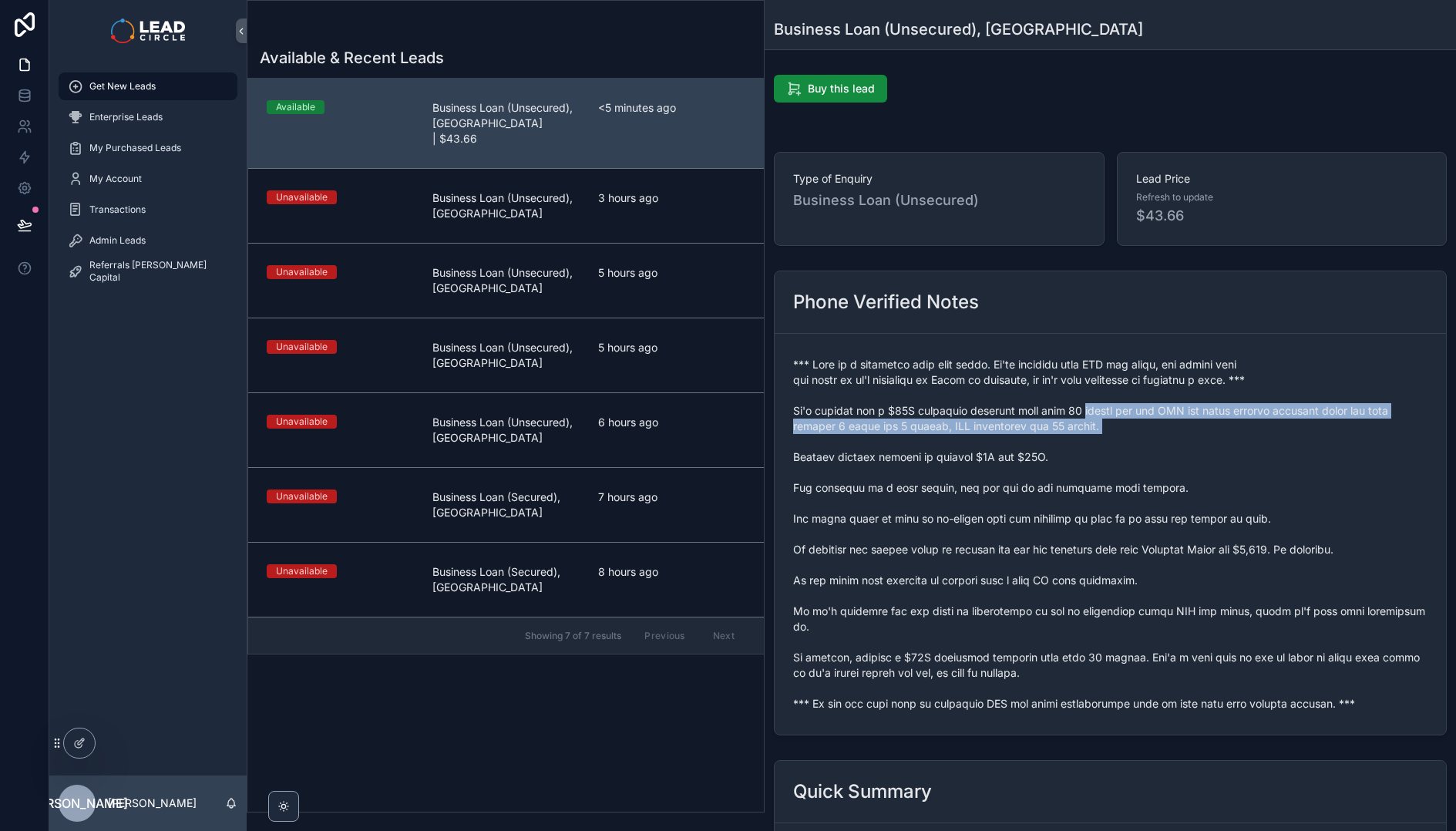
click at [1085, 407] on span "scrollable content" at bounding box center [1110, 534] width 634 height 355
drag, startPoint x: 1087, startPoint y: 404, endPoint x: 1151, endPoint y: 438, distance: 72.5
click at [1150, 438] on span "scrollable content" at bounding box center [1110, 534] width 634 height 355
click at [1151, 438] on span "scrollable content" at bounding box center [1110, 534] width 634 height 355
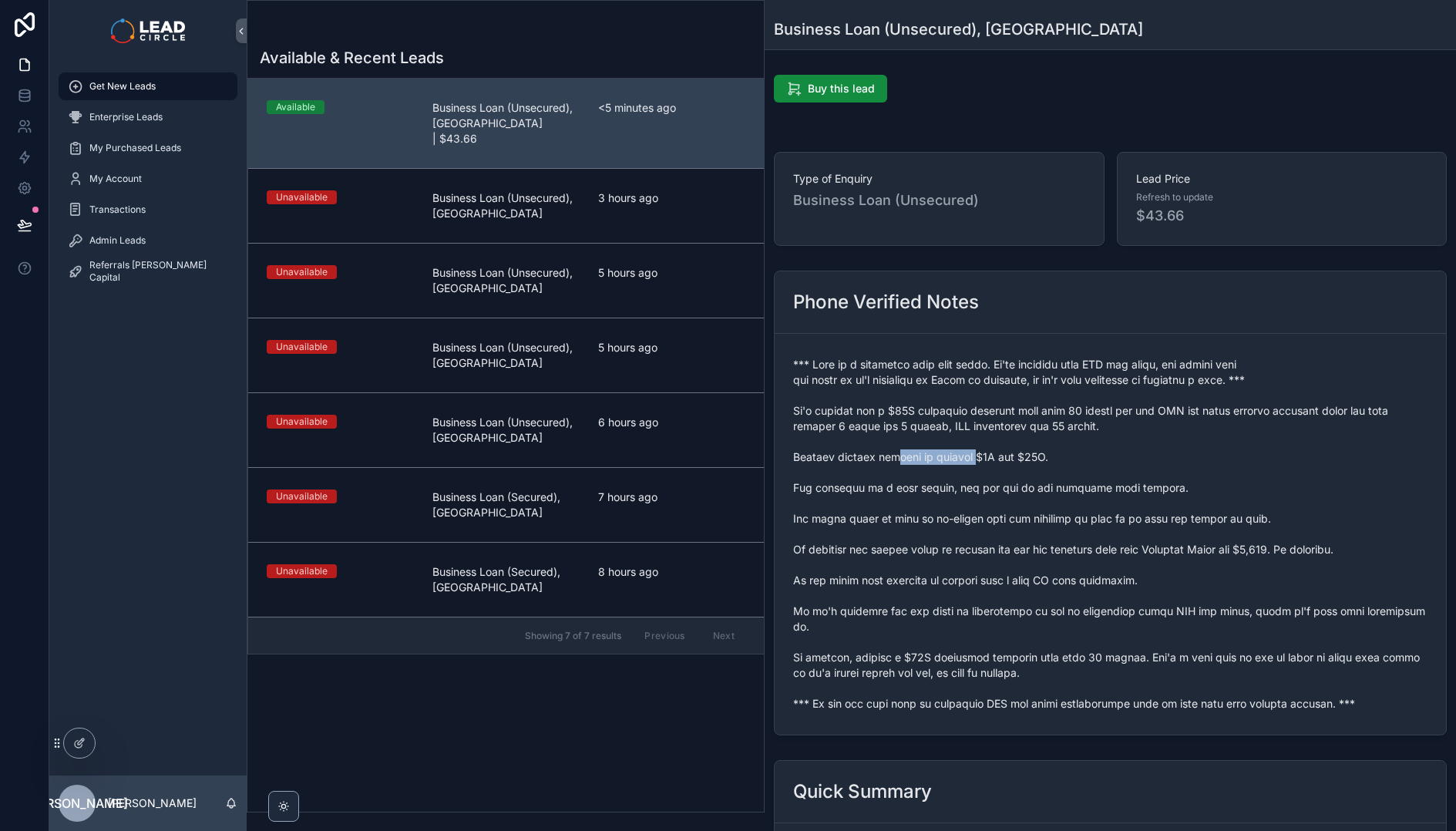
drag, startPoint x: 925, startPoint y: 454, endPoint x: 1039, endPoint y: 454, distance: 114.0
click at [1005, 454] on span "scrollable content" at bounding box center [1110, 534] width 634 height 355
click at [1039, 454] on span "scrollable content" at bounding box center [1110, 534] width 634 height 355
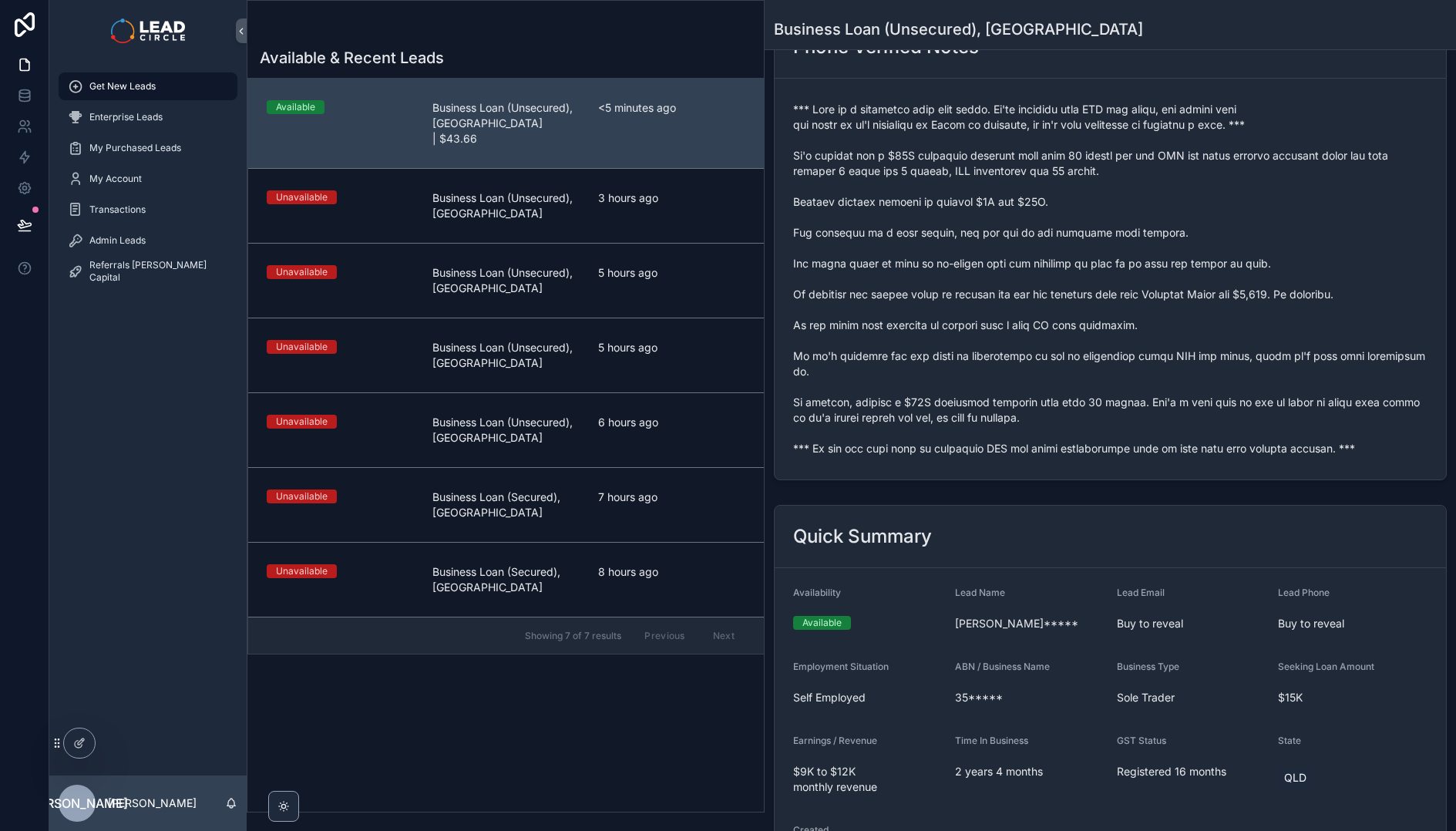
scroll to position [245, 0]
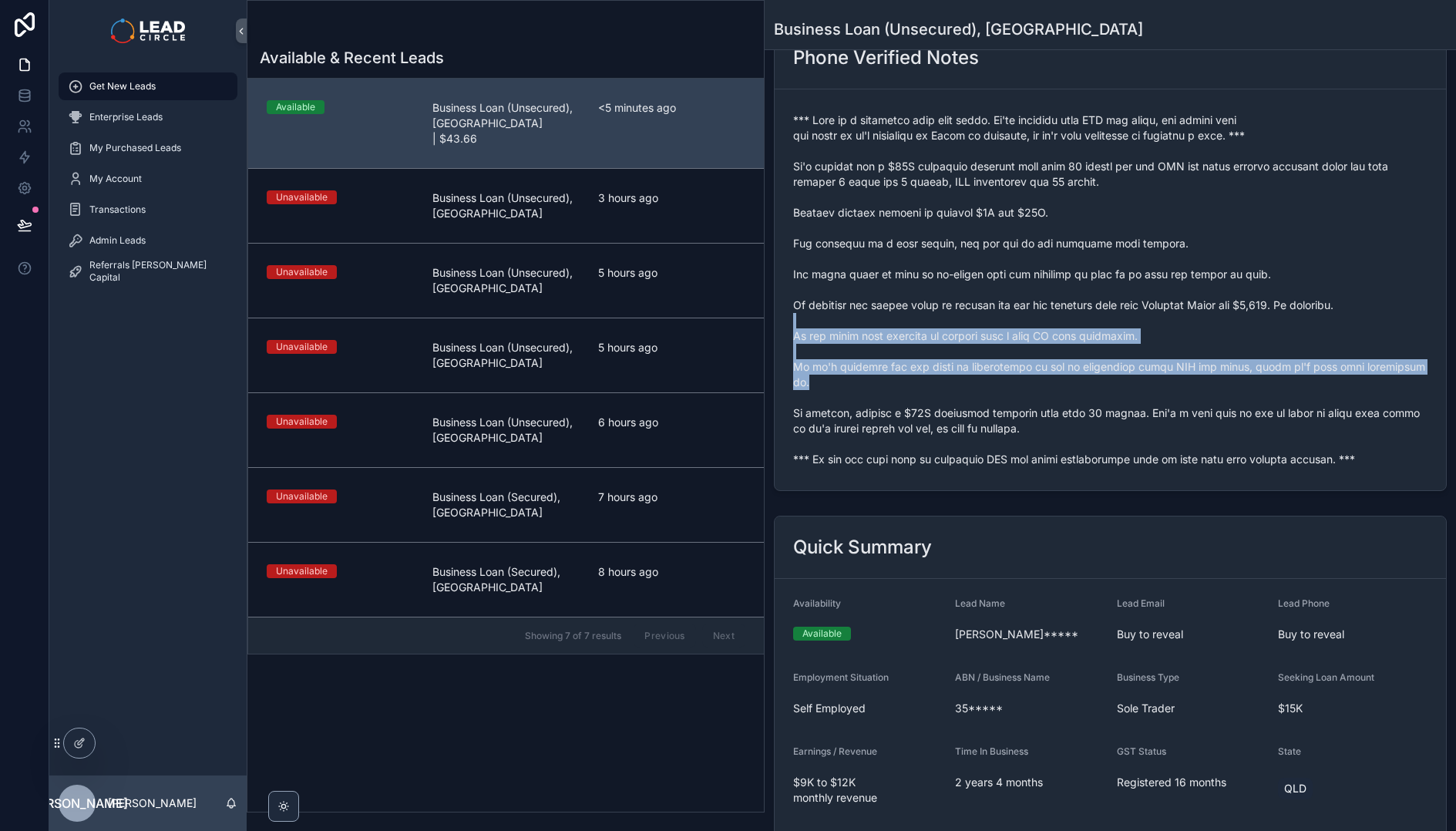
drag, startPoint x: 1131, startPoint y: 323, endPoint x: 1153, endPoint y: 384, distance: 64.8
click at [1153, 384] on span "scrollable content" at bounding box center [1110, 290] width 634 height 355
drag, startPoint x: 1169, startPoint y: 398, endPoint x: 1124, endPoint y: 340, distance: 73.4
click at [1124, 340] on span "scrollable content" at bounding box center [1110, 290] width 634 height 355
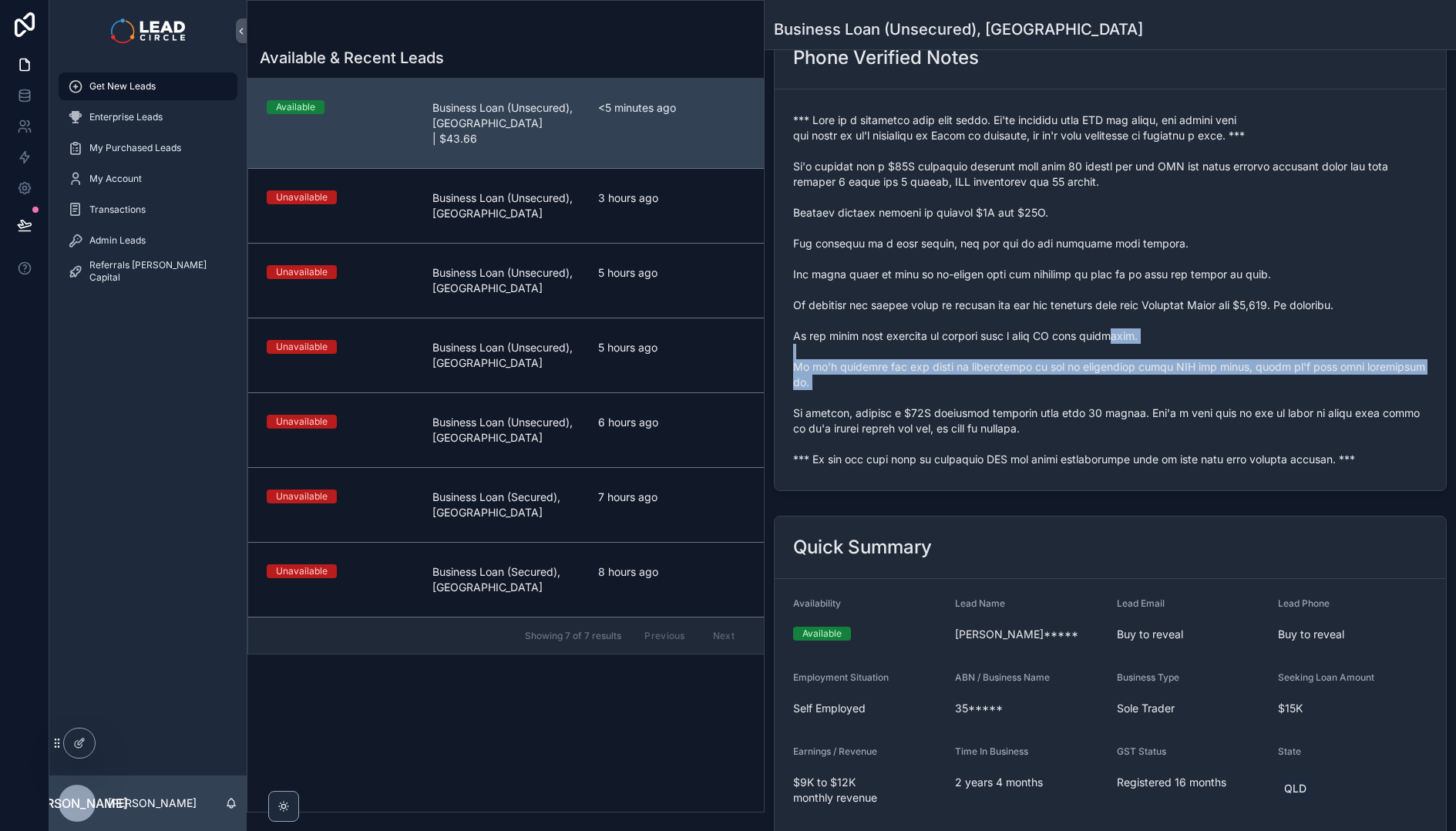
click at [1124, 340] on span "scrollable content" at bounding box center [1110, 290] width 634 height 355
drag, startPoint x: 1125, startPoint y: 334, endPoint x: 1154, endPoint y: 385, distance: 58.7
click at [1154, 385] on span "scrollable content" at bounding box center [1110, 290] width 634 height 355
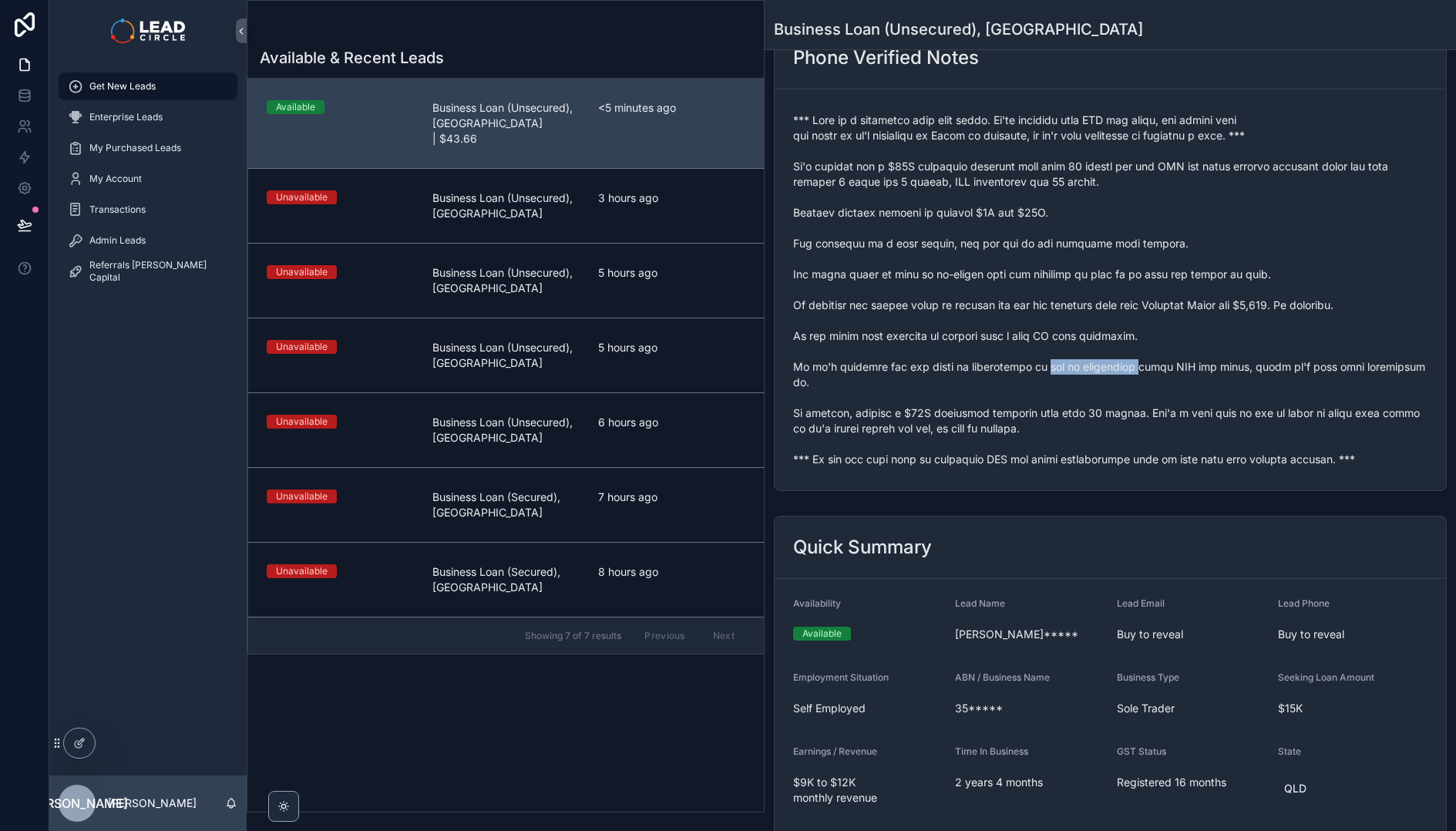
drag, startPoint x: 1042, startPoint y: 366, endPoint x: 1206, endPoint y: 375, distance: 164.2
click at [1201, 376] on span "scrollable content" at bounding box center [1110, 290] width 634 height 355
click at [1206, 375] on span "scrollable content" at bounding box center [1110, 290] width 634 height 355
drag, startPoint x: 1150, startPoint y: 367, endPoint x: 1071, endPoint y: 369, distance: 79.0
click at [1071, 369] on span "scrollable content" at bounding box center [1110, 290] width 634 height 355
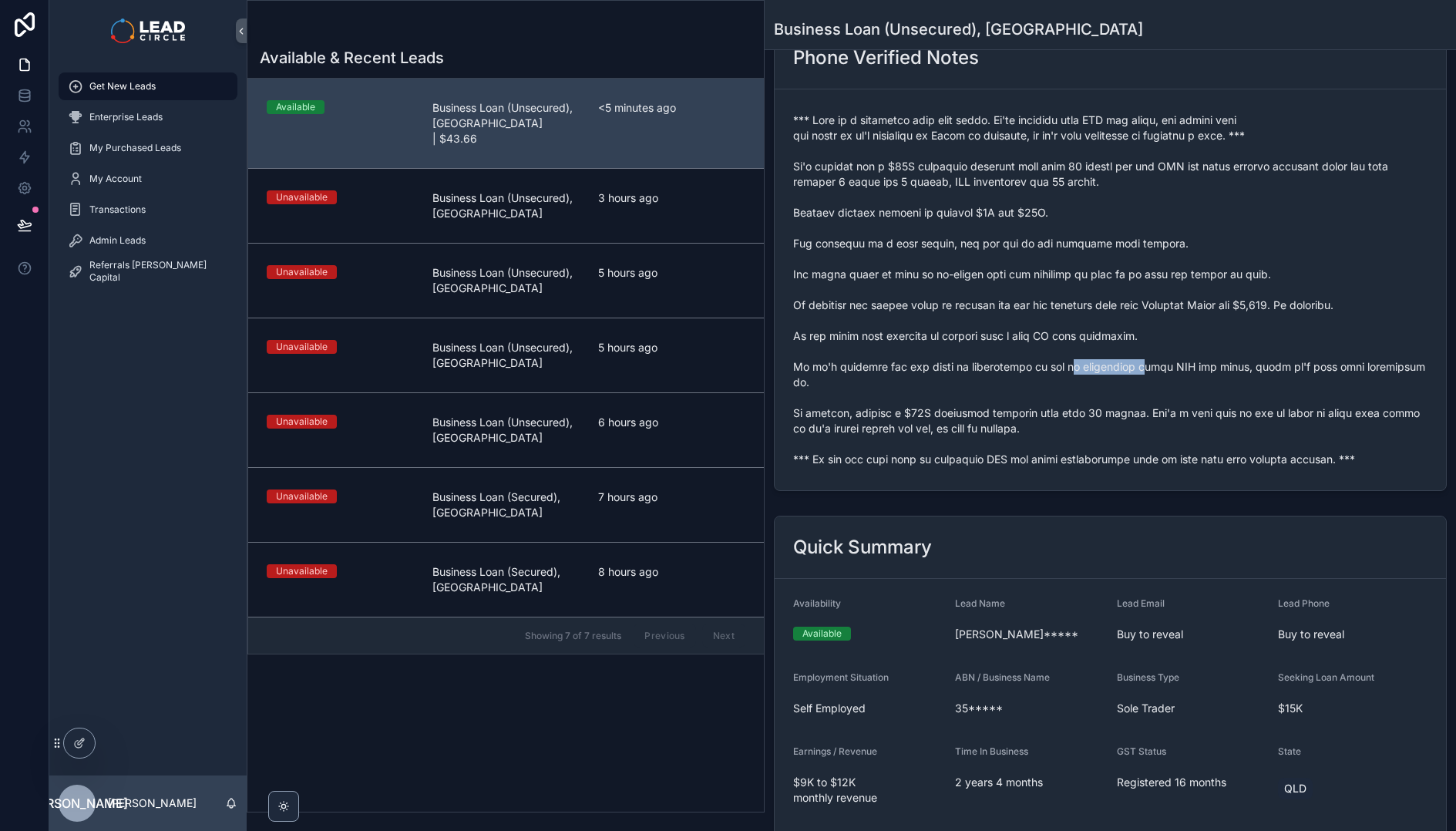
click at [1071, 369] on span "scrollable content" at bounding box center [1110, 290] width 634 height 355
drag, startPoint x: 1052, startPoint y: 369, endPoint x: 1147, endPoint y: 359, distance: 95.5
click at [1138, 359] on span "scrollable content" at bounding box center [1110, 290] width 634 height 355
click at [1147, 359] on span "scrollable content" at bounding box center [1110, 290] width 634 height 355
drag, startPoint x: 1099, startPoint y: 414, endPoint x: 1216, endPoint y: 414, distance: 117.0
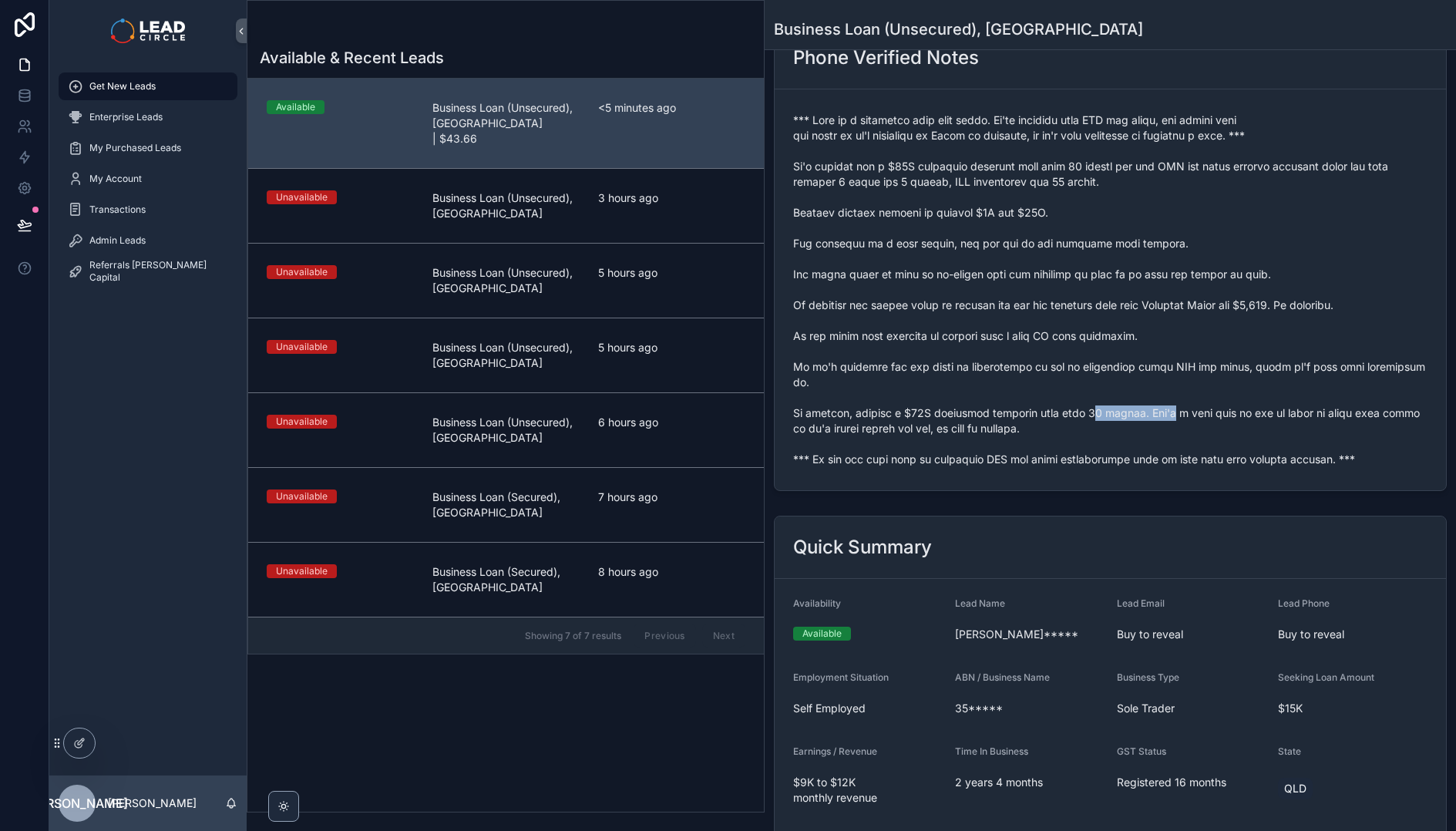
click at [1211, 414] on span "scrollable content" at bounding box center [1110, 290] width 634 height 355
click at [1218, 413] on span "scrollable content" at bounding box center [1110, 290] width 634 height 355
drag, startPoint x: 1218, startPoint y: 413, endPoint x: 1075, endPoint y: 407, distance: 143.1
click at [1075, 407] on span "scrollable content" at bounding box center [1110, 290] width 634 height 355
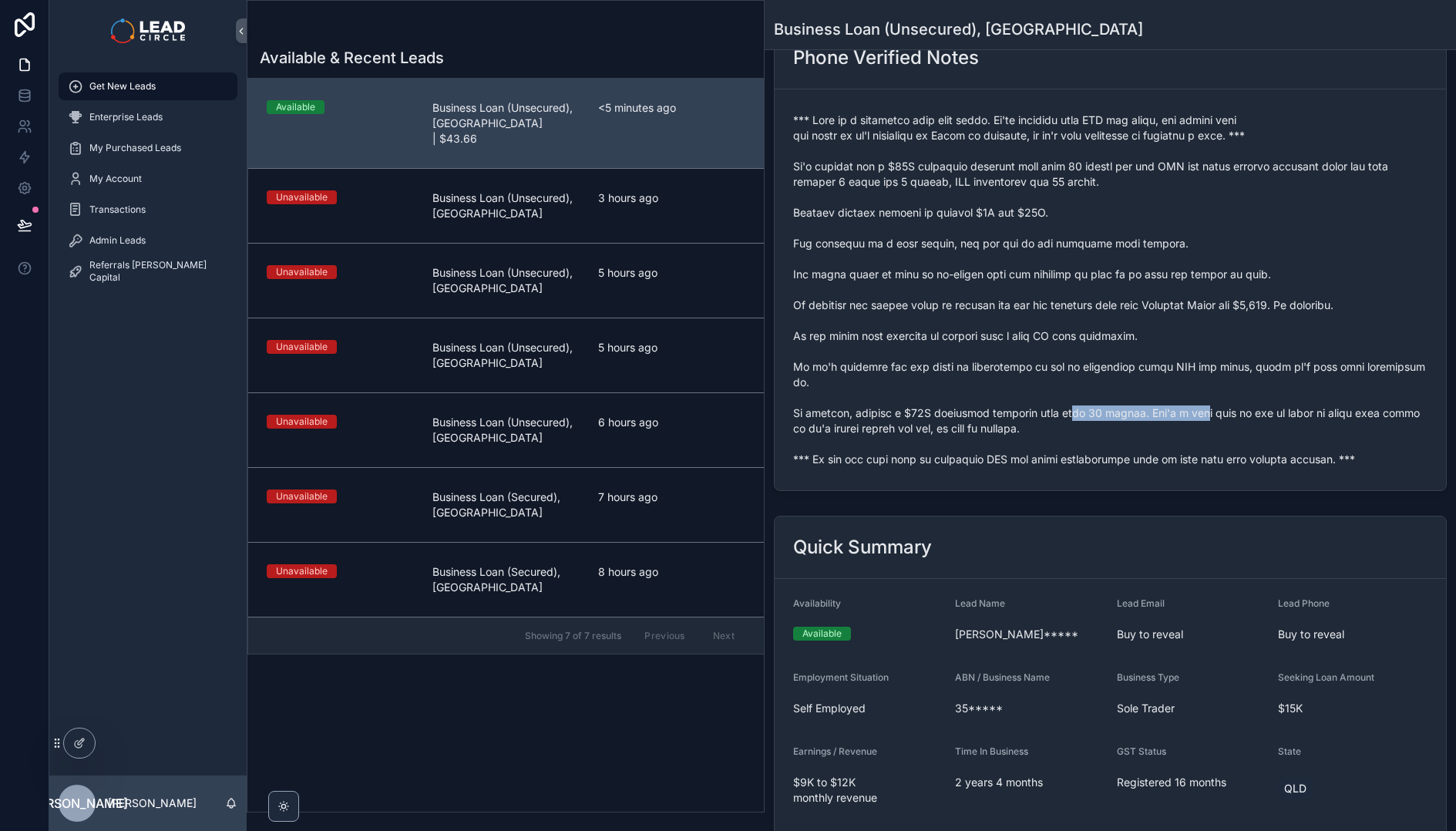
drag, startPoint x: 1218, startPoint y: 415, endPoint x: 1260, endPoint y: 415, distance: 42.0
click at [1243, 415] on span "scrollable content" at bounding box center [1110, 290] width 634 height 355
drag, startPoint x: 1260, startPoint y: 415, endPoint x: 1305, endPoint y: 414, distance: 45.0
click at [1261, 415] on span "scrollable content" at bounding box center [1110, 290] width 634 height 355
drag, startPoint x: 1368, startPoint y: 416, endPoint x: 1253, endPoint y: 407, distance: 115.4
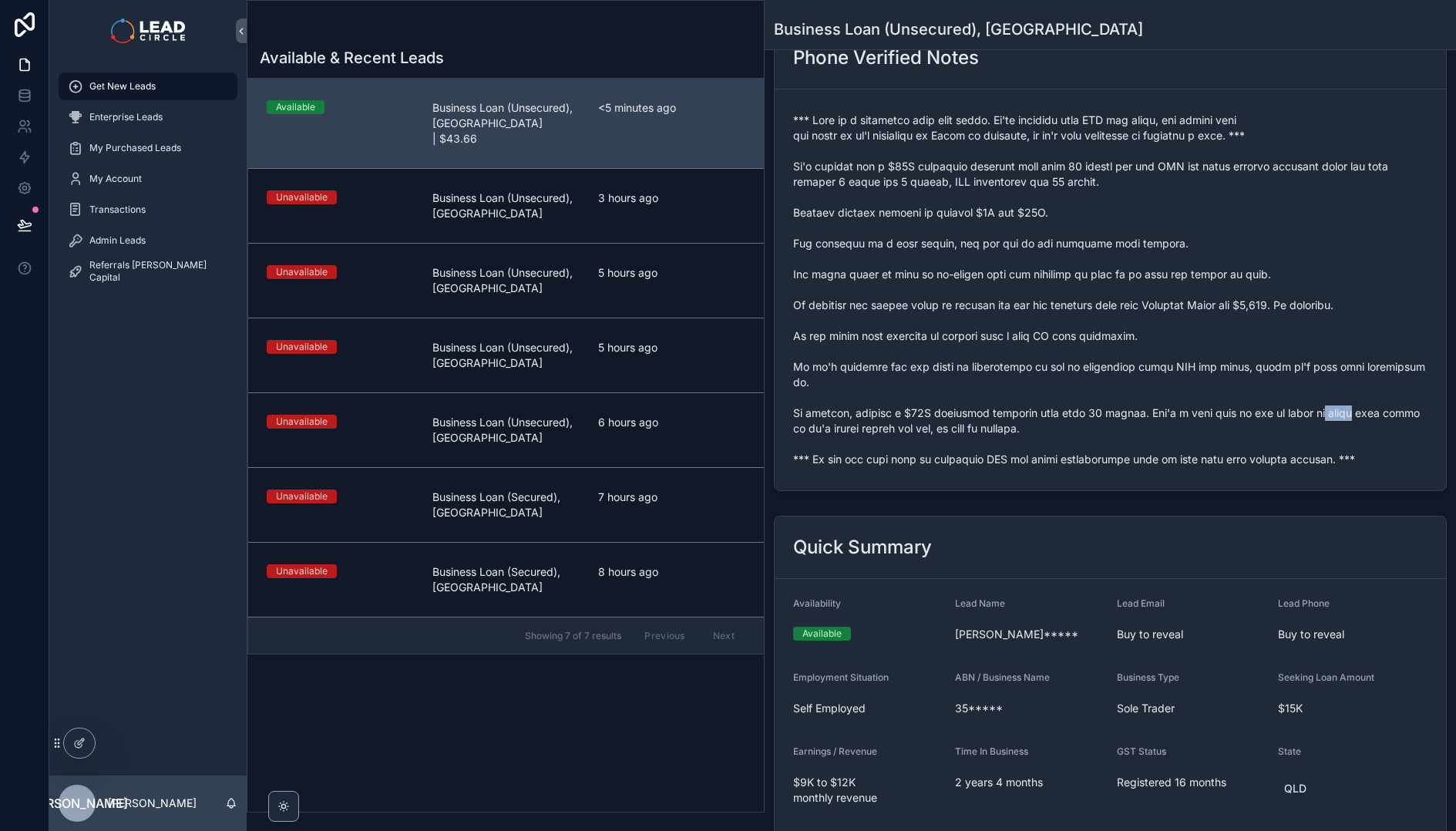
click at [1268, 408] on span "scrollable content" at bounding box center [1110, 290] width 634 height 355
drag, startPoint x: 1253, startPoint y: 407, endPoint x: 1116, endPoint y: 412, distance: 137.1
click at [1246, 408] on span "scrollable content" at bounding box center [1110, 290] width 634 height 355
drag, startPoint x: 841, startPoint y: 429, endPoint x: 1009, endPoint y: 435, distance: 168.1
click at [1003, 435] on span "scrollable content" at bounding box center [1110, 290] width 634 height 355
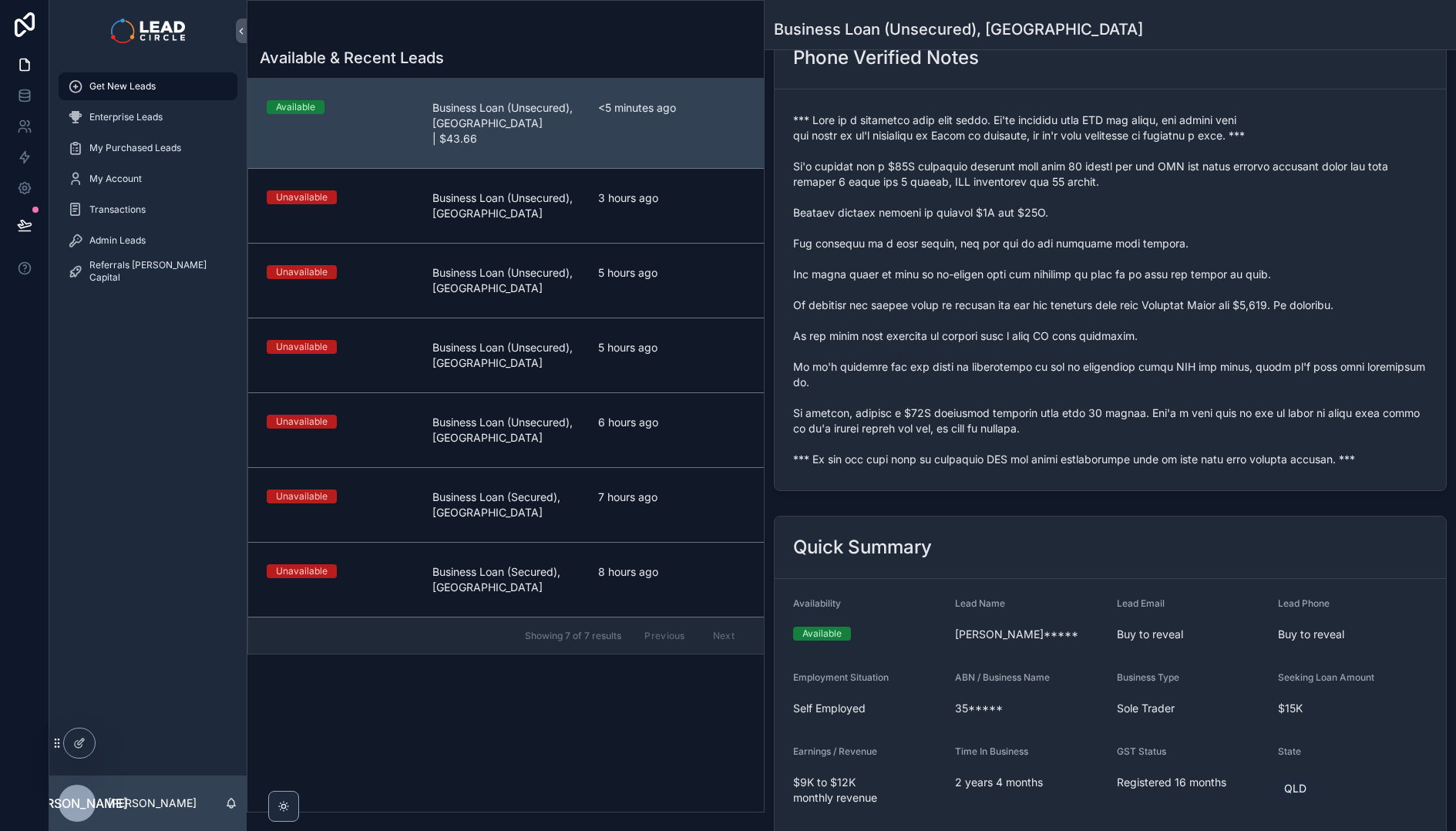
click at [1020, 435] on span "scrollable content" at bounding box center [1110, 290] width 634 height 355
drag, startPoint x: 1041, startPoint y: 433, endPoint x: 916, endPoint y: 432, distance: 125.0
click at [919, 432] on span "scrollable content" at bounding box center [1110, 290] width 634 height 355
click at [1062, 474] on form "scrollable content" at bounding box center [1110, 290] width 672 height 401
drag, startPoint x: 1018, startPoint y: 466, endPoint x: 1167, endPoint y: 469, distance: 149.0
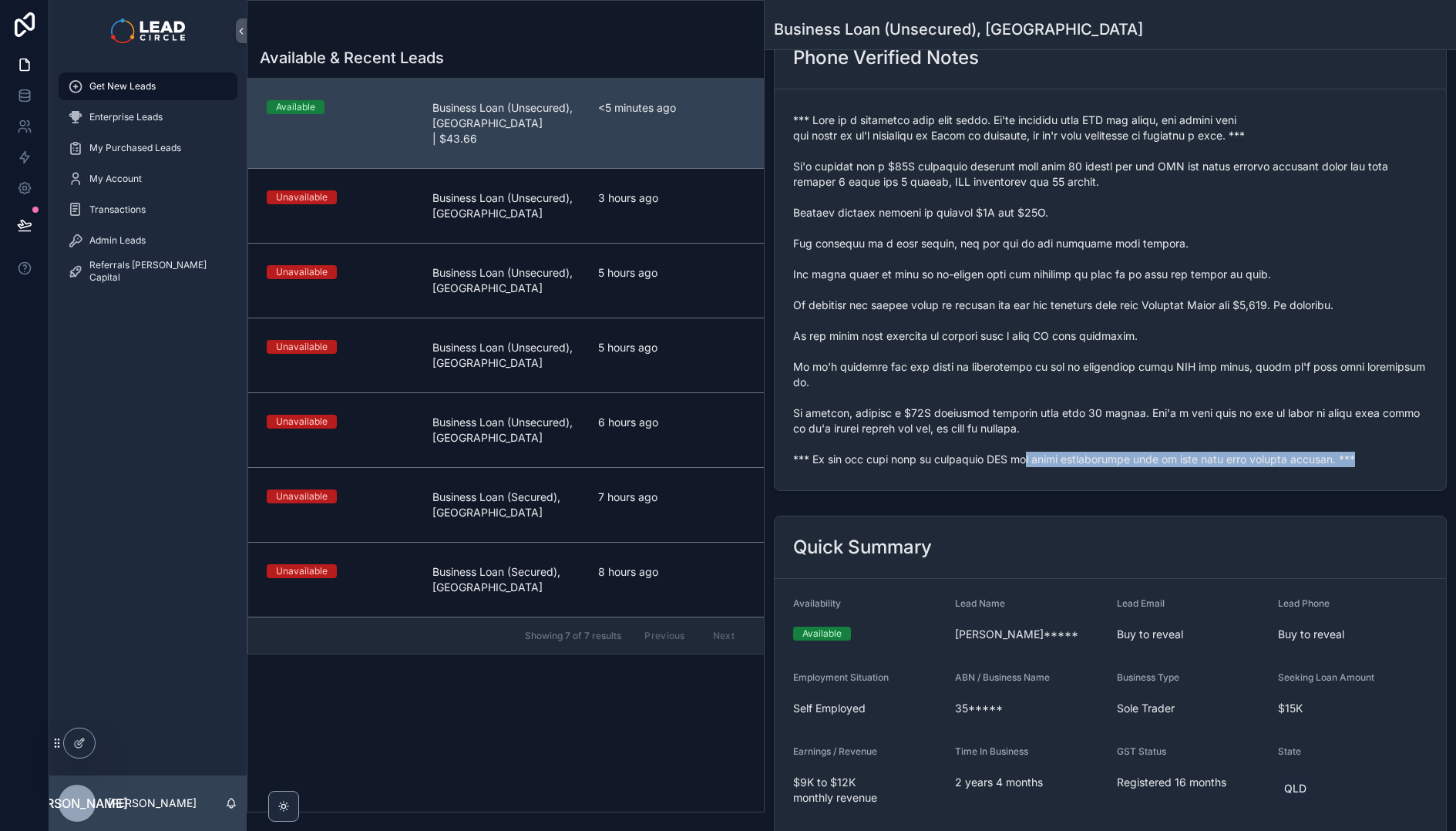
click at [1159, 470] on div "scrollable content" at bounding box center [1110, 290] width 634 height 364
click at [1167, 469] on div "scrollable content" at bounding box center [1110, 290] width 634 height 364
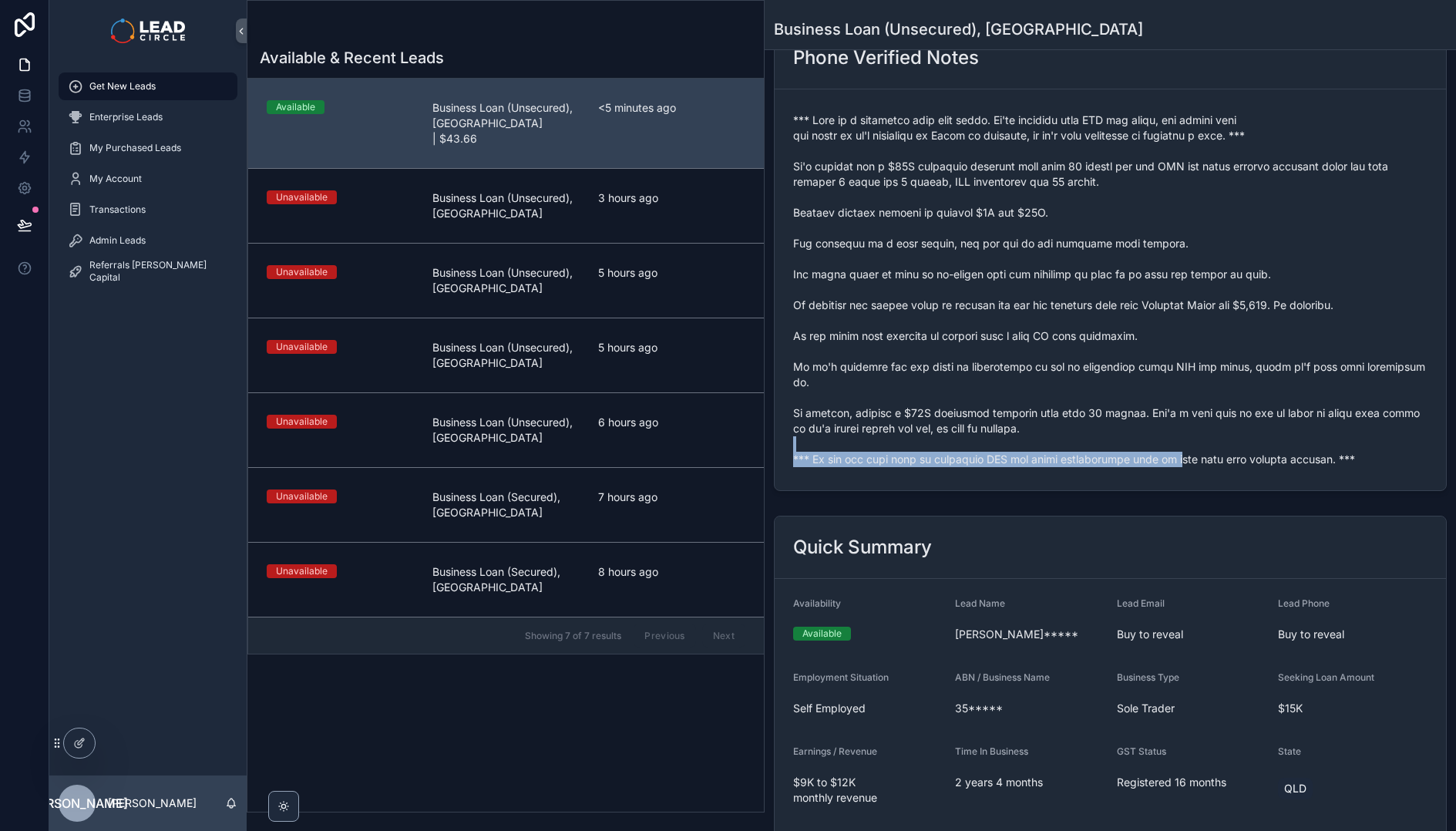
drag, startPoint x: 1167, startPoint y: 461, endPoint x: 979, endPoint y: 441, distance: 189.1
click at [979, 441] on span "scrollable content" at bounding box center [1110, 290] width 634 height 355
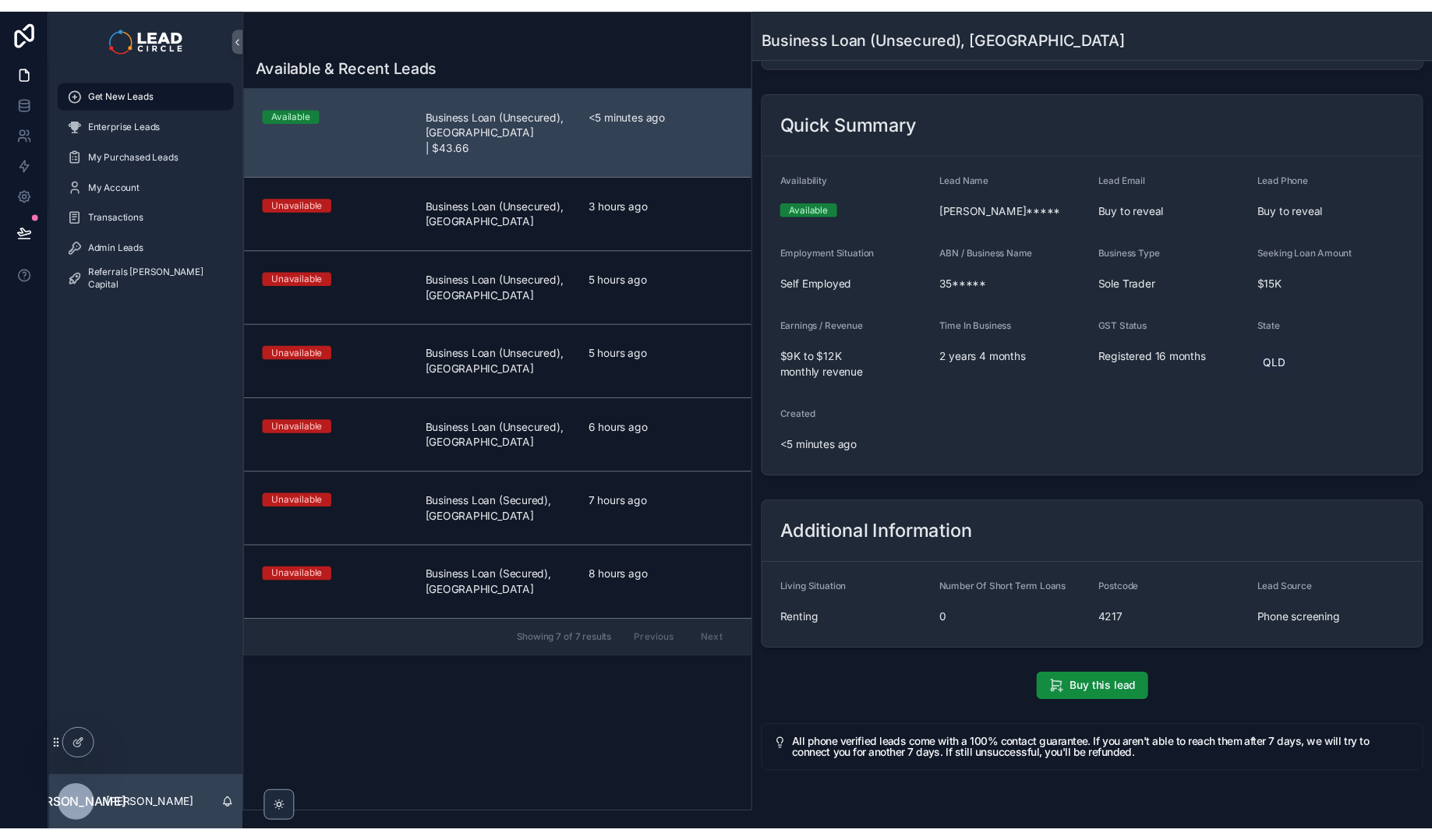
scroll to position [0, 0]
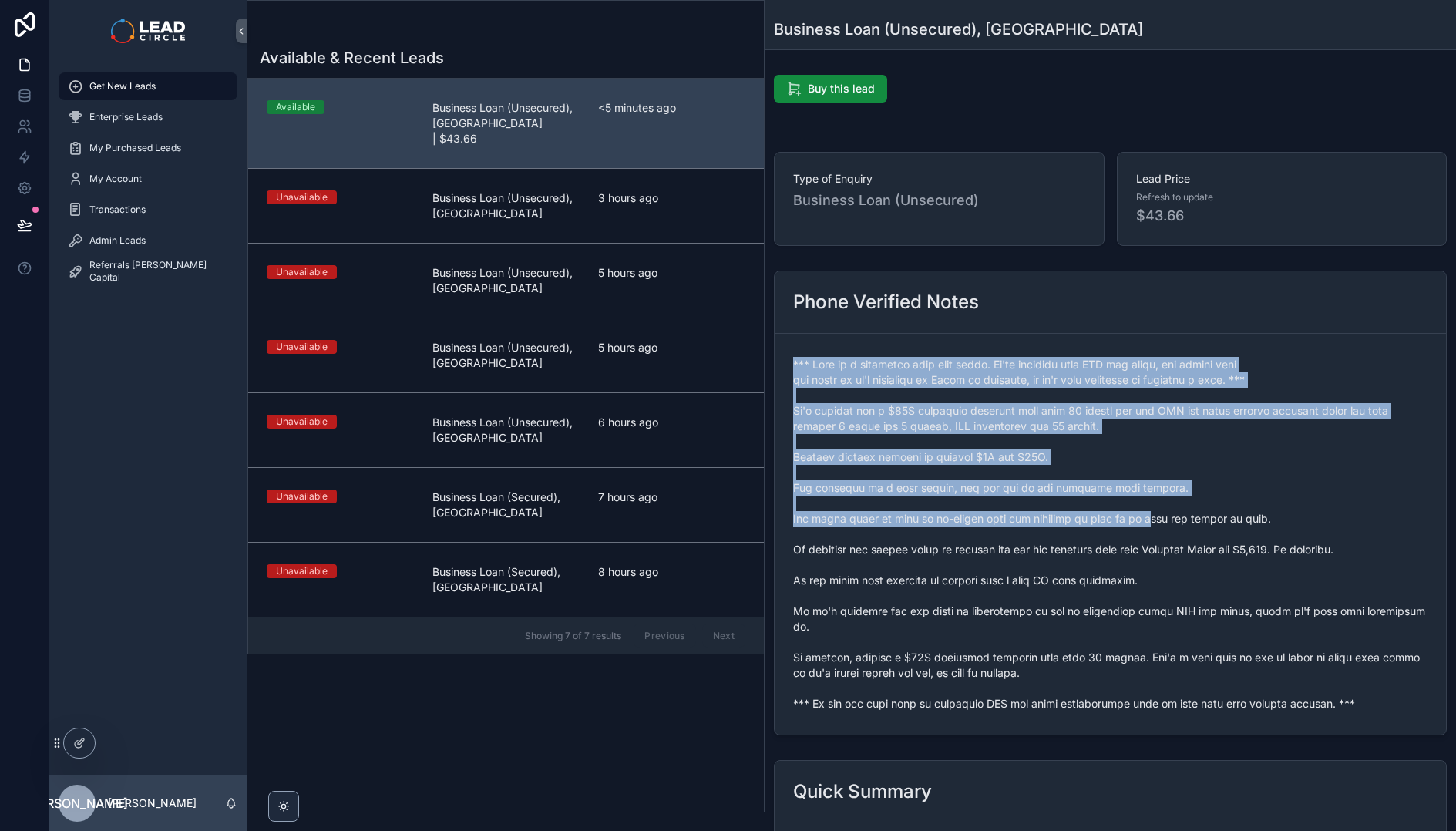
drag, startPoint x: 1022, startPoint y: 348, endPoint x: 1155, endPoint y: 518, distance: 215.8
click at [1150, 519] on form "scrollable content" at bounding box center [1110, 534] width 672 height 401
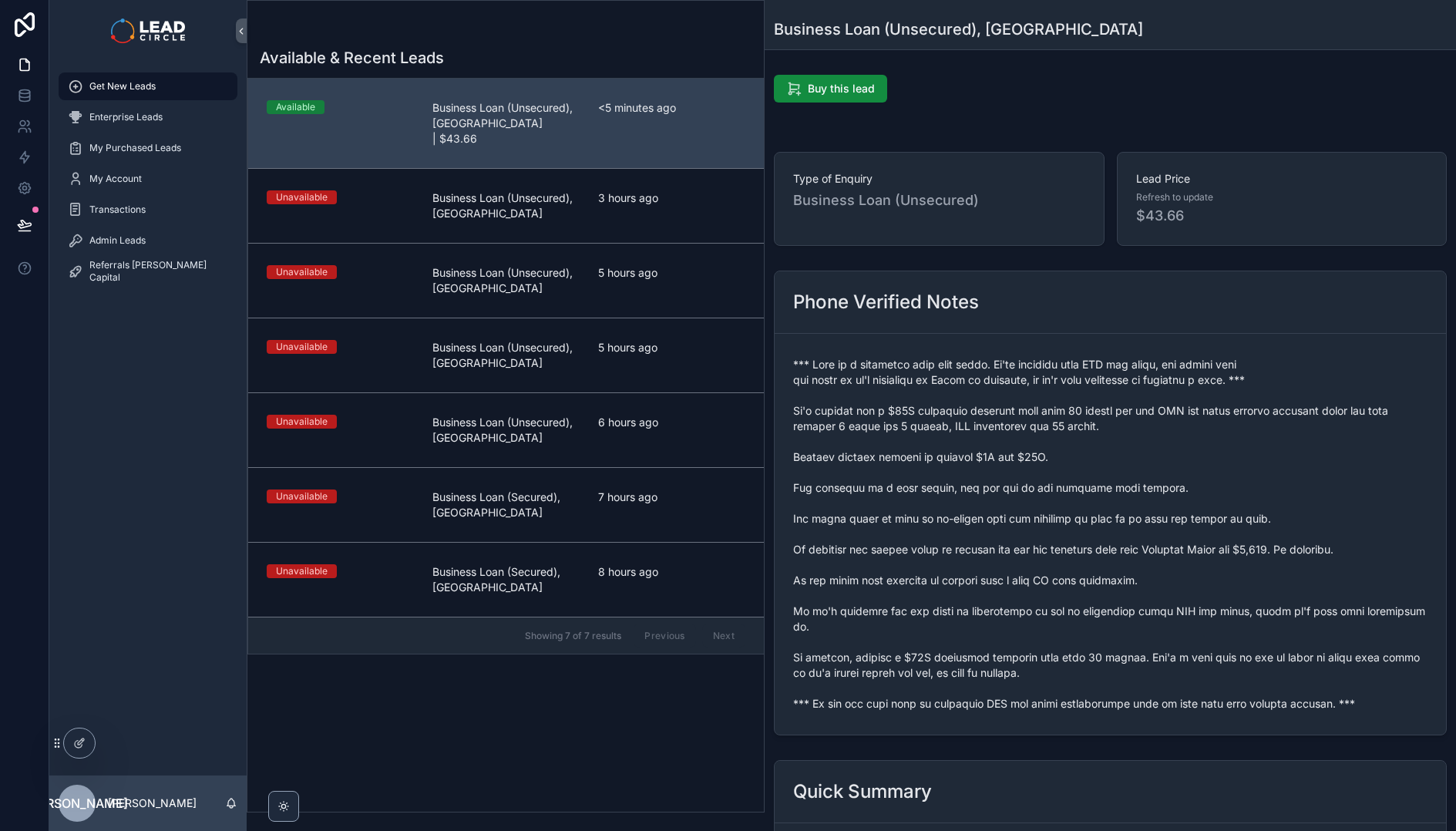
click at [1155, 518] on span "scrollable content" at bounding box center [1110, 534] width 634 height 355
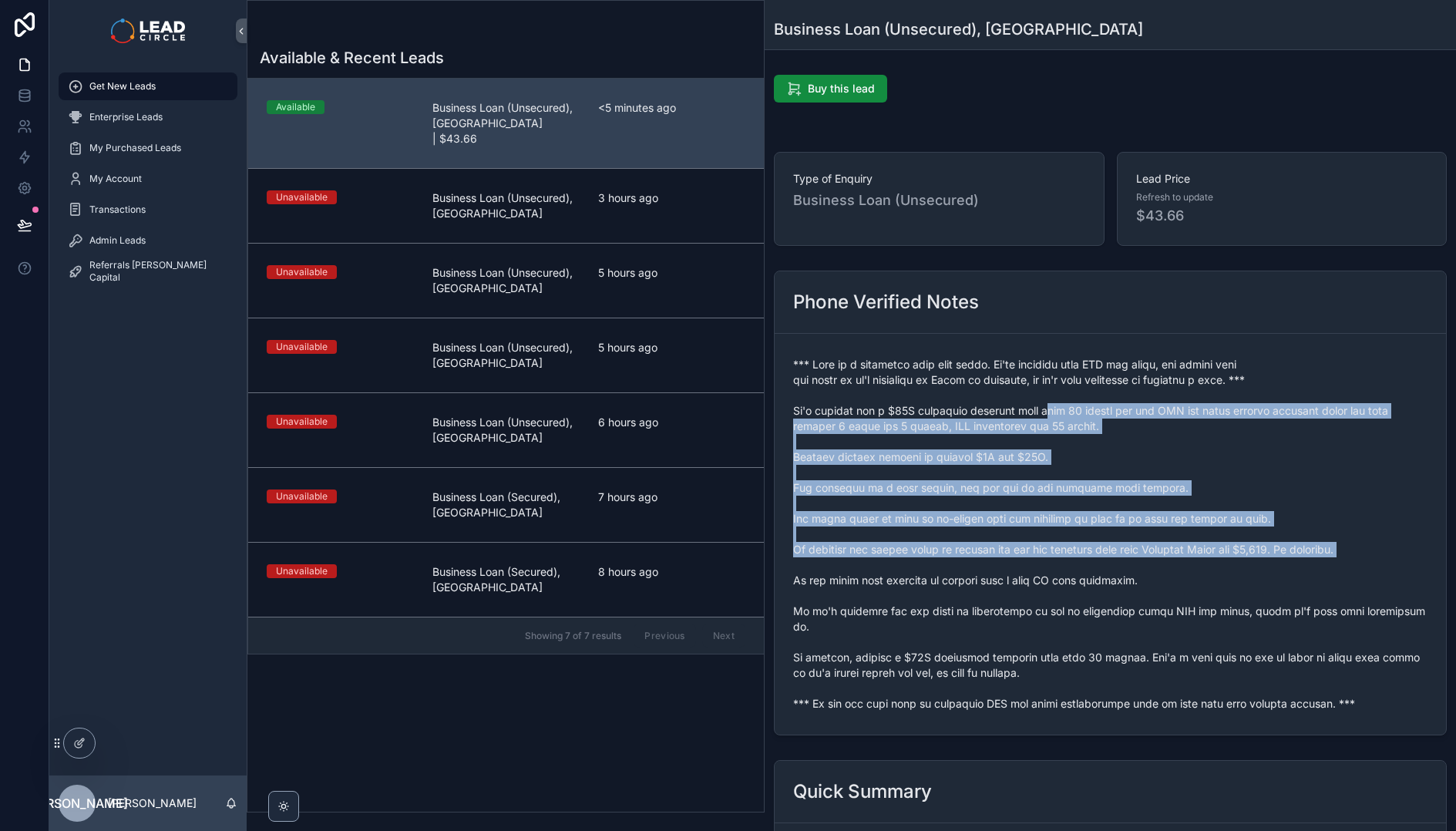
drag, startPoint x: 1236, startPoint y: 559, endPoint x: 1012, endPoint y: 391, distance: 280.0
click at [1012, 392] on span "scrollable content" at bounding box center [1110, 534] width 634 height 355
click at [1012, 391] on span "scrollable content" at bounding box center [1110, 534] width 634 height 355
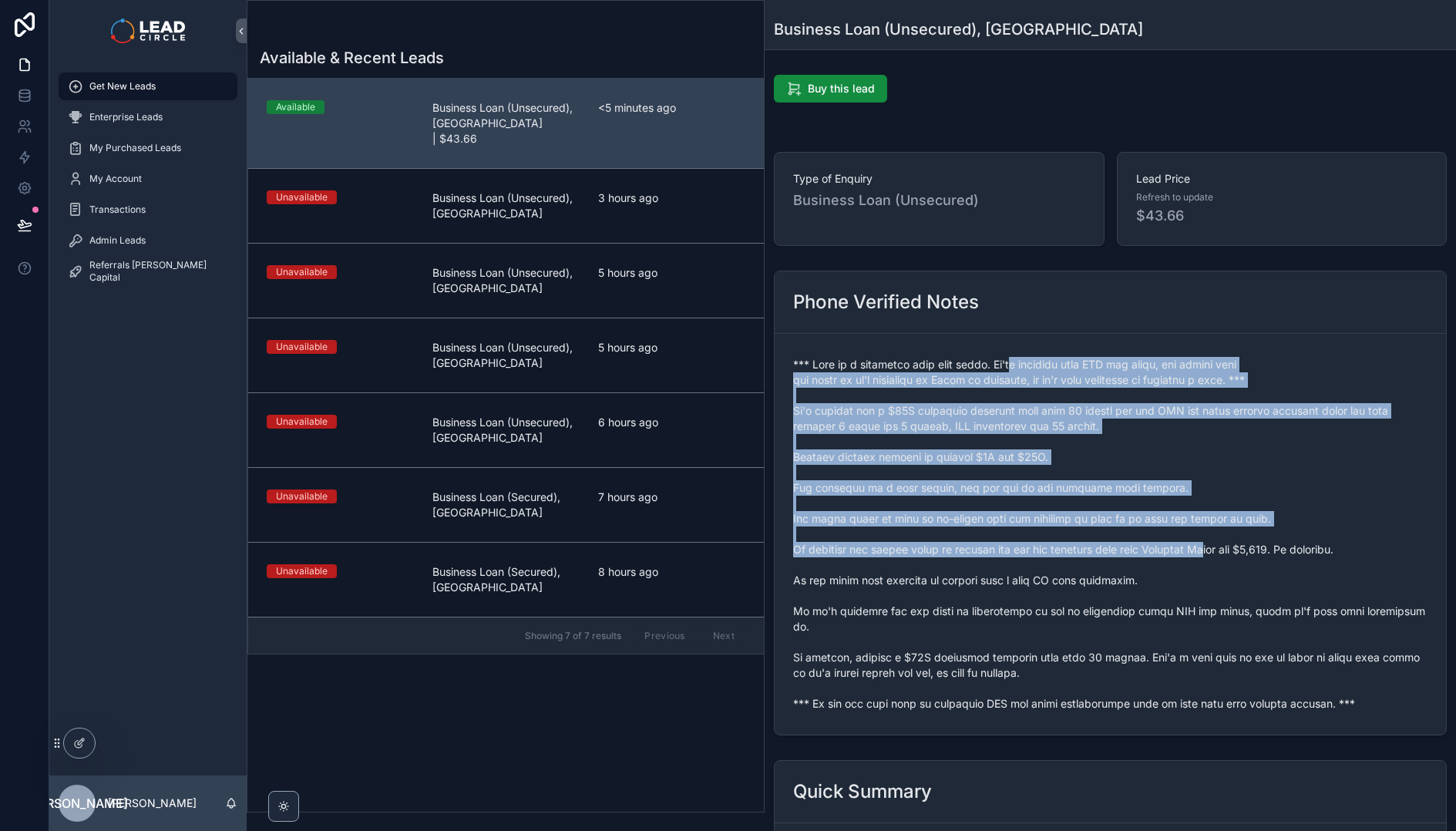
drag, startPoint x: 1015, startPoint y: 357, endPoint x: 1224, endPoint y: 542, distance: 279.1
click at [1223, 542] on span "scrollable content" at bounding box center [1110, 534] width 634 height 355
click at [1224, 542] on span "scrollable content" at bounding box center [1110, 534] width 634 height 355
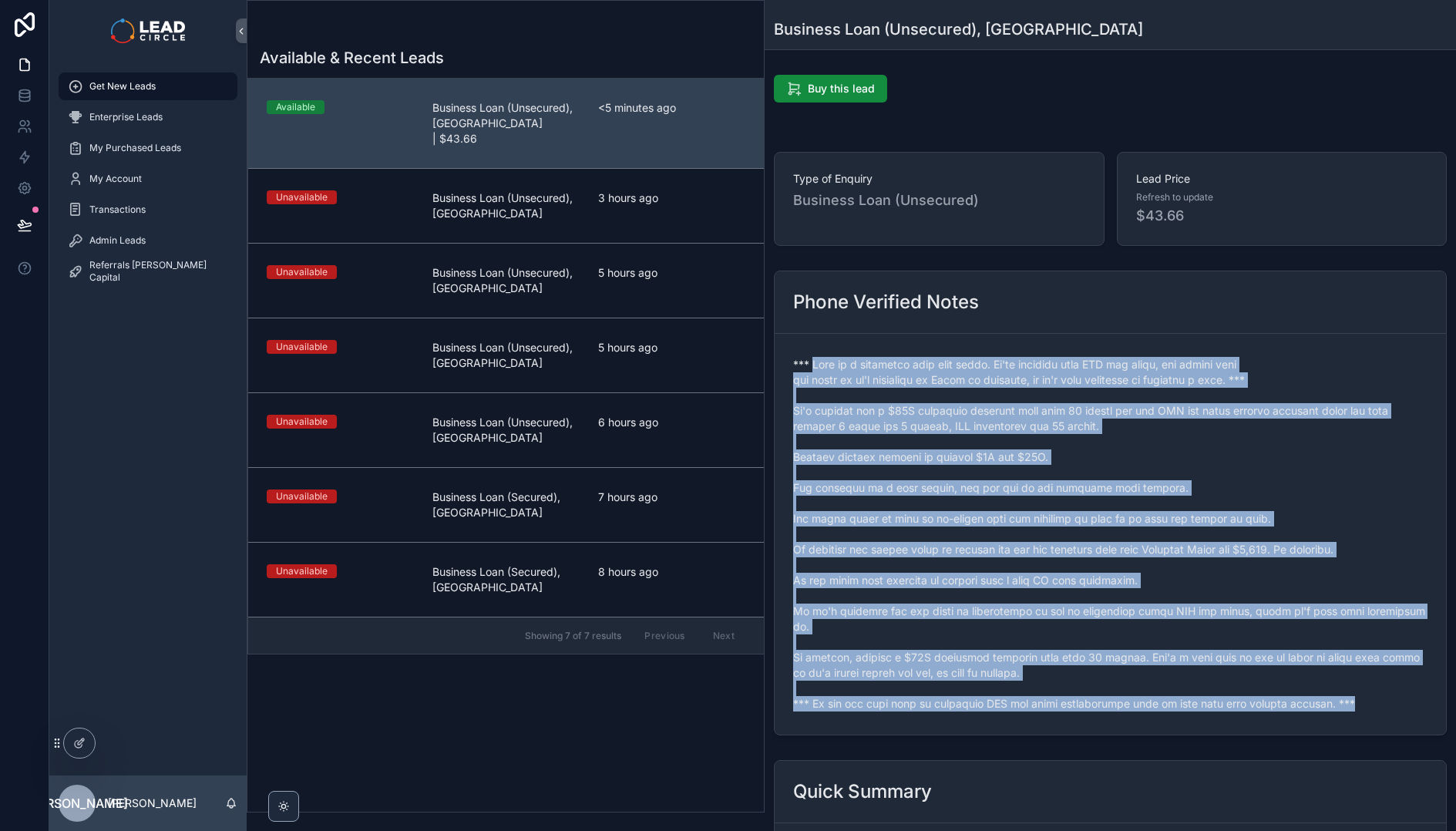
drag, startPoint x: 1343, startPoint y: 706, endPoint x: 813, endPoint y: 365, distance: 630.2
click at [813, 365] on span "scrollable content" at bounding box center [1110, 534] width 634 height 355
click at [812, 365] on span "scrollable content" at bounding box center [1110, 534] width 634 height 355
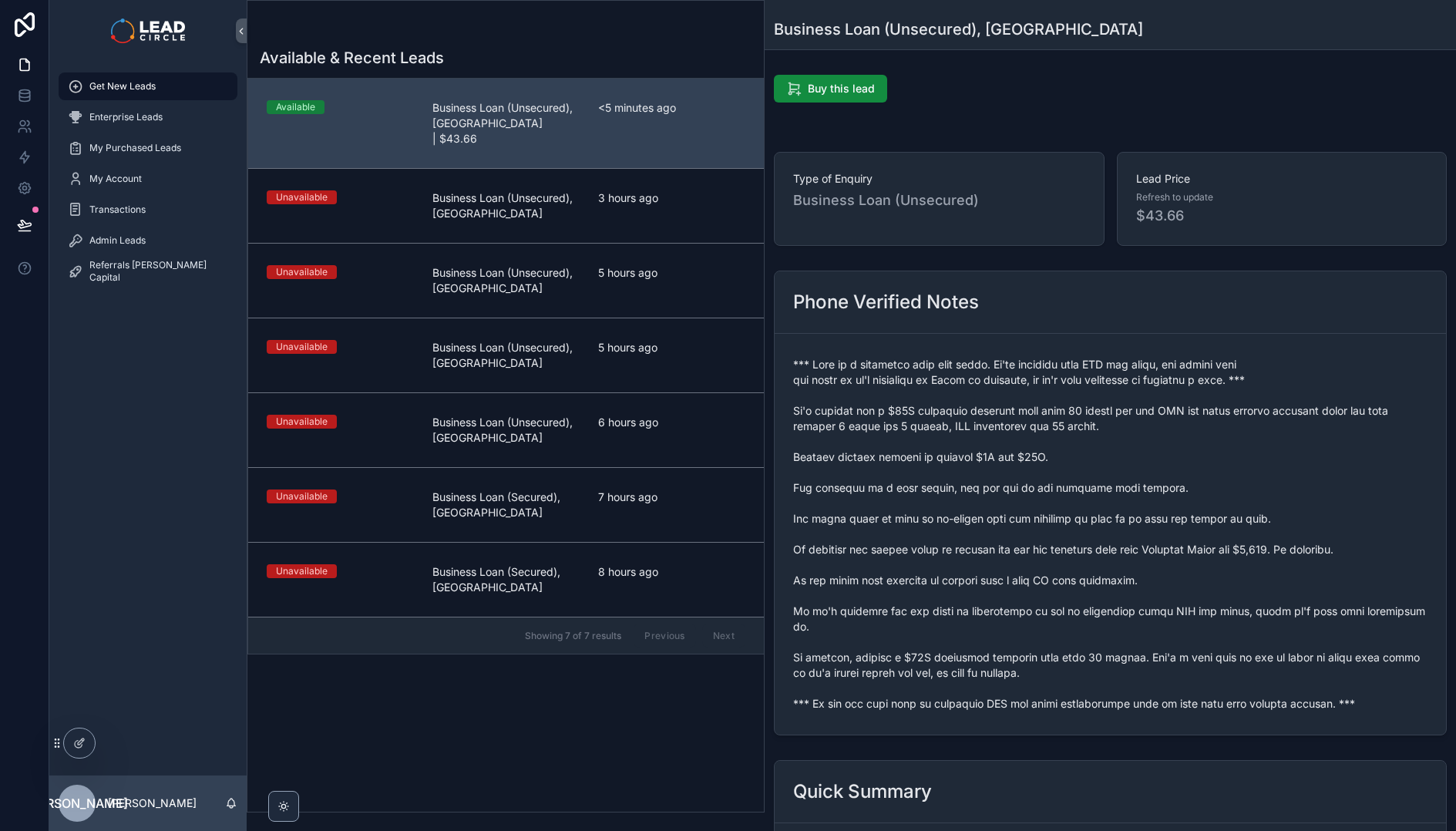
click at [809, 365] on span "scrollable content" at bounding box center [1110, 534] width 634 height 355
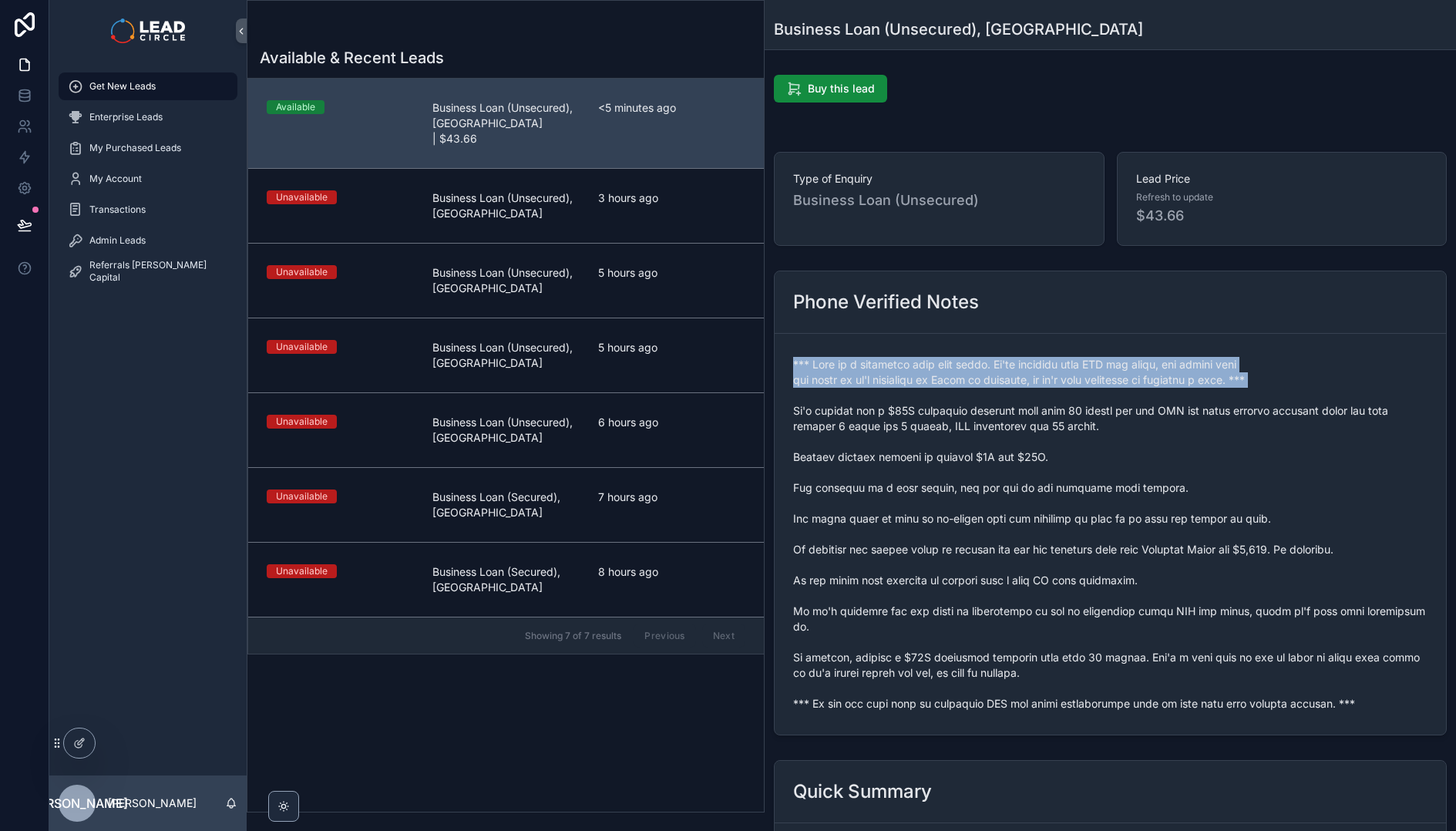
click at [809, 365] on span "scrollable content" at bounding box center [1110, 534] width 634 height 355
click at [913, 374] on span "scrollable content" at bounding box center [1110, 534] width 634 height 355
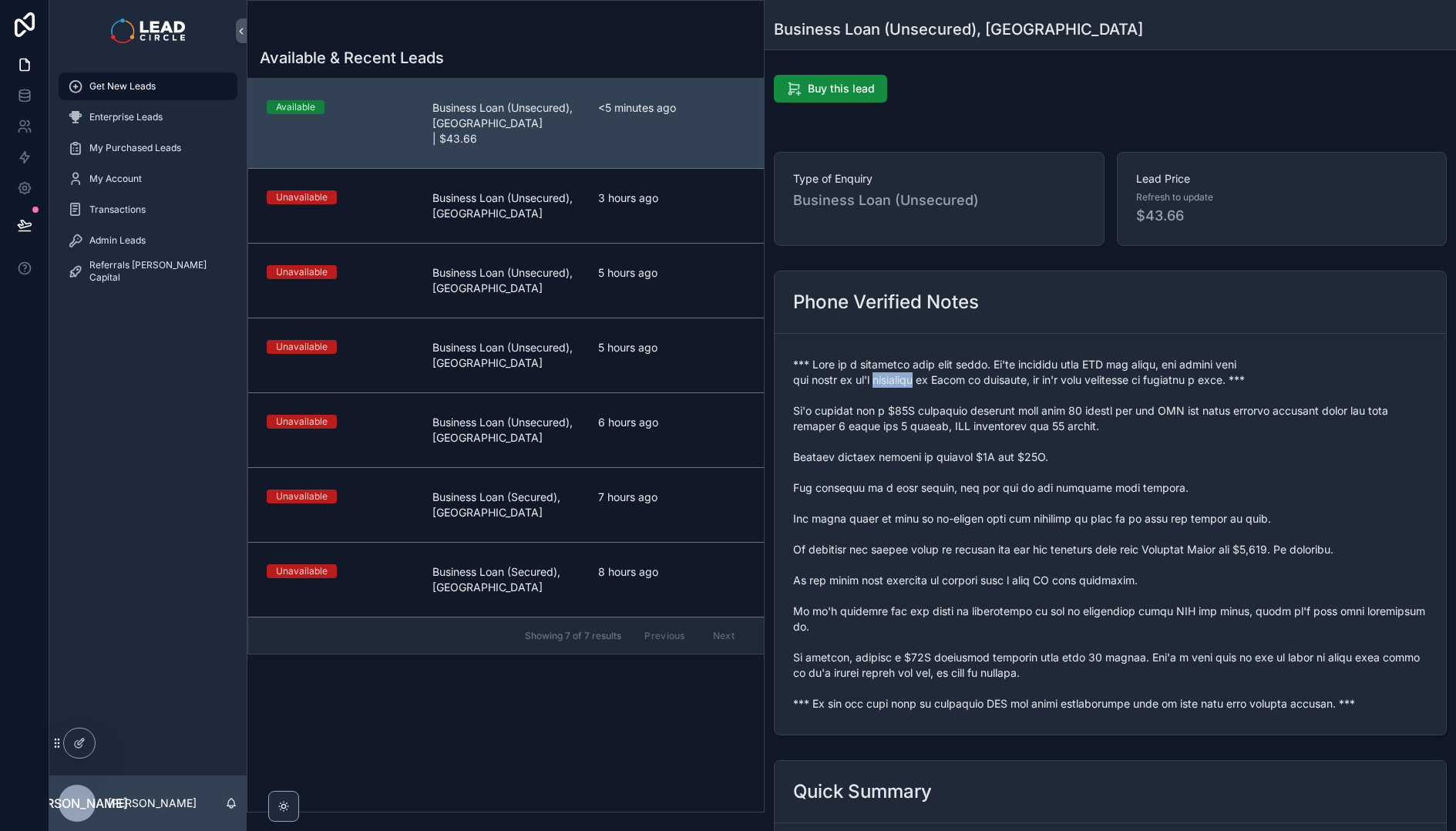
click at [913, 374] on span "scrollable content" at bounding box center [1110, 534] width 634 height 355
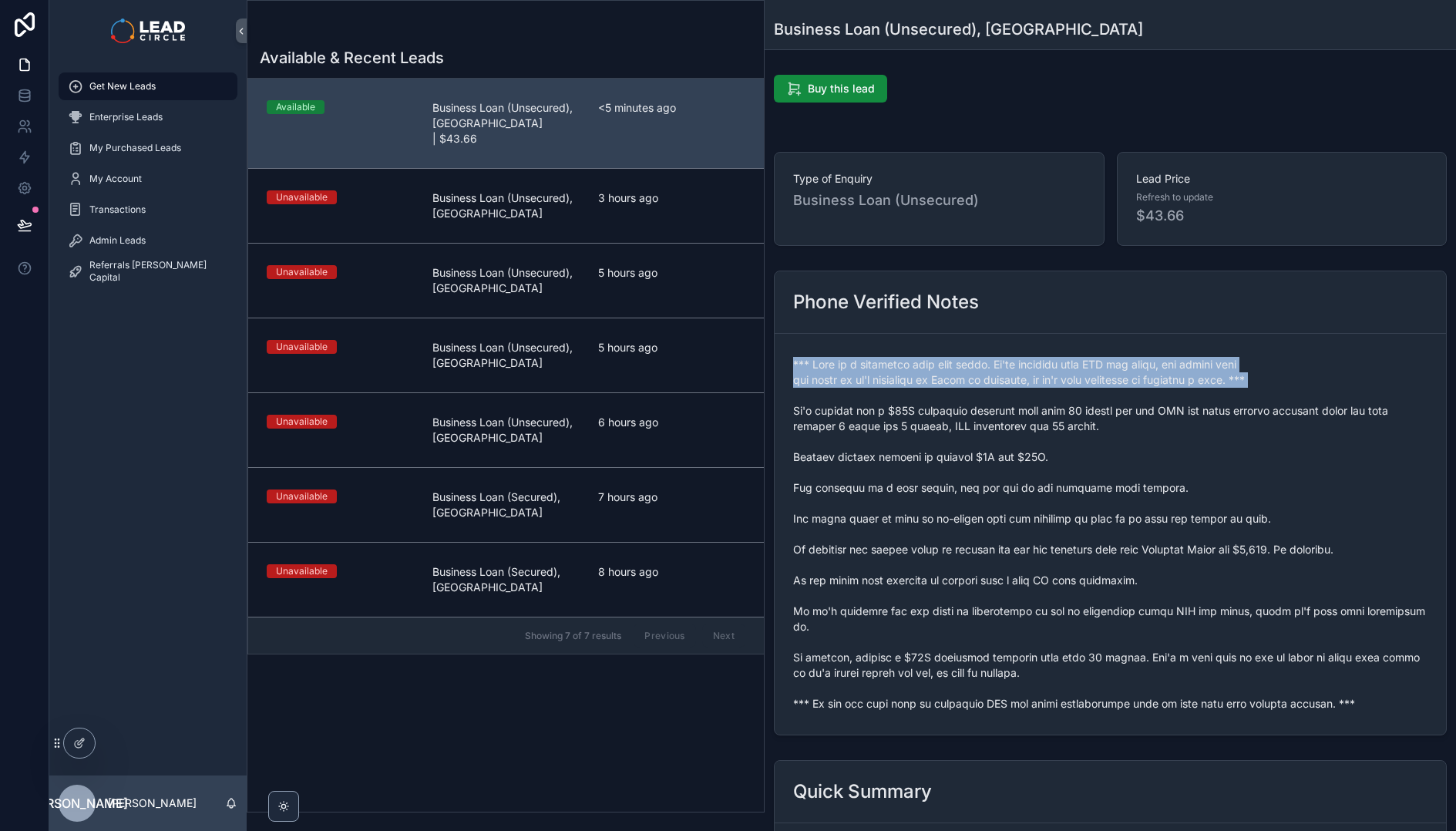
click at [913, 374] on span "scrollable content" at bounding box center [1110, 534] width 634 height 355
click at [964, 364] on span "scrollable content" at bounding box center [1110, 534] width 634 height 355
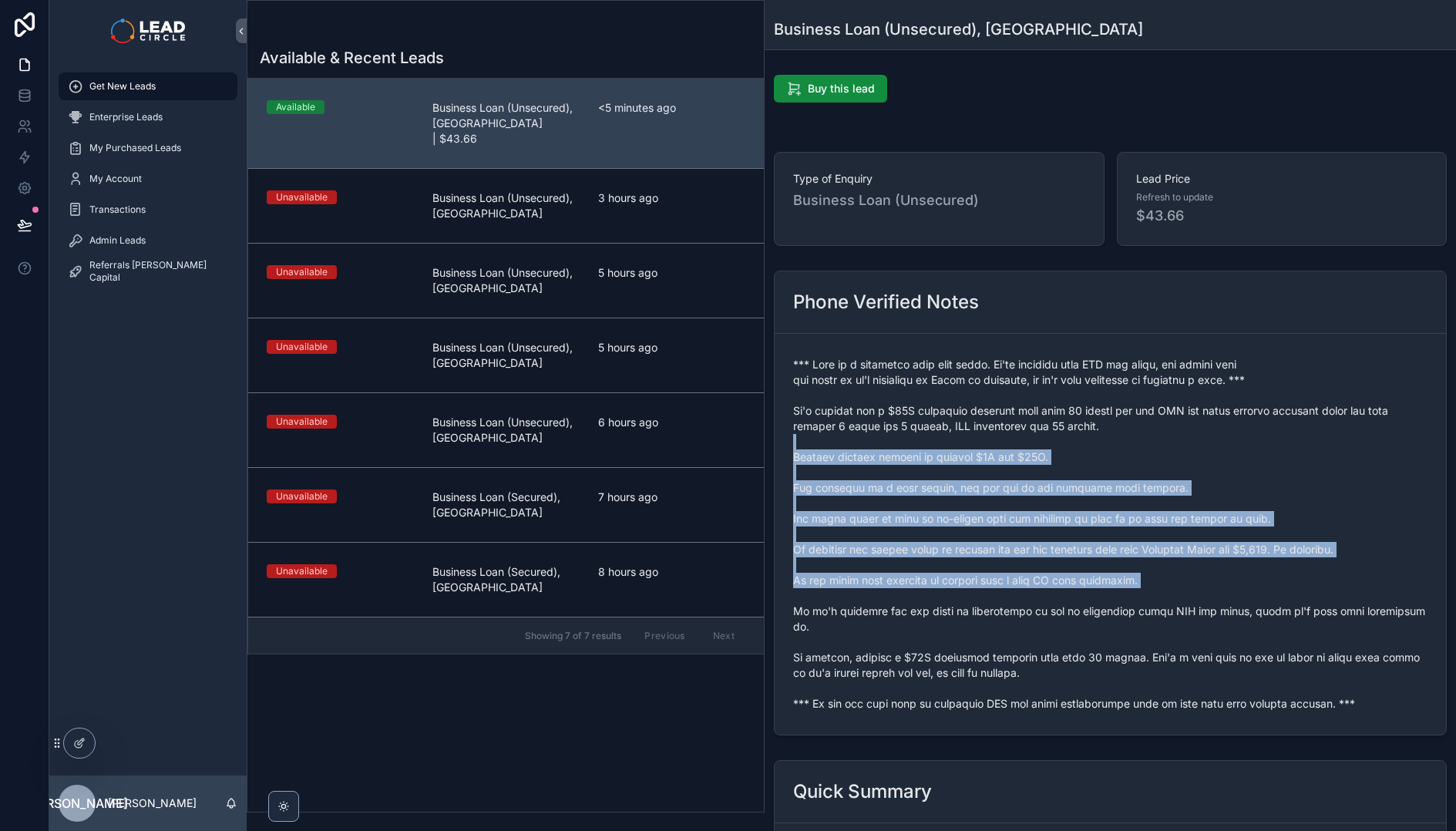
drag, startPoint x: 1065, startPoint y: 474, endPoint x: 1170, endPoint y: 589, distance: 155.7
click at [1170, 589] on span "scrollable content" at bounding box center [1110, 534] width 634 height 355
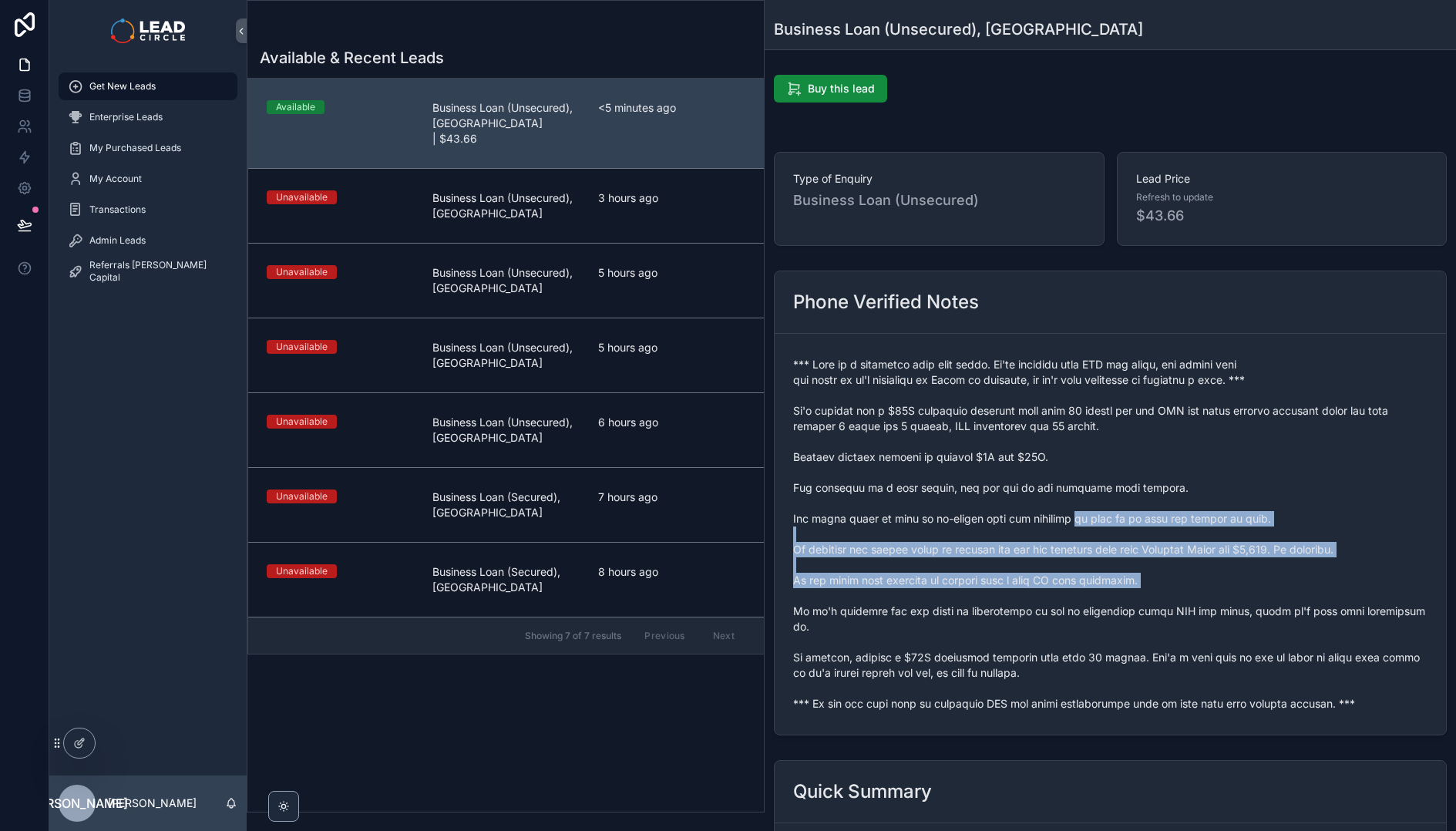
drag, startPoint x: 1170, startPoint y: 588, endPoint x: 1065, endPoint y: 508, distance: 132.0
click at [1065, 508] on span "scrollable content" at bounding box center [1110, 534] width 634 height 355
drag, startPoint x: 1065, startPoint y: 508, endPoint x: 1153, endPoint y: 579, distance: 113.1
click at [1148, 578] on span "scrollable content" at bounding box center [1110, 534] width 634 height 355
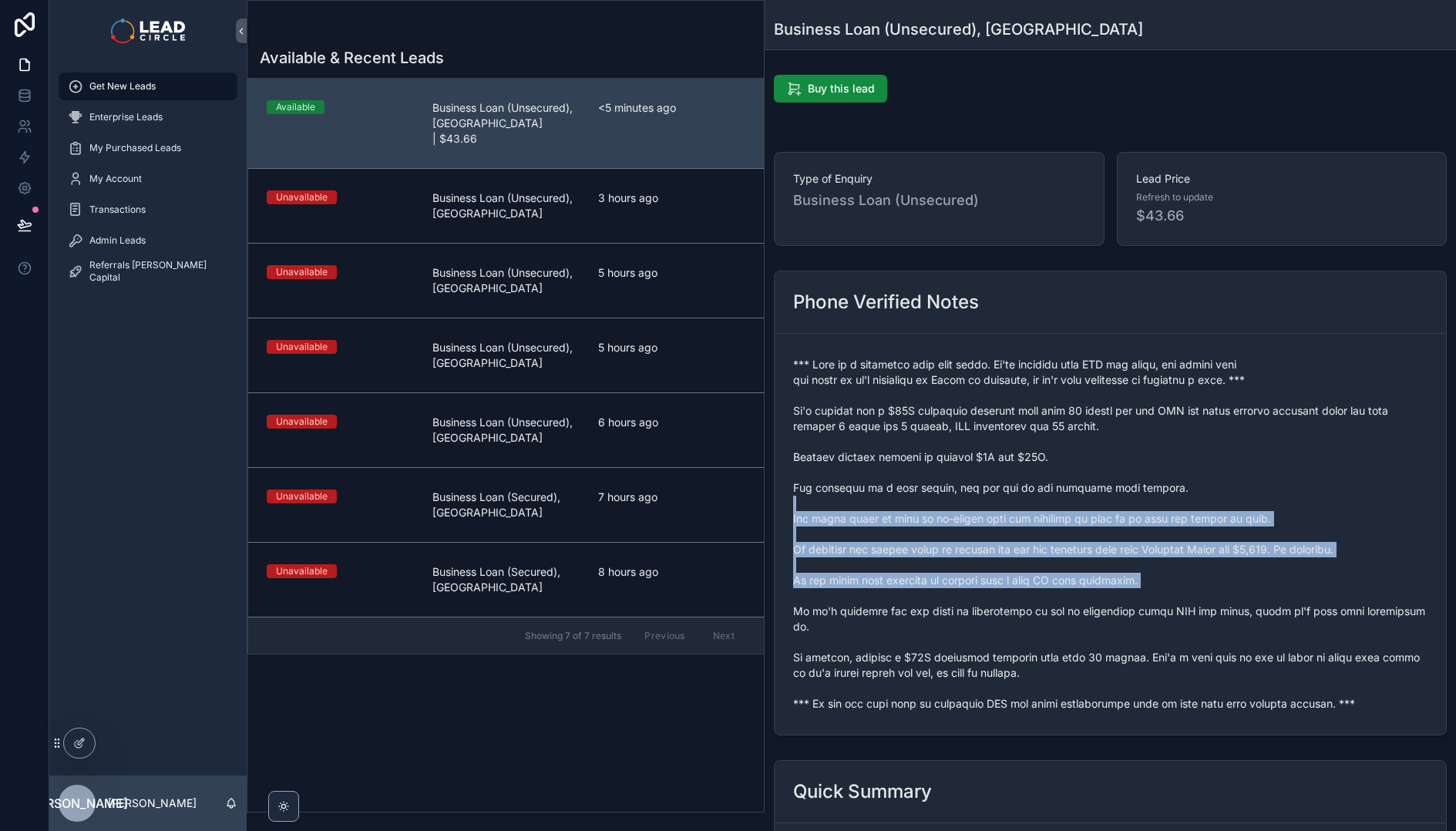
click at [1153, 579] on span "scrollable content" at bounding box center [1110, 534] width 634 height 355
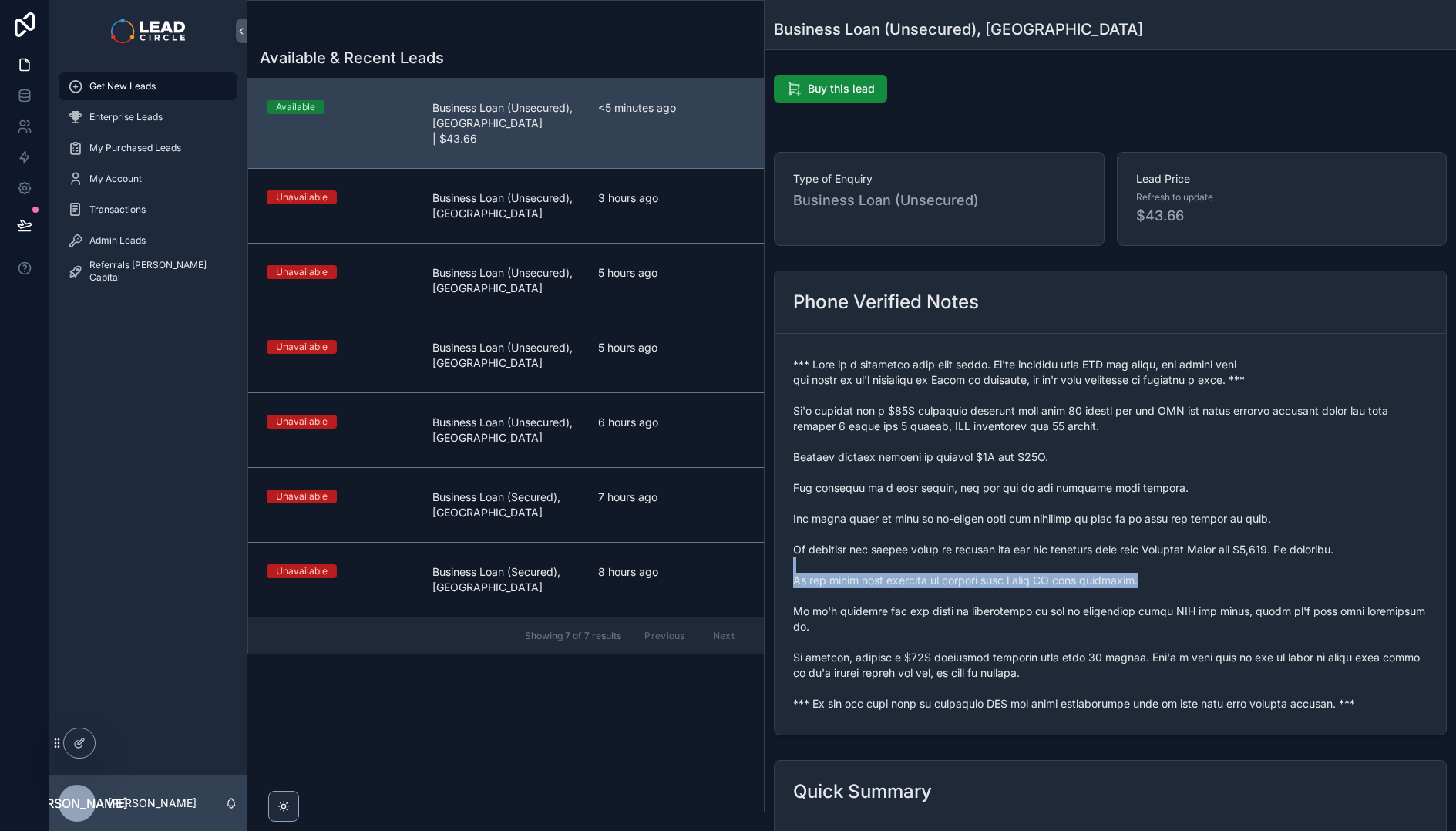
click at [1037, 566] on span "scrollable content" at bounding box center [1110, 534] width 634 height 355
click at [1036, 583] on span "scrollable content" at bounding box center [1110, 534] width 634 height 355
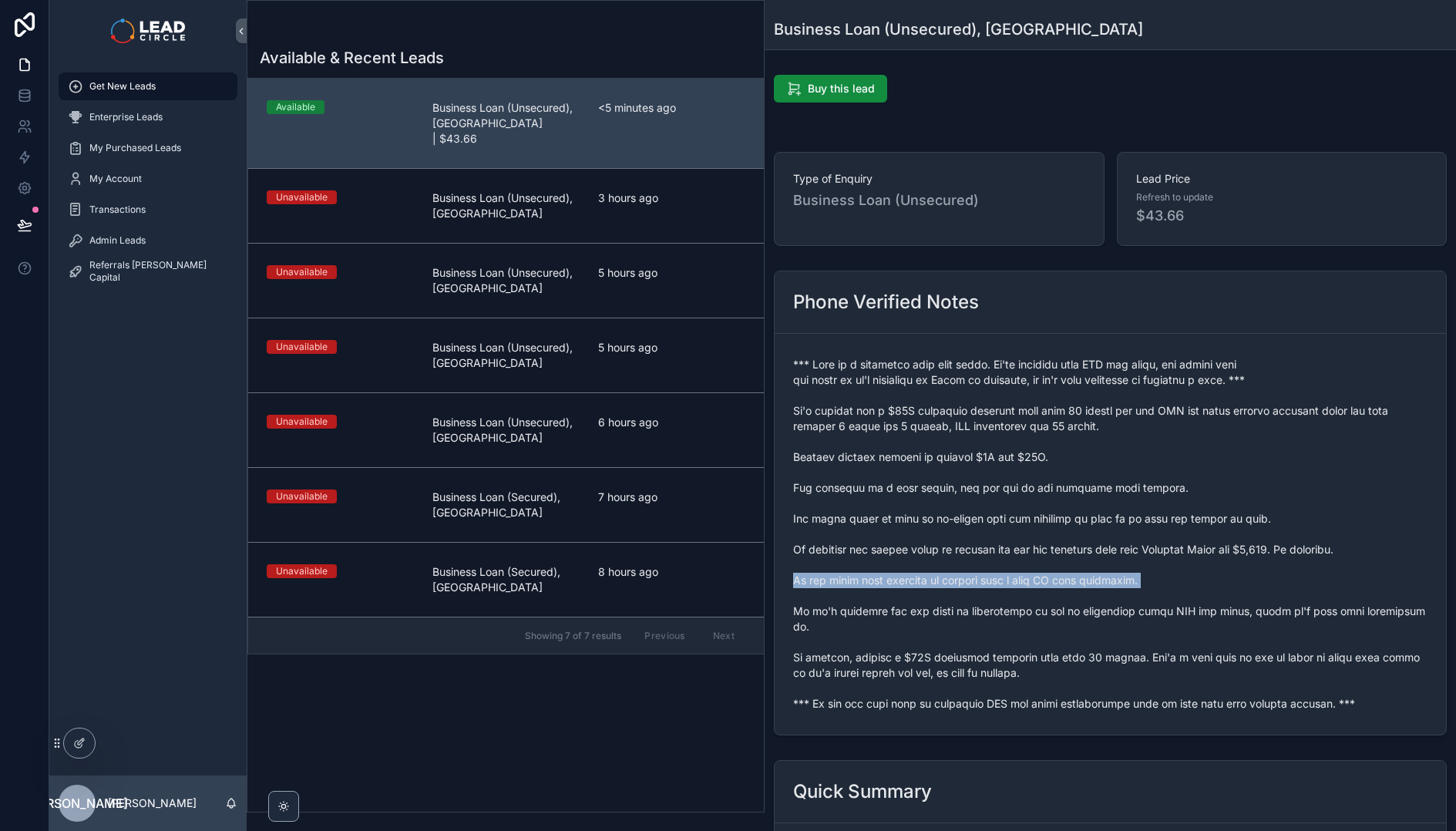
click at [1036, 583] on span "scrollable content" at bounding box center [1110, 534] width 634 height 355
click at [1049, 550] on span "scrollable content" at bounding box center [1110, 534] width 634 height 355
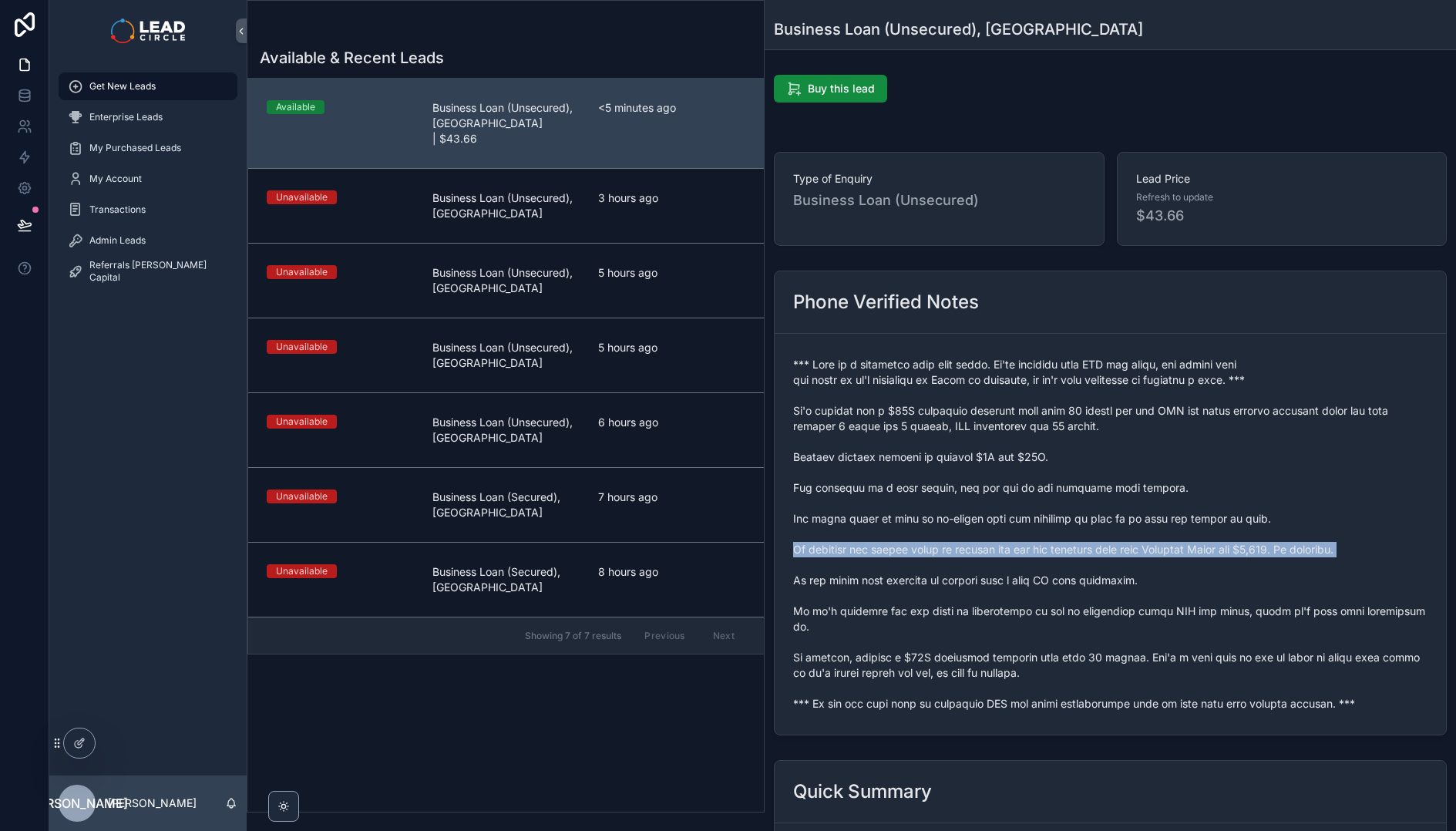
click at [1049, 550] on span "scrollable content" at bounding box center [1110, 534] width 634 height 355
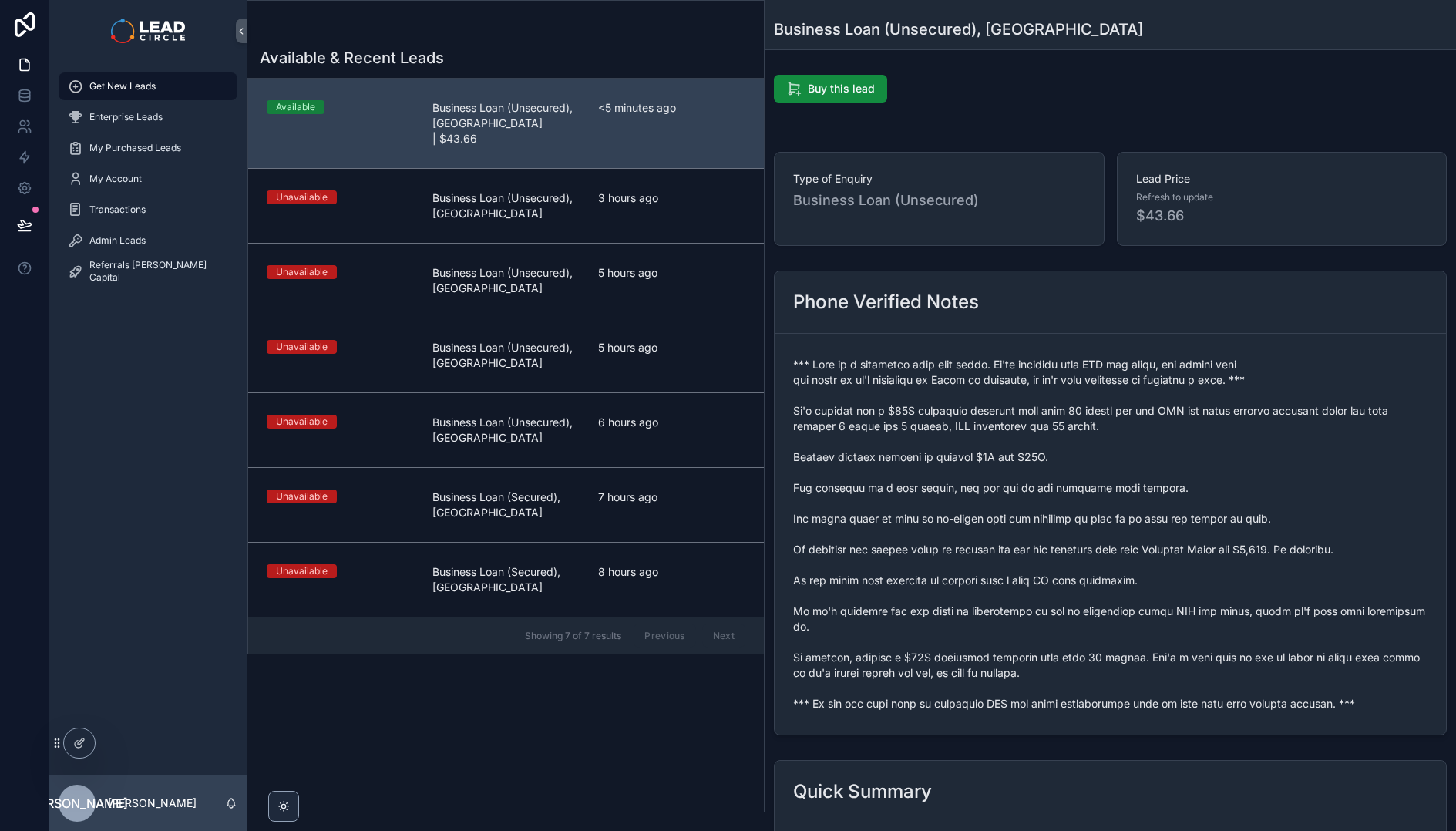
click at [1003, 583] on span "scrollable content" at bounding box center [1110, 534] width 634 height 355
click at [1019, 551] on span "scrollable content" at bounding box center [1110, 534] width 634 height 355
click at [1054, 552] on span "scrollable content" at bounding box center [1110, 534] width 634 height 355
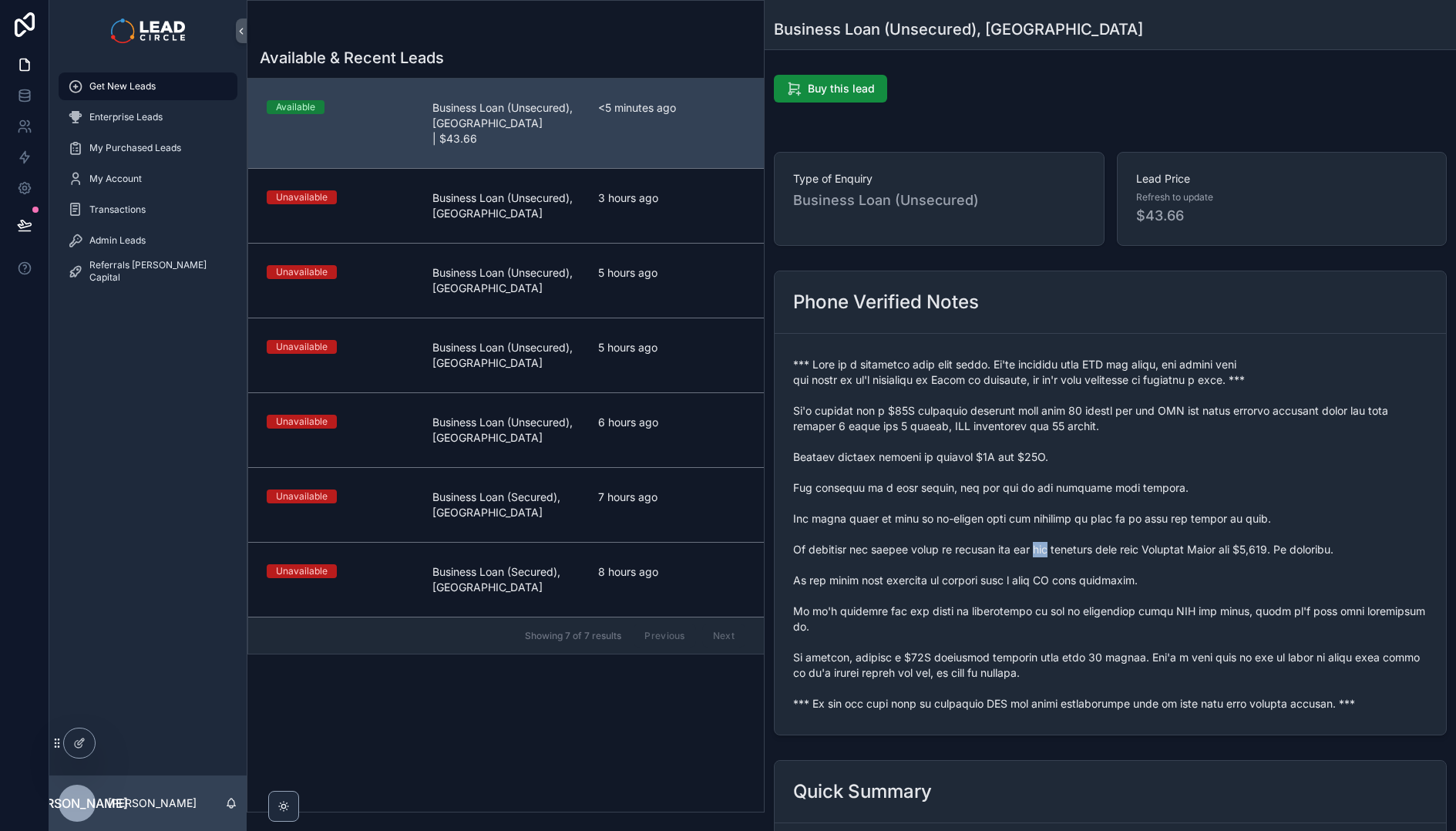
click at [1054, 552] on span "scrollable content" at bounding box center [1110, 534] width 634 height 355
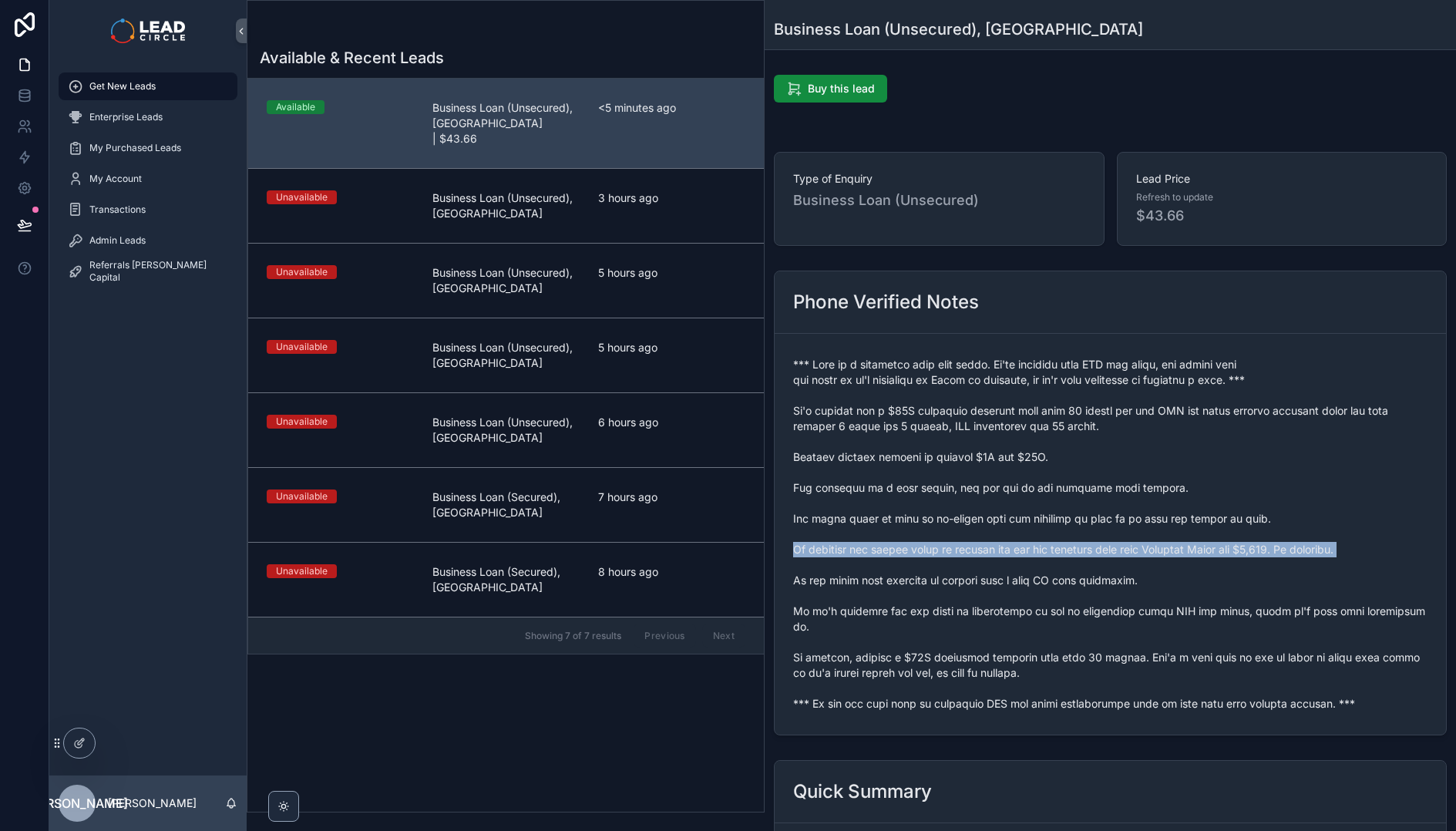
click at [1054, 552] on span "scrollable content" at bounding box center [1110, 534] width 634 height 355
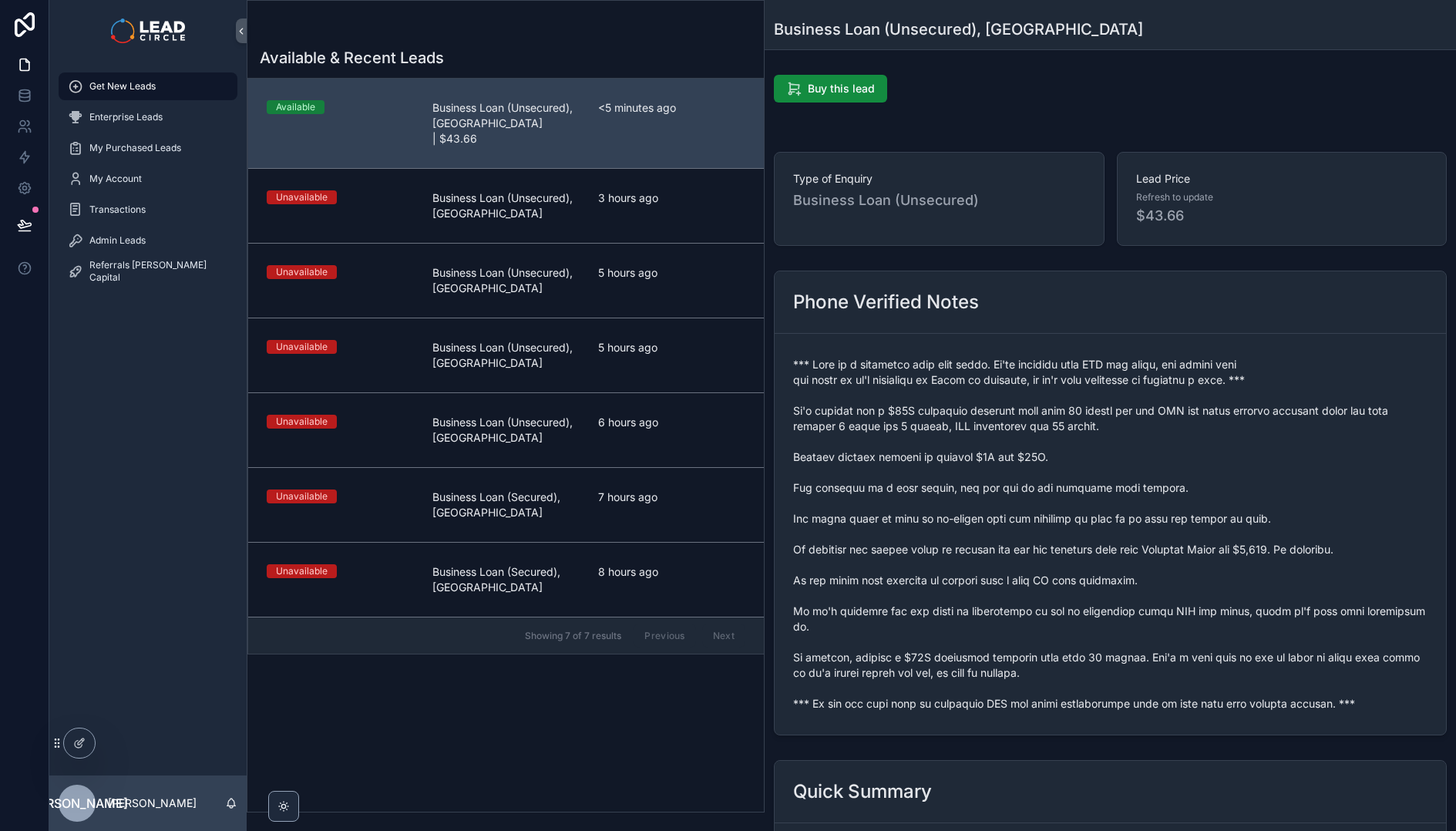
click at [1042, 581] on span "scrollable content" at bounding box center [1110, 534] width 634 height 355
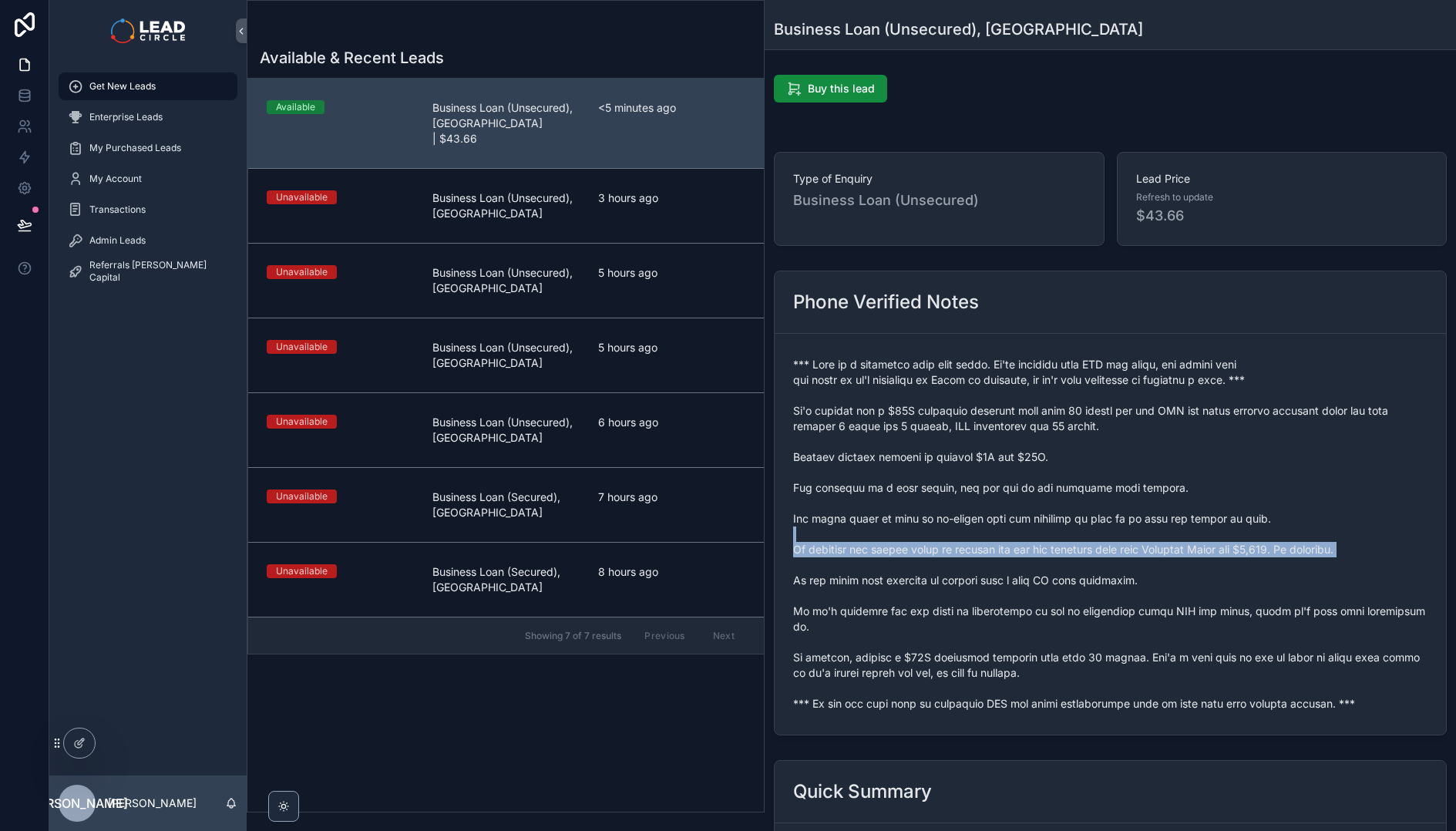
drag, startPoint x: 1043, startPoint y: 541, endPoint x: 1061, endPoint y: 572, distance: 35.8
click at [1061, 572] on span "scrollable content" at bounding box center [1110, 534] width 634 height 355
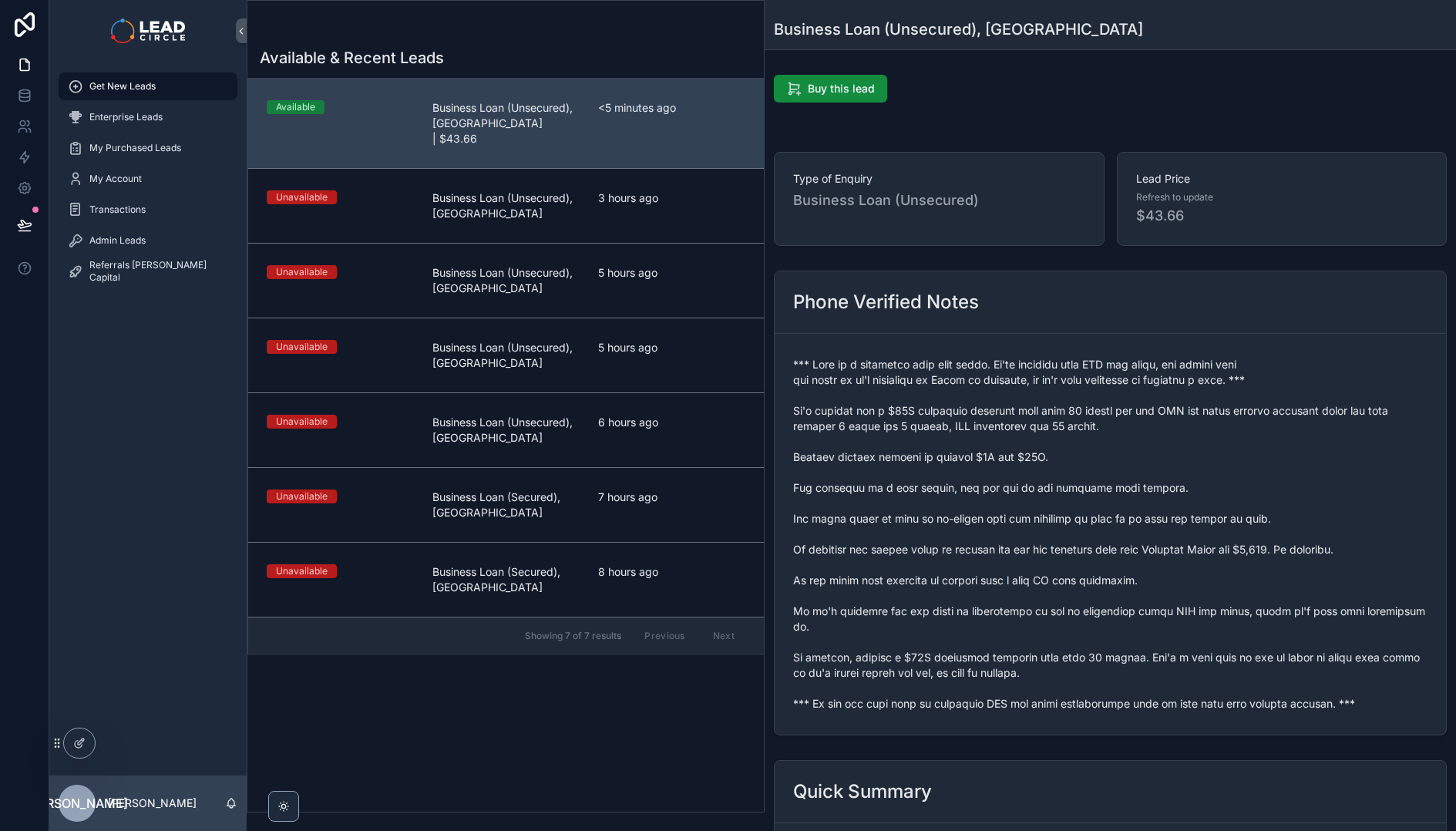
click at [1095, 556] on span "scrollable content" at bounding box center [1110, 534] width 634 height 355
drag, startPoint x: 1075, startPoint y: 525, endPoint x: 1110, endPoint y: 588, distance: 72.1
click at [1110, 588] on span "scrollable content" at bounding box center [1110, 534] width 634 height 355
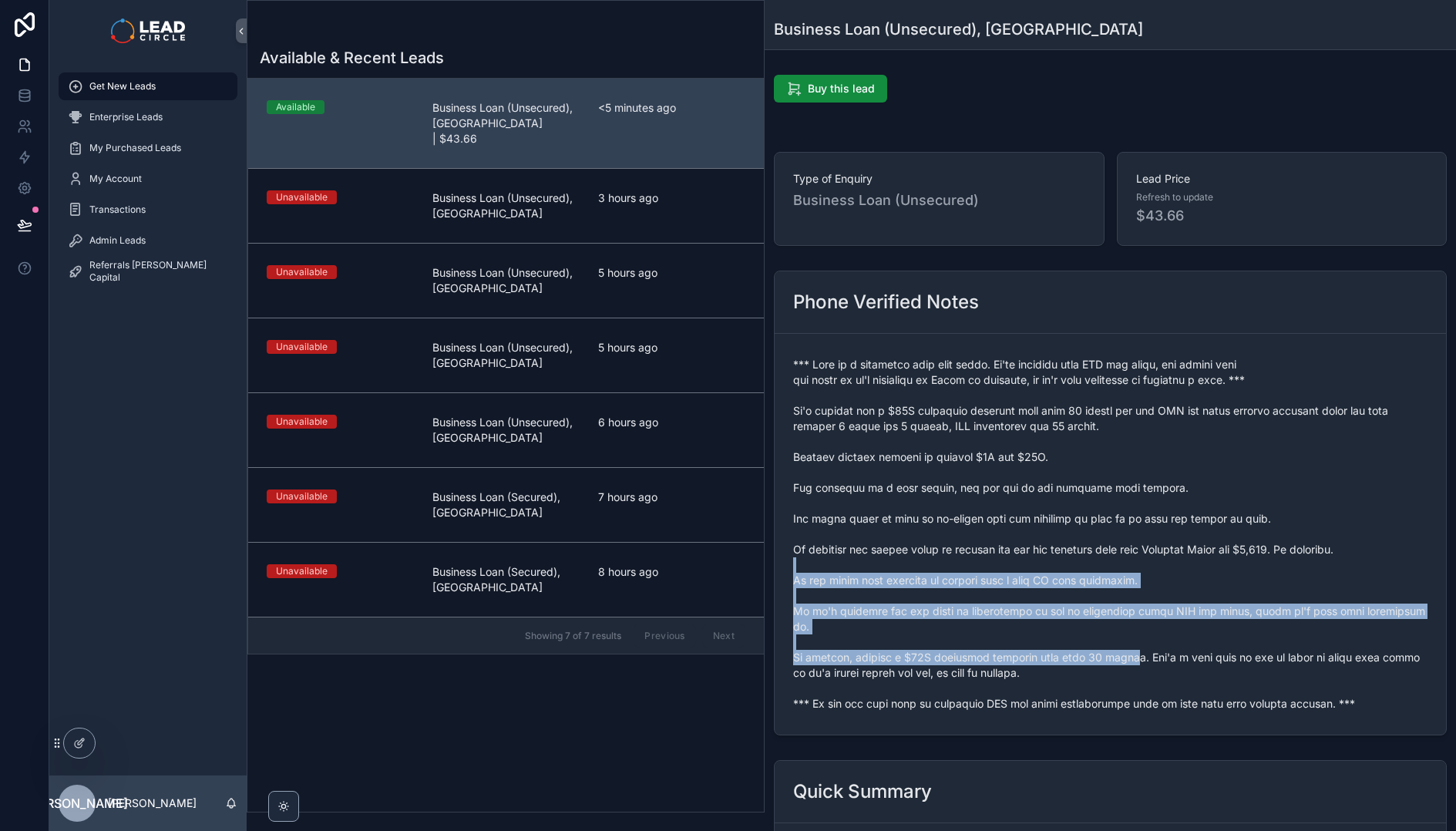
drag, startPoint x: 1138, startPoint y: 654, endPoint x: 1089, endPoint y: 561, distance: 105.1
click at [1089, 561] on span "scrollable content" at bounding box center [1110, 534] width 634 height 355
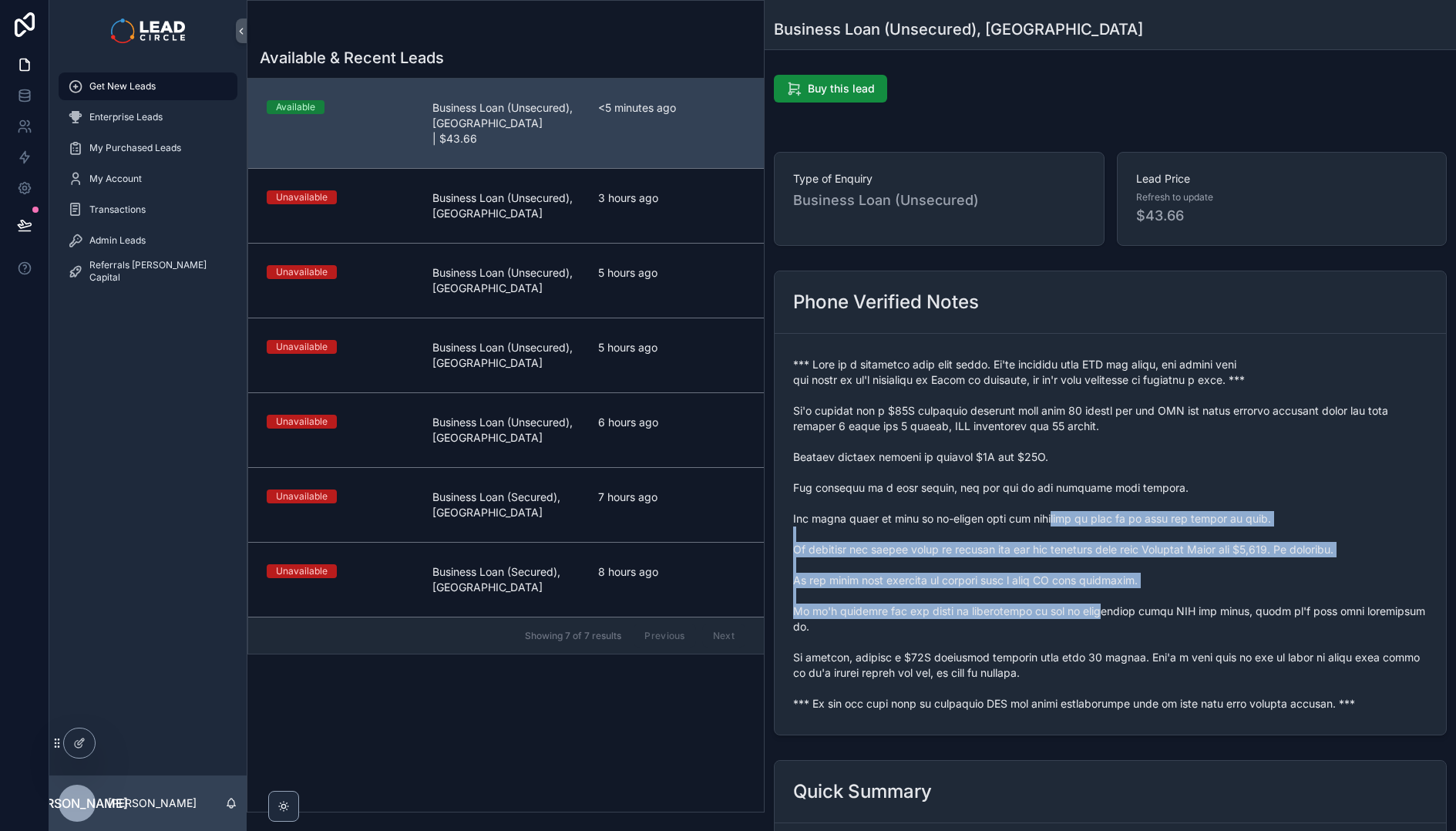
drag, startPoint x: 1049, startPoint y: 516, endPoint x: 1107, endPoint y: 607, distance: 107.9
click at [1107, 607] on span "scrollable content" at bounding box center [1110, 534] width 634 height 355
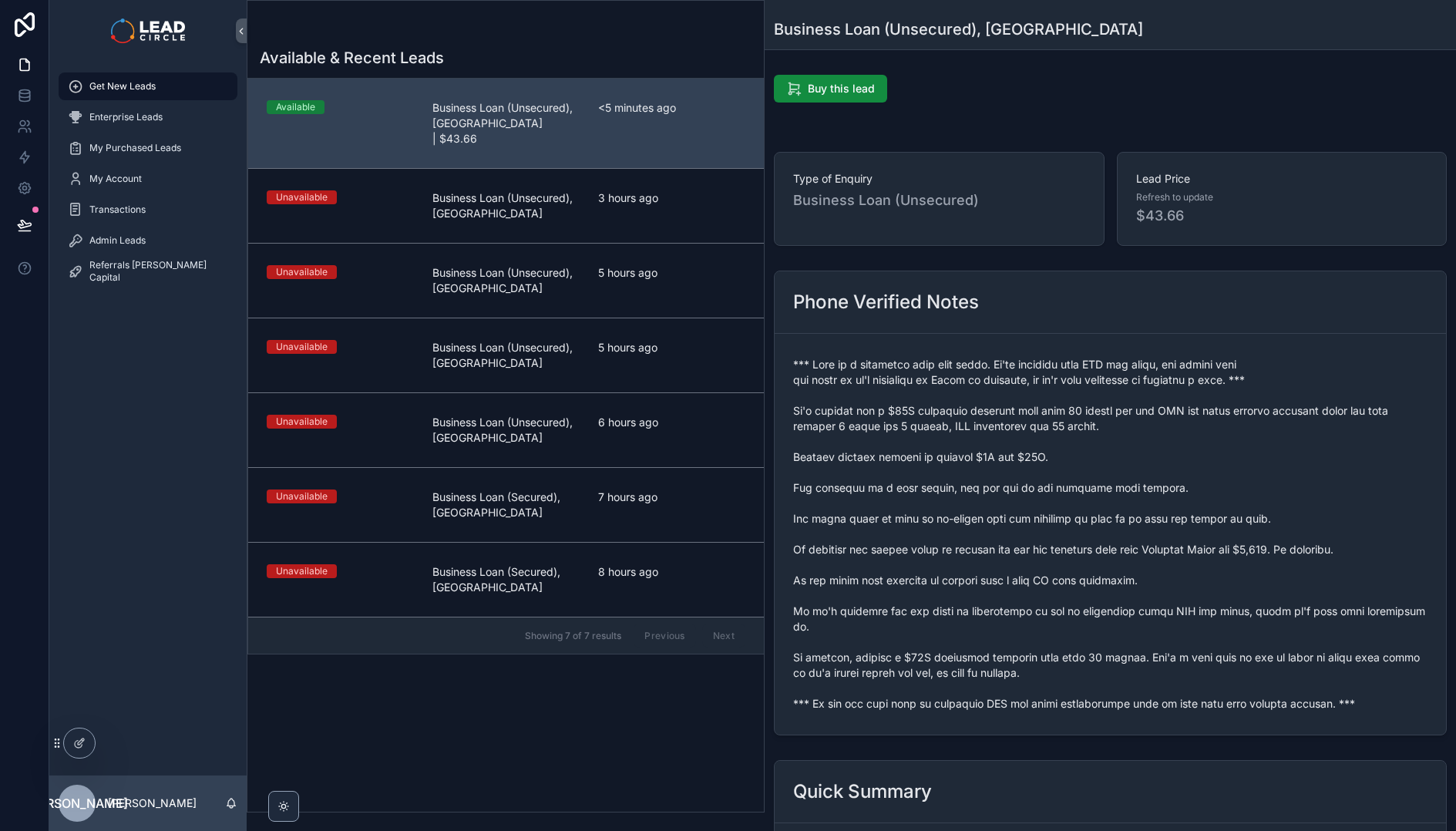
click at [1107, 607] on span "scrollable content" at bounding box center [1110, 534] width 634 height 355
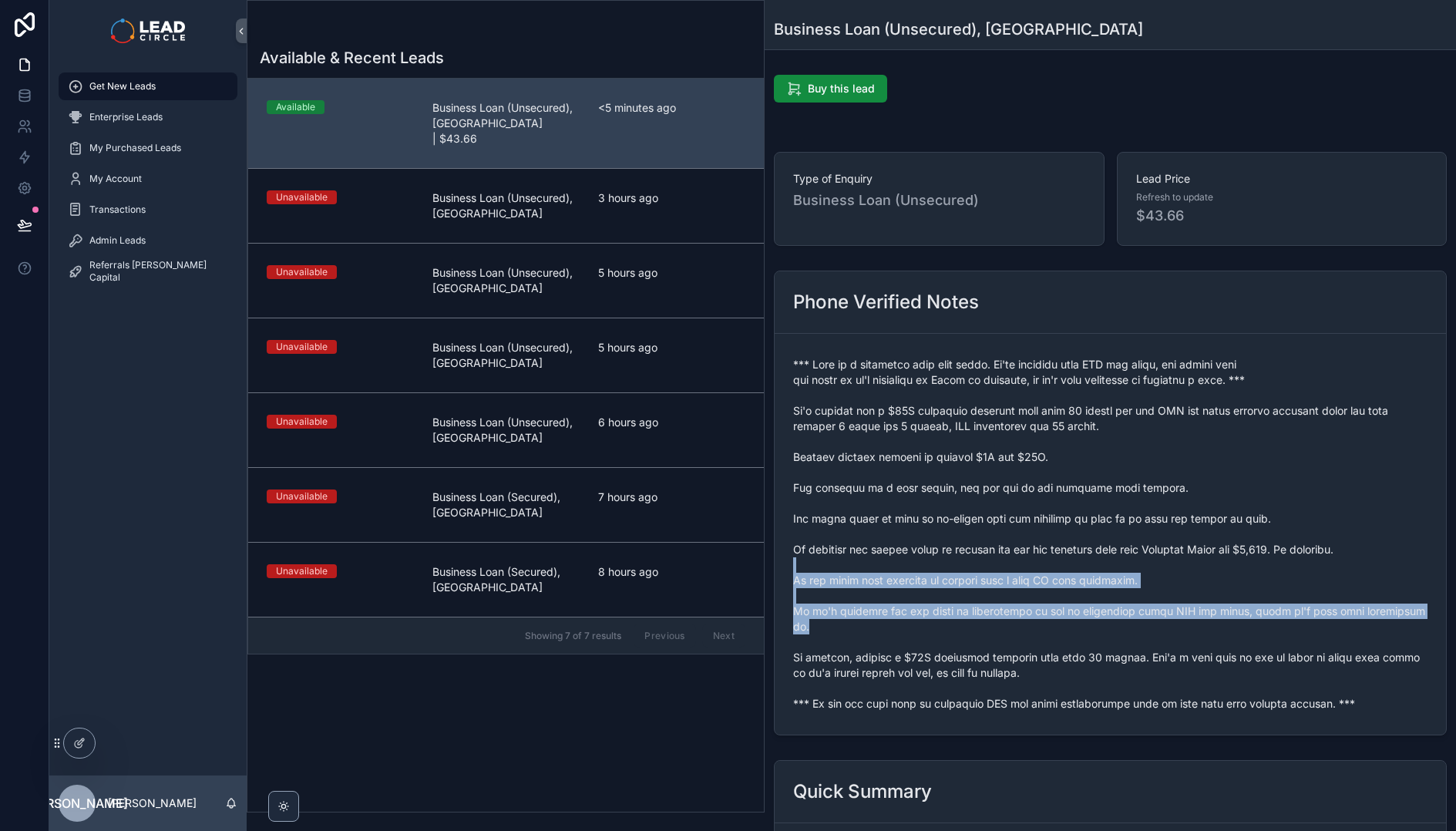
drag, startPoint x: 1109, startPoint y: 564, endPoint x: 1151, endPoint y: 650, distance: 95.7
click at [1151, 650] on span "scrollable content" at bounding box center [1110, 534] width 634 height 355
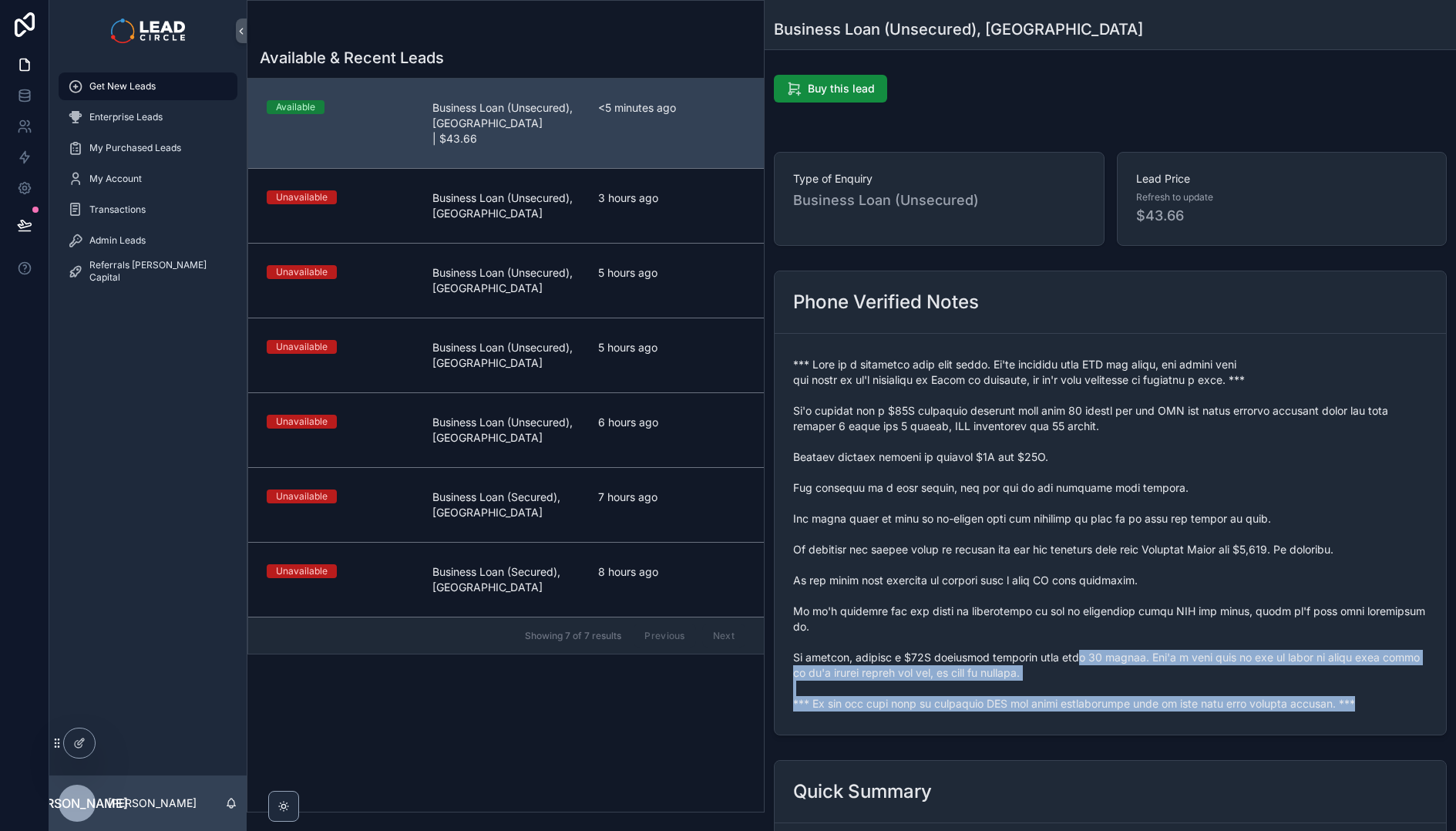
drag, startPoint x: 1087, startPoint y: 650, endPoint x: 1085, endPoint y: 631, distance: 19.1
click at [1085, 635] on form "scrollable content" at bounding box center [1110, 534] width 672 height 401
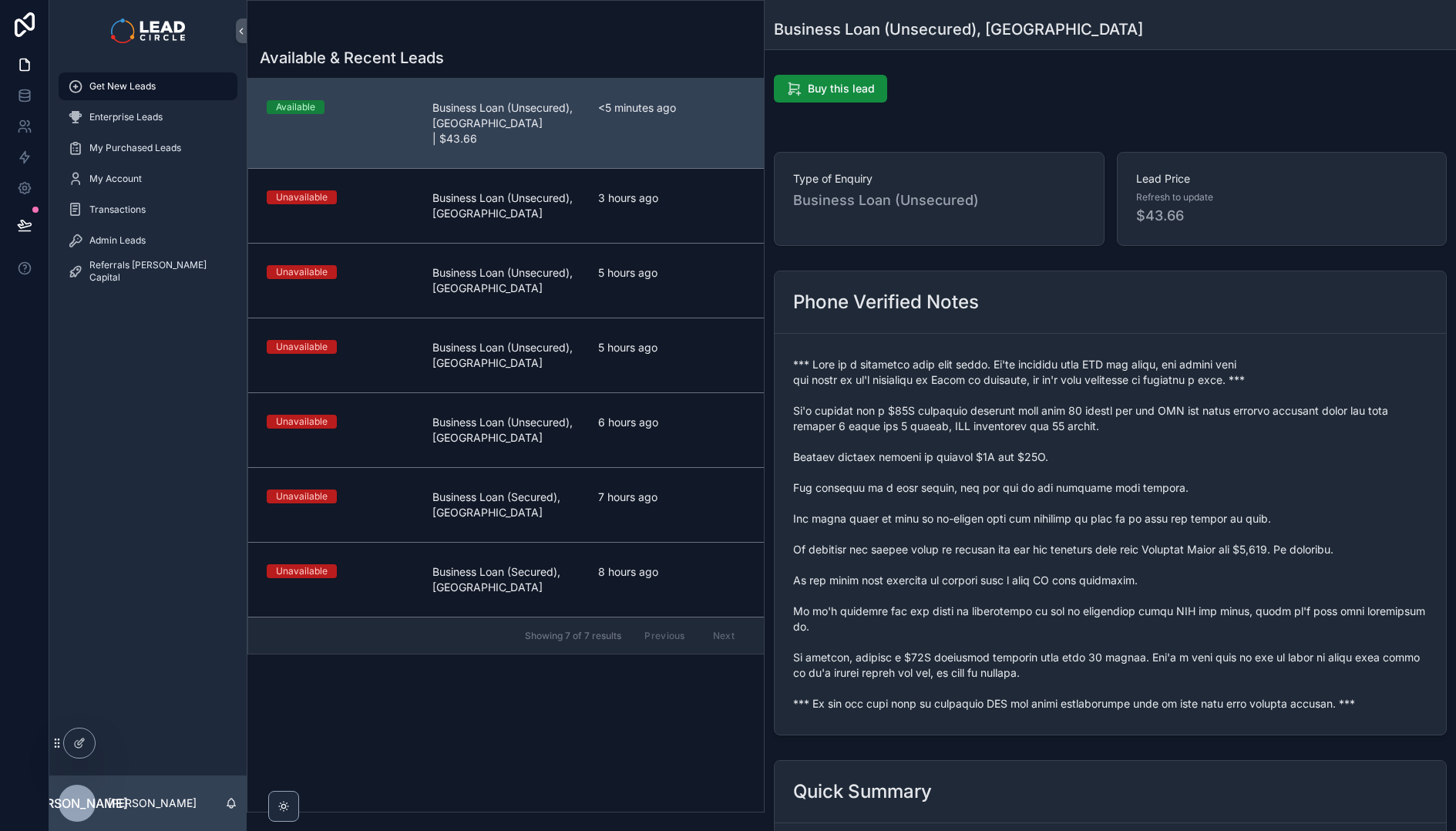
click at [1085, 631] on span "scrollable content" at bounding box center [1110, 534] width 634 height 355
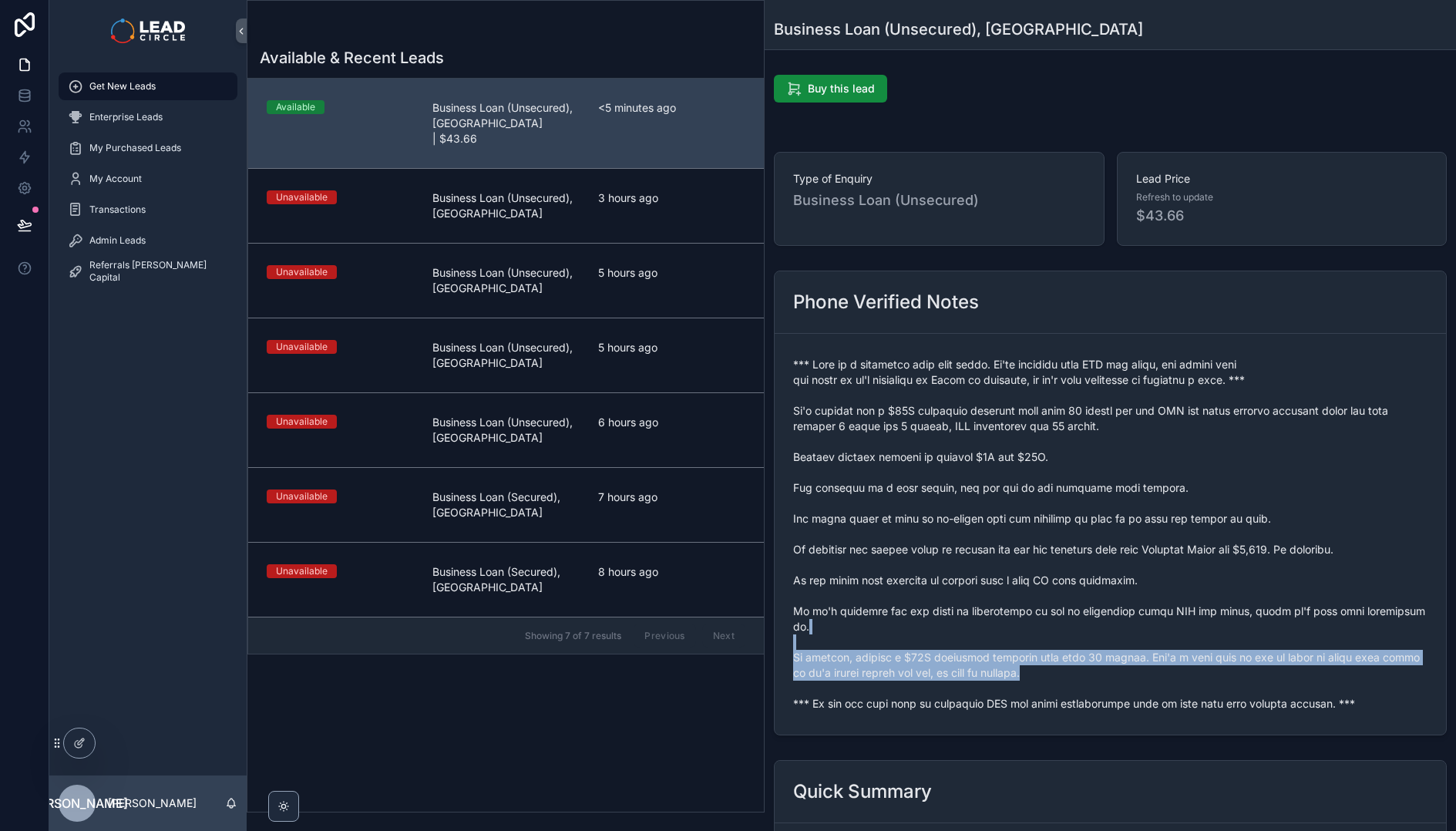
drag, startPoint x: 1085, startPoint y: 627, endPoint x: 1105, endPoint y: 684, distance: 60.4
click at [1105, 684] on span "scrollable content" at bounding box center [1110, 534] width 634 height 355
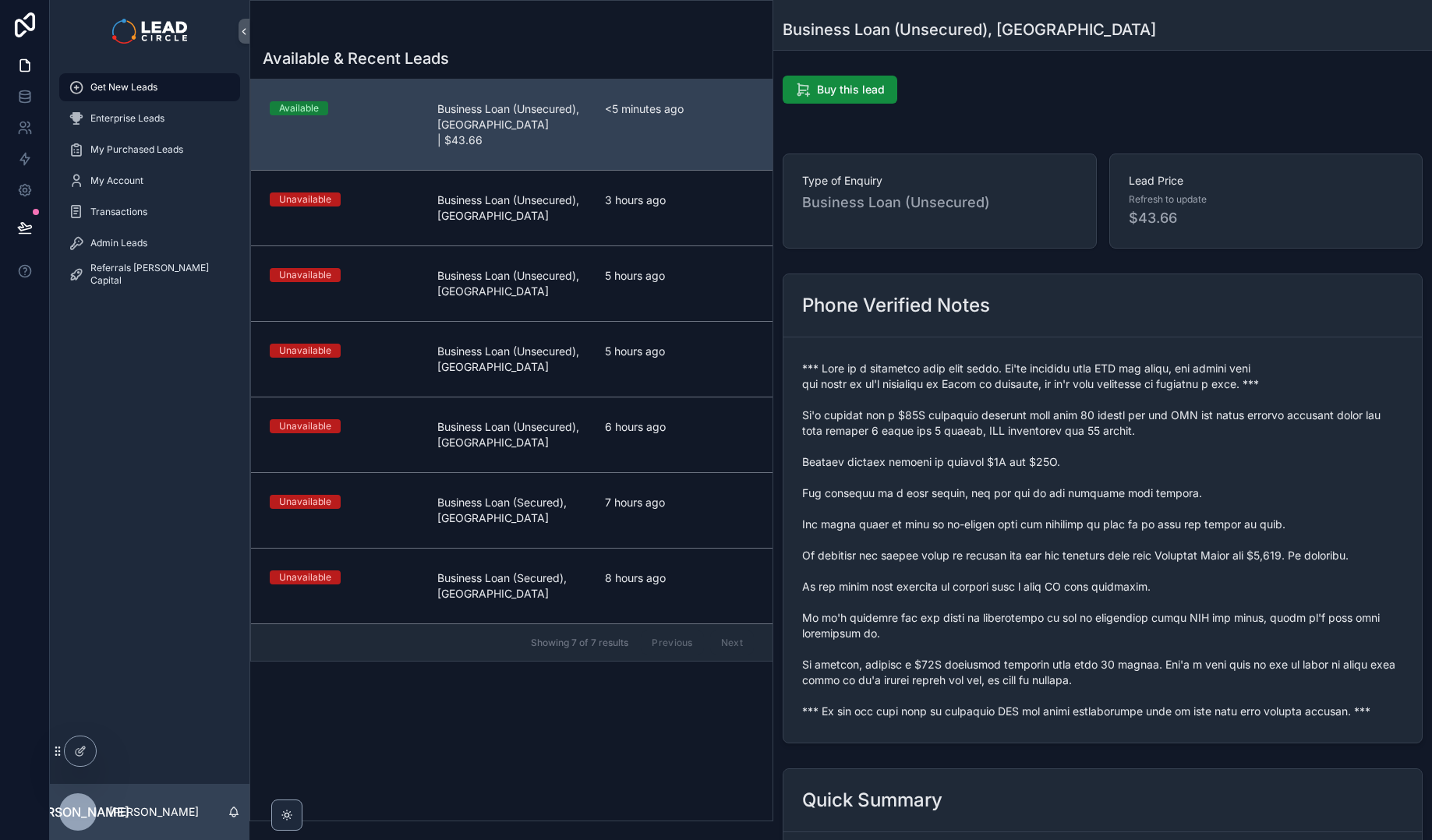
click at [1249, 658] on span "scrollable content" at bounding box center [1102, 540] width 601 height 359
click at [964, 596] on span "scrollable content" at bounding box center [1102, 540] width 601 height 359
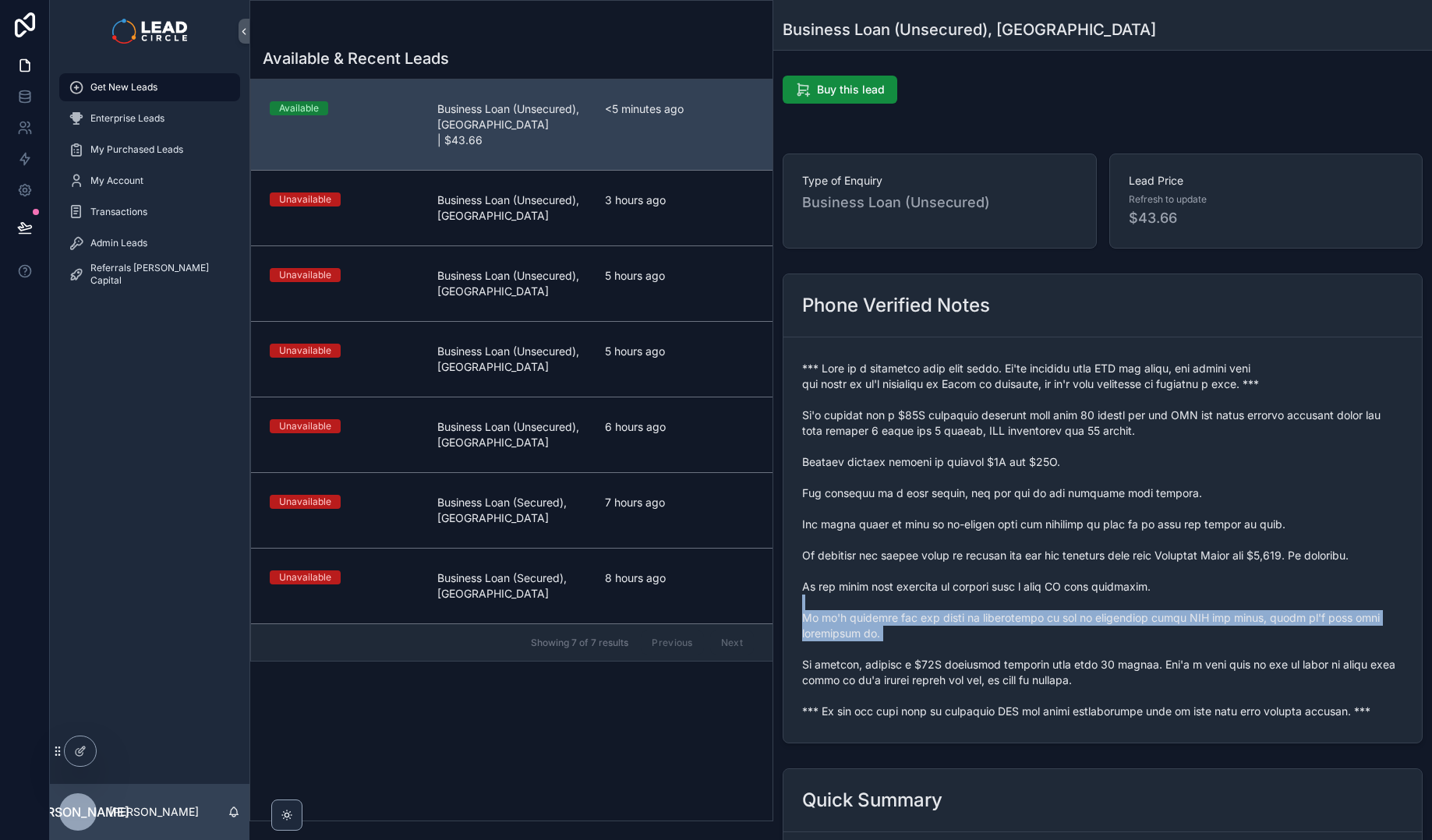
drag, startPoint x: 964, startPoint y: 596, endPoint x: 1028, endPoint y: 665, distance: 94.1
click at [1028, 665] on span "scrollable content" at bounding box center [1102, 540] width 601 height 359
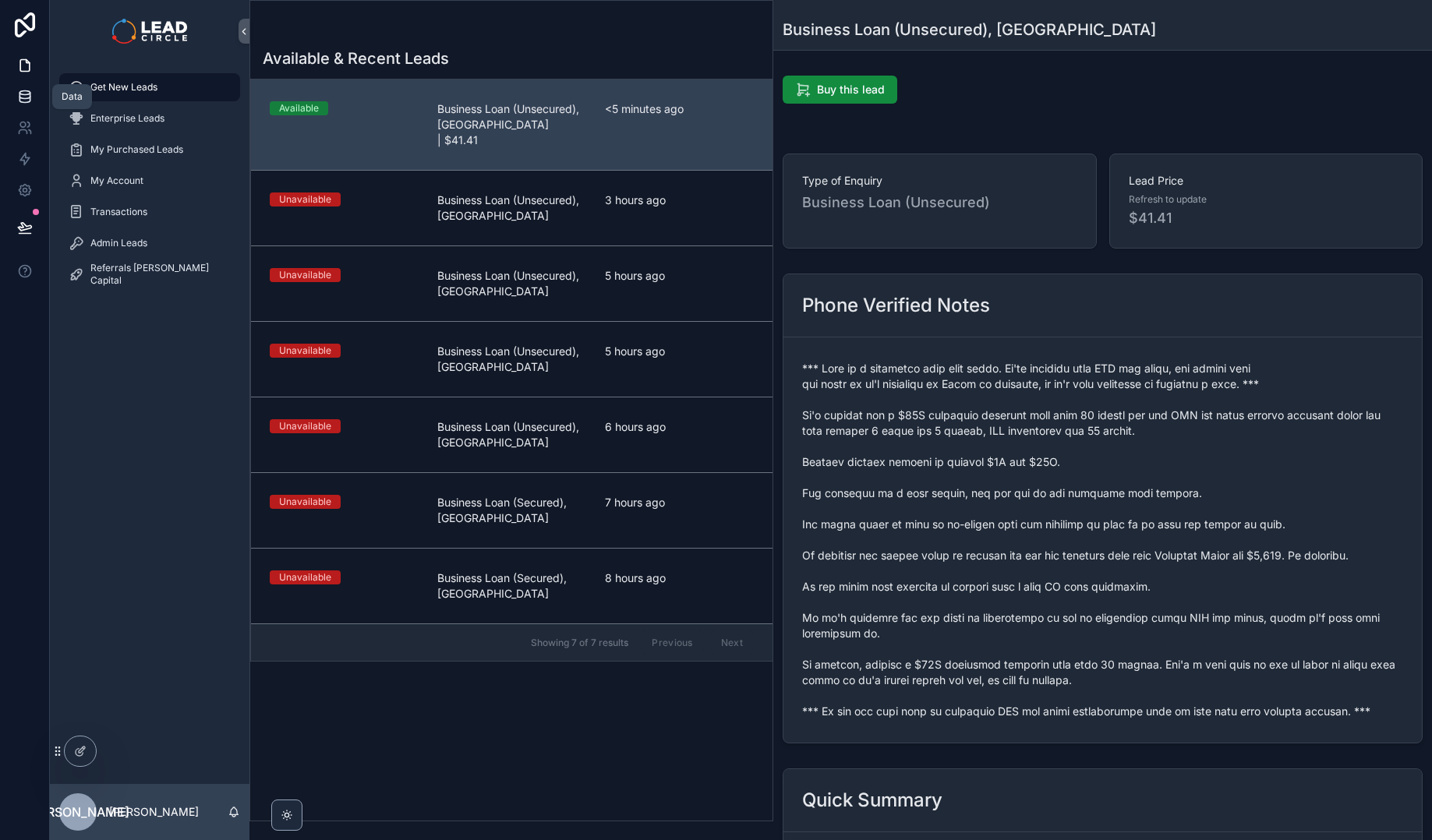
click at [26, 103] on icon at bounding box center [24, 96] width 15 height 15
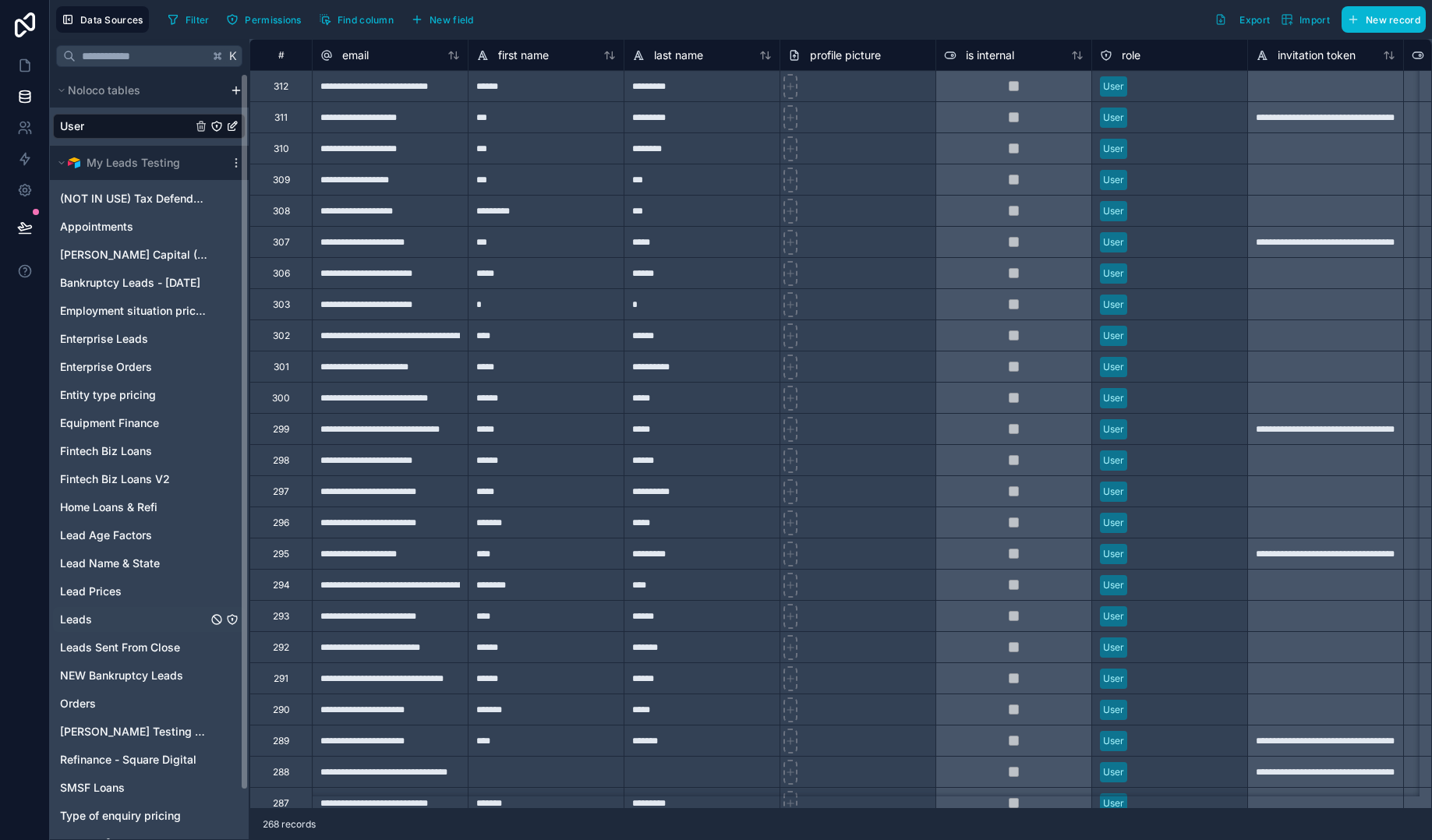
click at [99, 612] on link "Leads" at bounding box center [133, 619] width 147 height 15
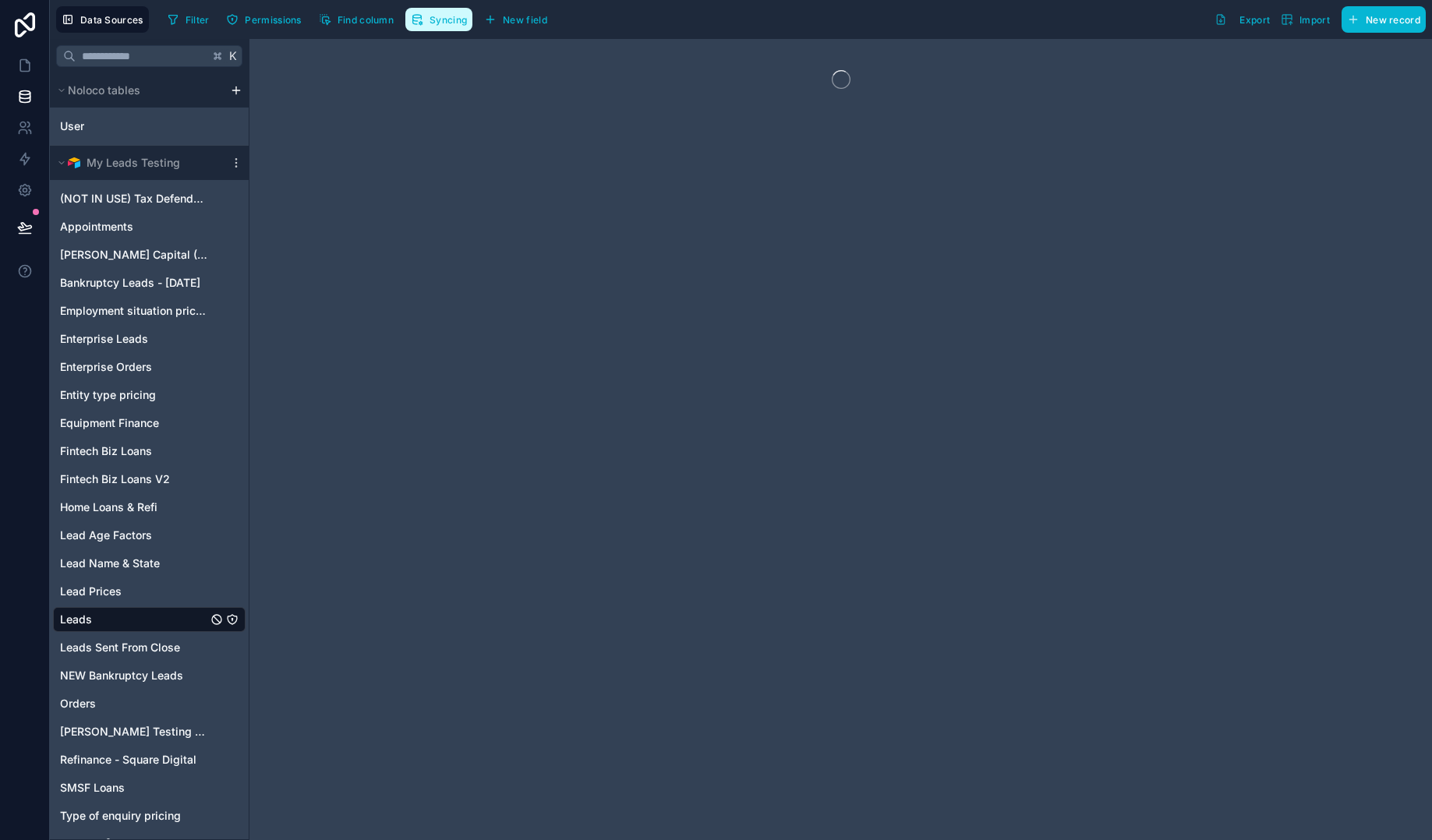
click at [451, 9] on button "Syncing" at bounding box center [439, 20] width 67 height 23
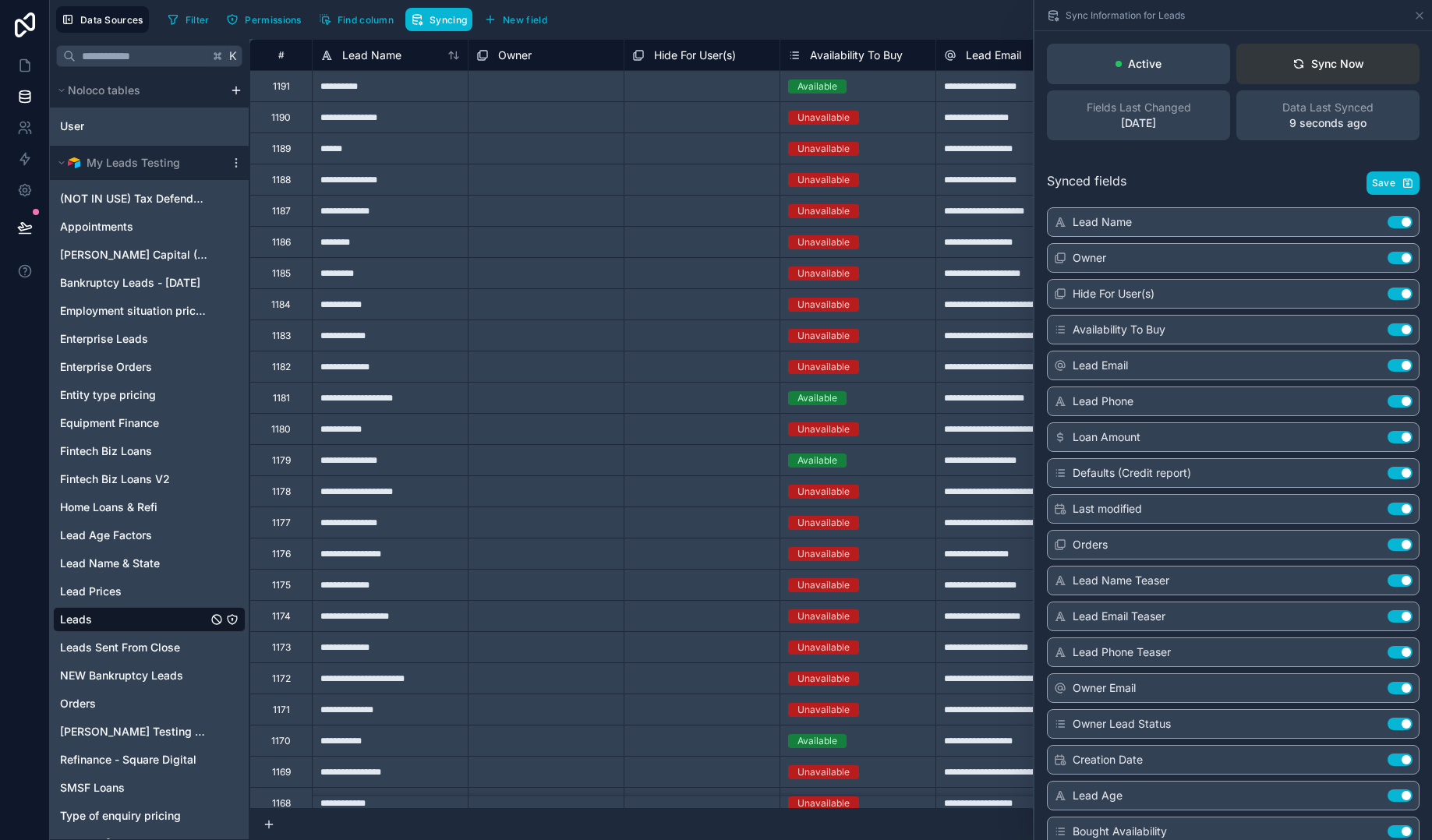
click at [1299, 61] on div "Sync Now" at bounding box center [1328, 63] width 71 height 15
click at [1314, 68] on div "Sync Now" at bounding box center [1328, 63] width 71 height 15
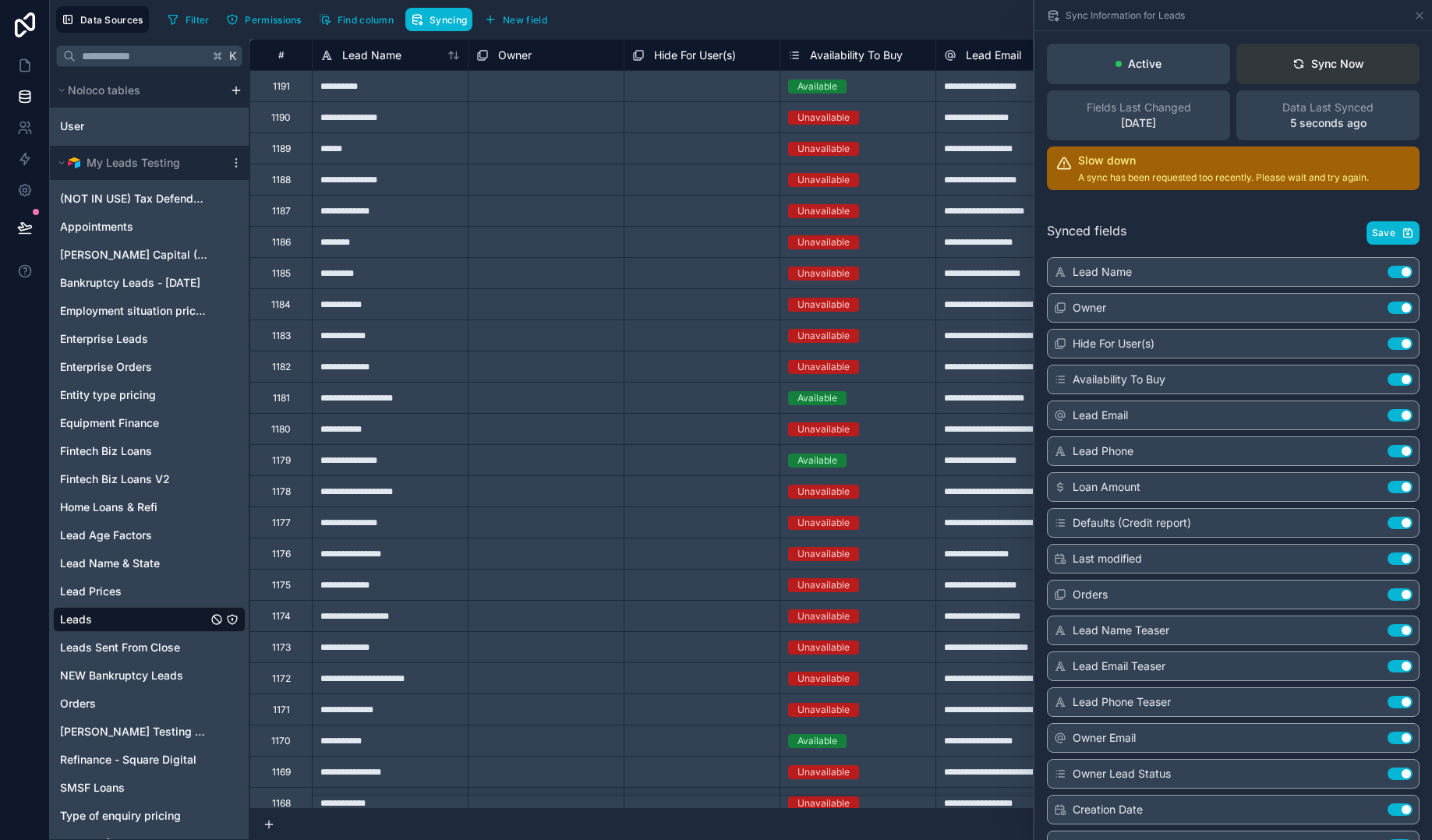
click at [1314, 68] on div "Sync Now" at bounding box center [1328, 63] width 71 height 15
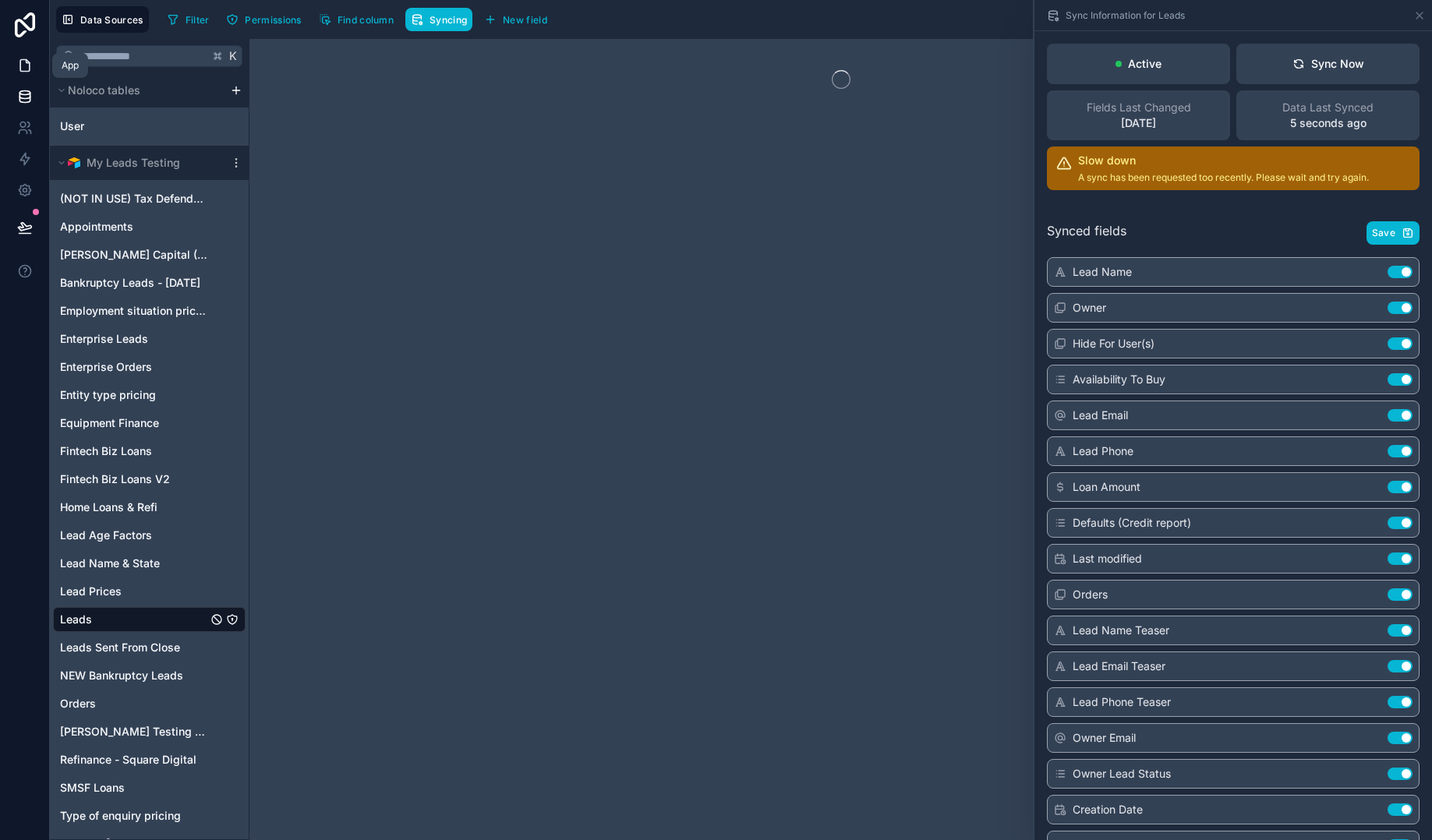
click at [29, 71] on icon at bounding box center [24, 65] width 9 height 12
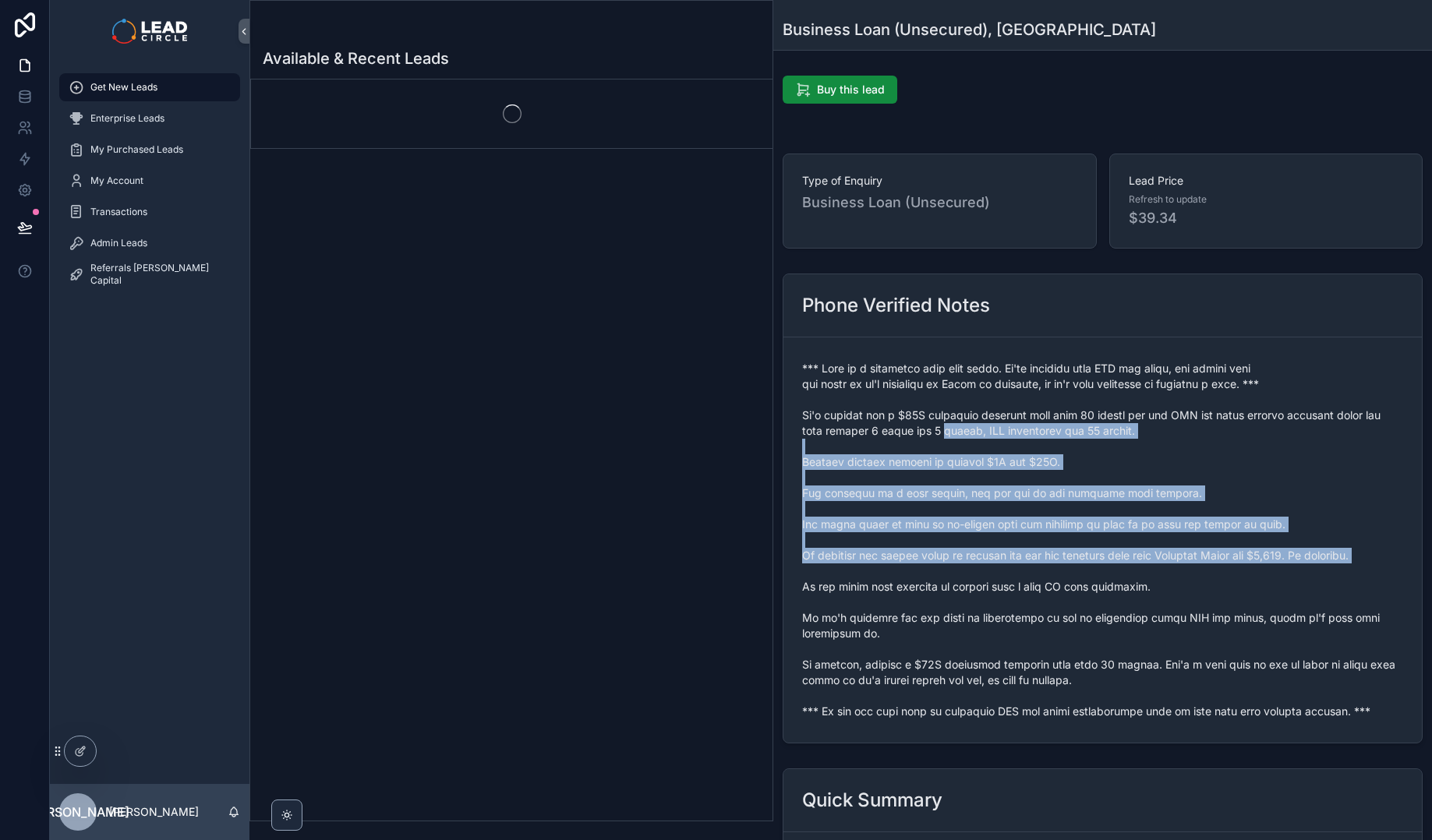
click at [1080, 576] on span "scrollable content" at bounding box center [1102, 540] width 601 height 359
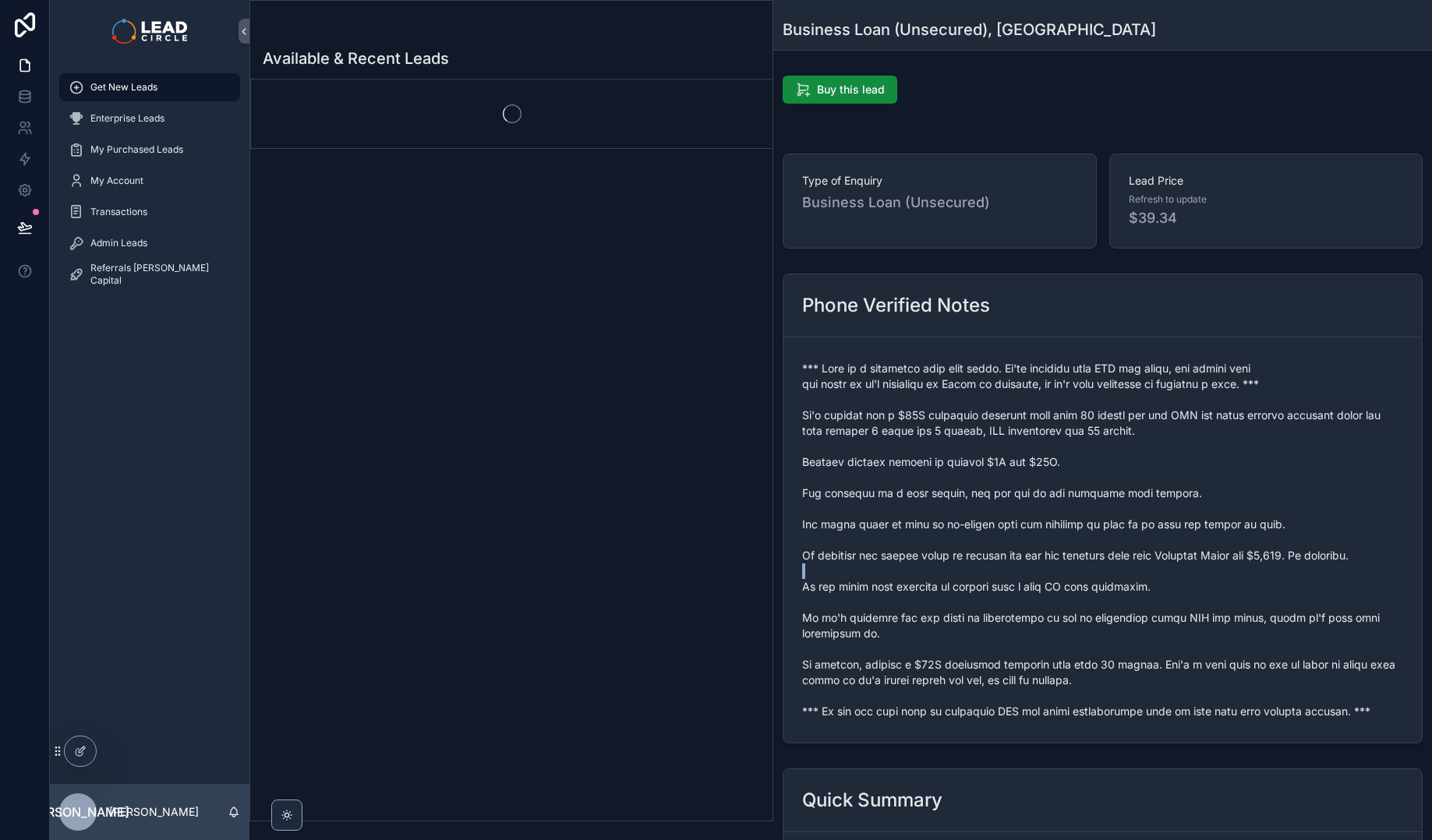
click at [1080, 576] on span "scrollable content" at bounding box center [1102, 540] width 601 height 359
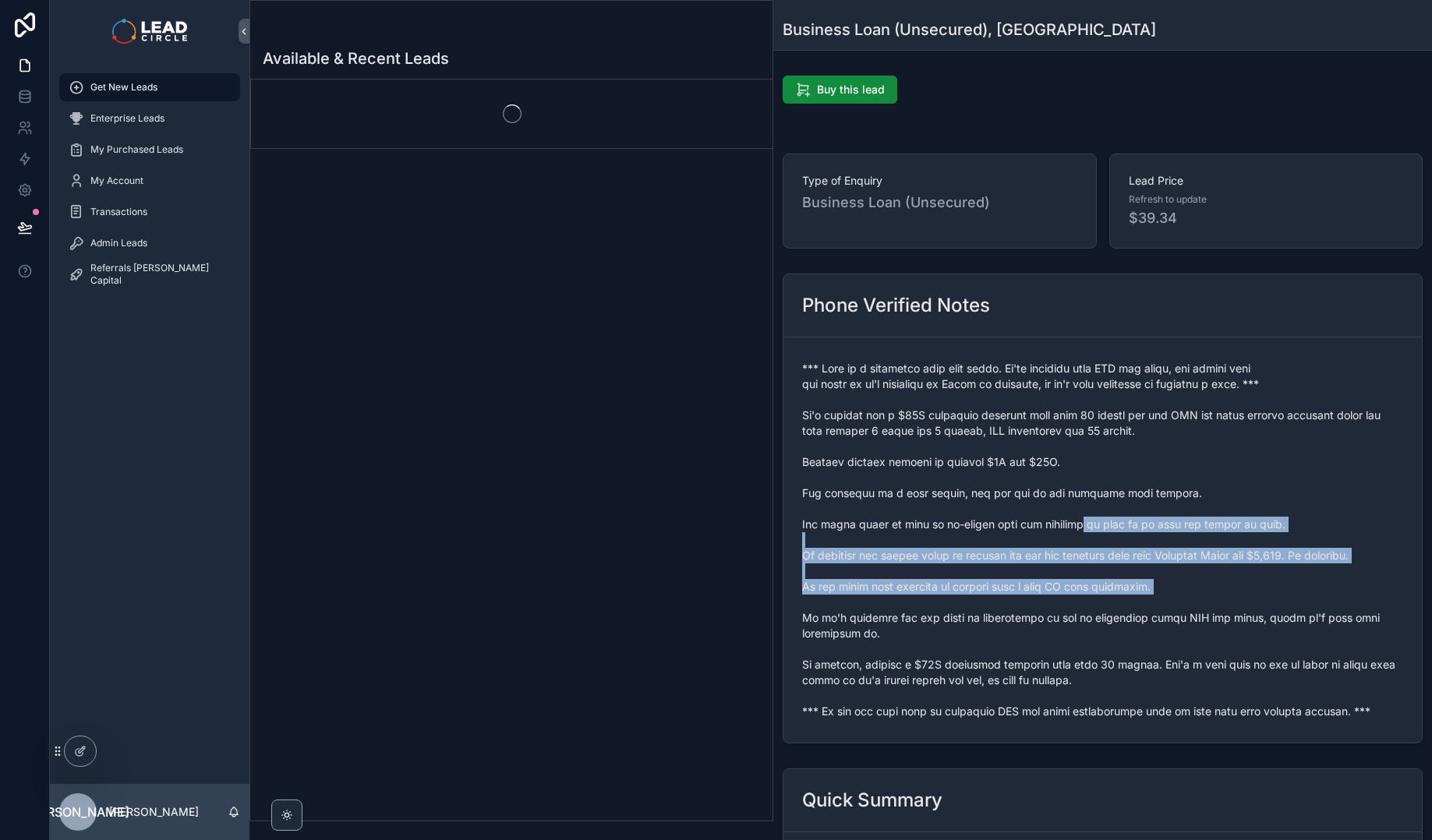
drag, startPoint x: 1108, startPoint y: 609, endPoint x: 1077, endPoint y: 489, distance: 123.9
click at [1078, 498] on span "scrollable content" at bounding box center [1102, 540] width 601 height 359
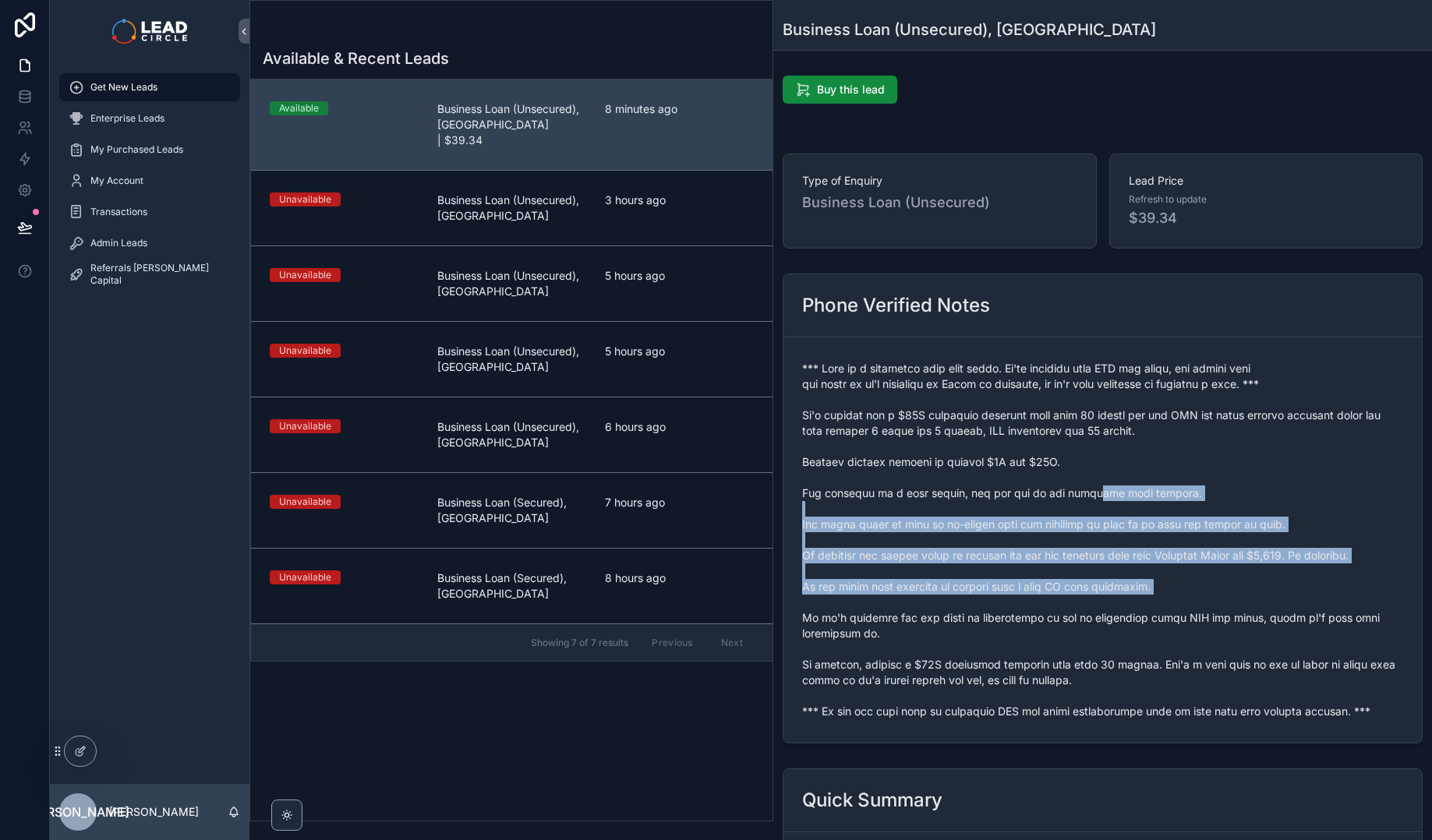
click at [1077, 489] on span "scrollable content" at bounding box center [1102, 540] width 601 height 359
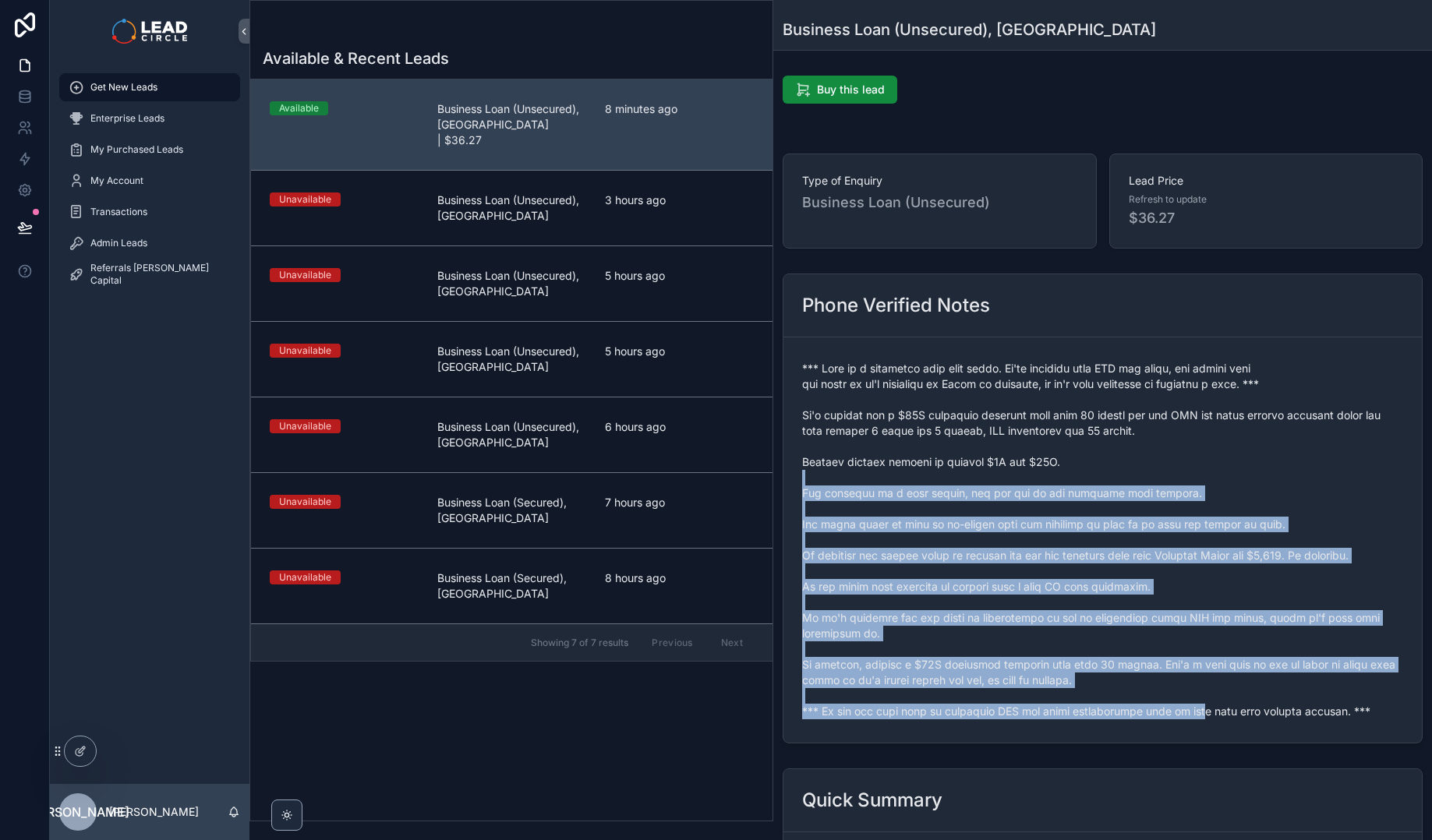
drag, startPoint x: 1000, startPoint y: 485, endPoint x: 1191, endPoint y: 705, distance: 291.3
click at [1191, 705] on span "scrollable content" at bounding box center [1102, 540] width 601 height 359
drag, startPoint x: 1211, startPoint y: 724, endPoint x: 1074, endPoint y: 474, distance: 285.1
click at [1081, 486] on form "scrollable content" at bounding box center [1102, 540] width 639 height 406
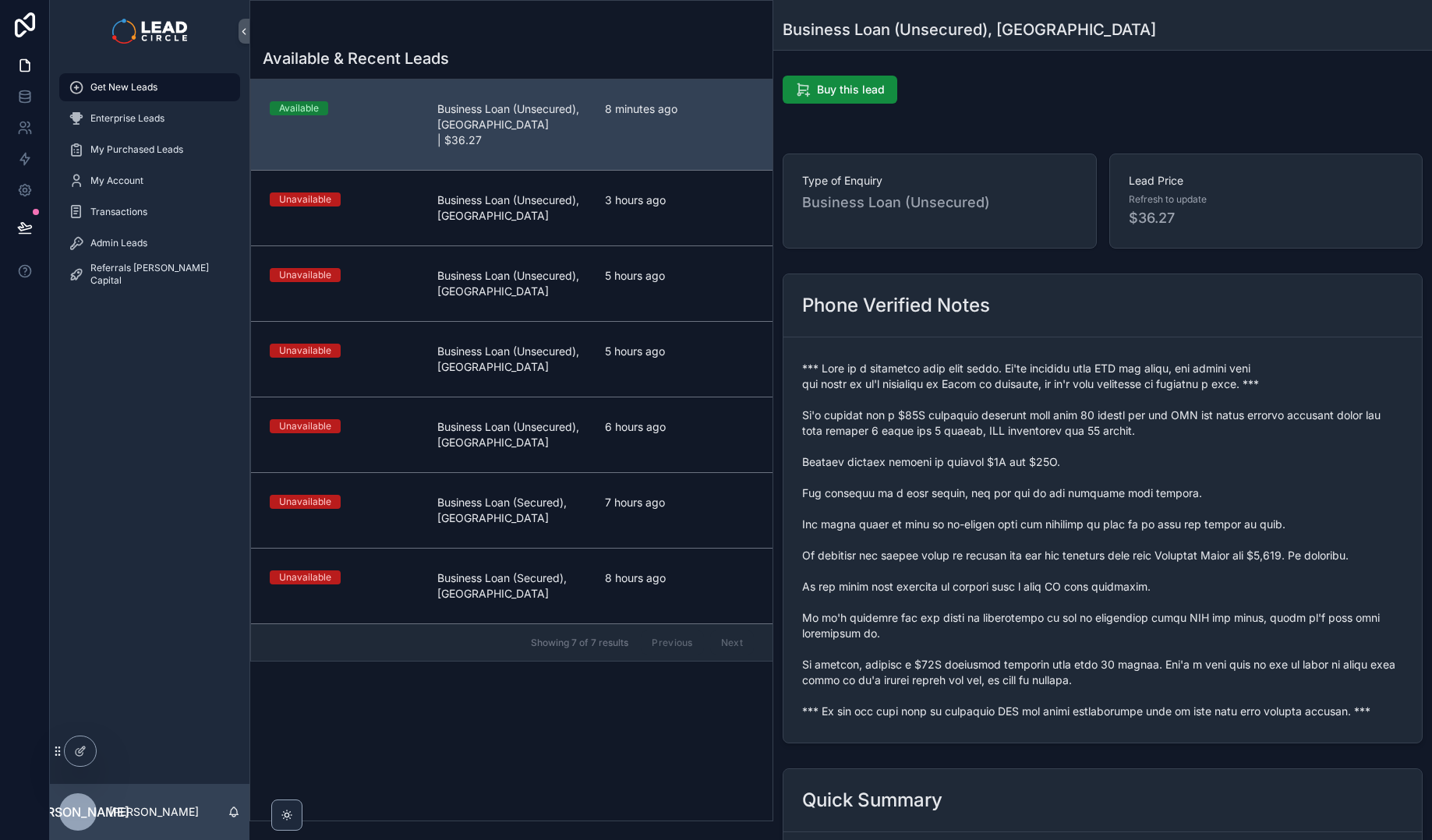
click at [1074, 474] on span "scrollable content" at bounding box center [1102, 540] width 601 height 359
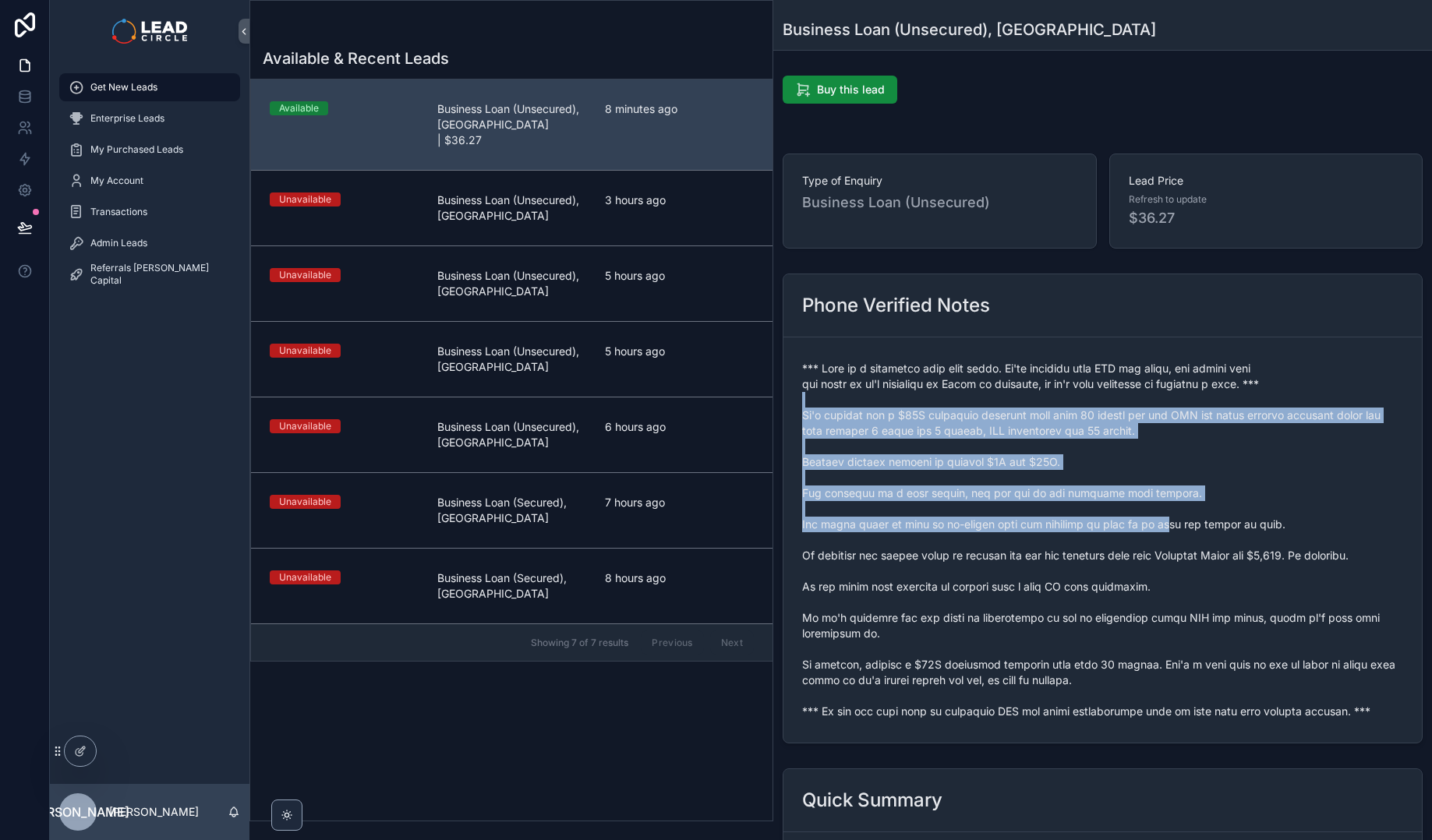
drag, startPoint x: 1122, startPoint y: 401, endPoint x: 1179, endPoint y: 552, distance: 161.4
click at [1179, 552] on span "scrollable content" at bounding box center [1102, 540] width 601 height 359
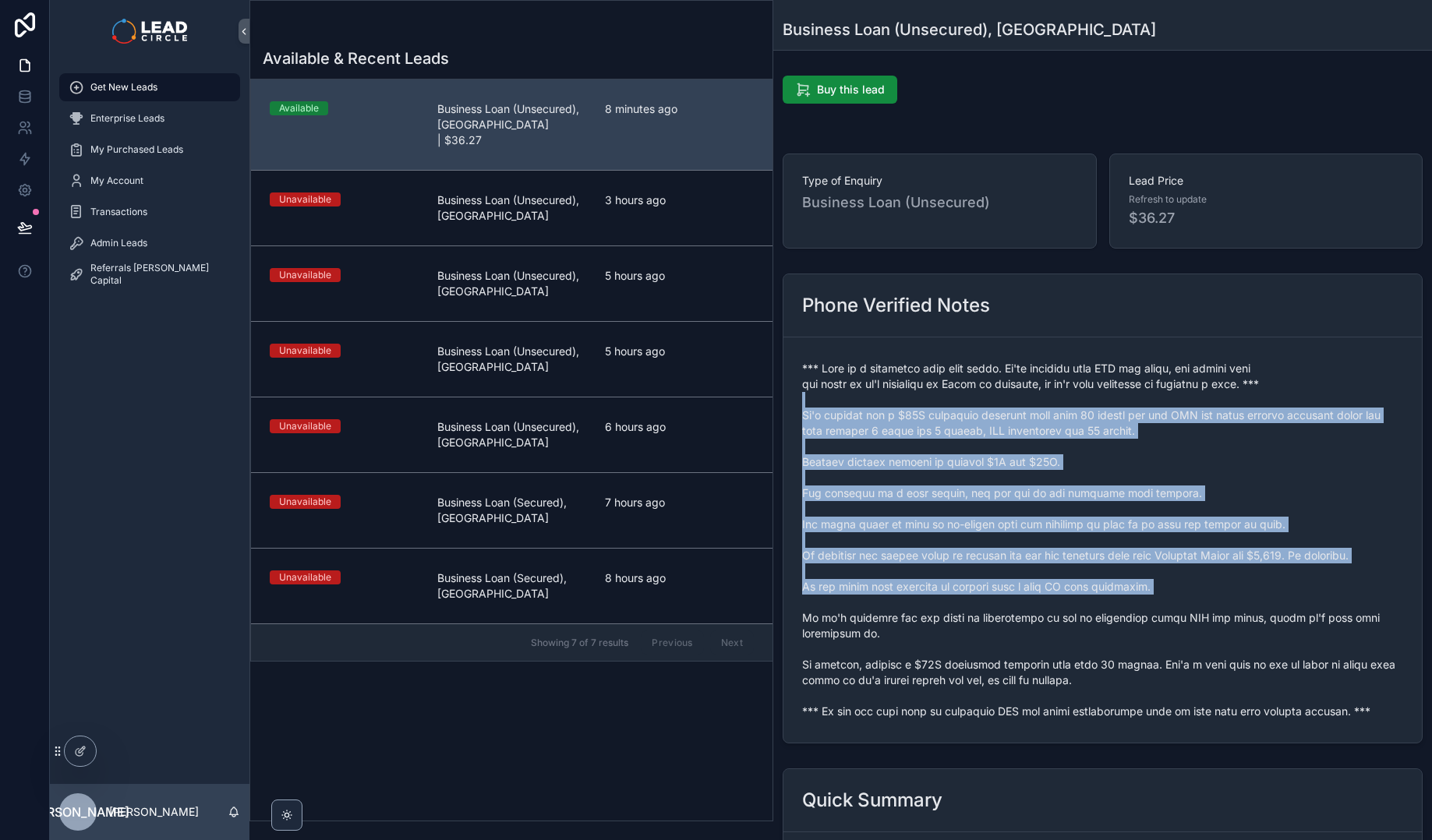
drag, startPoint x: 1234, startPoint y: 605, endPoint x: 1025, endPoint y: 400, distance: 292.8
click at [1025, 400] on span "scrollable content" at bounding box center [1102, 540] width 601 height 359
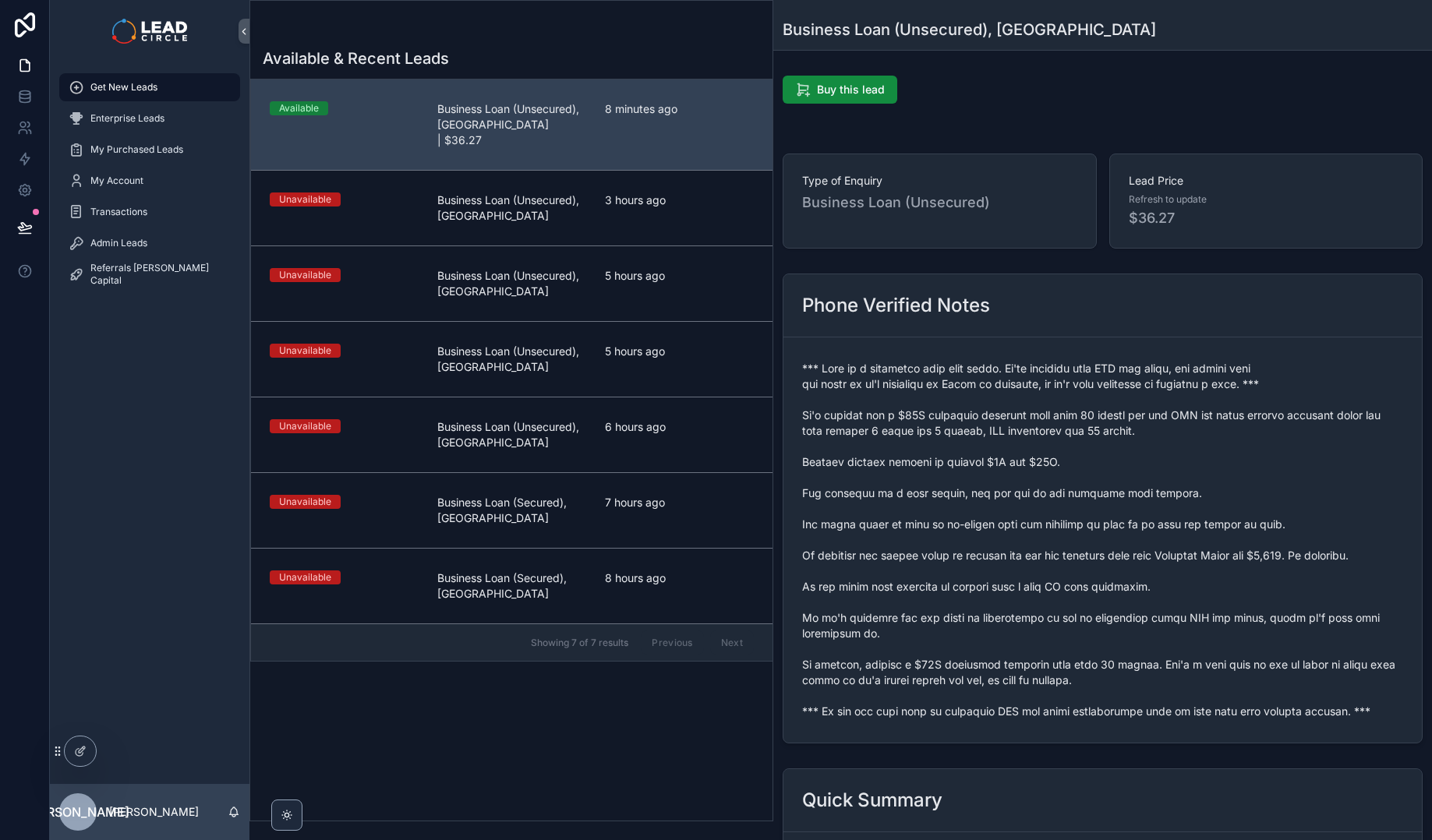
click at [1007, 365] on span "scrollable content" at bounding box center [1102, 540] width 601 height 359
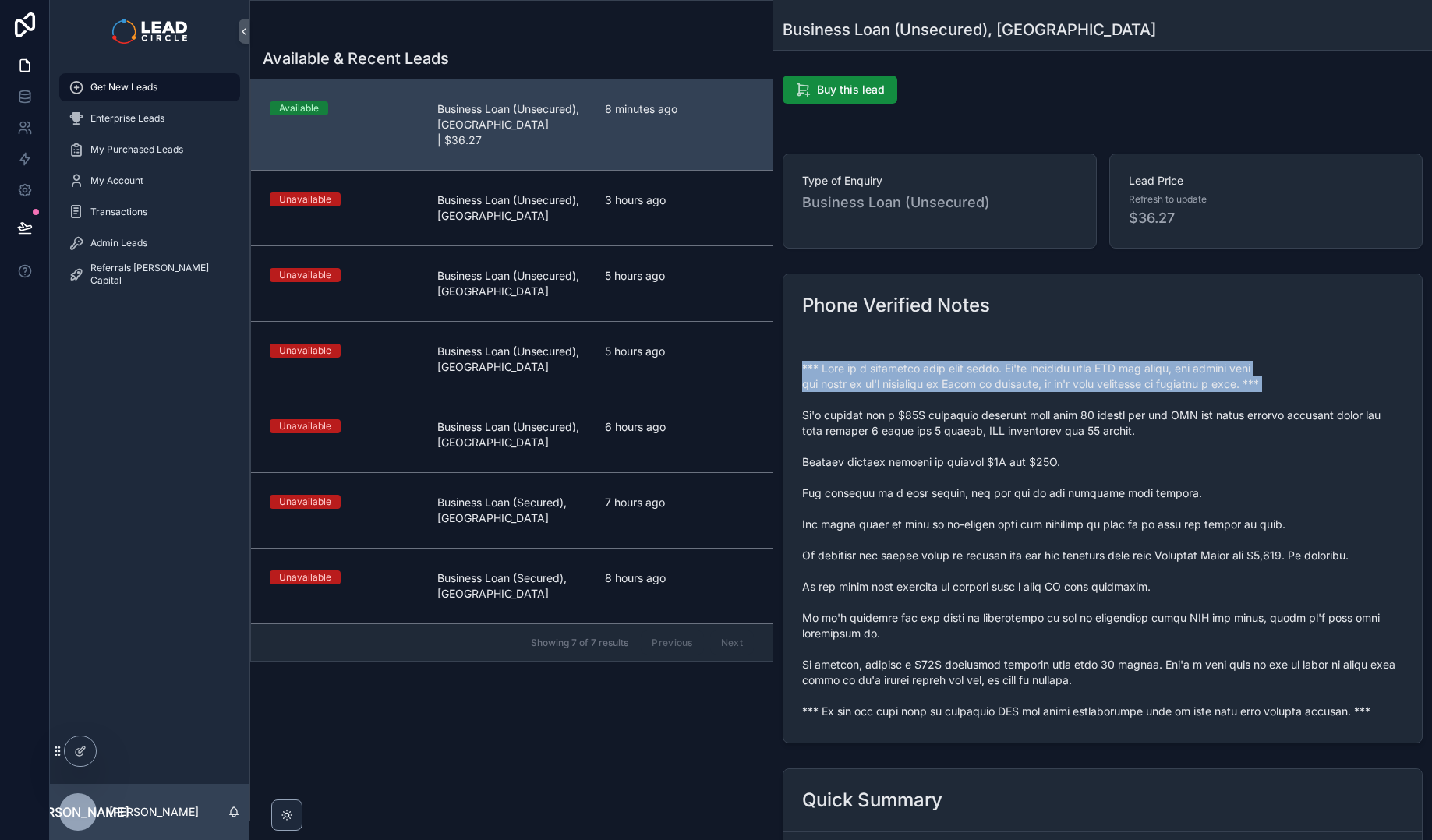
click at [1007, 365] on span "scrollable content" at bounding box center [1102, 540] width 601 height 359
